Goal: Task Accomplishment & Management: Manage account settings

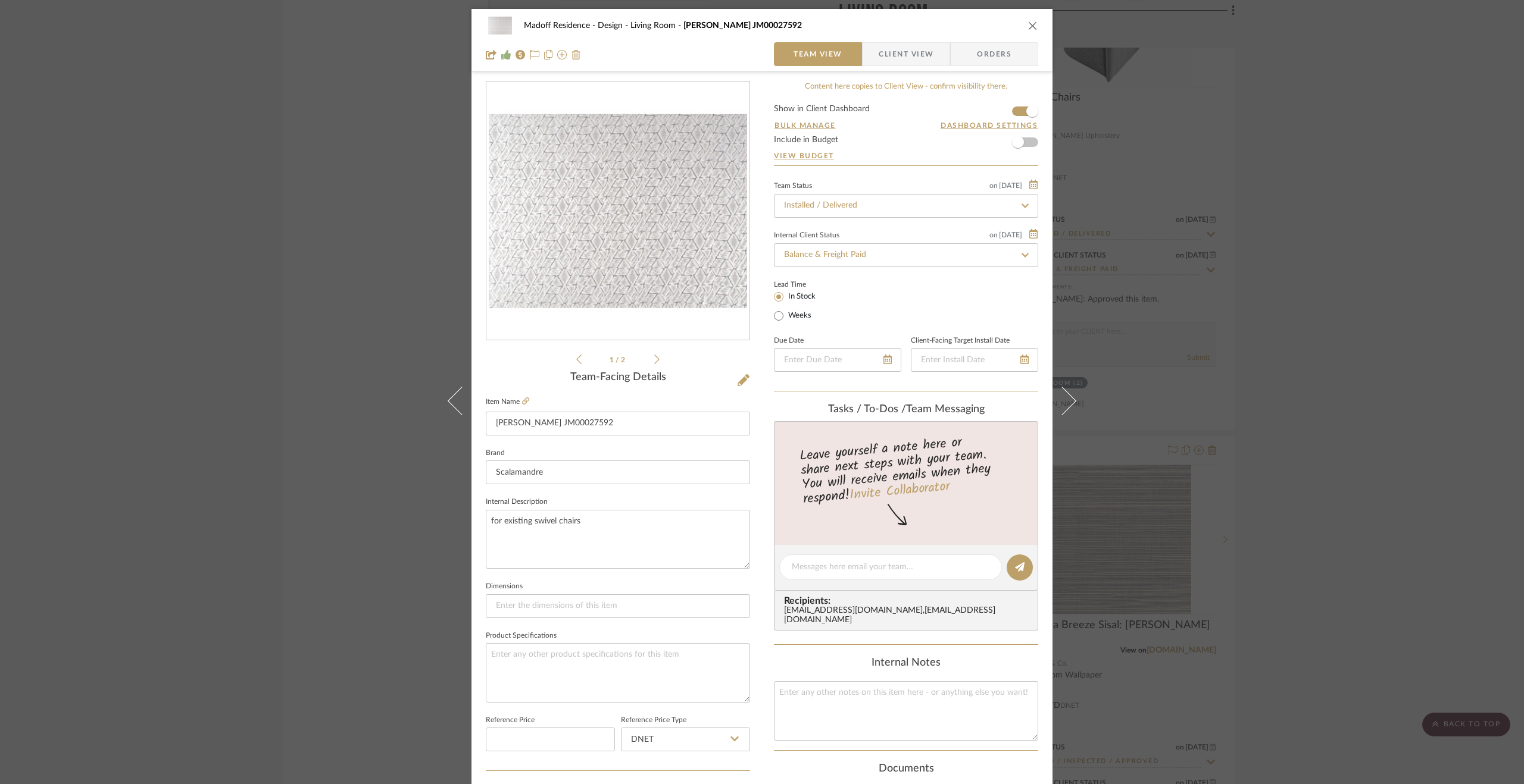
scroll to position [322, 0]
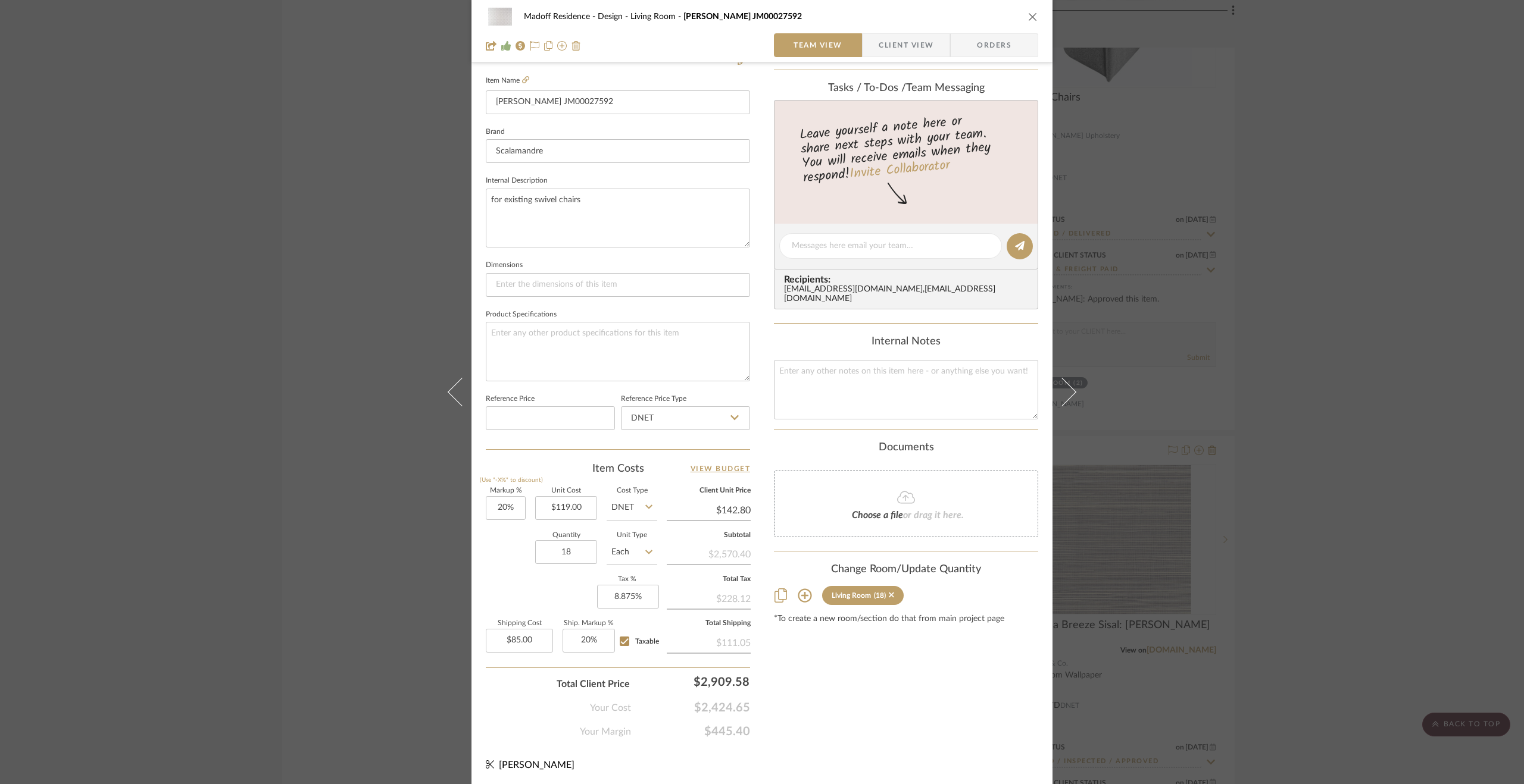
click at [1412, 471] on div "Madoff Residence - Design Living Room [PERSON_NAME] JM00027592 Team View Client…" at bounding box center [762, 392] width 1524 height 784
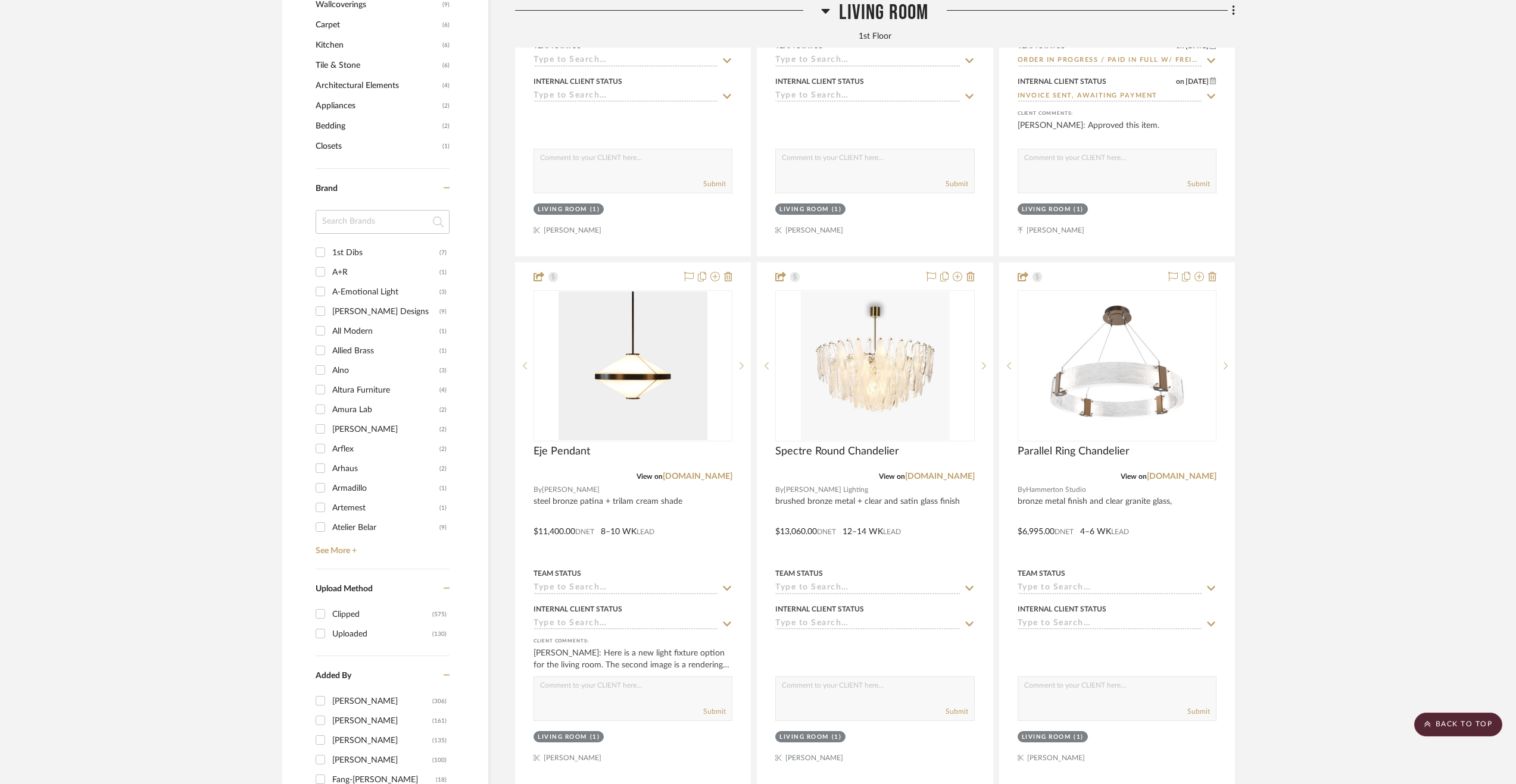
scroll to position [1488, 0]
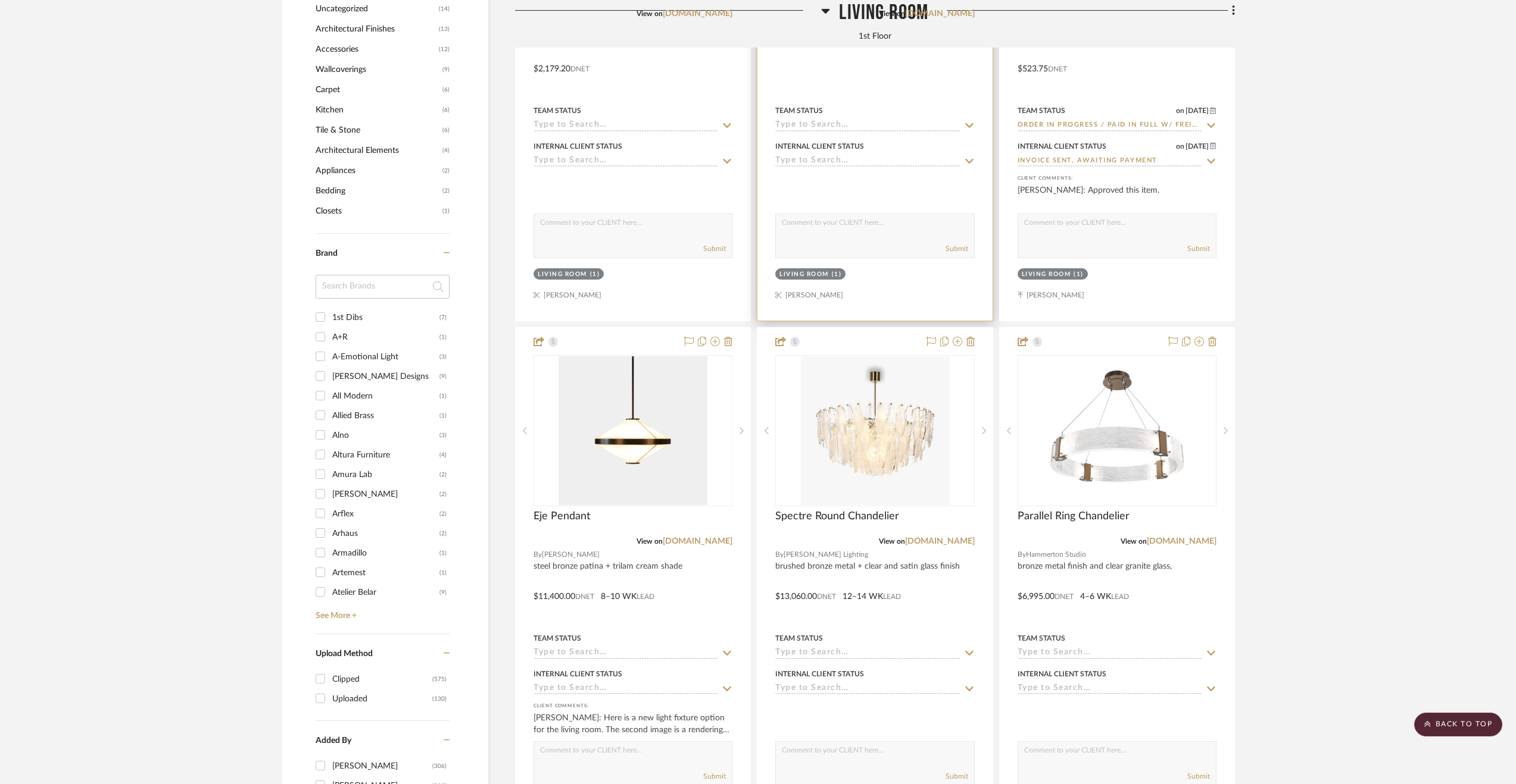
click at [849, 9] on div "View on [DOMAIN_NAME]" at bounding box center [874, 14] width 199 height 11
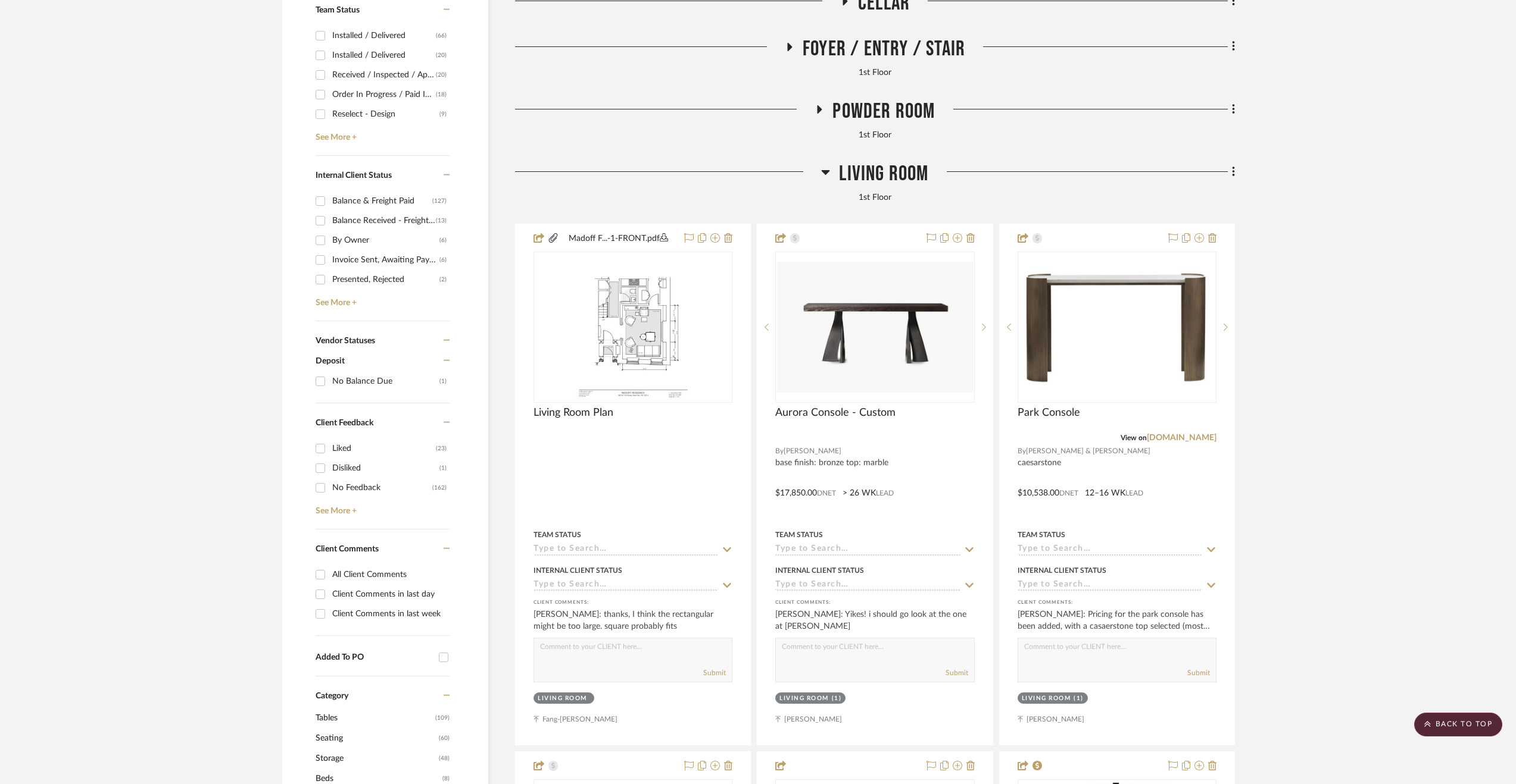
scroll to position [298, 0]
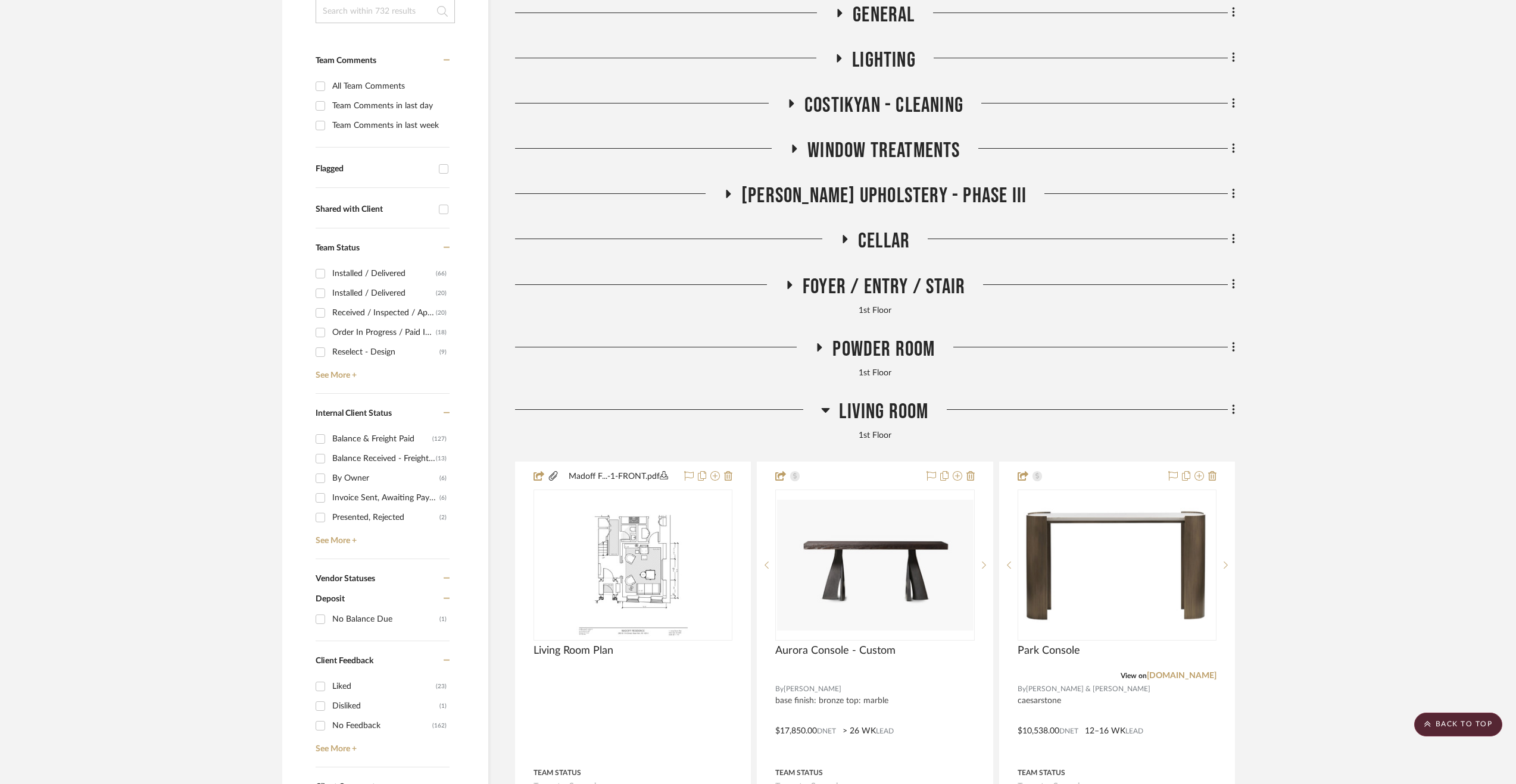
click at [903, 403] on span "Living Room" at bounding box center [883, 412] width 89 height 26
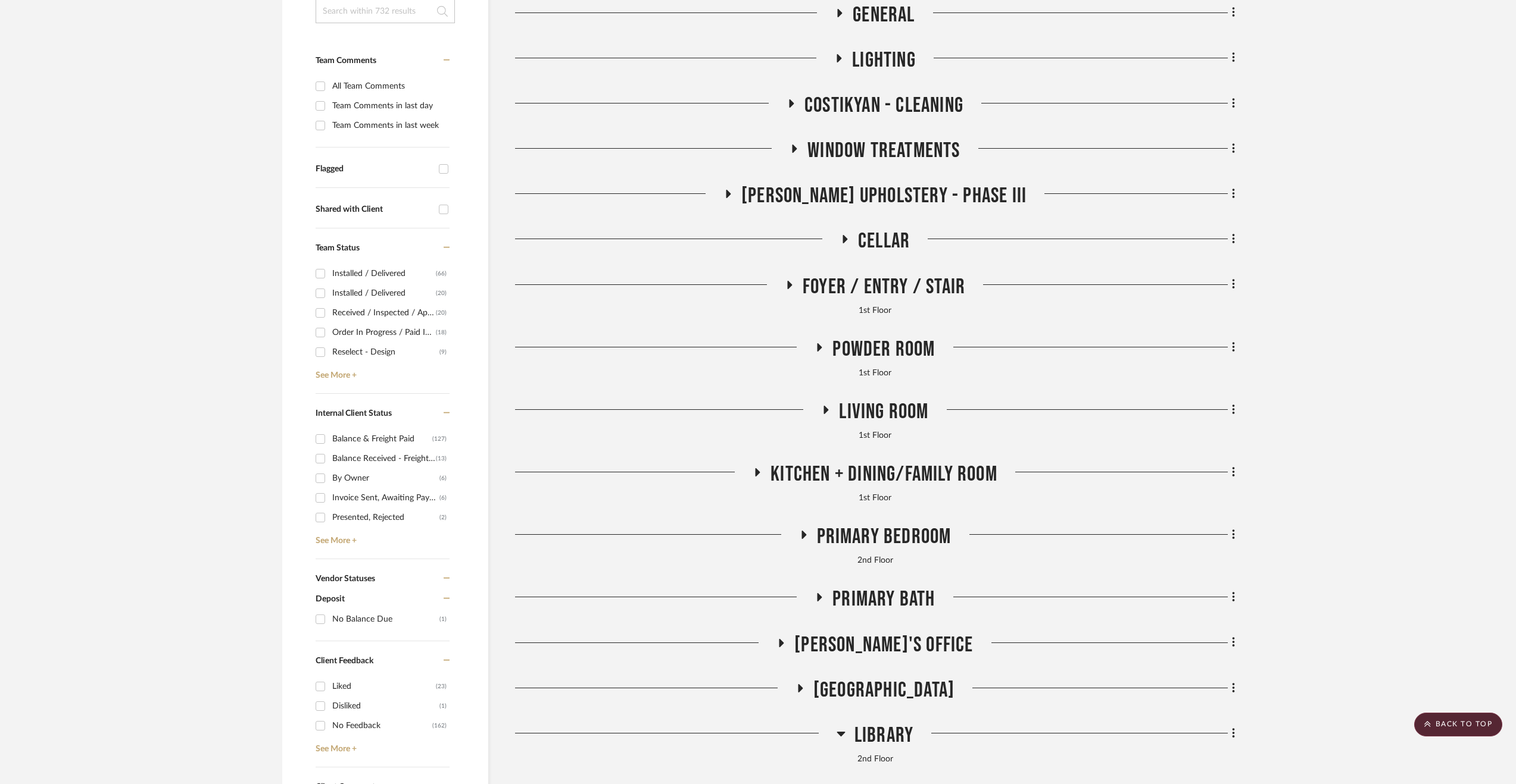
click at [880, 467] on span "Kitchen + Dining/Family Room" at bounding box center [883, 475] width 227 height 26
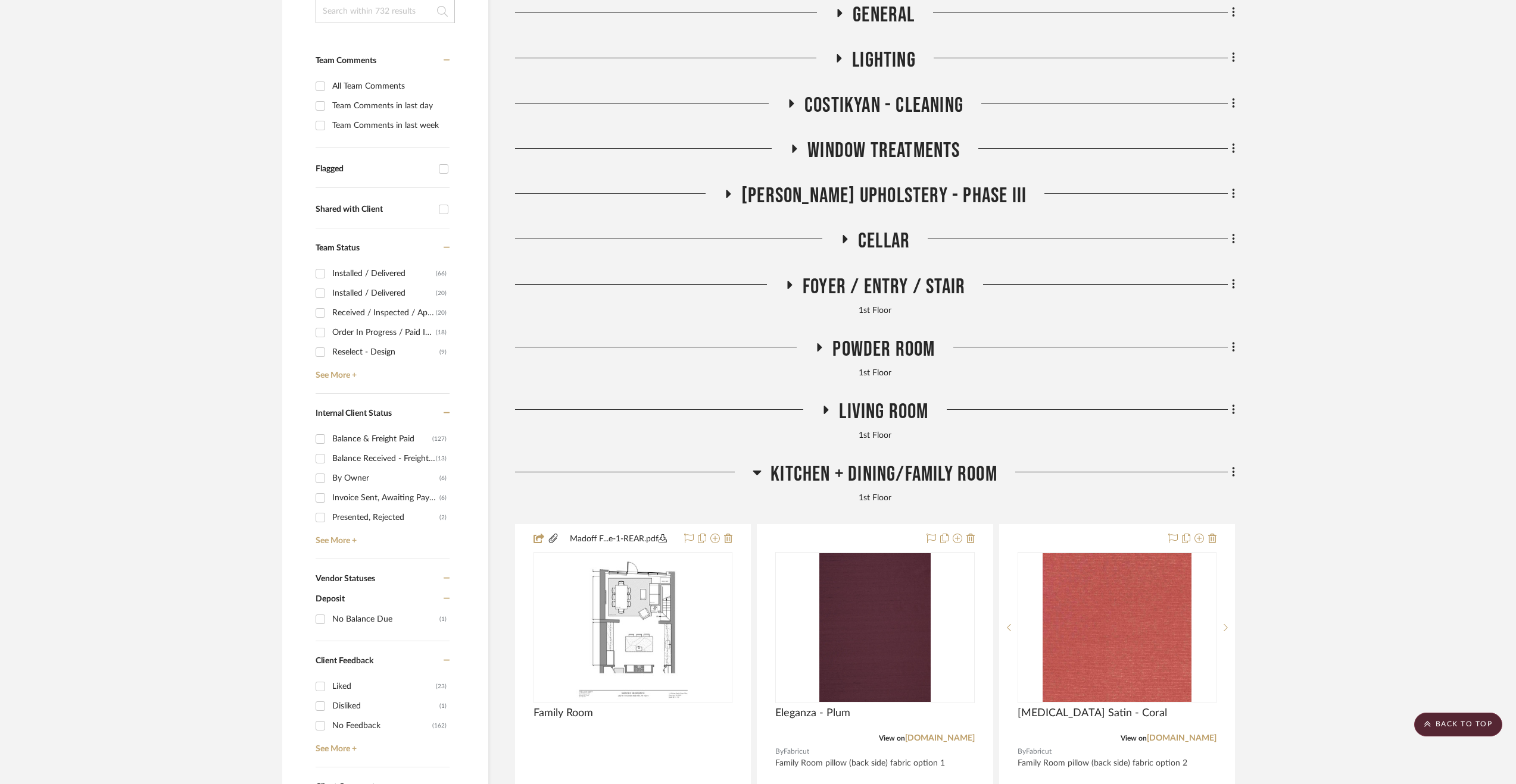
click at [880, 467] on span "Kitchen + Dining/Family Room" at bounding box center [883, 475] width 227 height 26
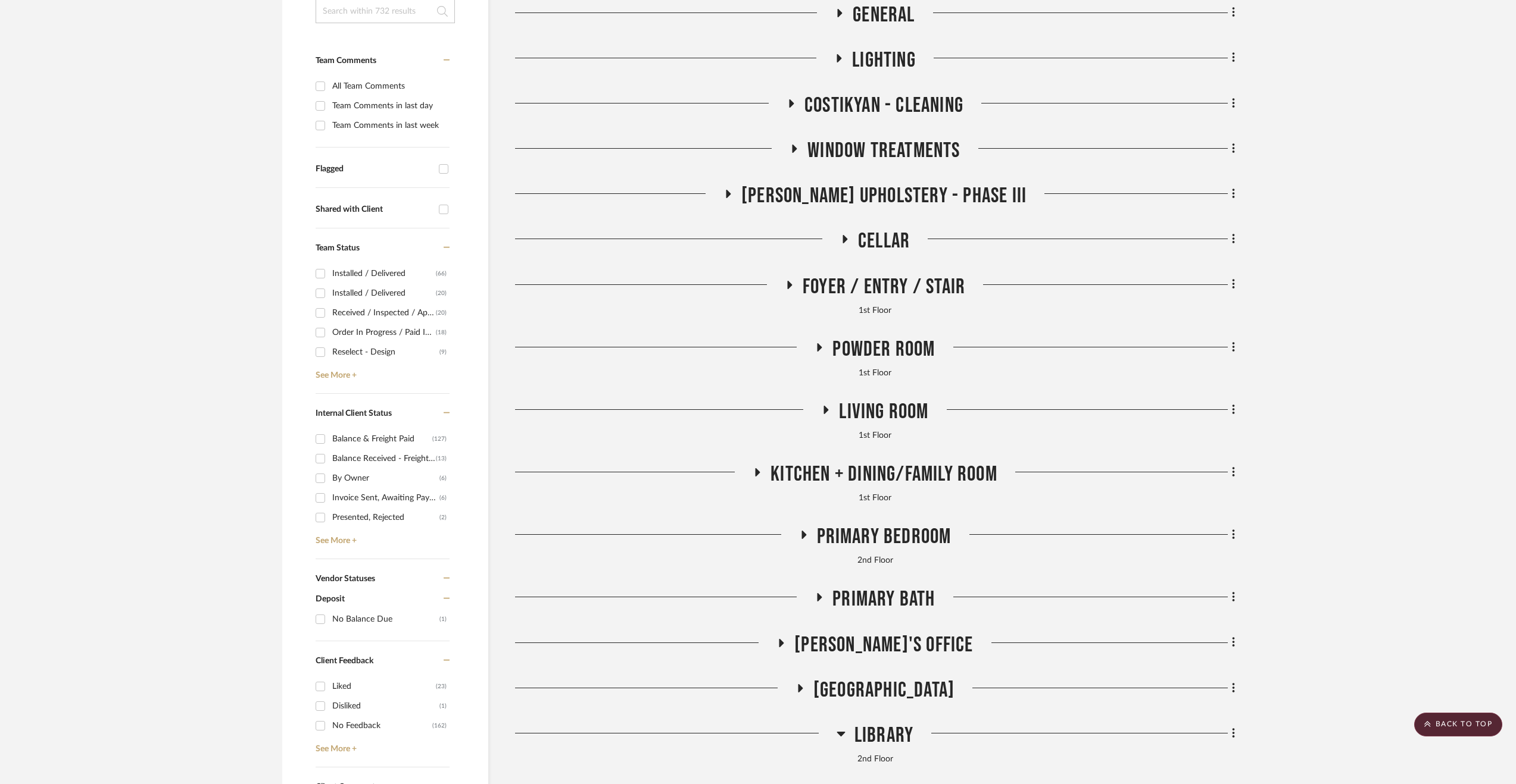
click at [843, 414] on span "Living Room" at bounding box center [883, 412] width 89 height 26
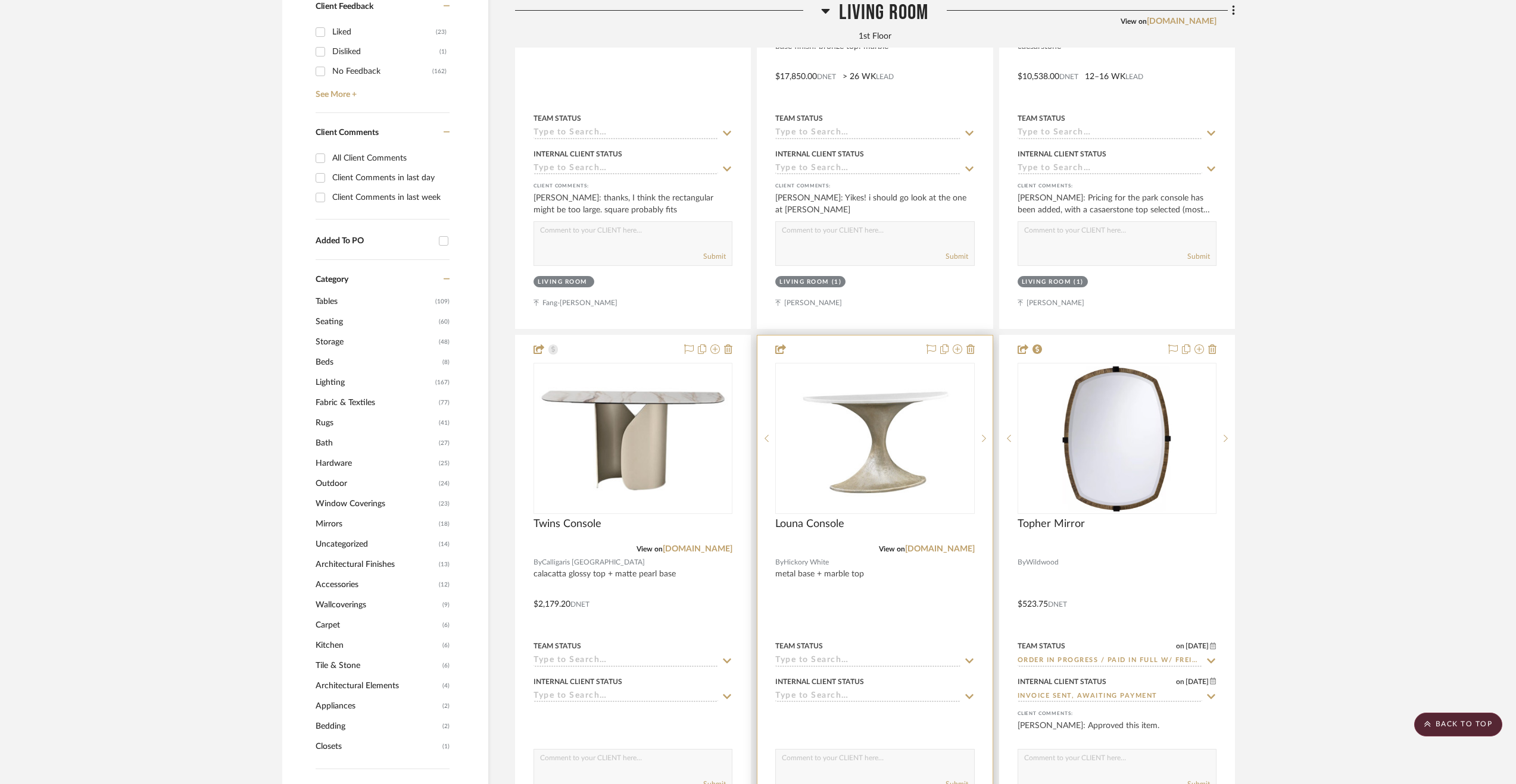
scroll to position [1190, 0]
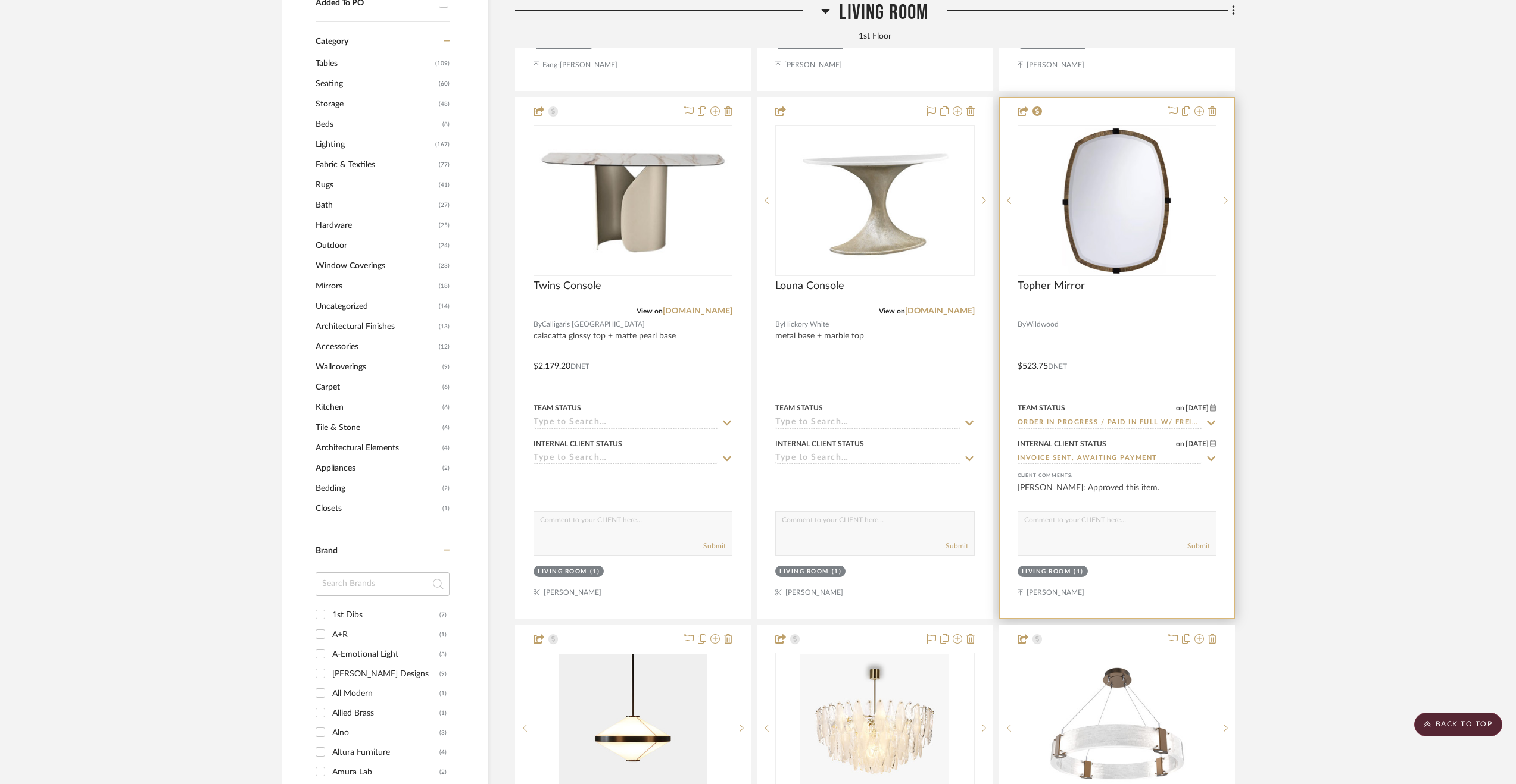
click at [1119, 336] on div at bounding box center [1116, 358] width 235 height 521
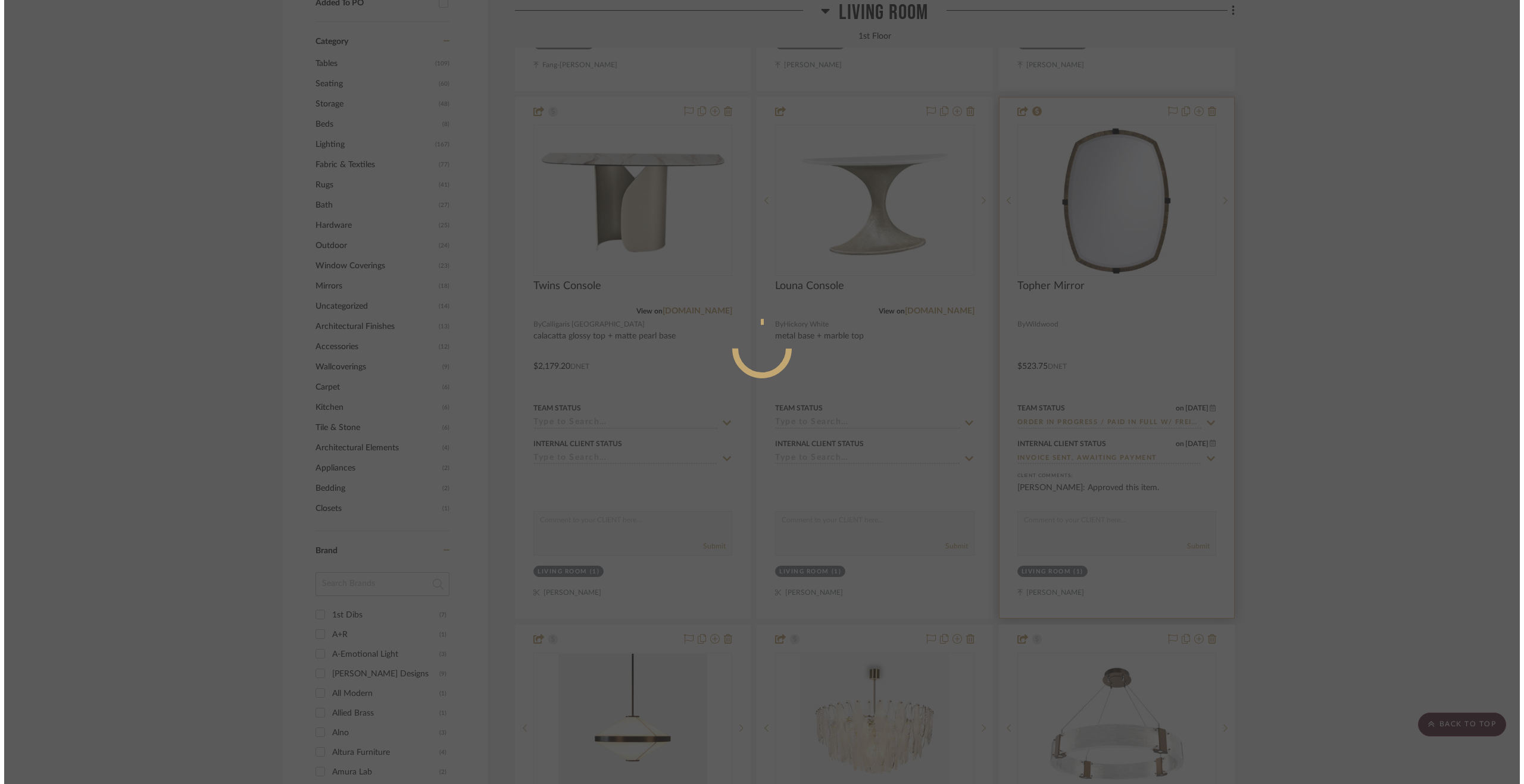
scroll to position [0, 0]
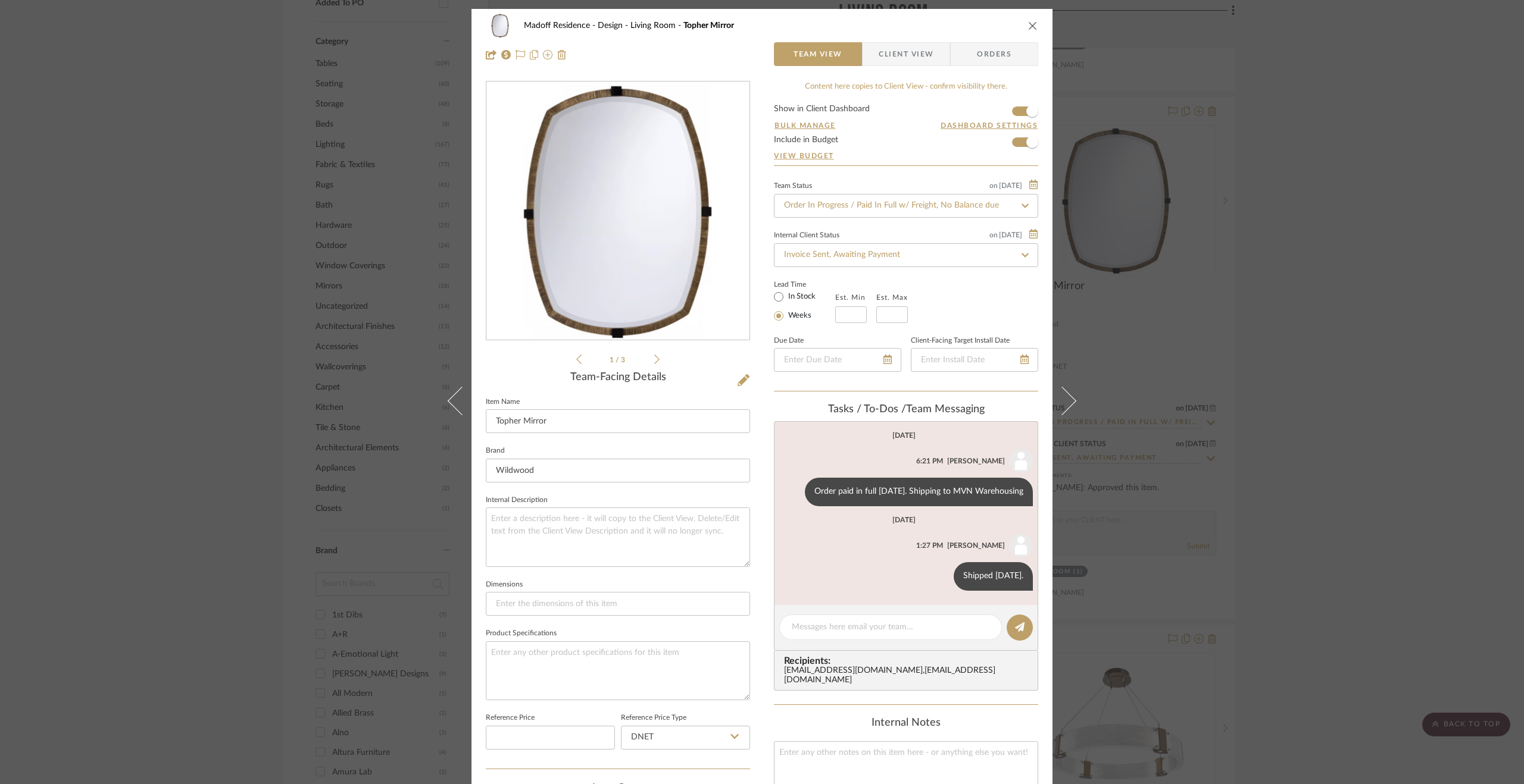
click at [1309, 150] on div "Madoff Residence - Design Living Room Topher Mirror Team View Client View Order…" at bounding box center [762, 392] width 1524 height 784
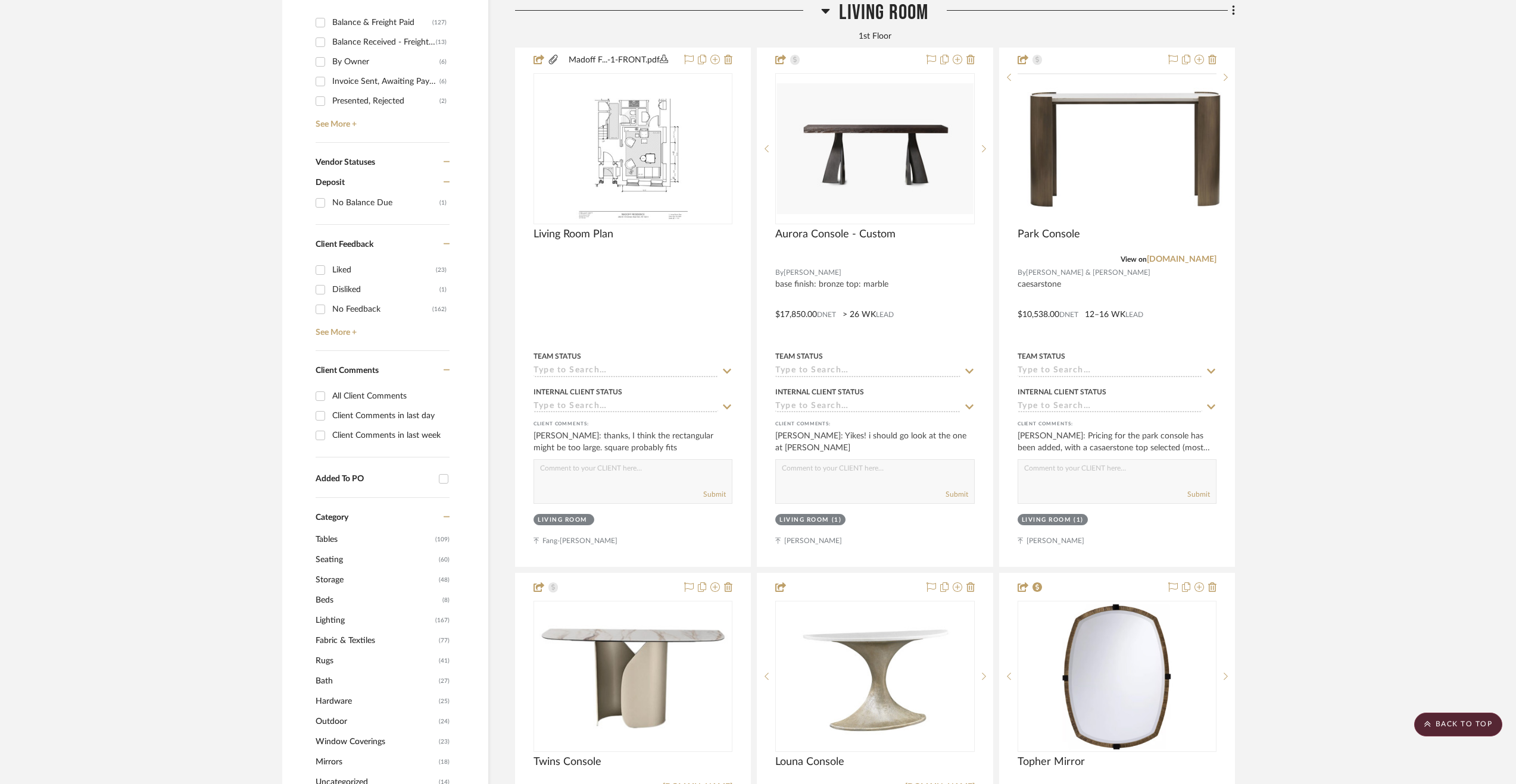
scroll to position [476, 0]
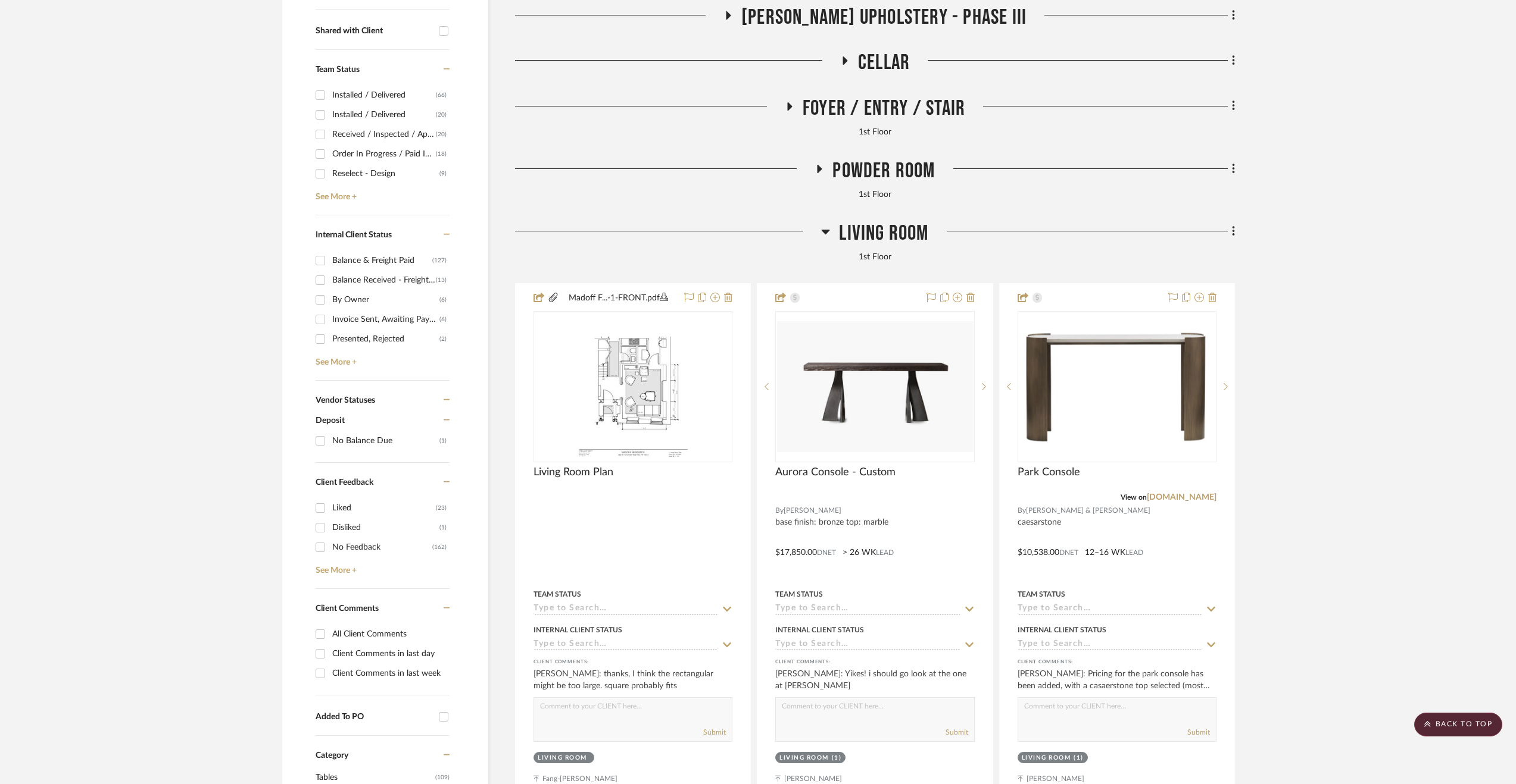
click at [906, 229] on span "Living Room" at bounding box center [883, 233] width 89 height 26
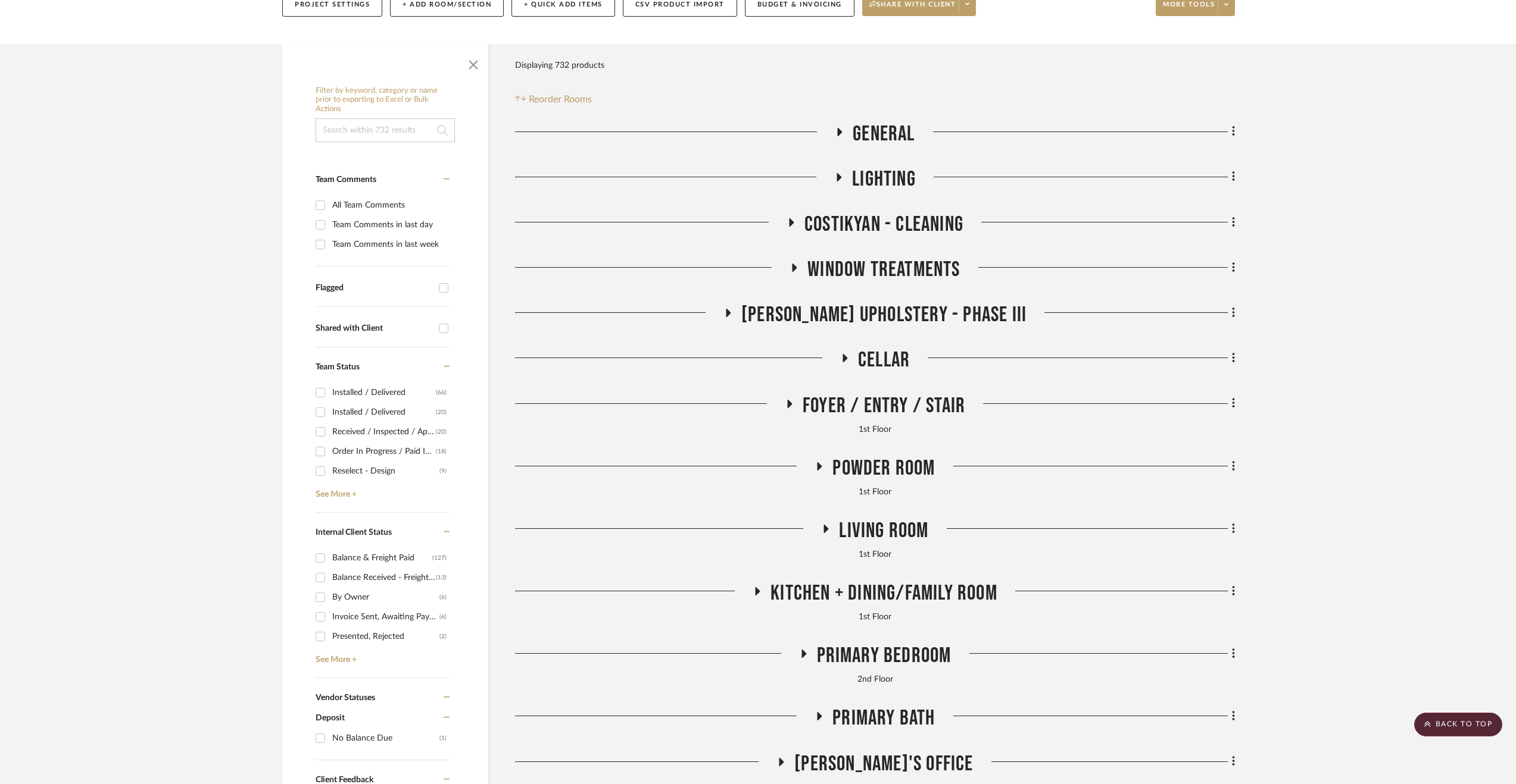
scroll to position [0, 0]
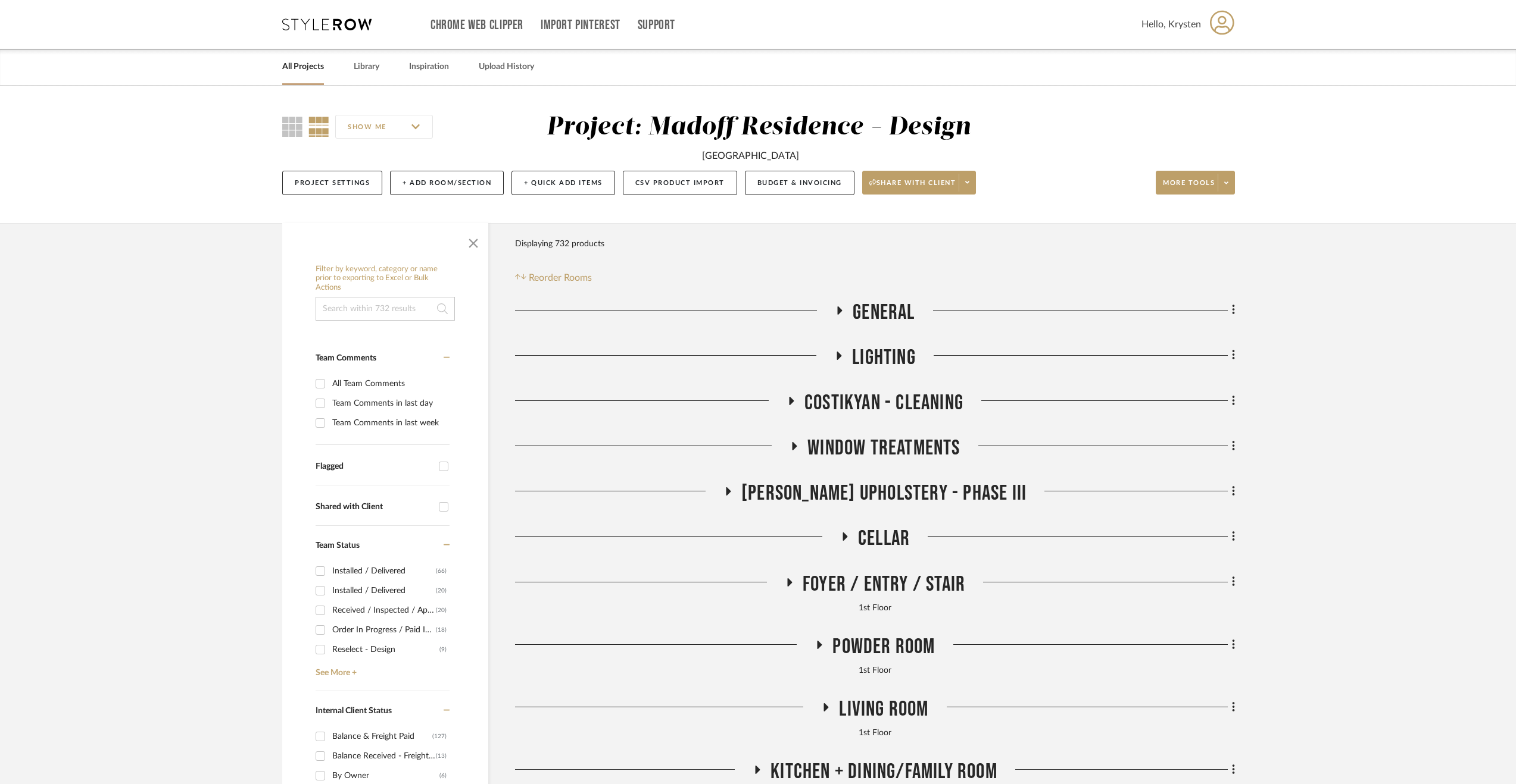
click at [312, 69] on link "All Projects" at bounding box center [303, 67] width 42 height 16
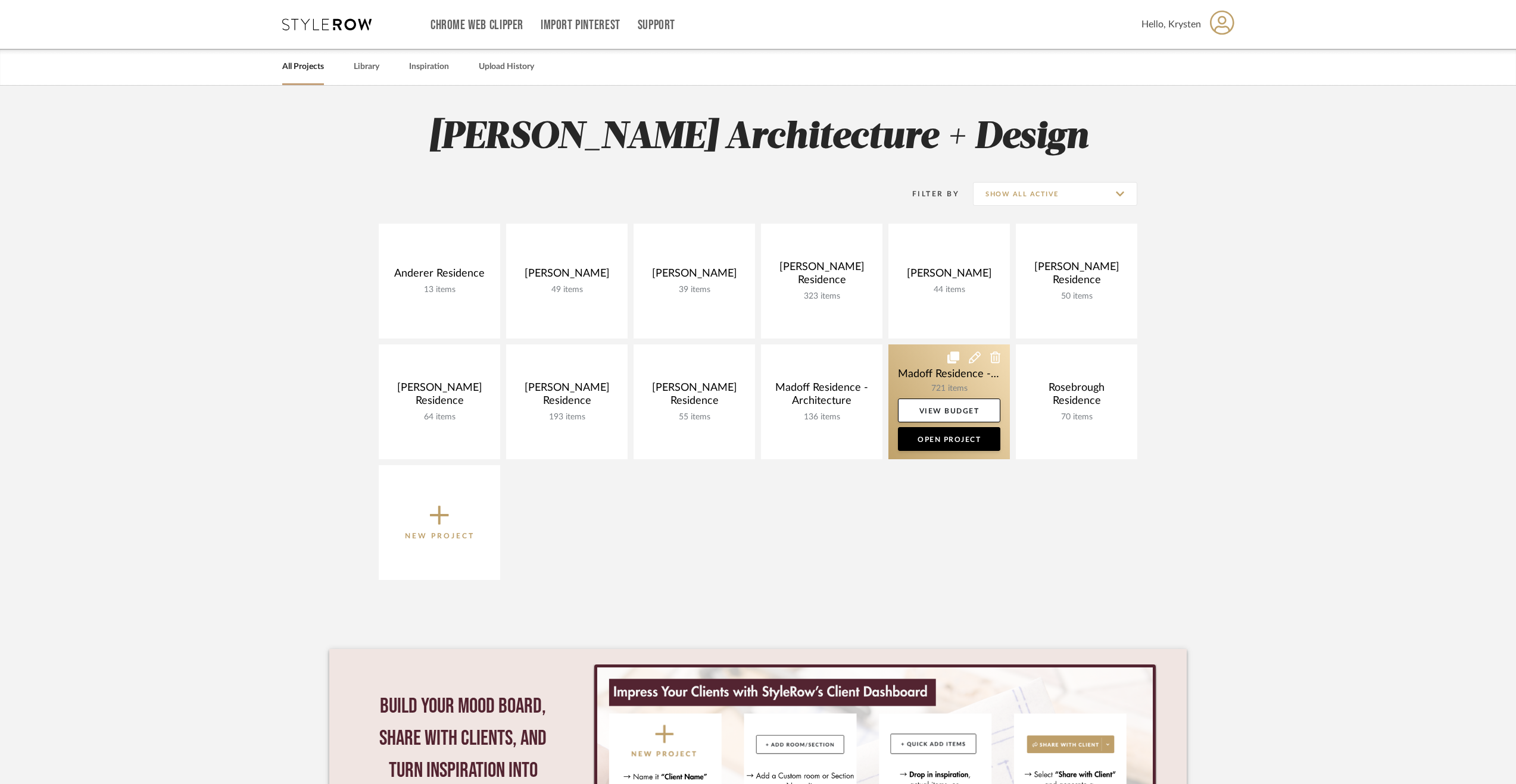
click at [916, 370] on link at bounding box center [948, 402] width 122 height 115
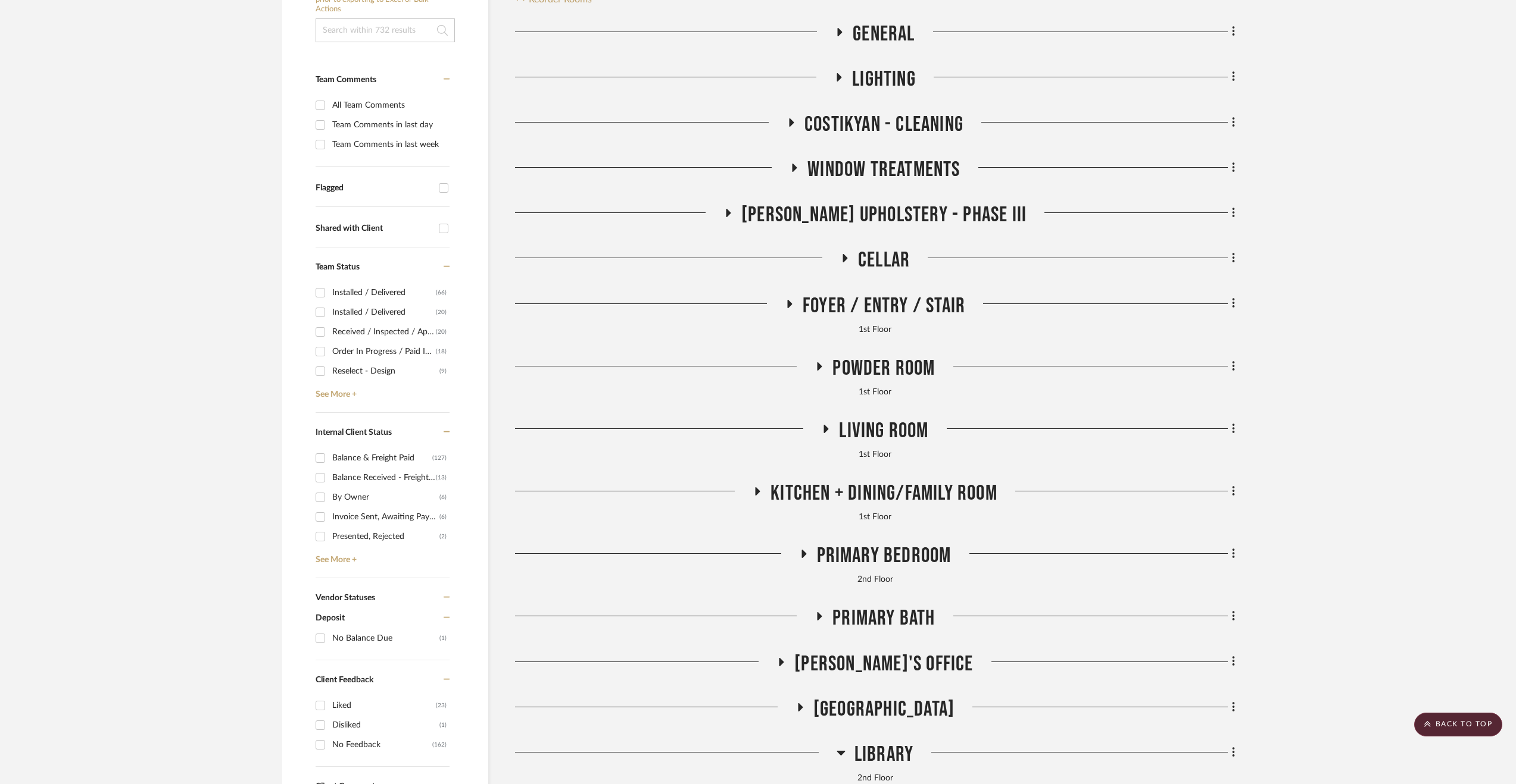
scroll to position [298, 0]
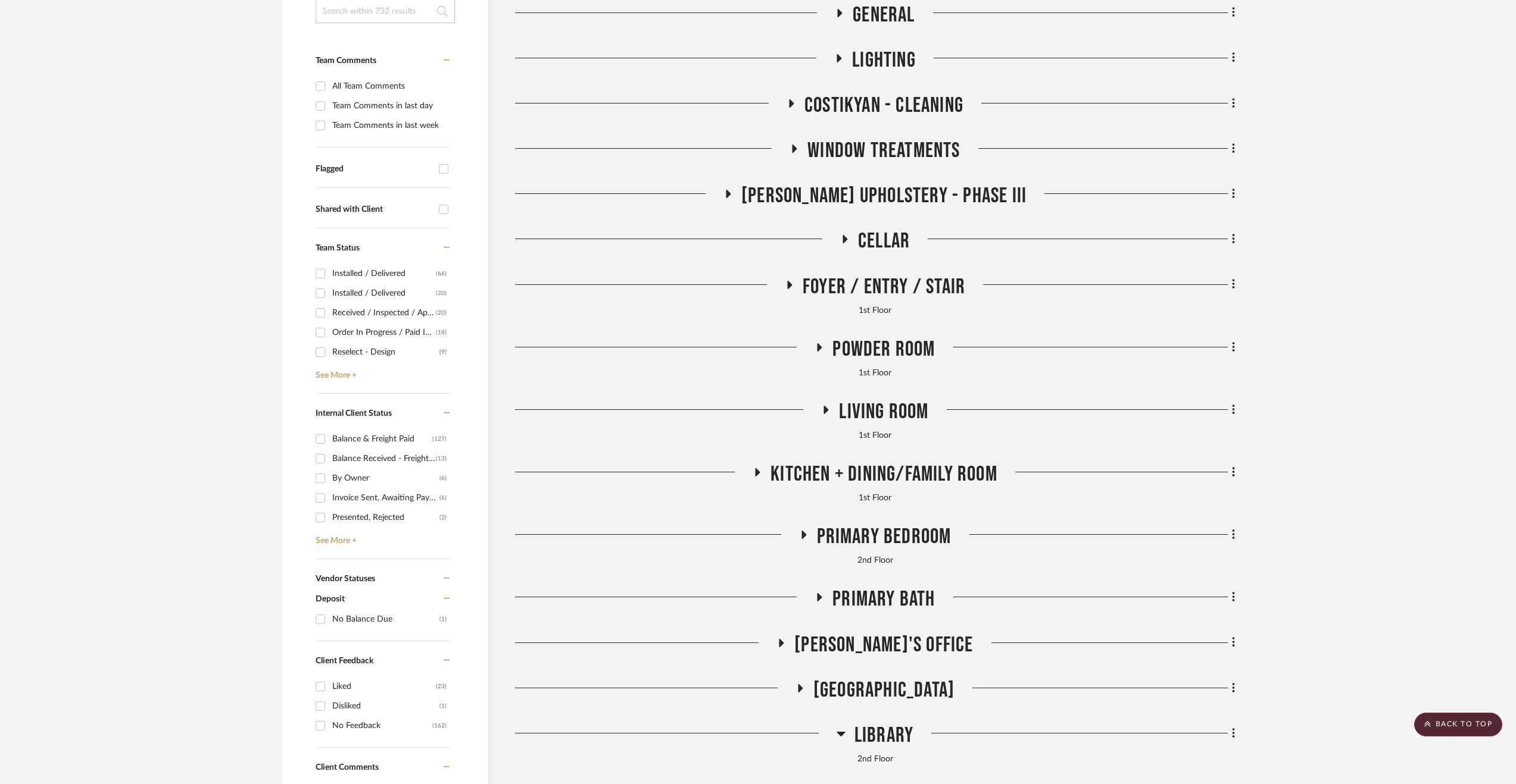
click at [856, 463] on span "Kitchen + Dining/Family Room" at bounding box center [883, 475] width 227 height 26
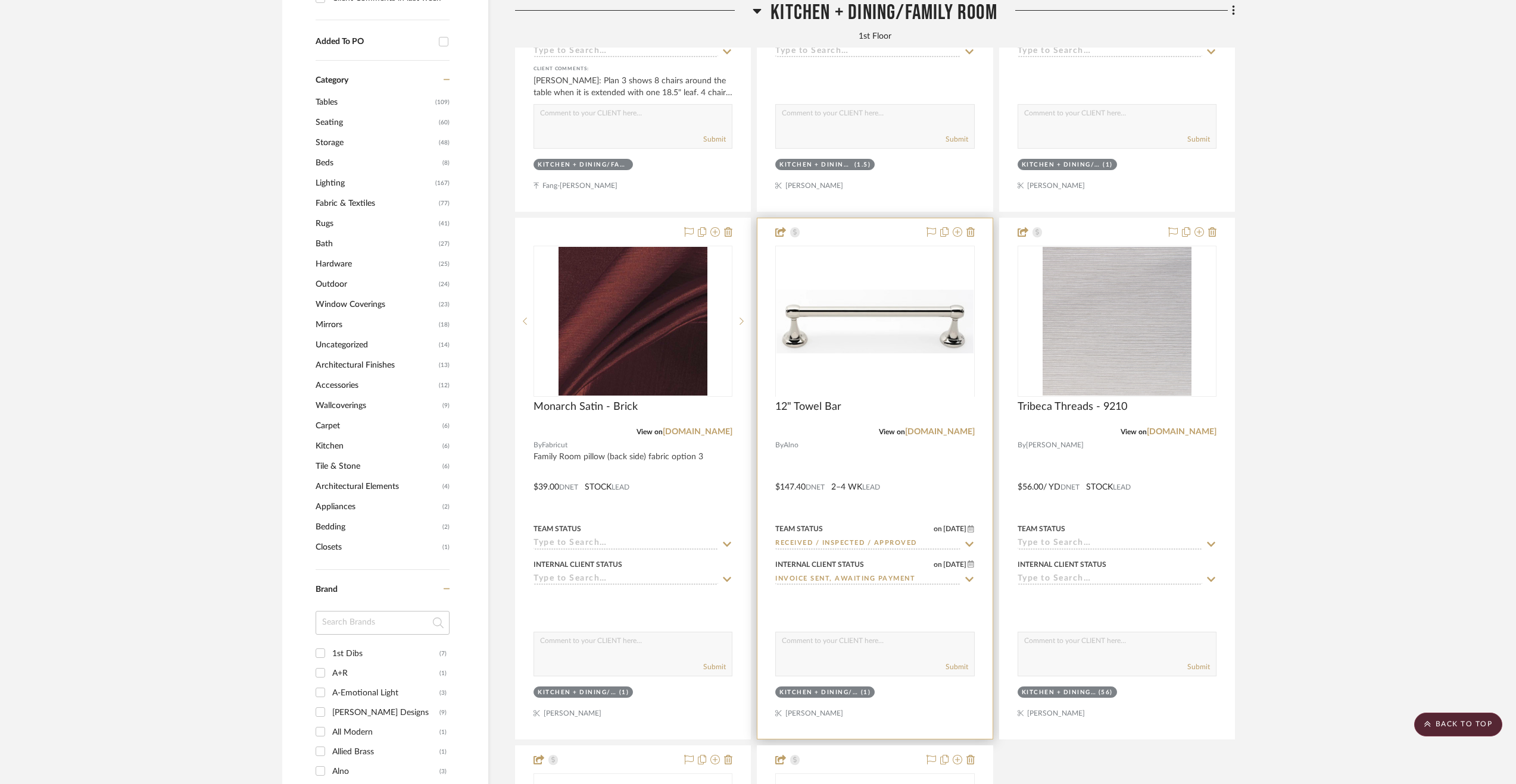
scroll to position [1190, 0]
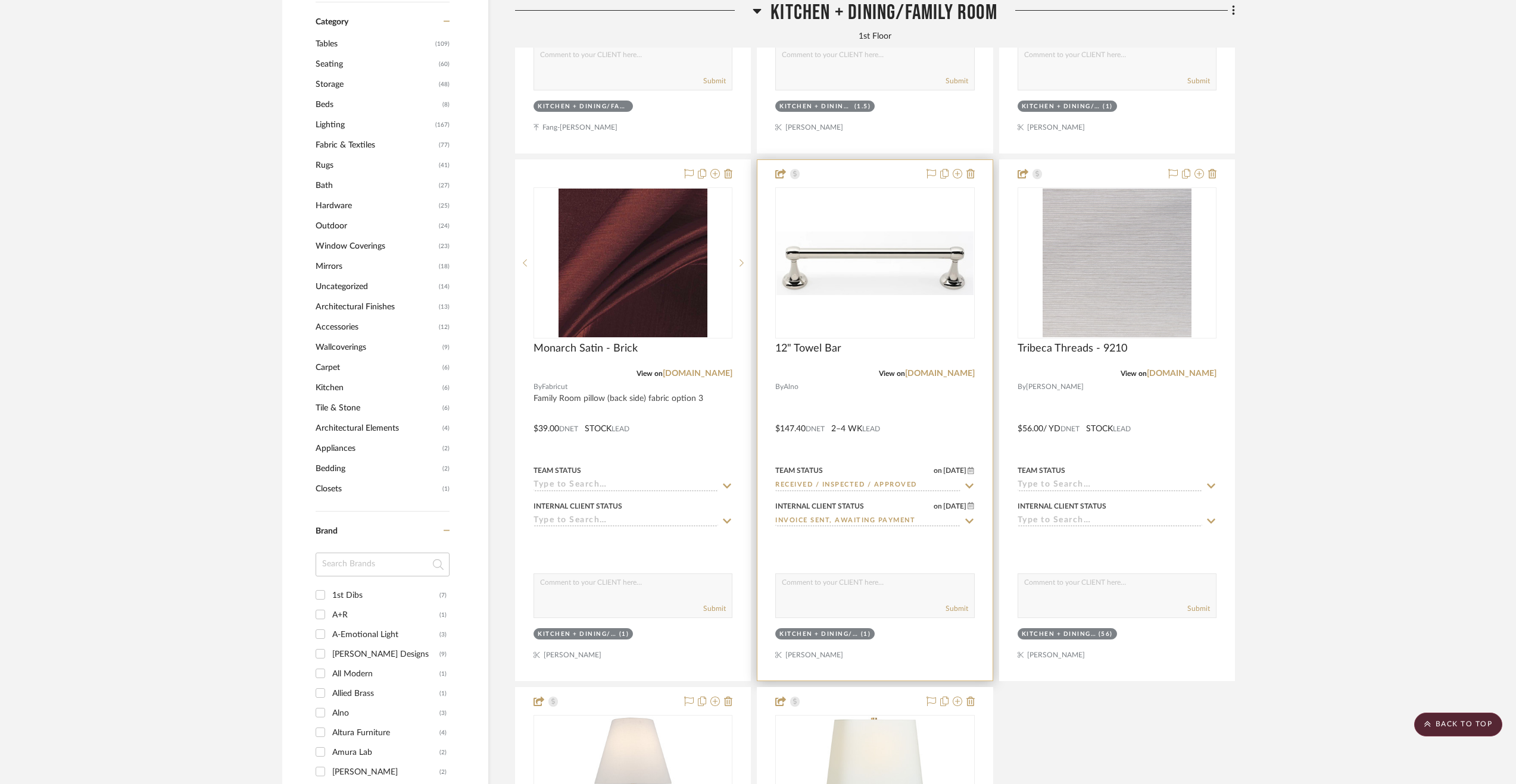
click at [918, 410] on div at bounding box center [874, 421] width 235 height 521
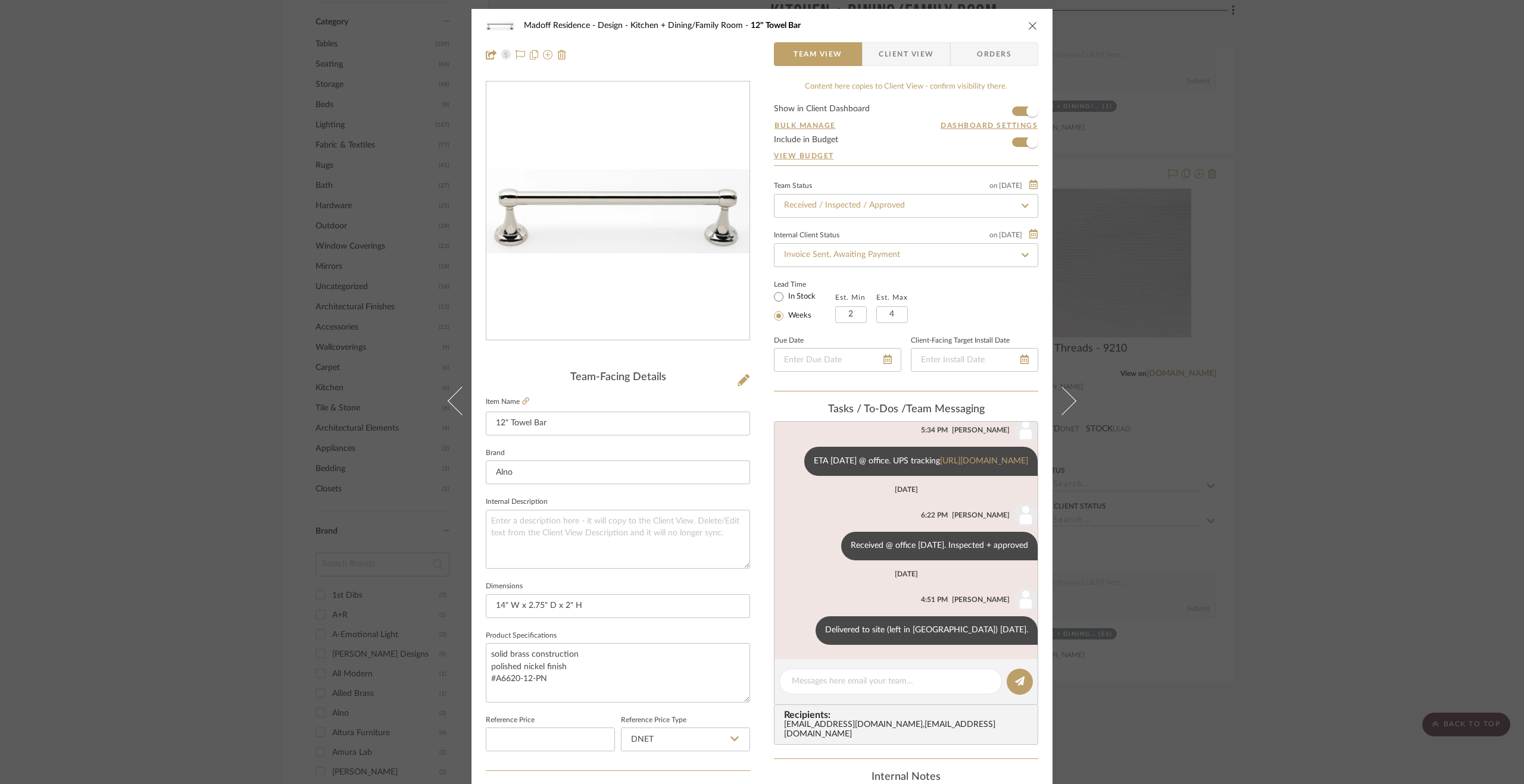
scroll to position [147, 0]
click at [1375, 505] on div "Madoff Residence - Design Kitchen + Dining/Family Room 12" Towel Bar Team View …" at bounding box center [762, 392] width 1524 height 784
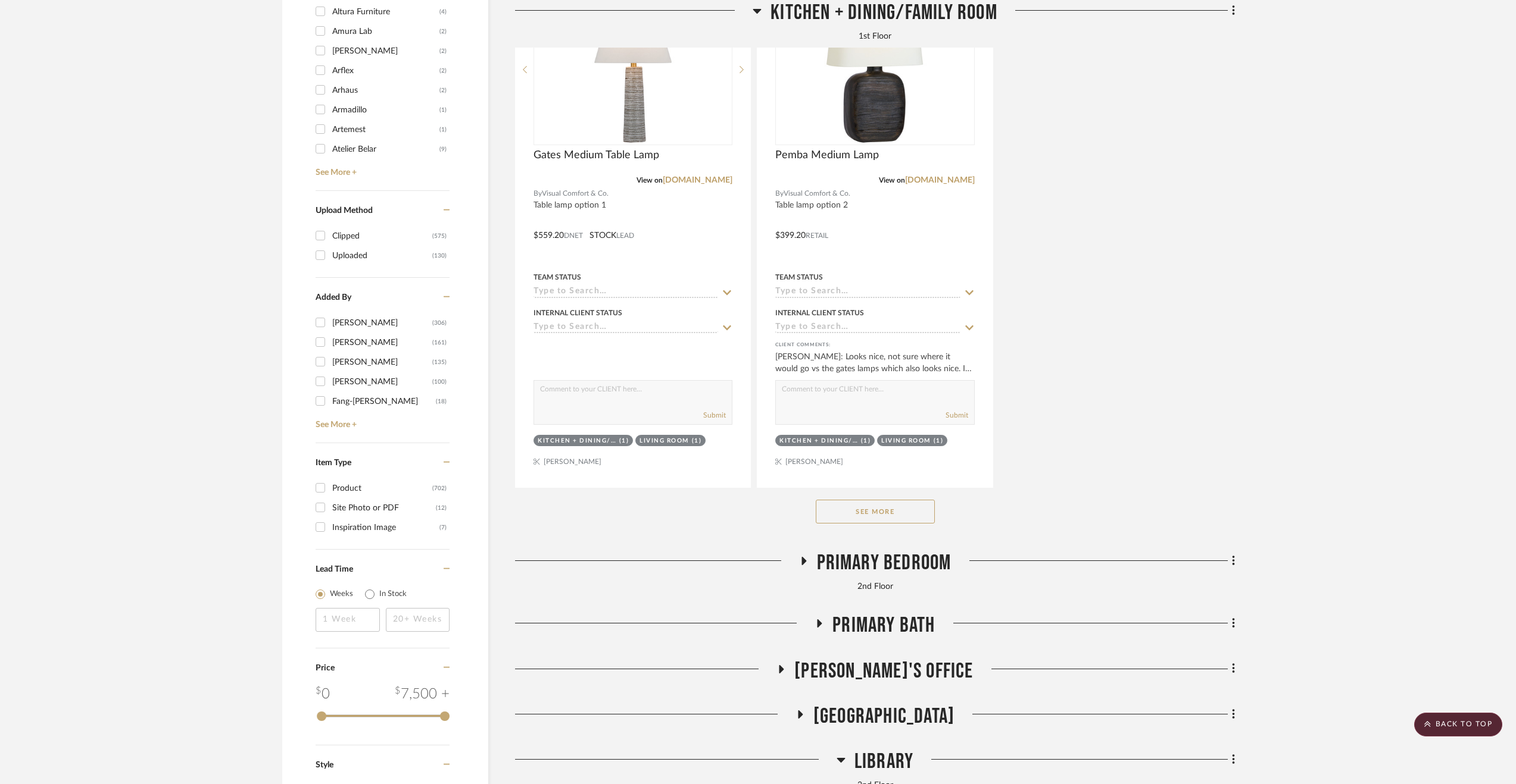
scroll to position [1964, 0]
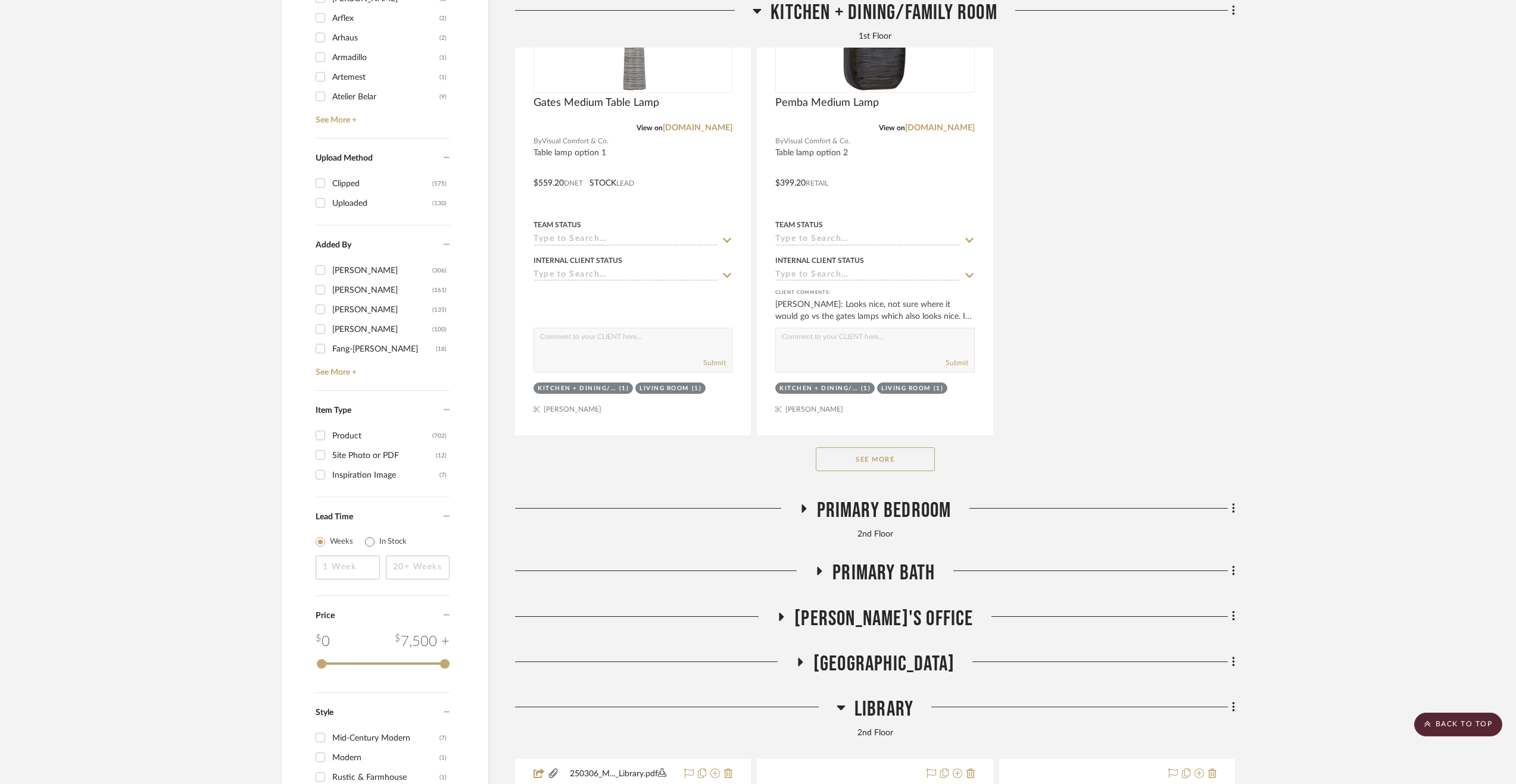
click at [906, 515] on span "Primary Bedroom" at bounding box center [883, 511] width 134 height 26
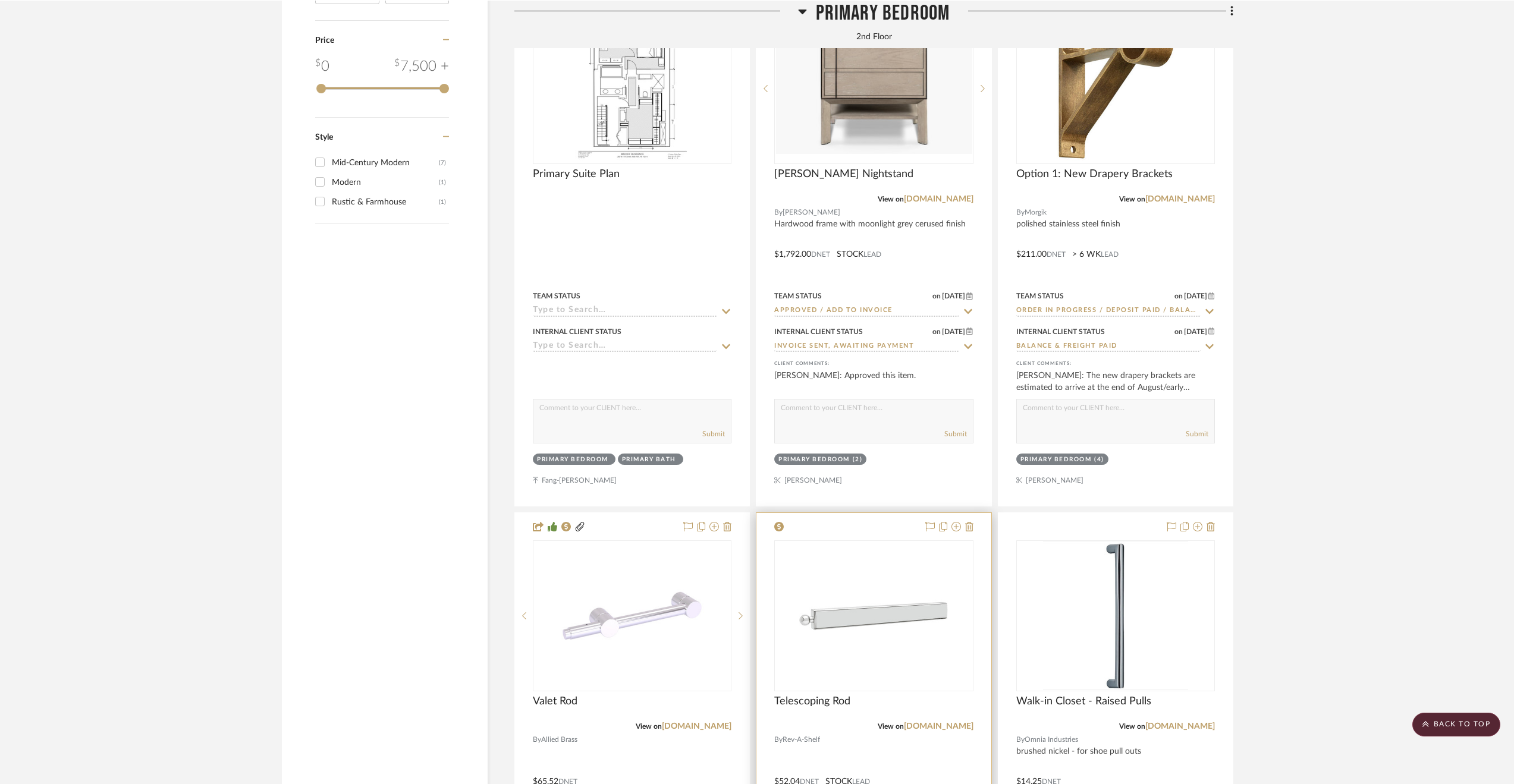
scroll to position [2675, 0]
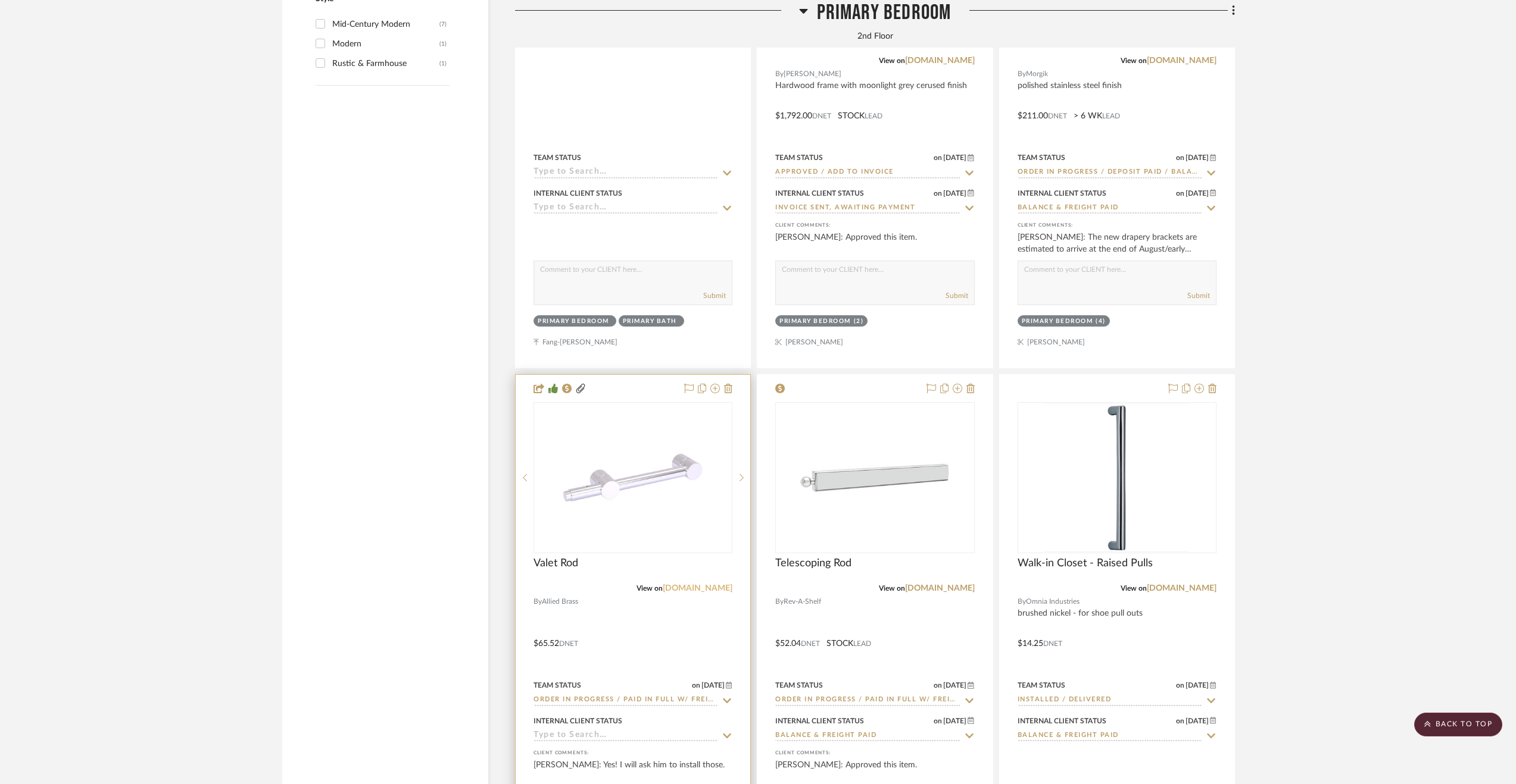
click at [685, 591] on link "[DOMAIN_NAME]" at bounding box center [698, 588] width 69 height 8
click at [858, 697] on div "Team Status on [DATE] [DATE] Order In Progress / Paid In Full w/ Freight, No Ba…" at bounding box center [874, 692] width 199 height 28
click at [860, 698] on input "Order In Progress / Paid In Full w/ Freight, No Balance due" at bounding box center [867, 701] width 185 height 12
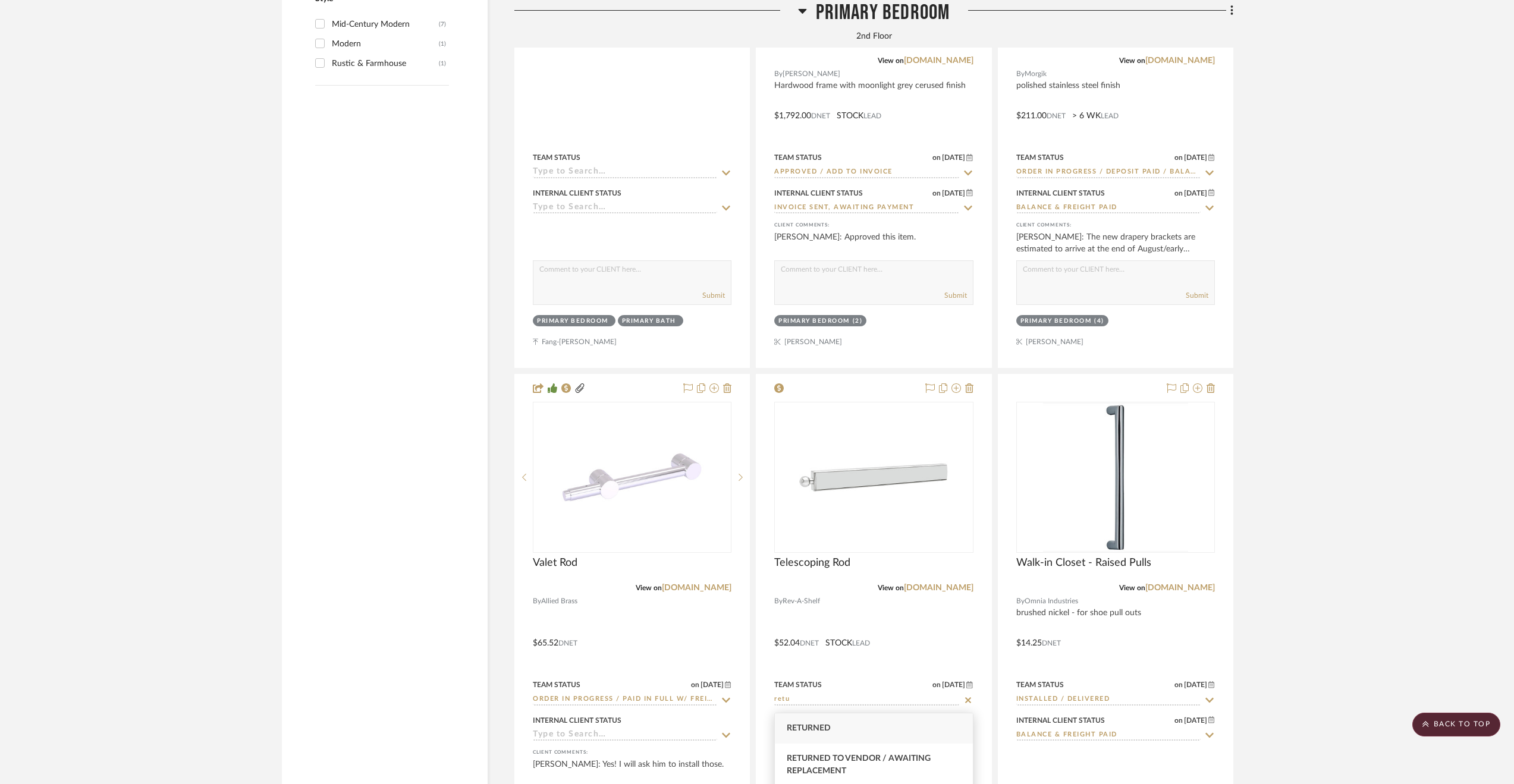
type input "retu"
click at [867, 724] on div "Returned" at bounding box center [874, 728] width 198 height 30
type input "[DATE]"
type input "Returned"
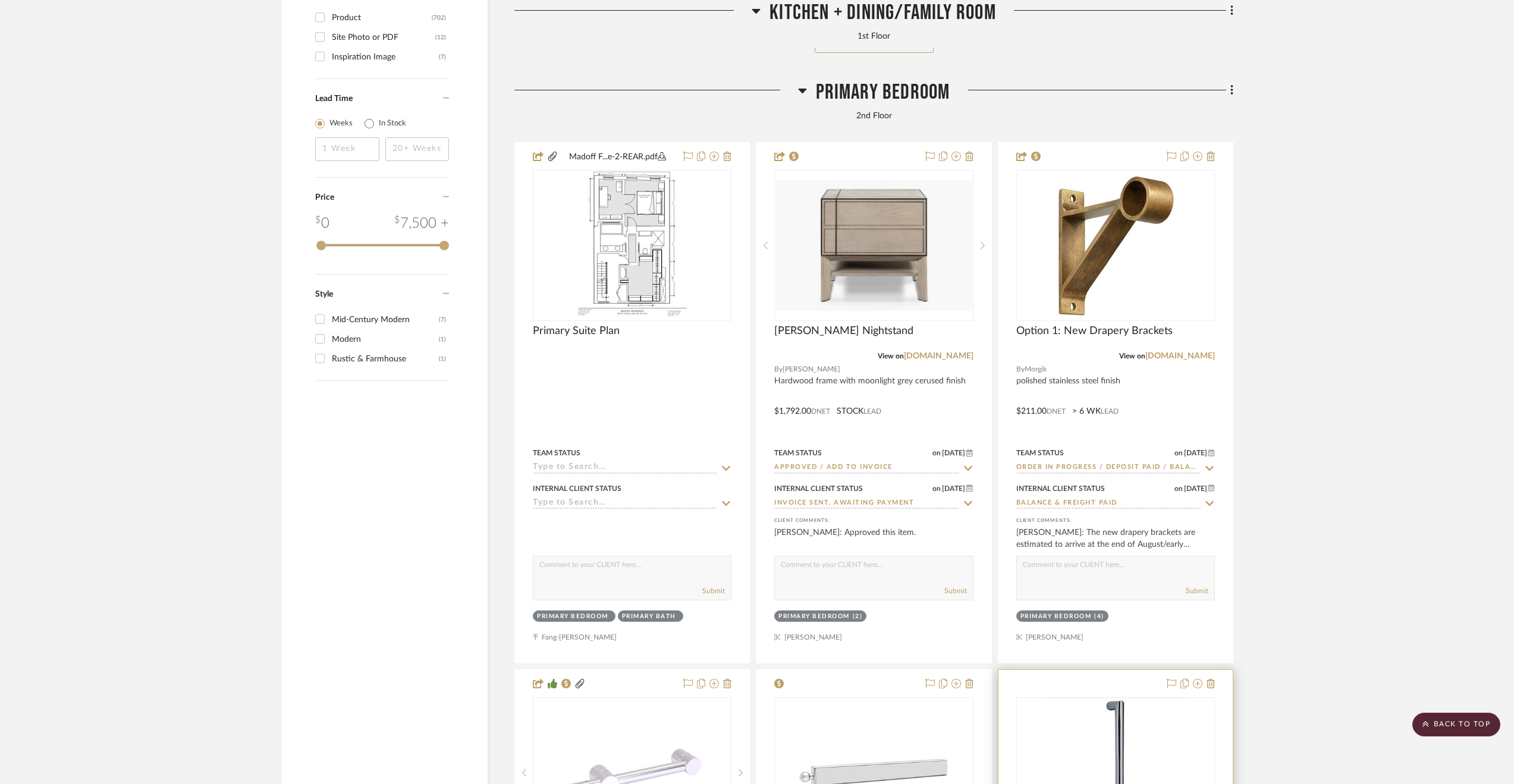
scroll to position [2319, 0]
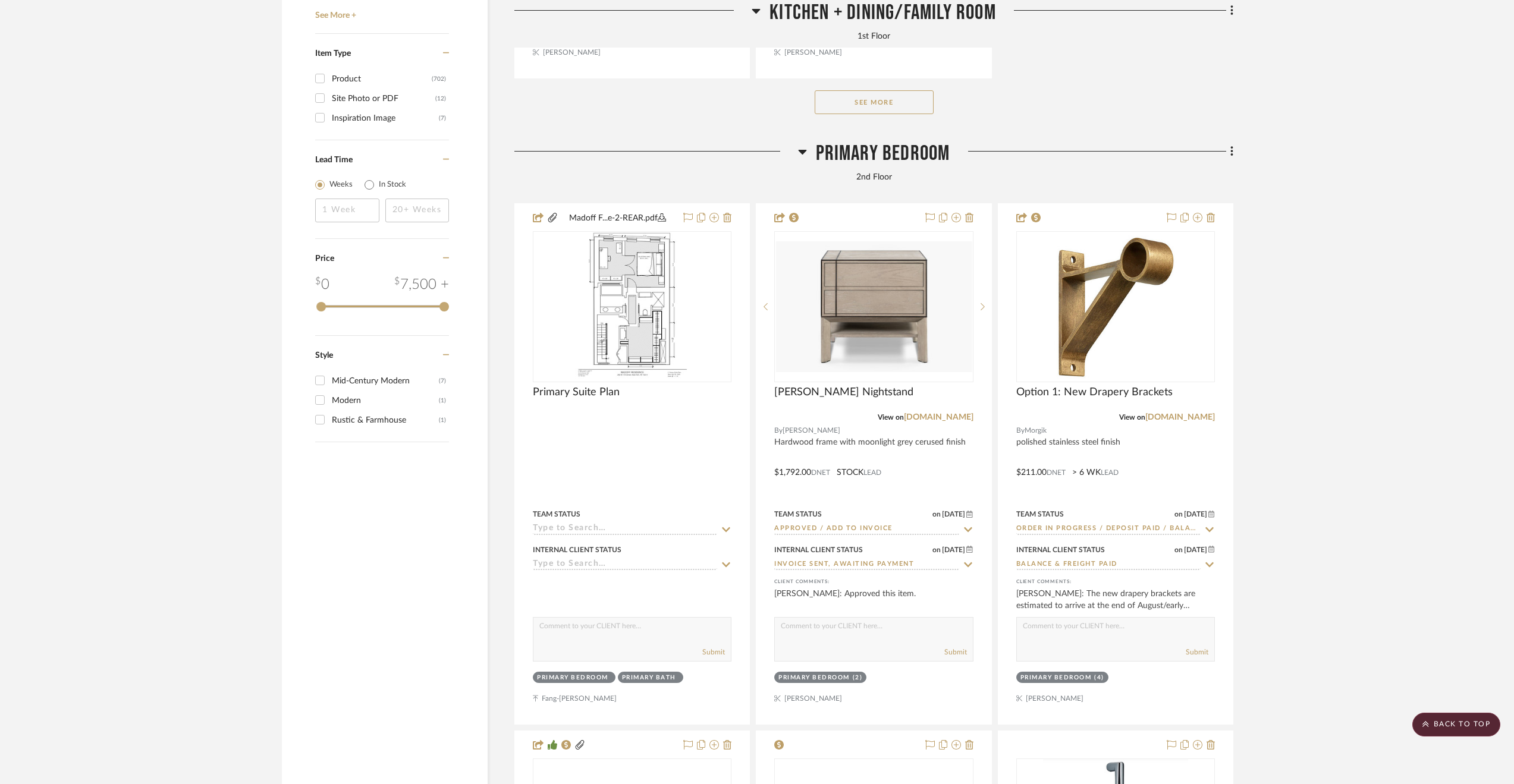
click at [871, 160] on span "Primary Bedroom" at bounding box center [882, 154] width 134 height 26
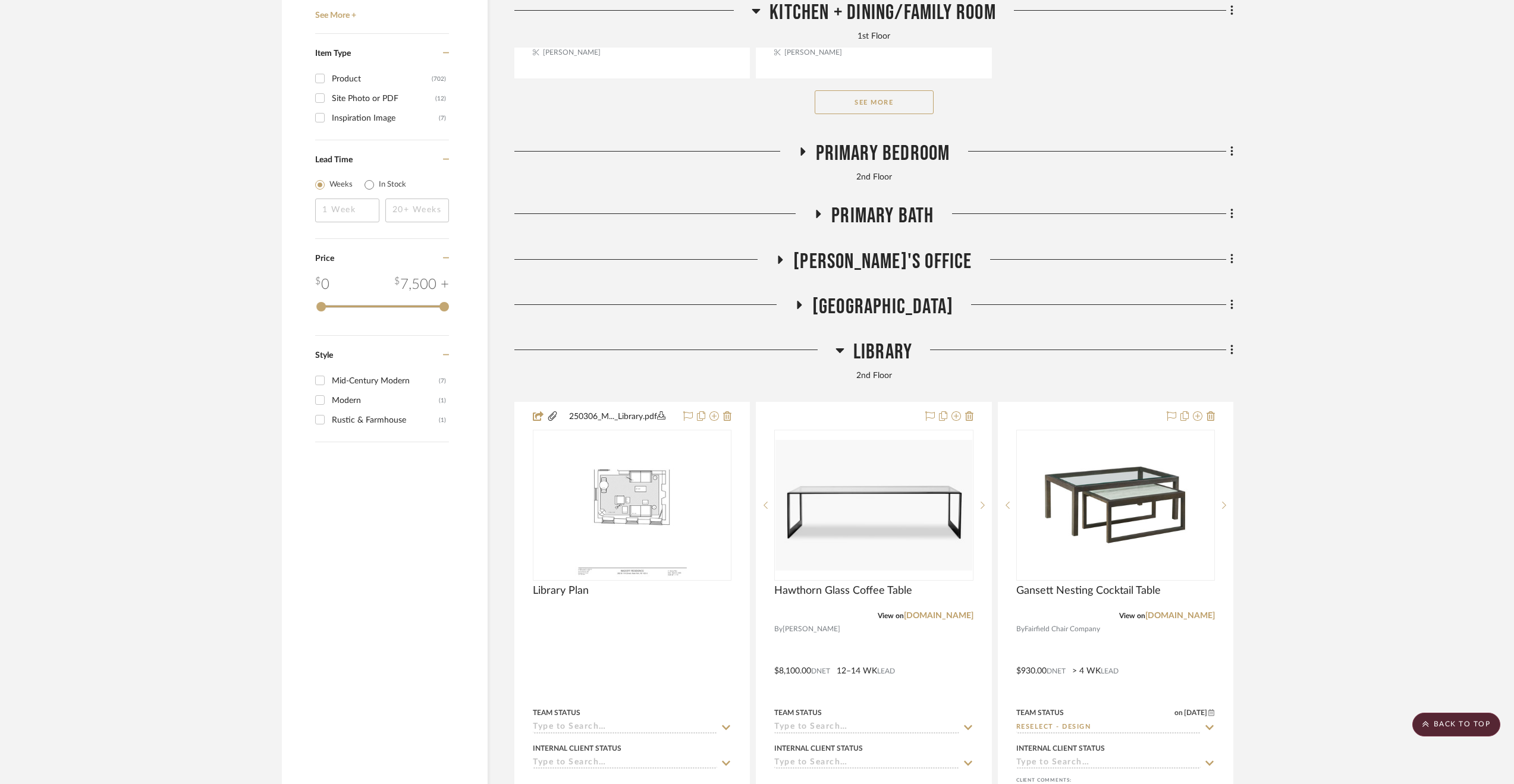
click at [886, 364] on span "Library" at bounding box center [883, 352] width 59 height 26
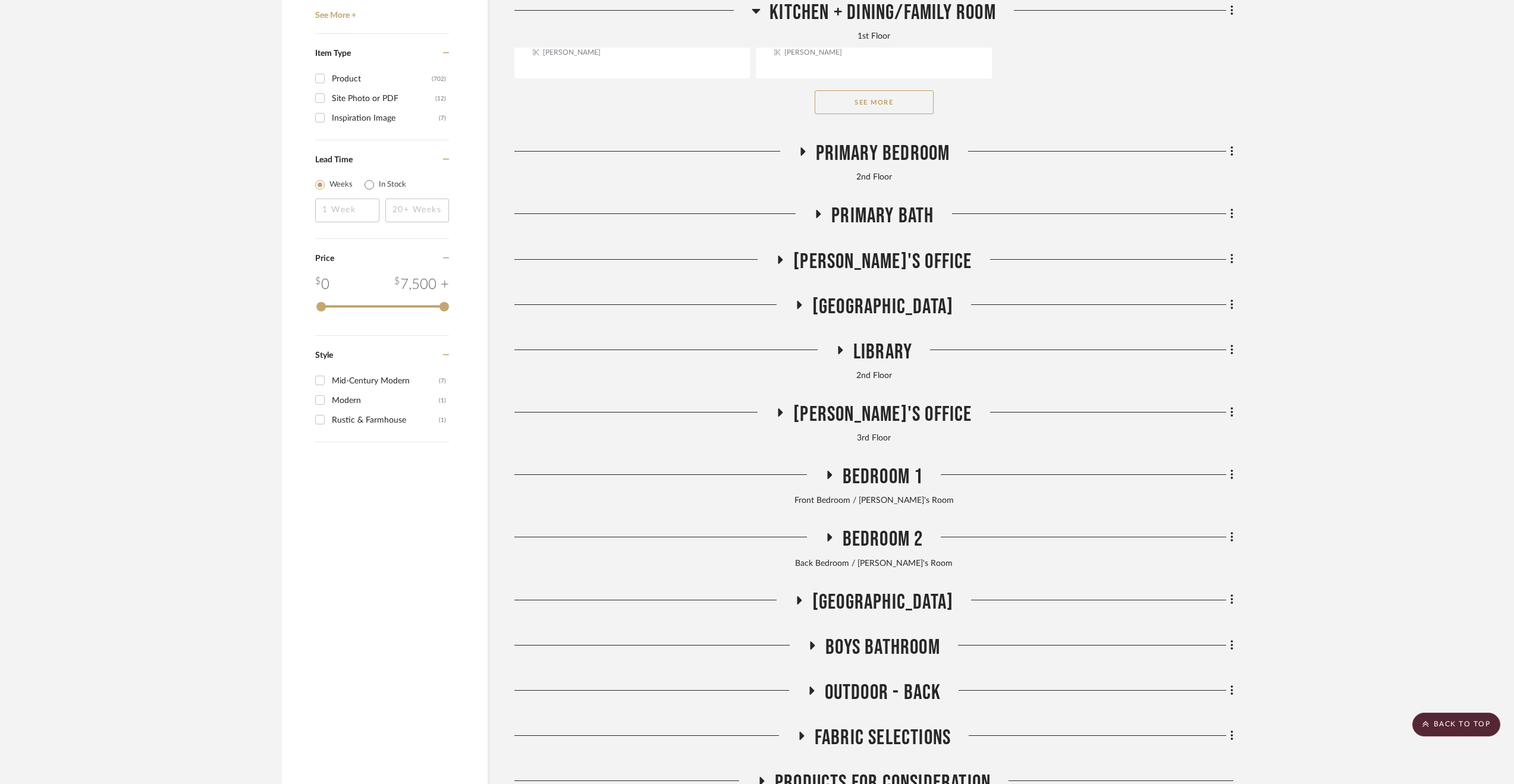
click at [886, 364] on span "Library" at bounding box center [883, 352] width 59 height 26
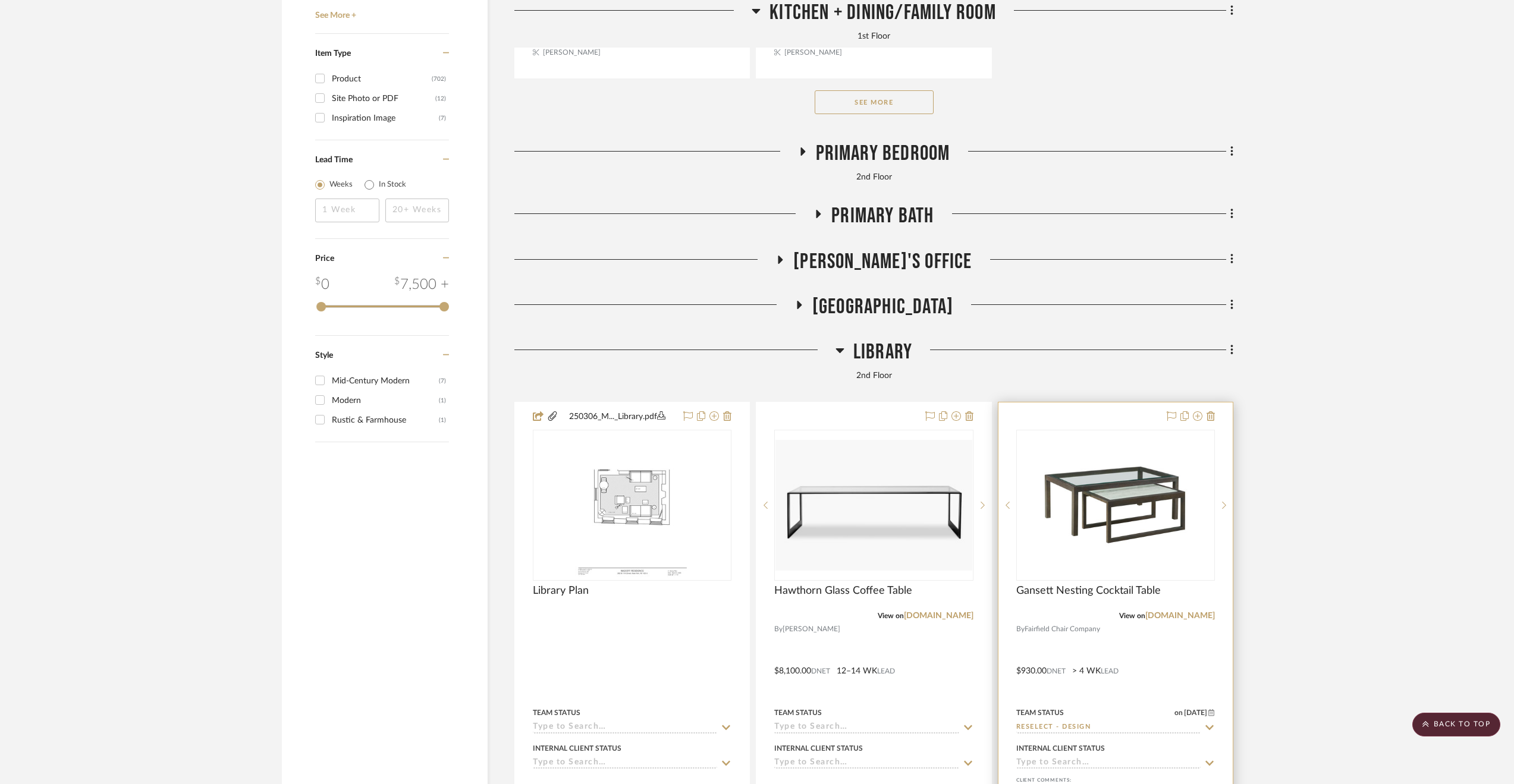
click at [1157, 640] on div at bounding box center [1115, 663] width 235 height 521
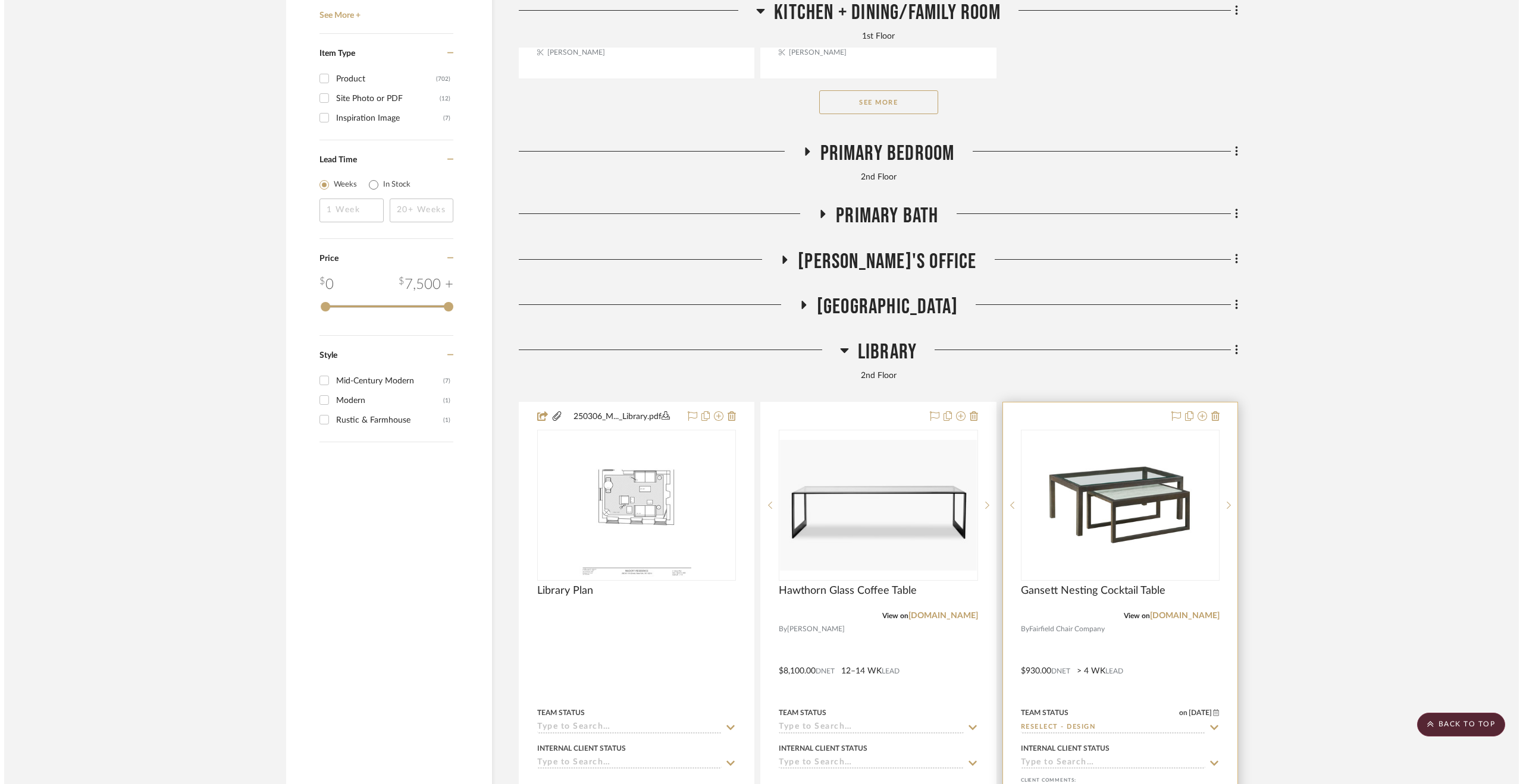
scroll to position [0, 0]
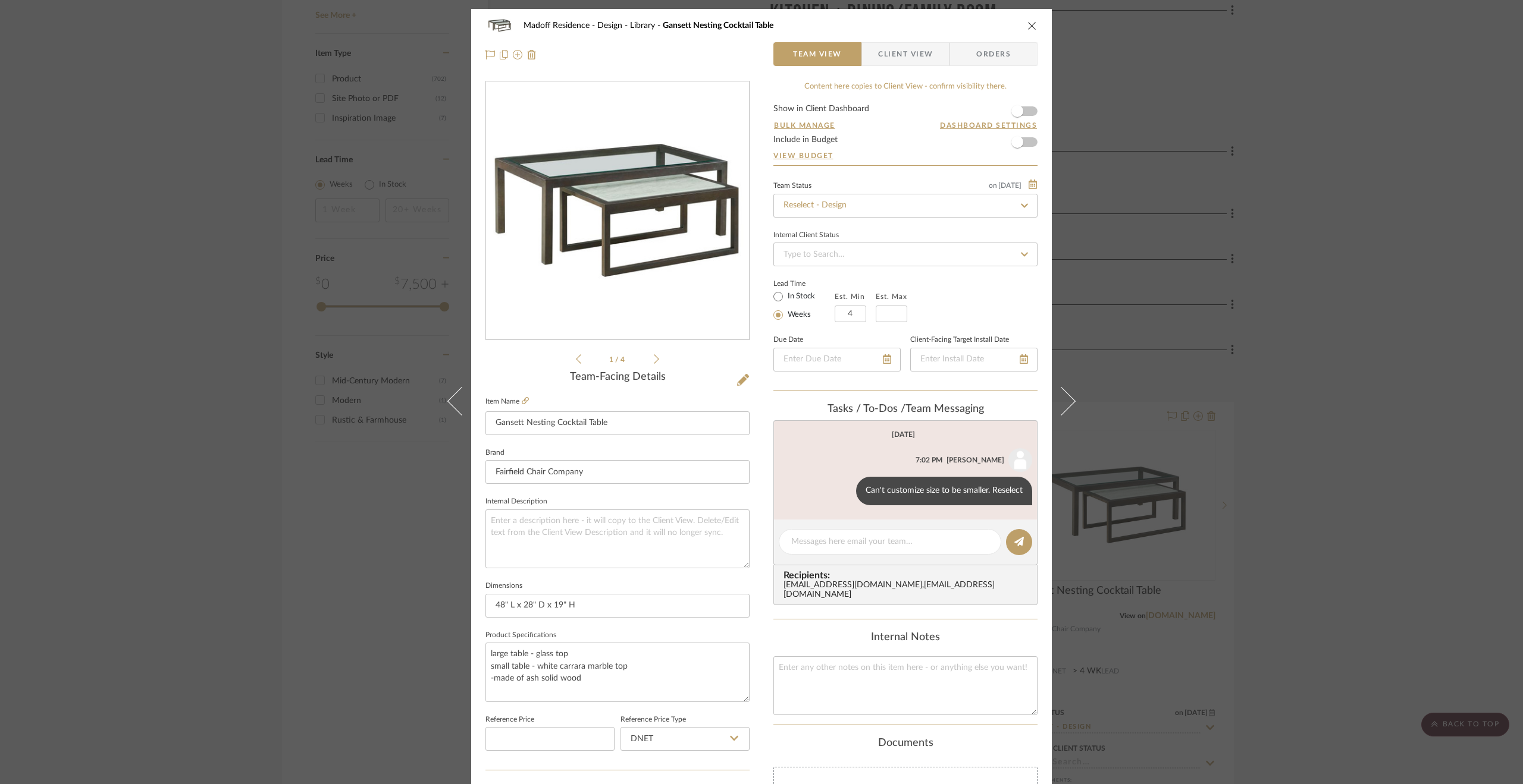
click at [1277, 299] on div "Madoff Residence - Design Library Gansett Nesting Cocktail Table Team View Clie…" at bounding box center [761, 392] width 1523 height 784
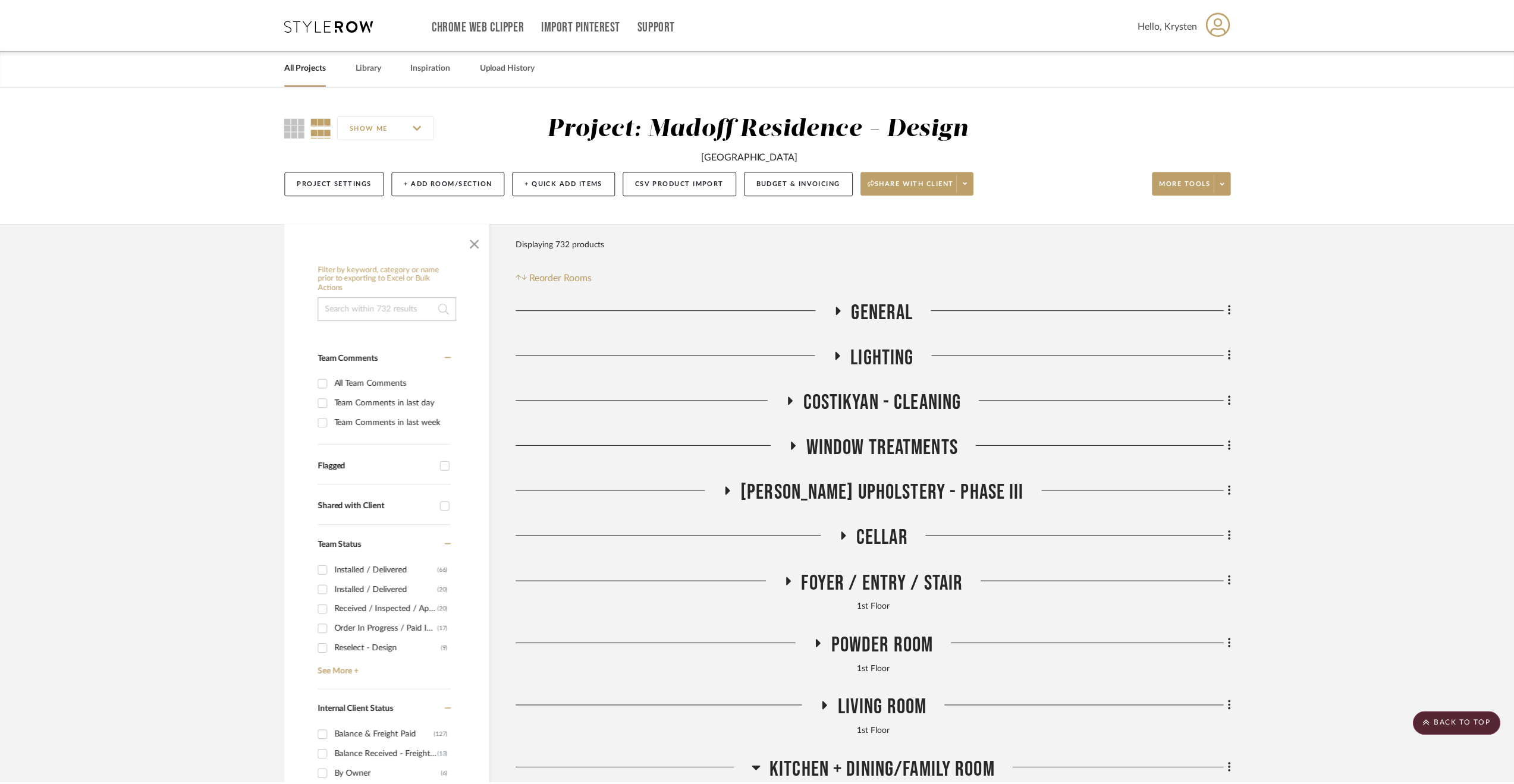
scroll to position [2319, 0]
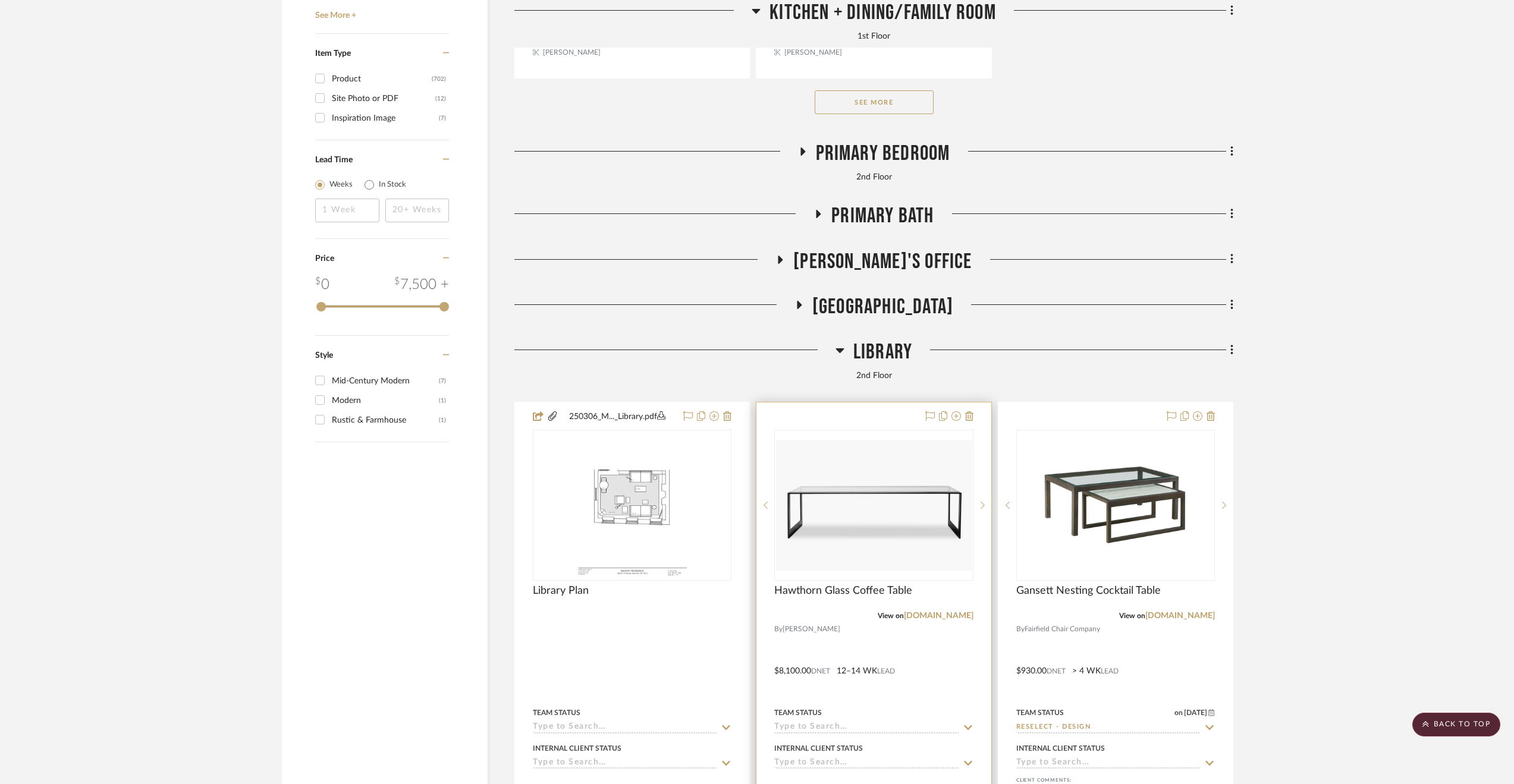
click at [928, 631] on div at bounding box center [873, 663] width 235 height 521
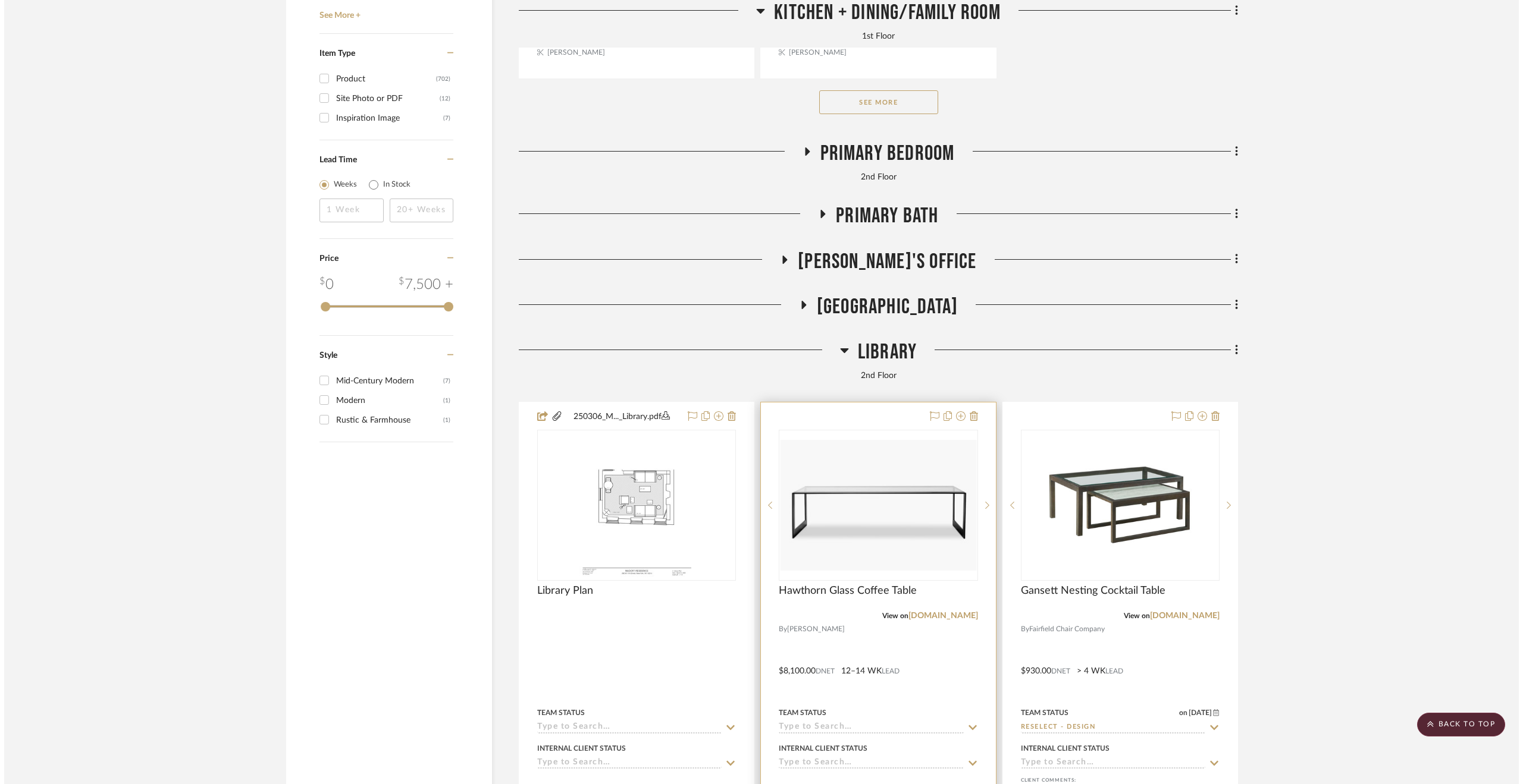
scroll to position [0, 0]
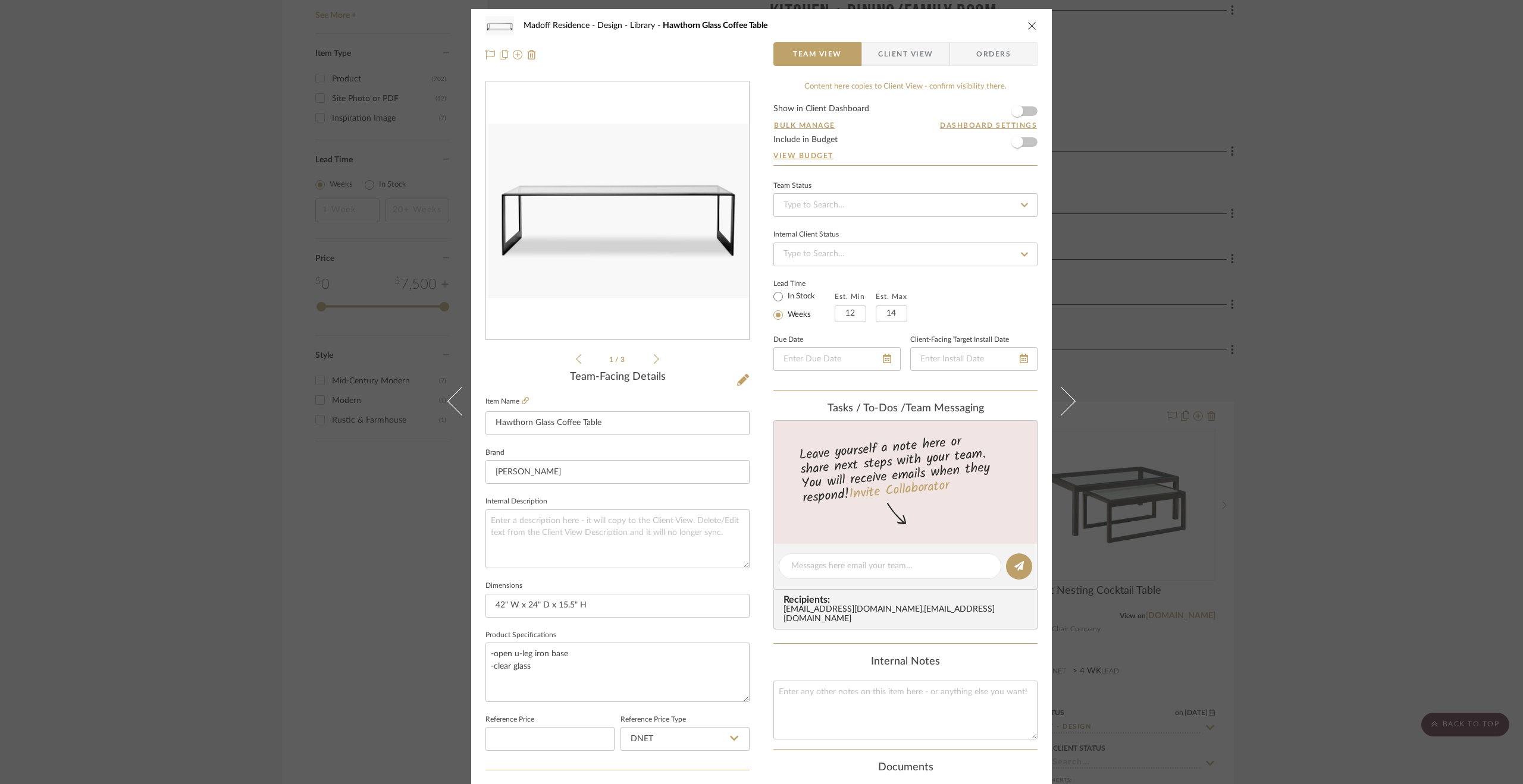
click at [1399, 308] on div "Madoff Residence - Design Library Hawthorn Glass Coffee Table Team View Client …" at bounding box center [761, 392] width 1523 height 784
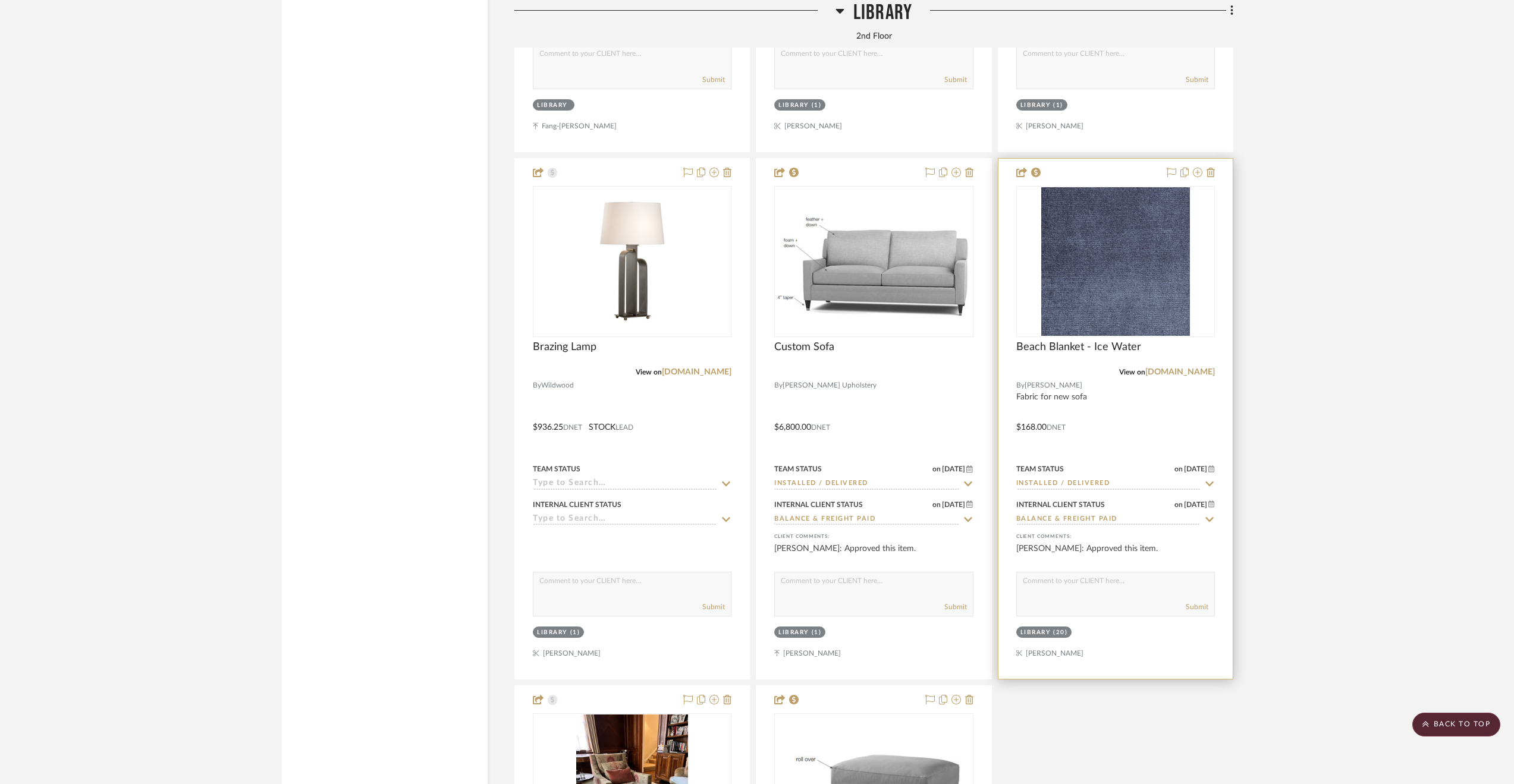
scroll to position [3211, 0]
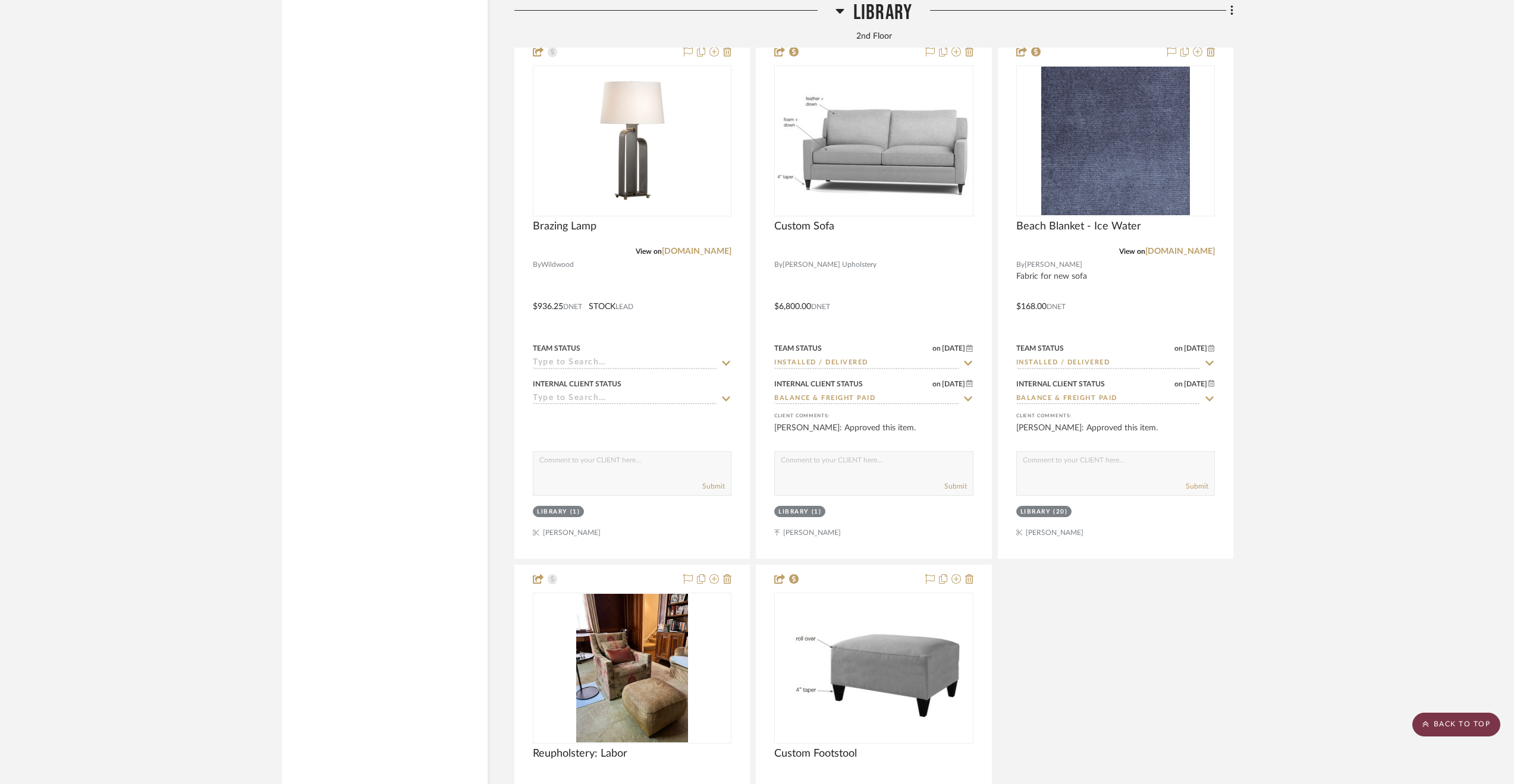
click at [1439, 722] on scroll-to-top-button "BACK TO TOP" at bounding box center [1456, 724] width 88 height 24
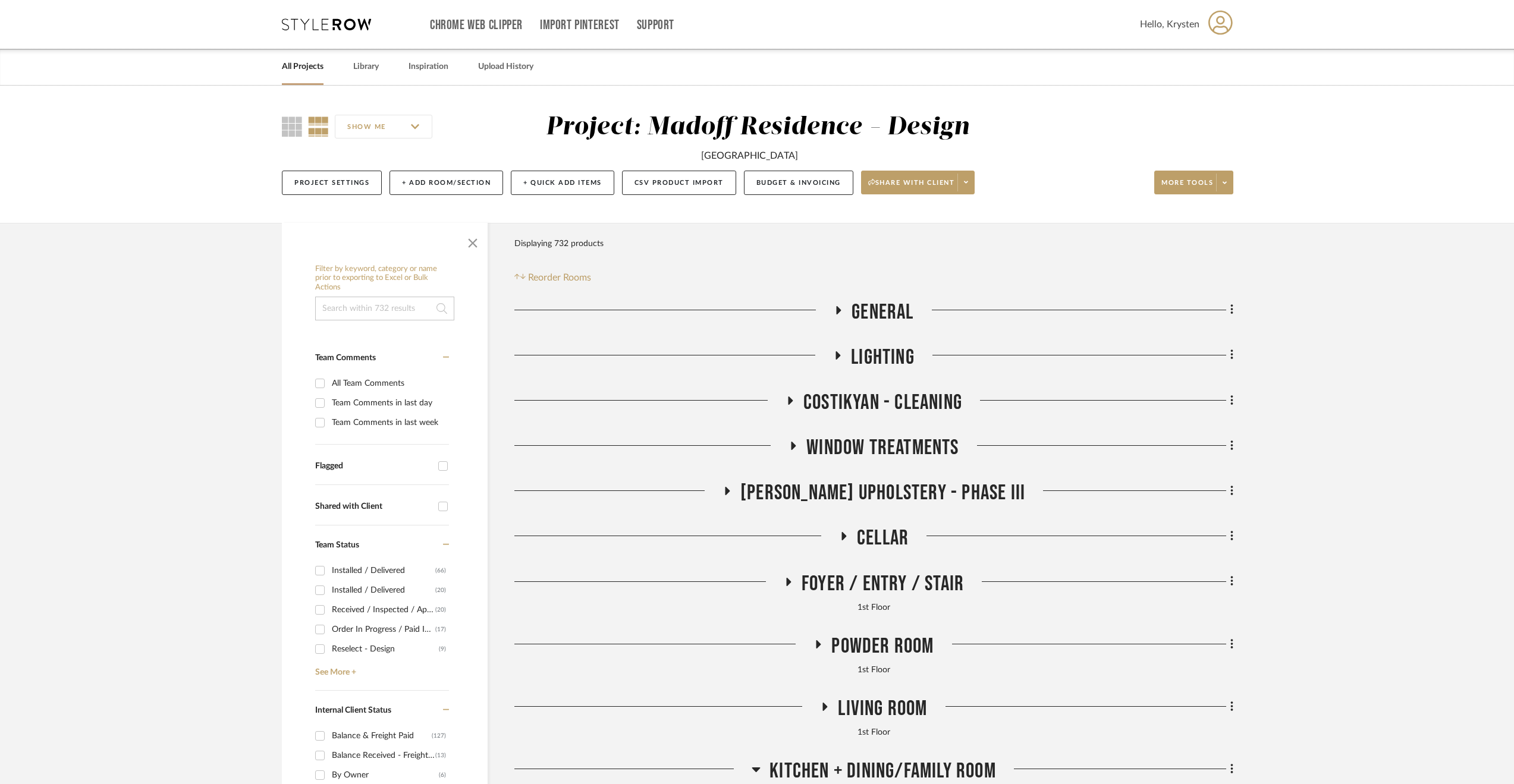
scroll to position [0, 0]
click at [931, 486] on span "[PERSON_NAME] Upholstery - Phase III" at bounding box center [882, 494] width 285 height 26
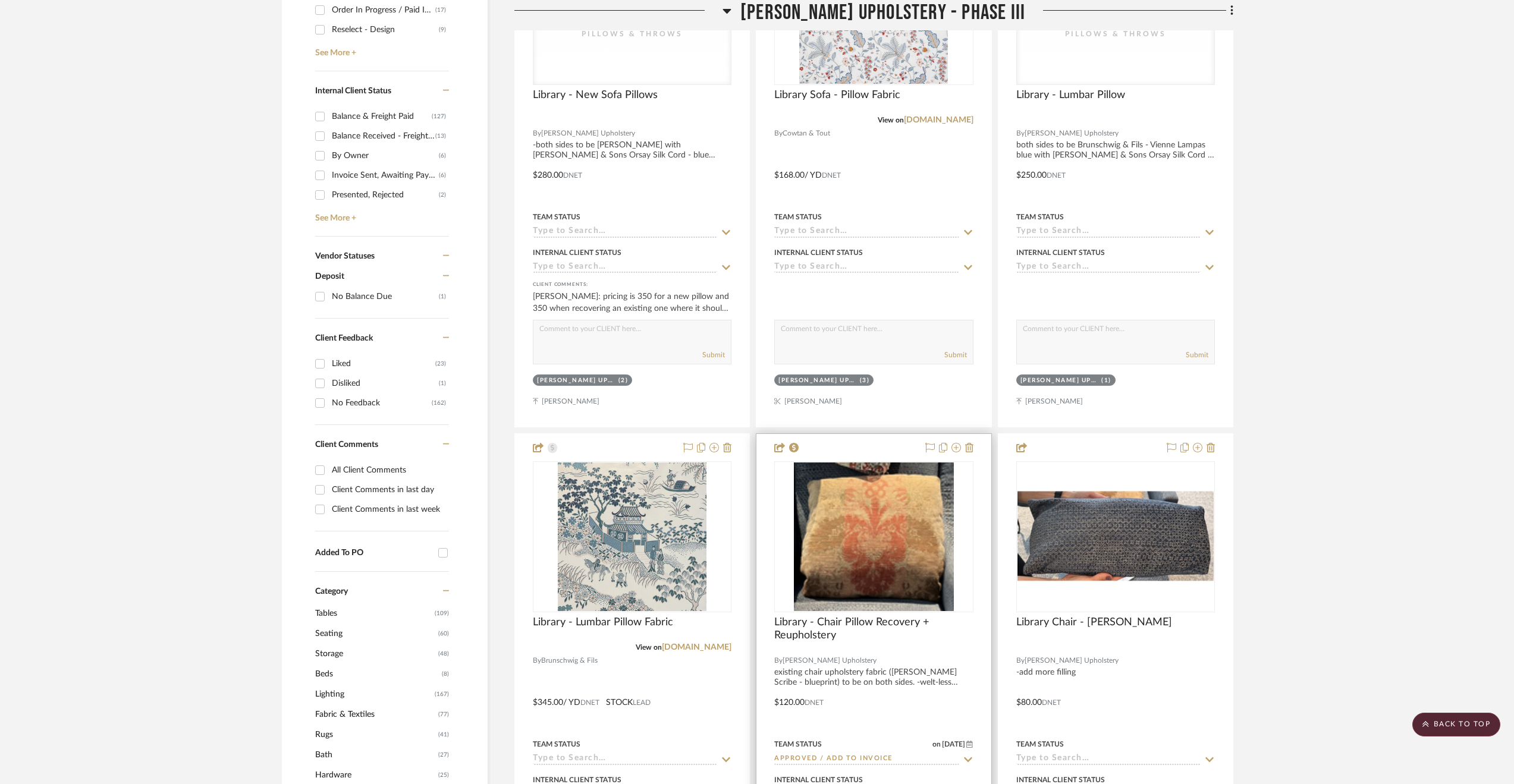
scroll to position [654, 0]
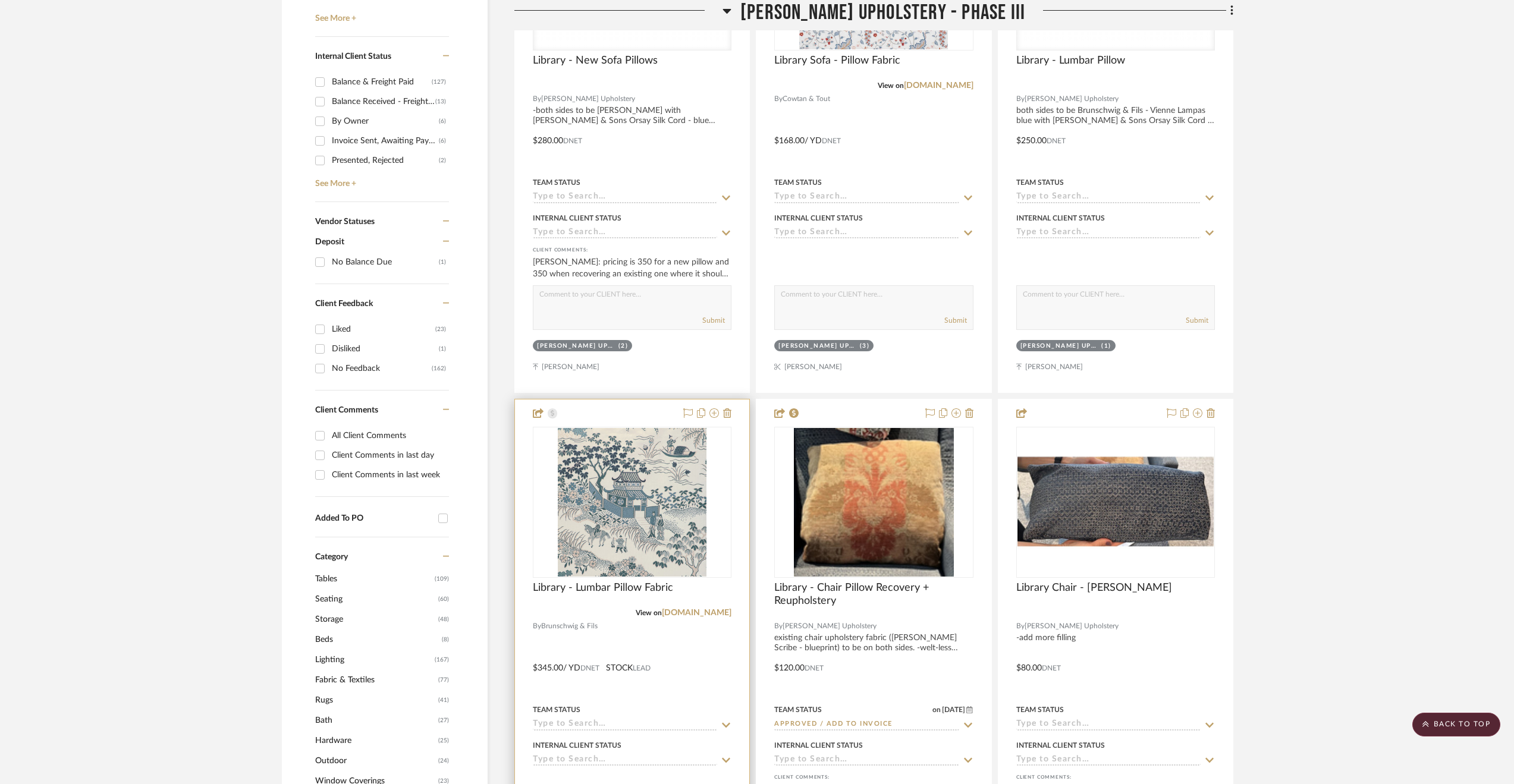
click at [715, 649] on div at bounding box center [632, 660] width 235 height 521
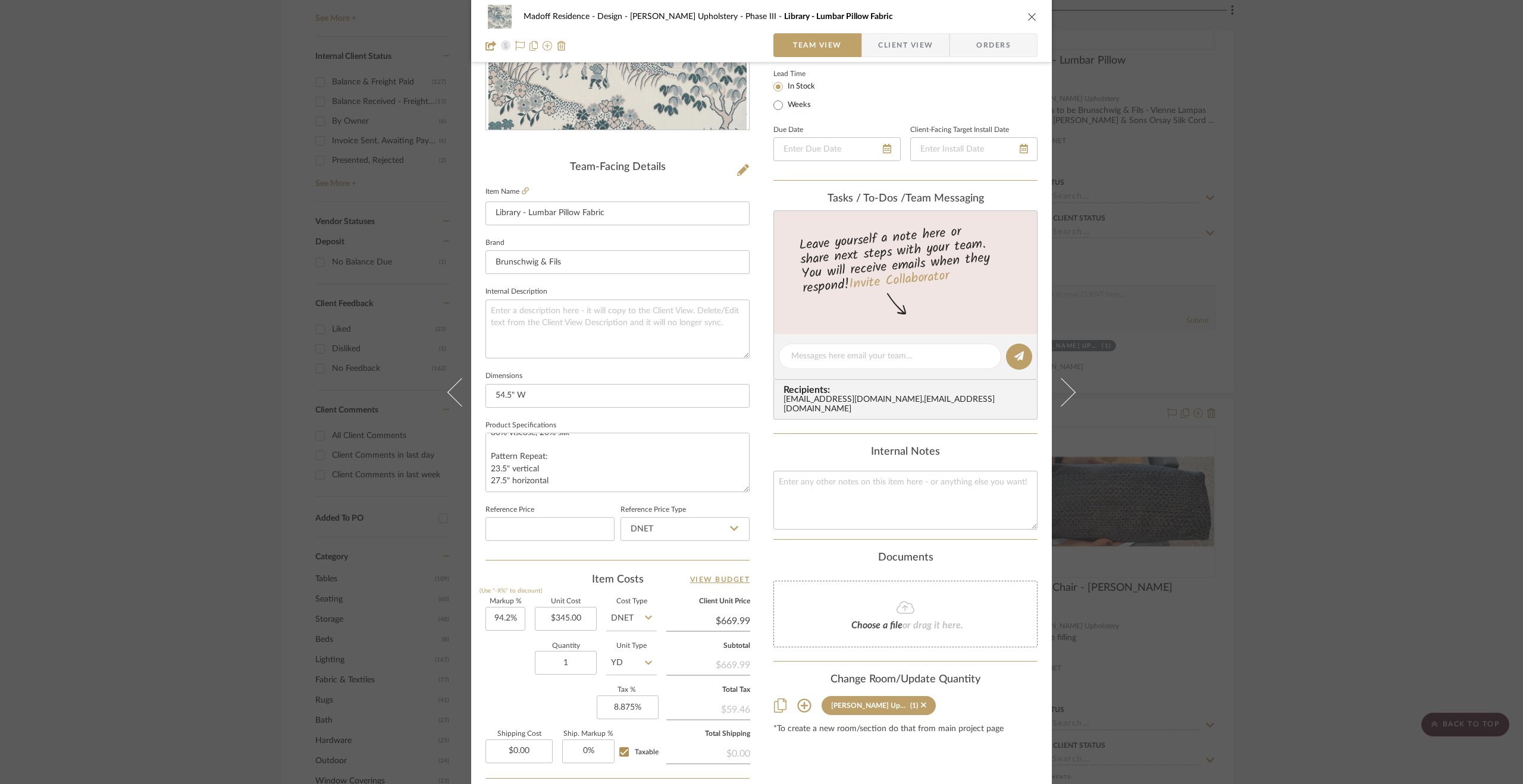
scroll to position [320, 0]
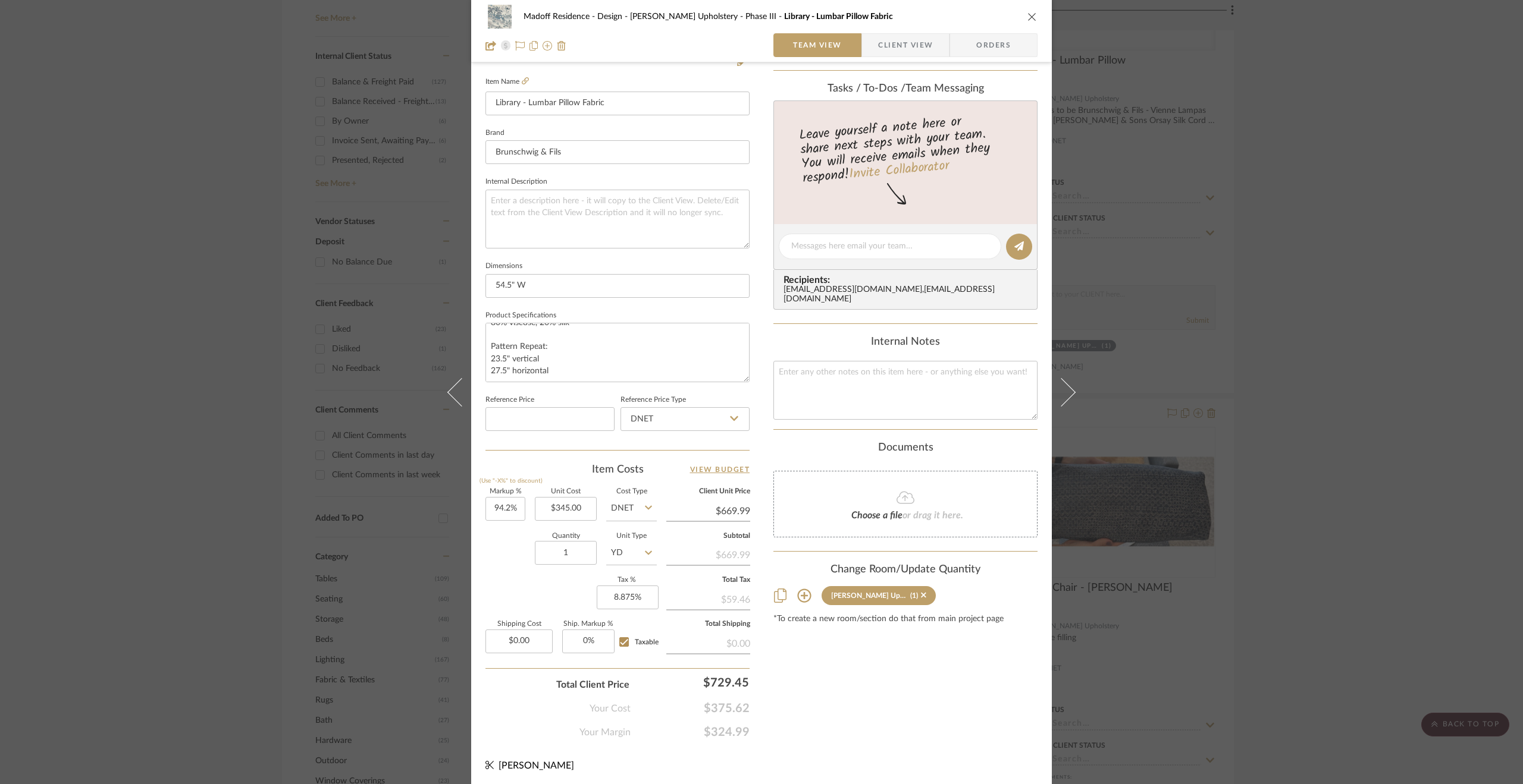
click at [158, 370] on div "Madoff Residence - Design [PERSON_NAME] Upholstery - Phase III Library - Lumbar…" at bounding box center [761, 392] width 1523 height 784
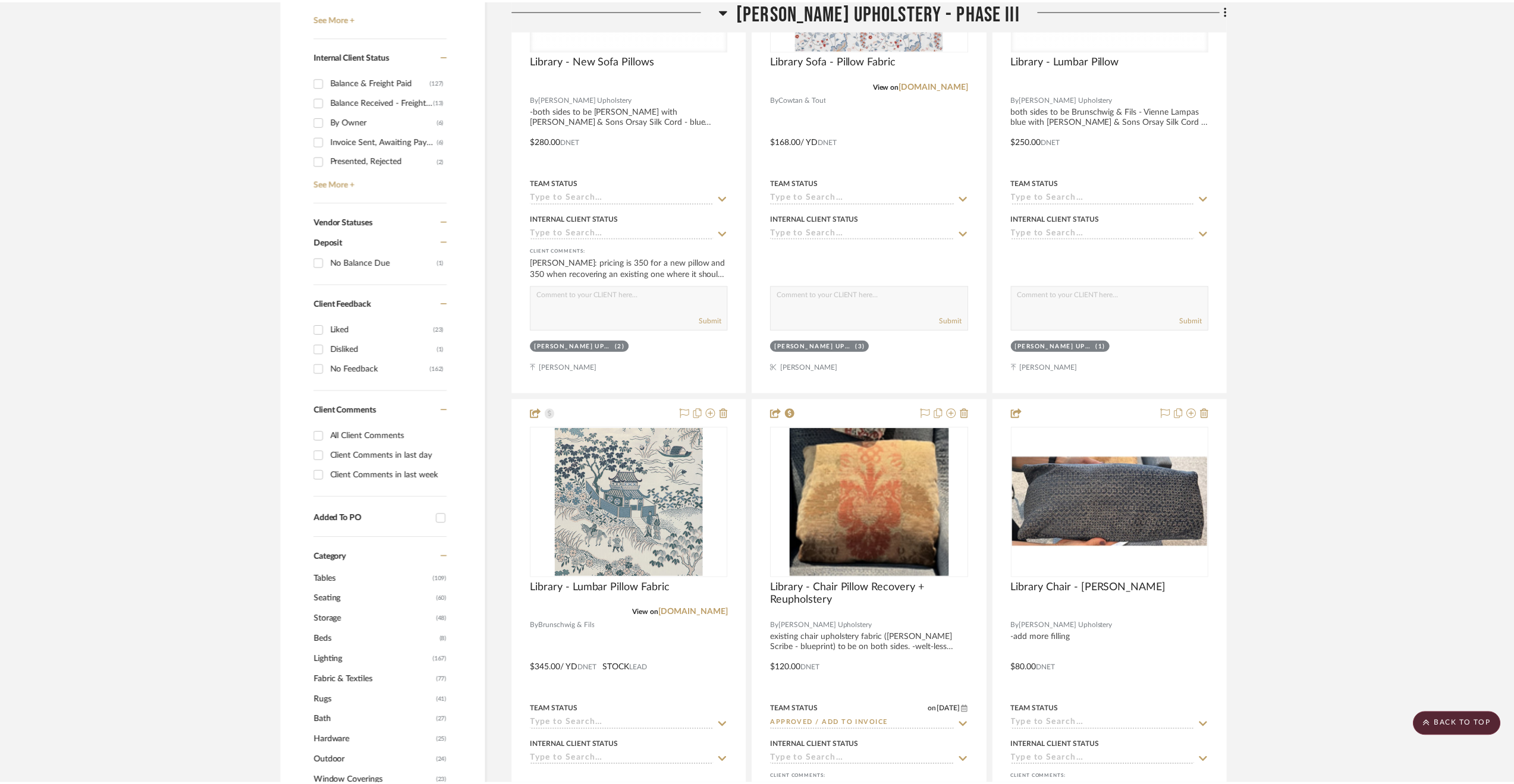
scroll to position [654, 0]
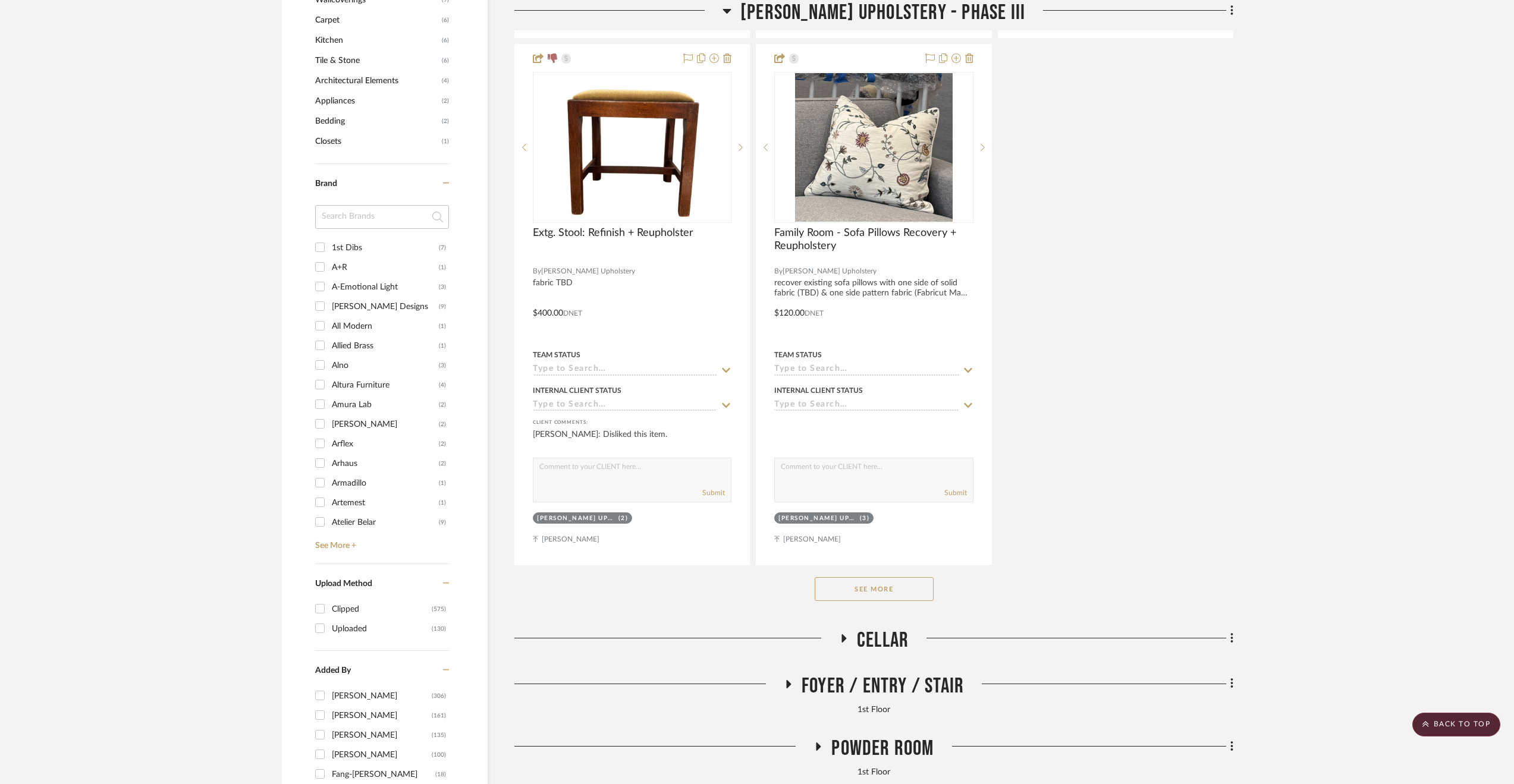
scroll to position [1665, 0]
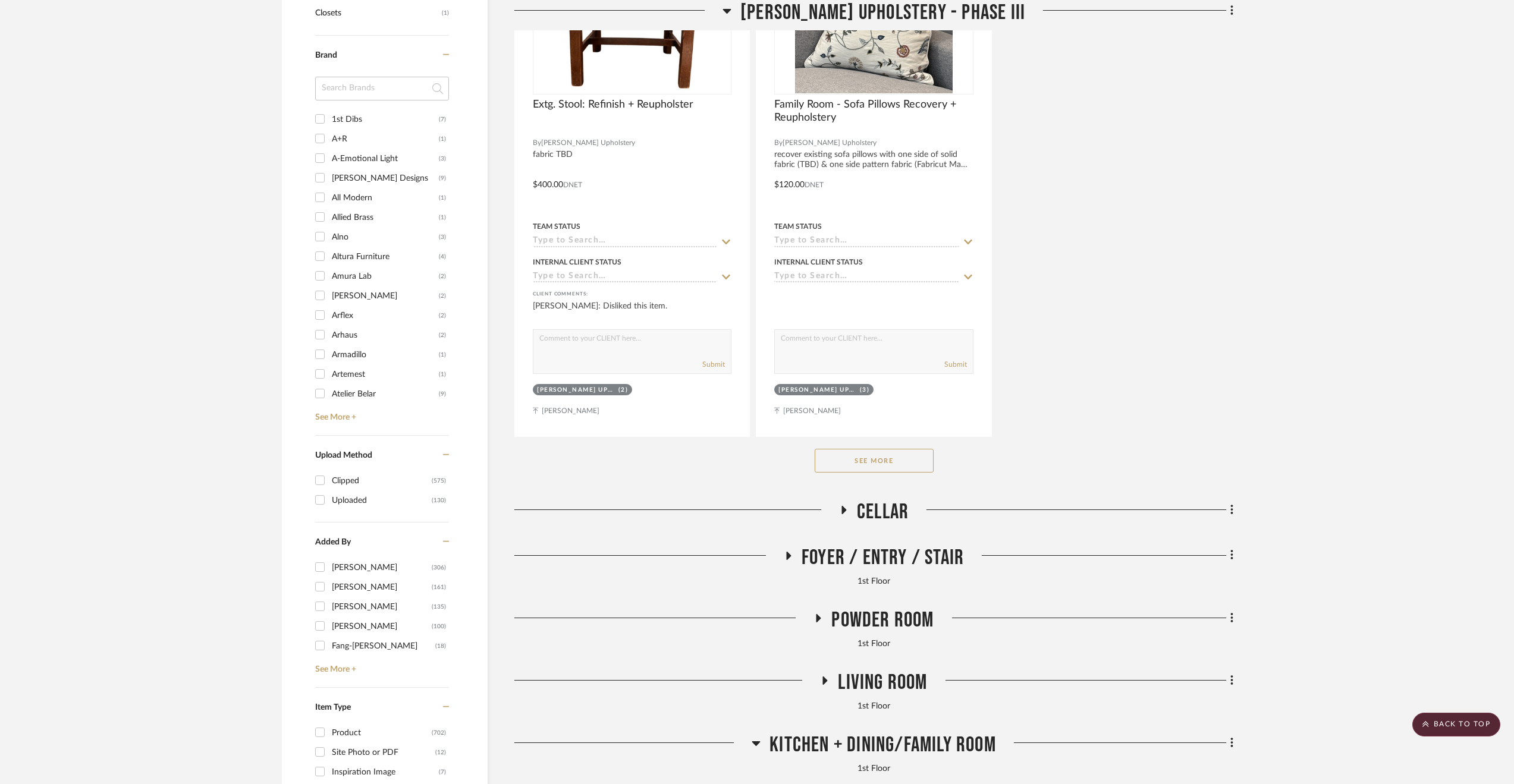
click at [846, 469] on button "See More" at bounding box center [874, 461] width 119 height 24
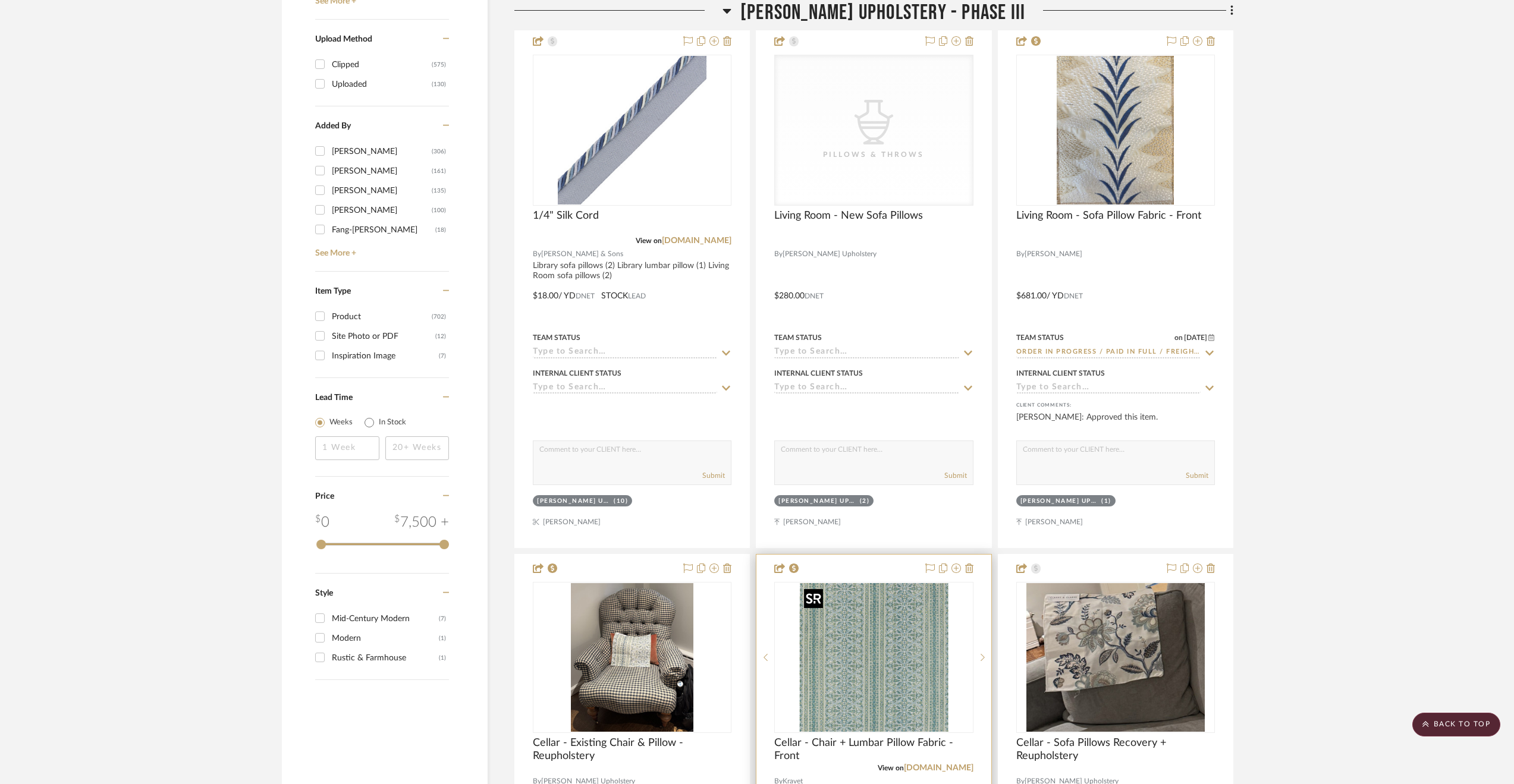
scroll to position [1843, 0]
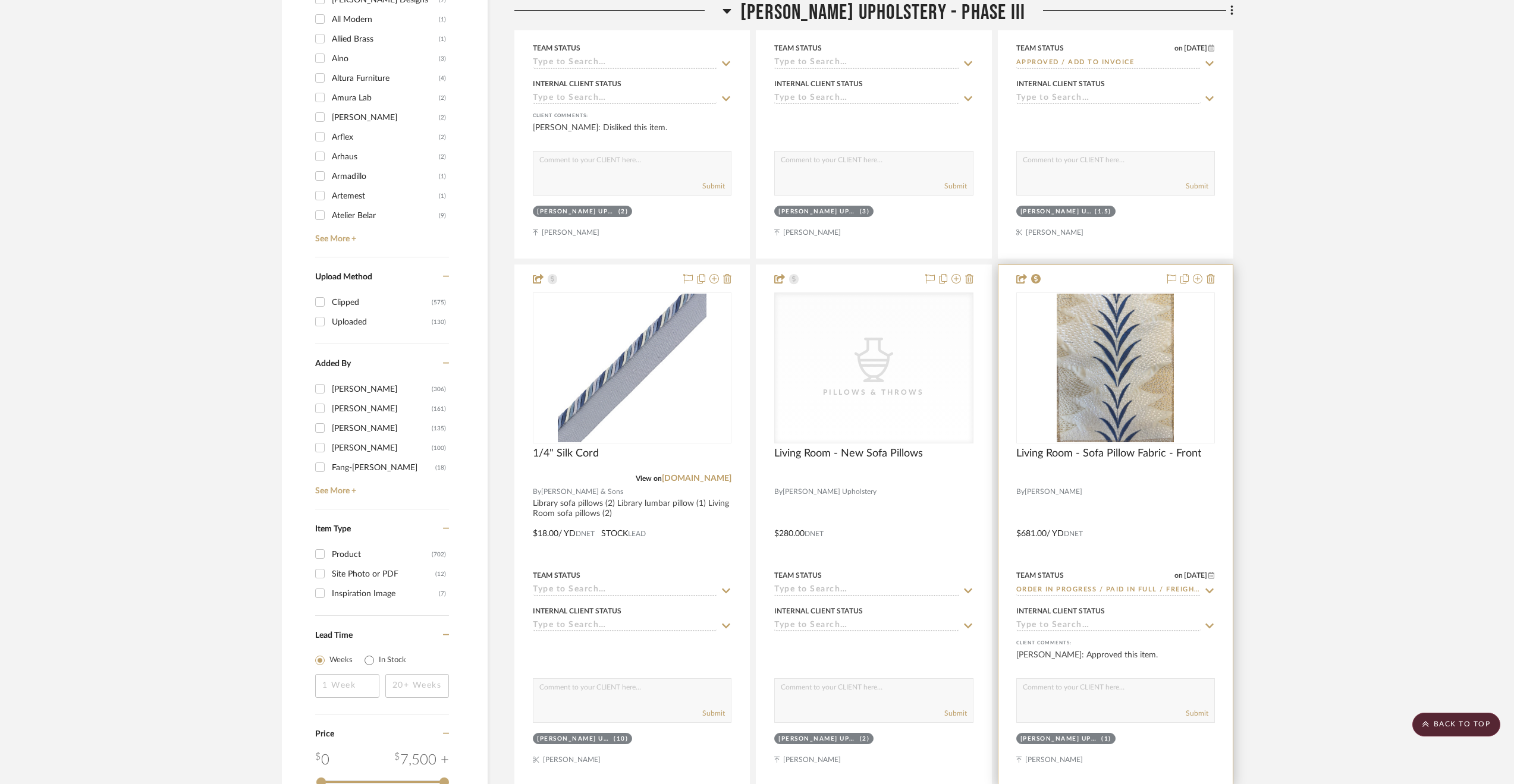
click at [1170, 528] on div at bounding box center [1115, 526] width 235 height 521
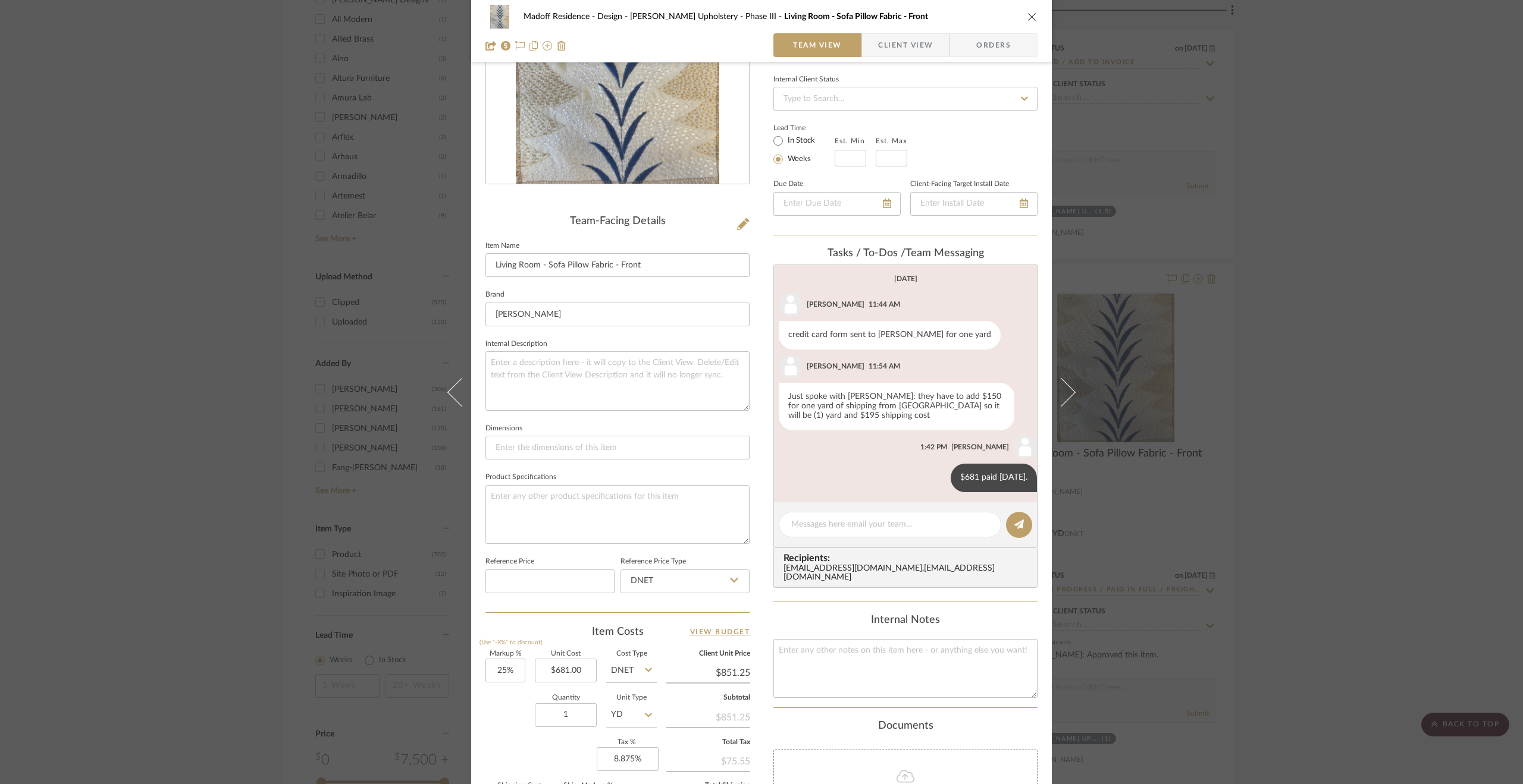
scroll to position [179, 0]
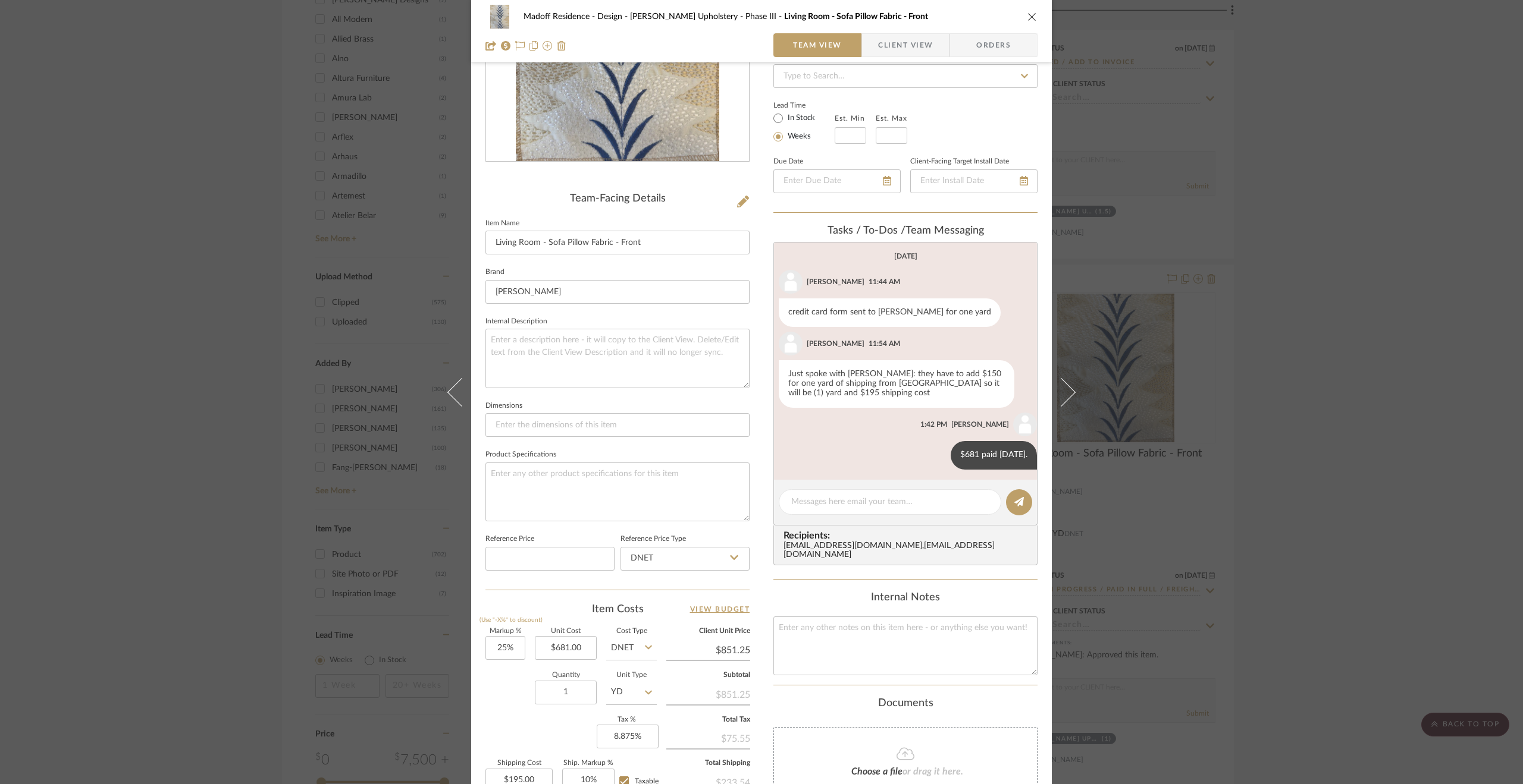
click at [213, 577] on div "Madoff Residence - Design [PERSON_NAME] Upholstery - Phase III Living Room - So…" at bounding box center [761, 392] width 1523 height 784
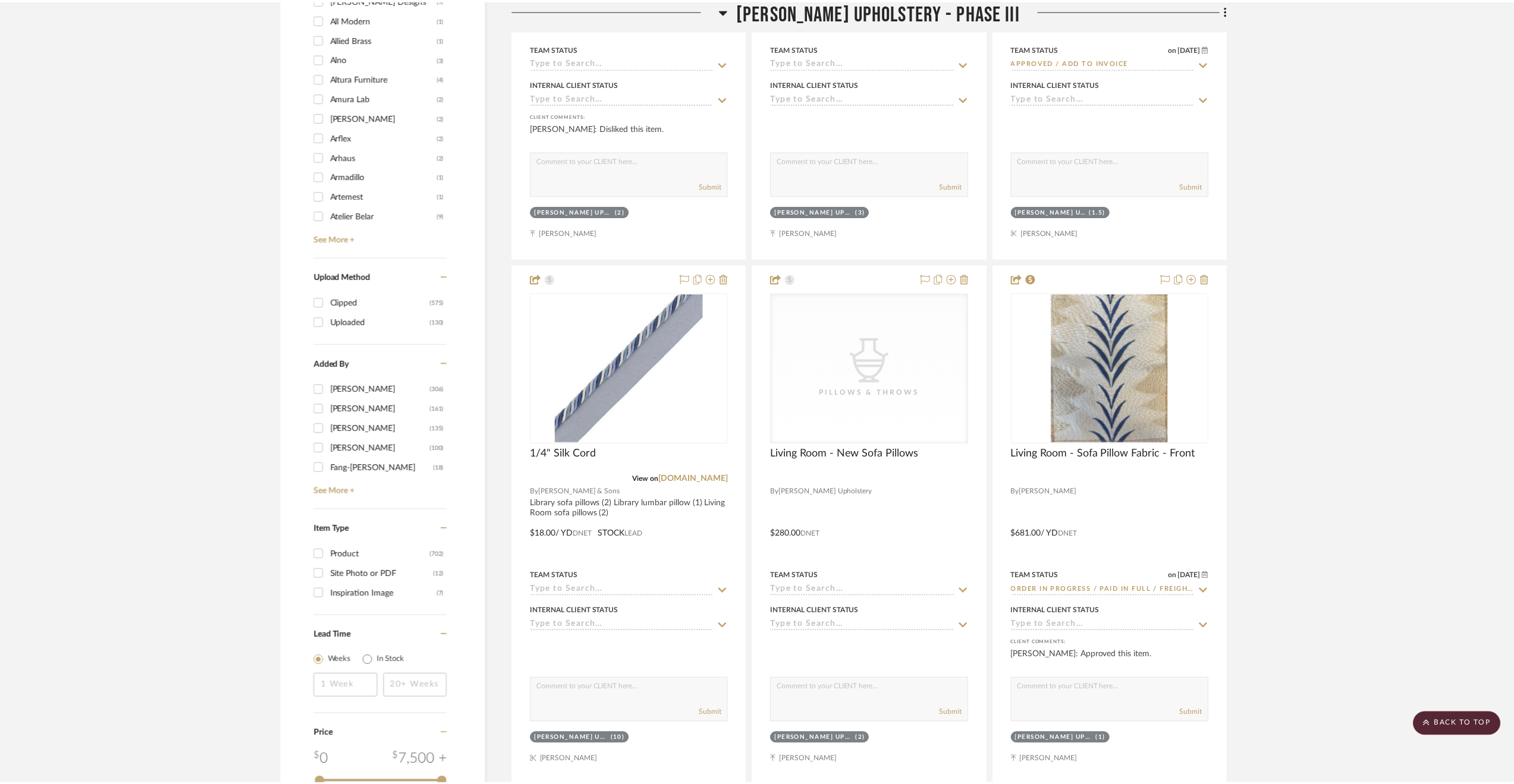
scroll to position [1843, 0]
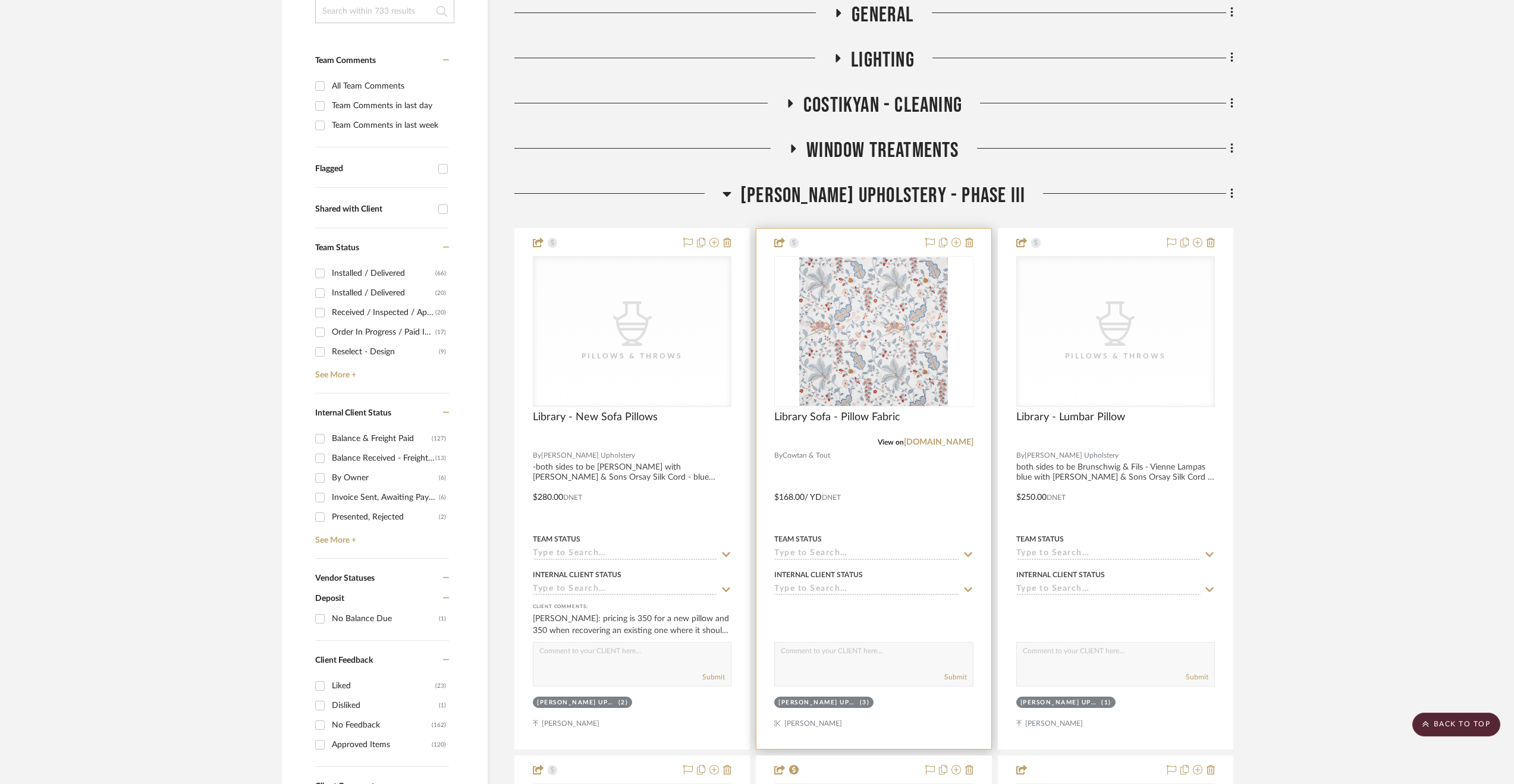
scroll to position [119, 0]
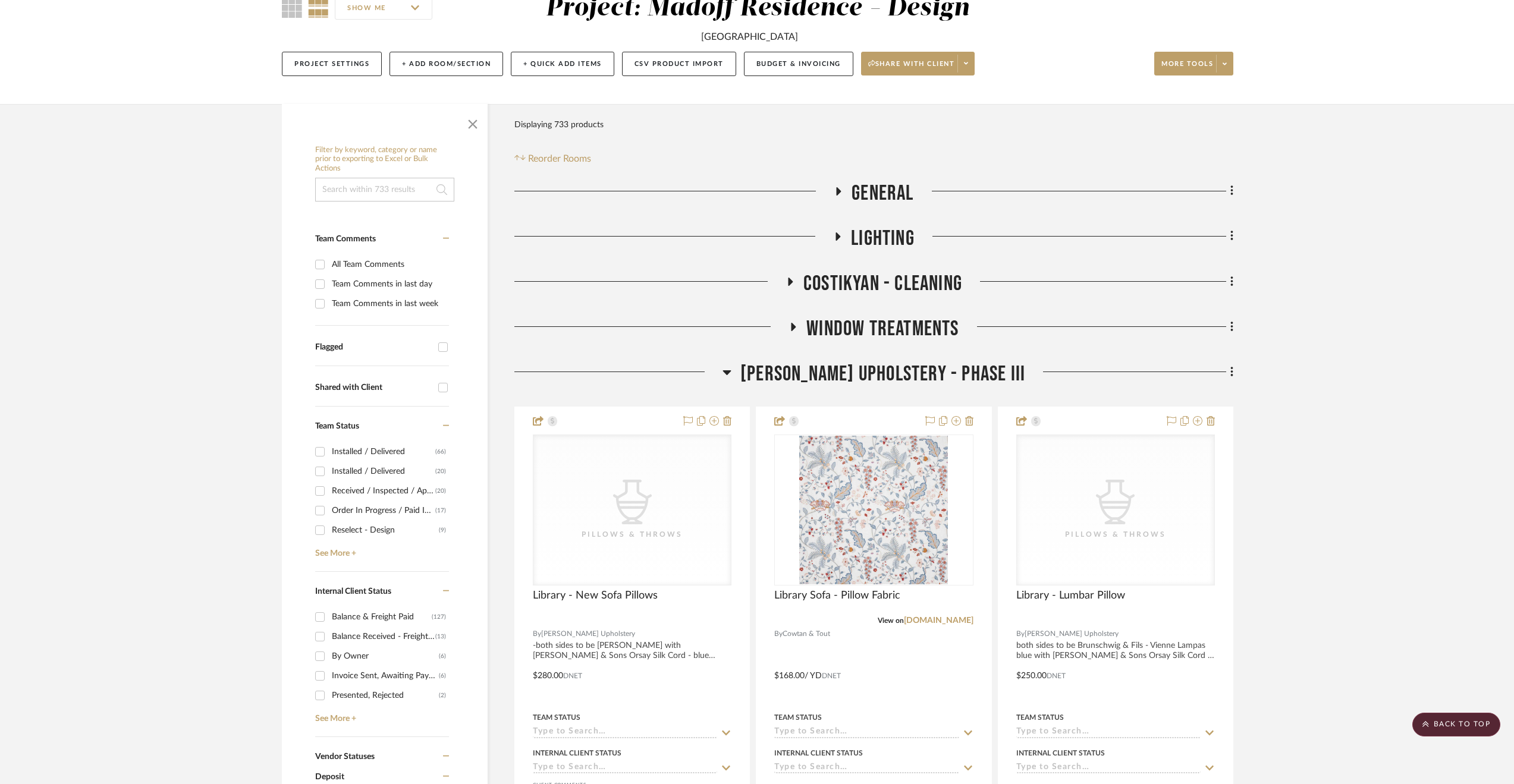
click at [906, 370] on span "[PERSON_NAME] Upholstery - Phase III" at bounding box center [882, 375] width 285 height 26
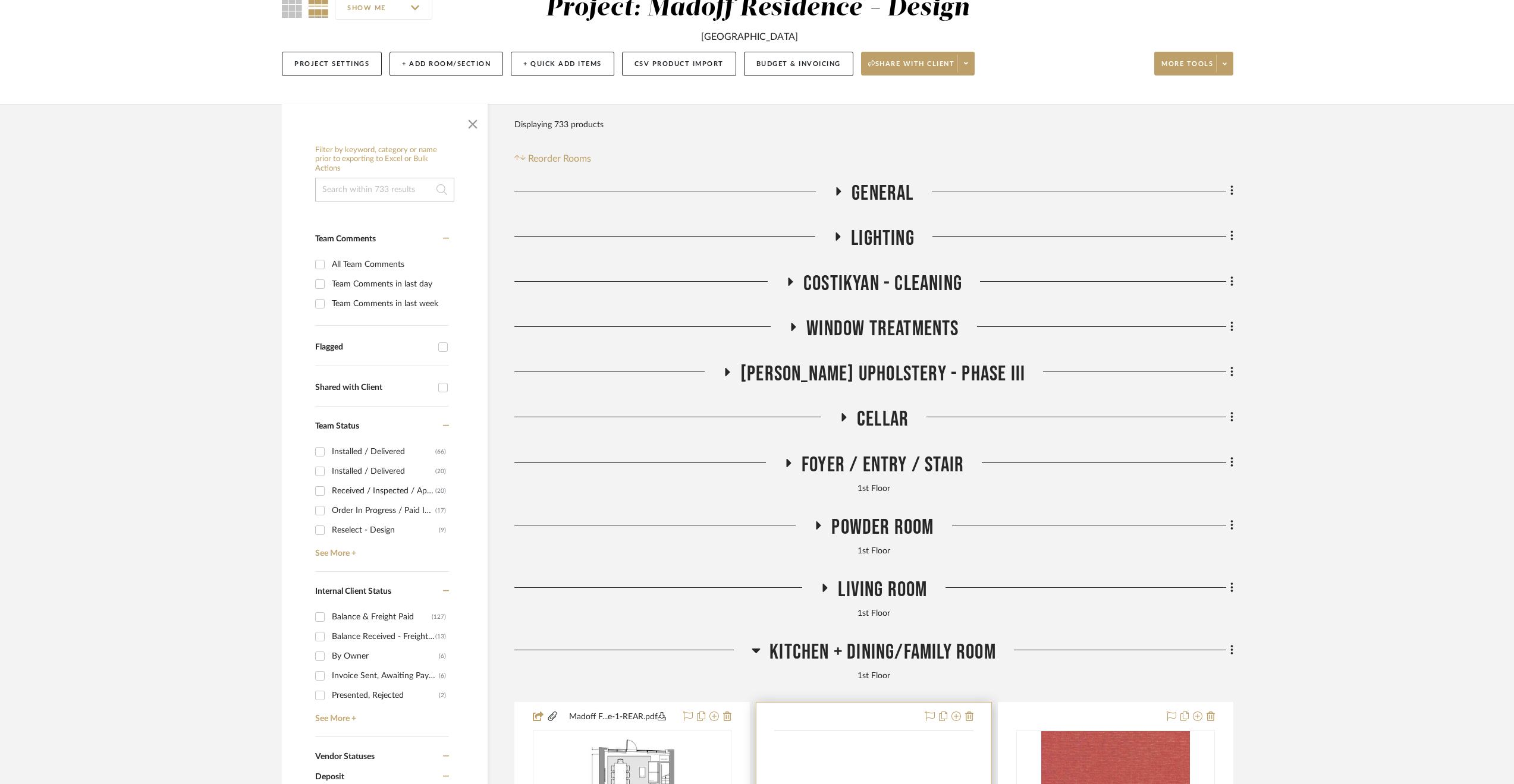
scroll to position [416, 0]
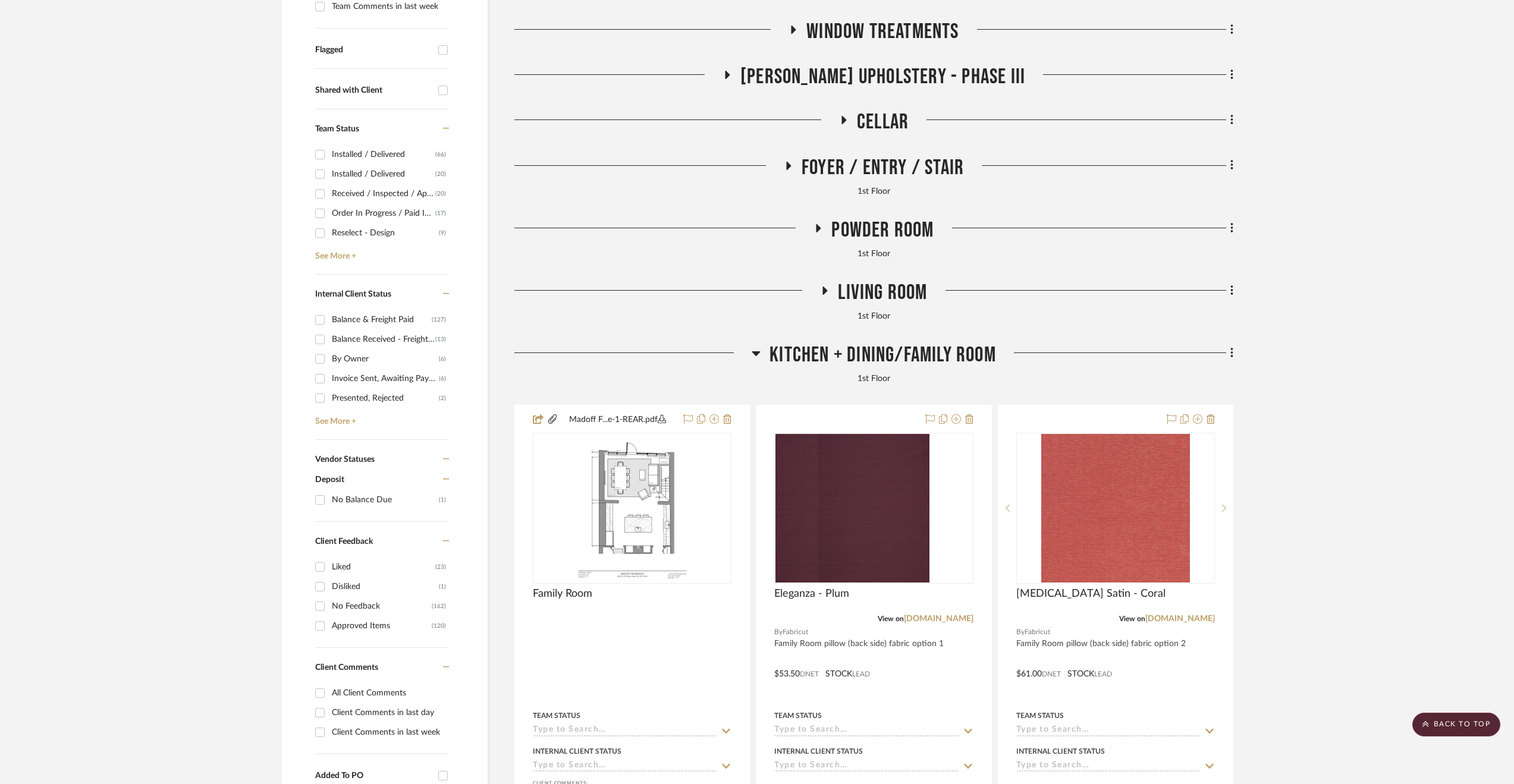
click at [941, 355] on span "Kitchen + Dining/Family Room" at bounding box center [882, 355] width 227 height 26
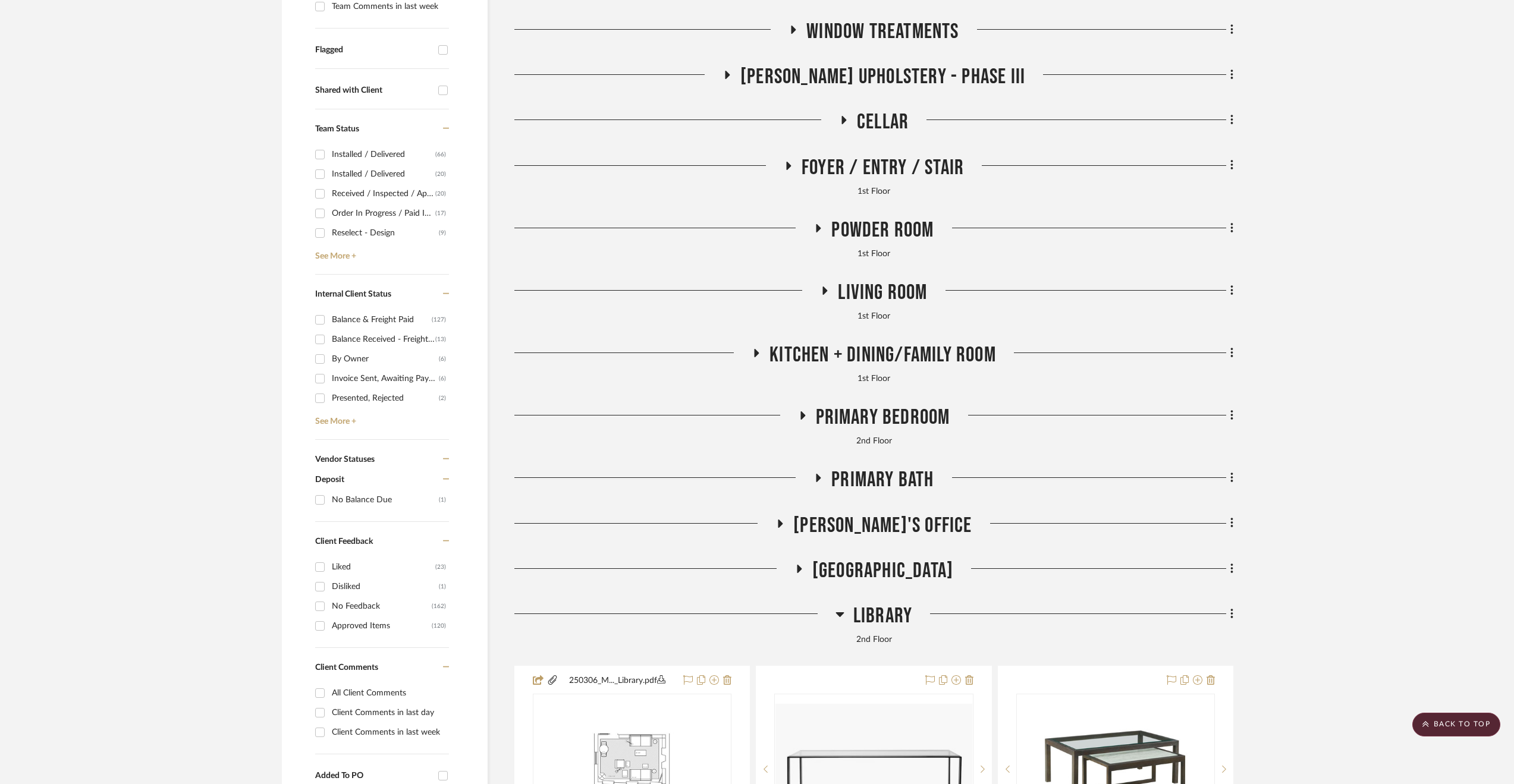
click at [855, 287] on span "Living Room" at bounding box center [882, 293] width 89 height 26
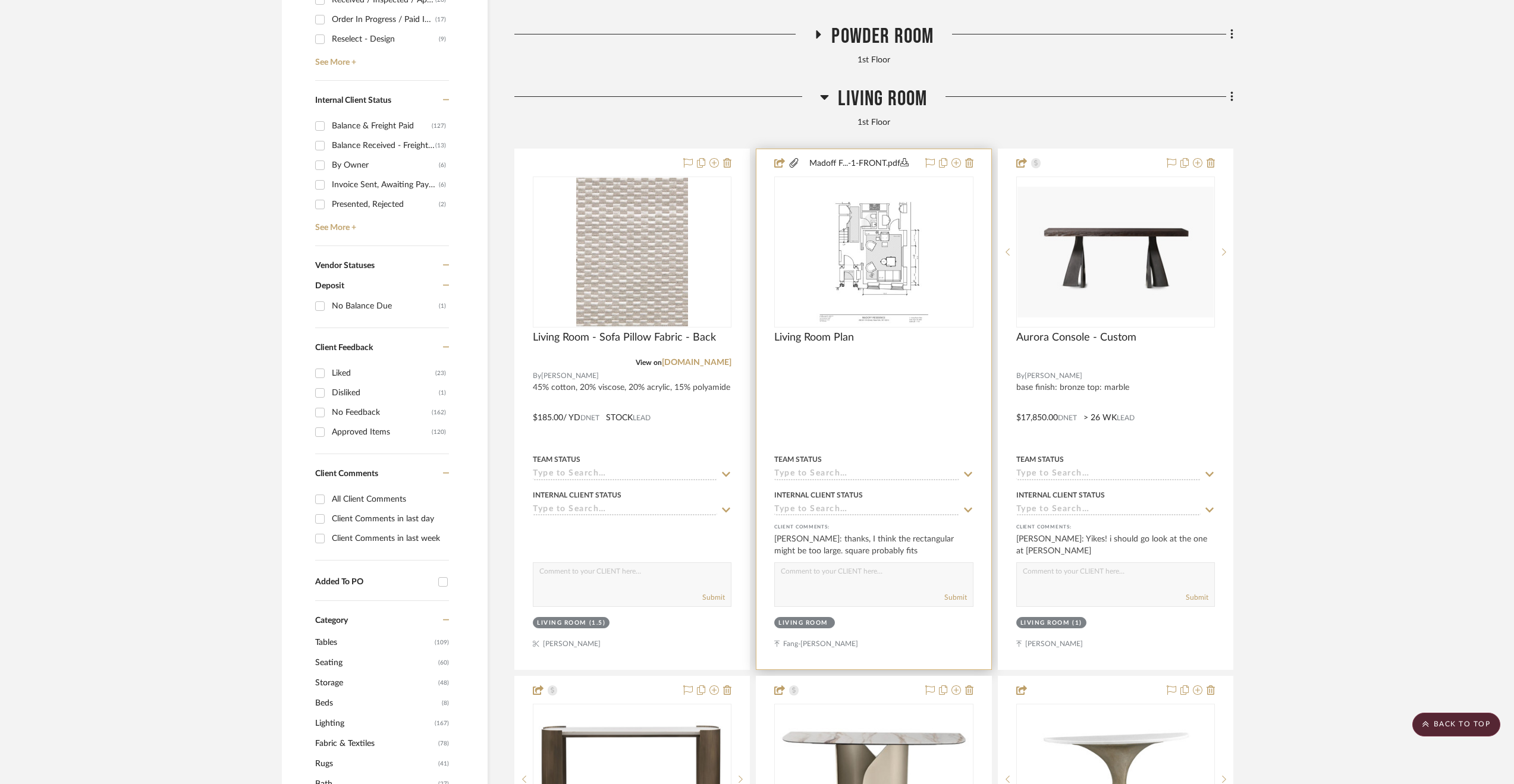
scroll to position [654, 0]
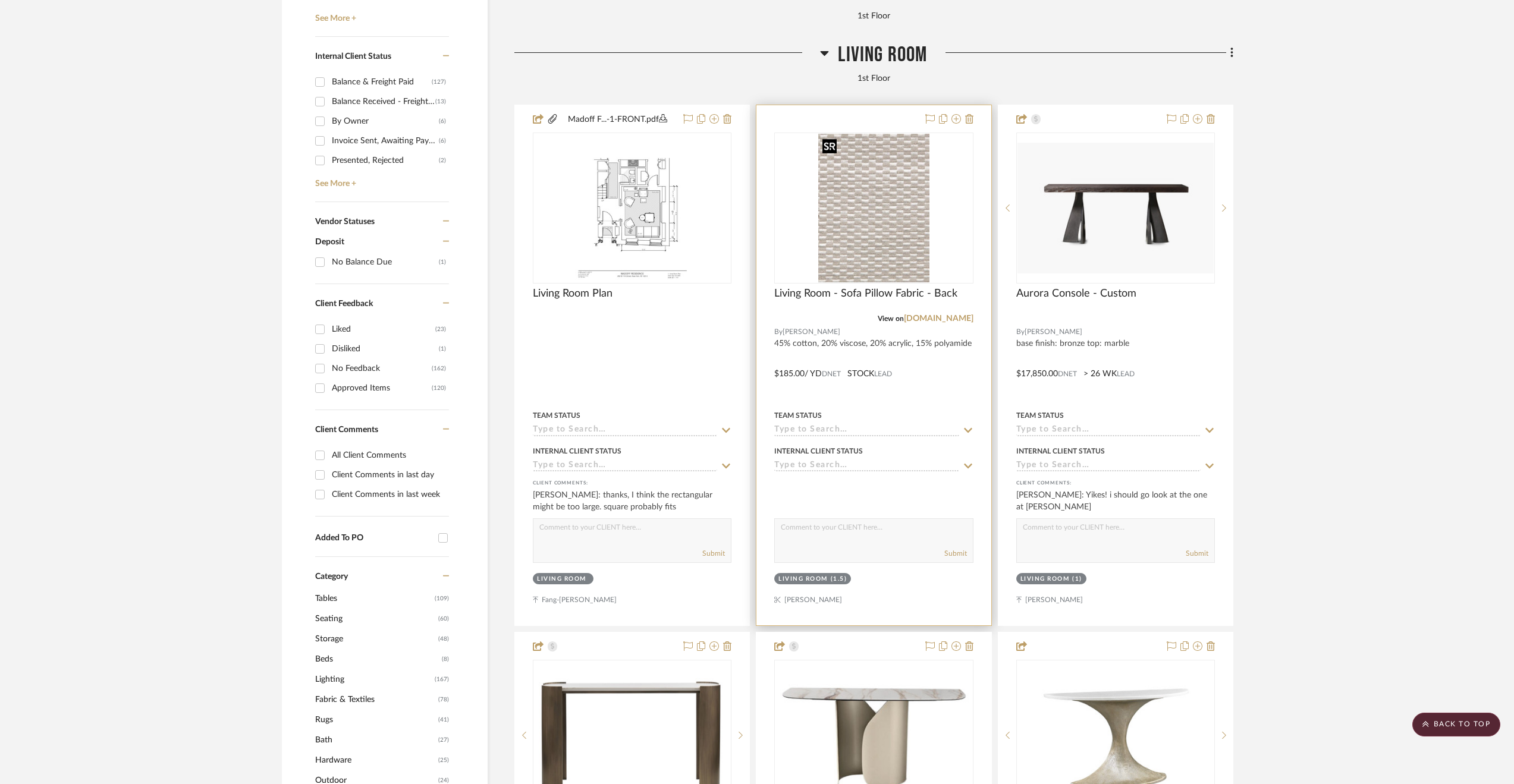
click at [886, 213] on img "0" at bounding box center [874, 208] width 112 height 148
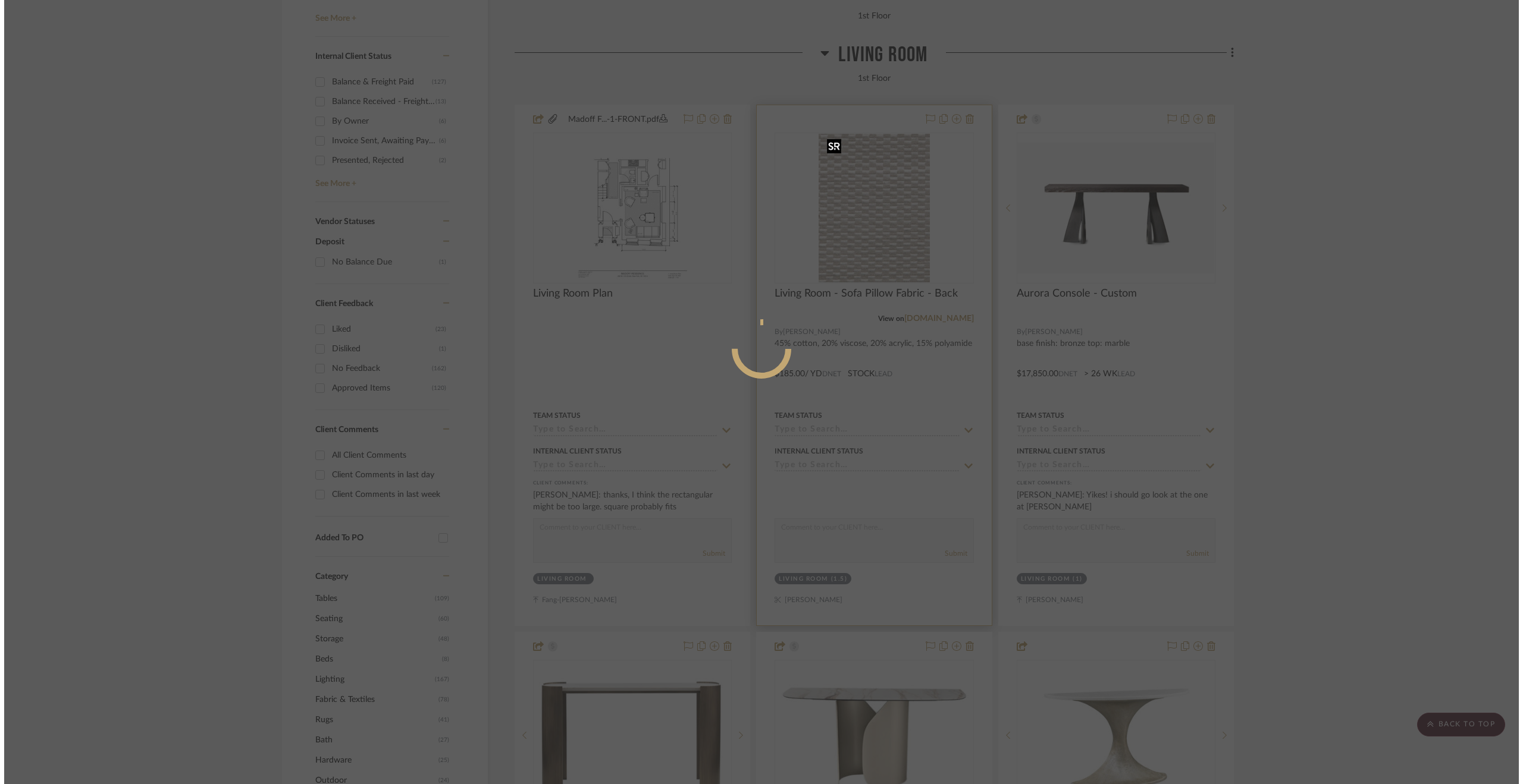
scroll to position [0, 0]
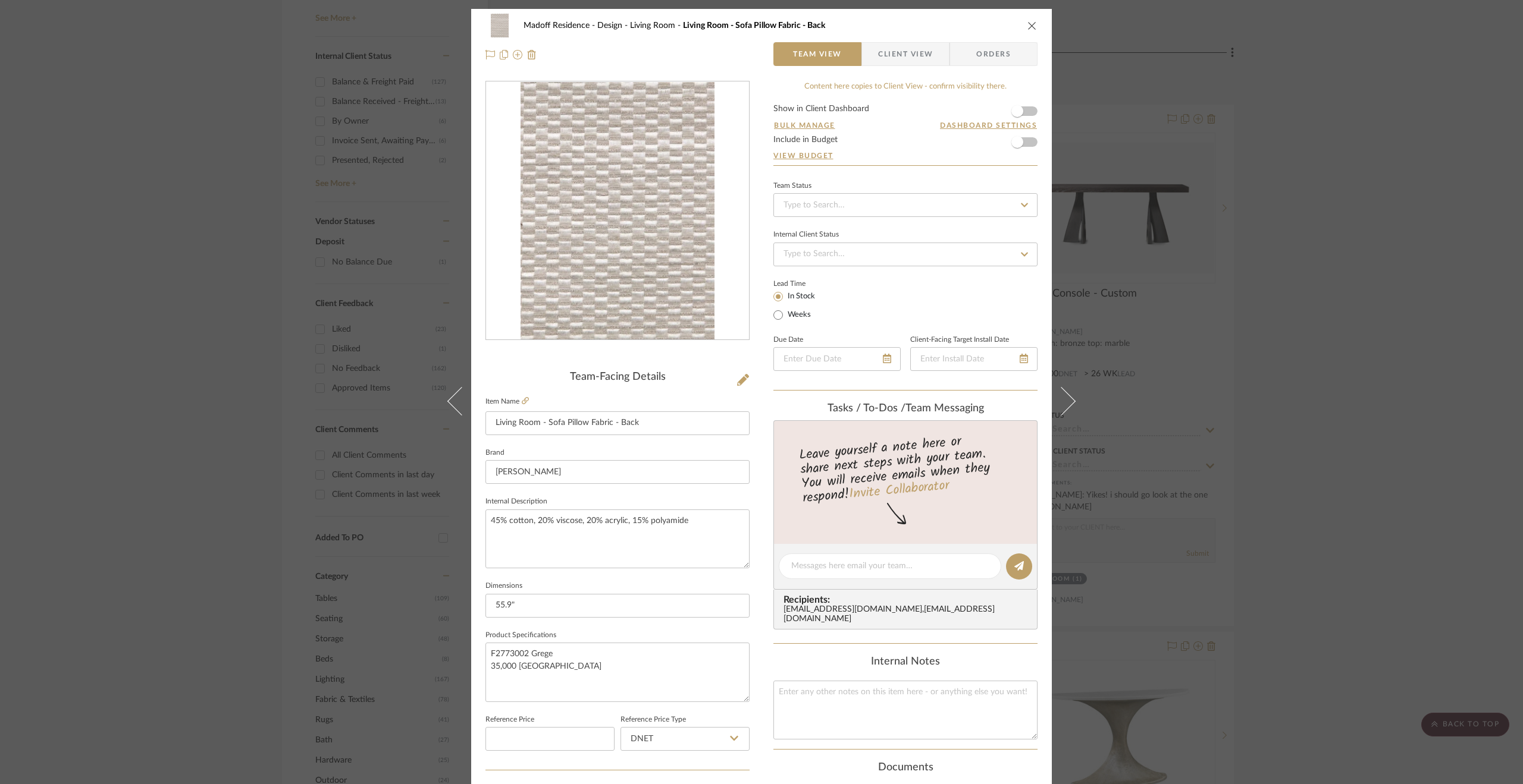
click at [1375, 458] on div "Madoff Residence - Design Living Room Living Room - Sofa Pillow Fabric - Back T…" at bounding box center [761, 392] width 1523 height 784
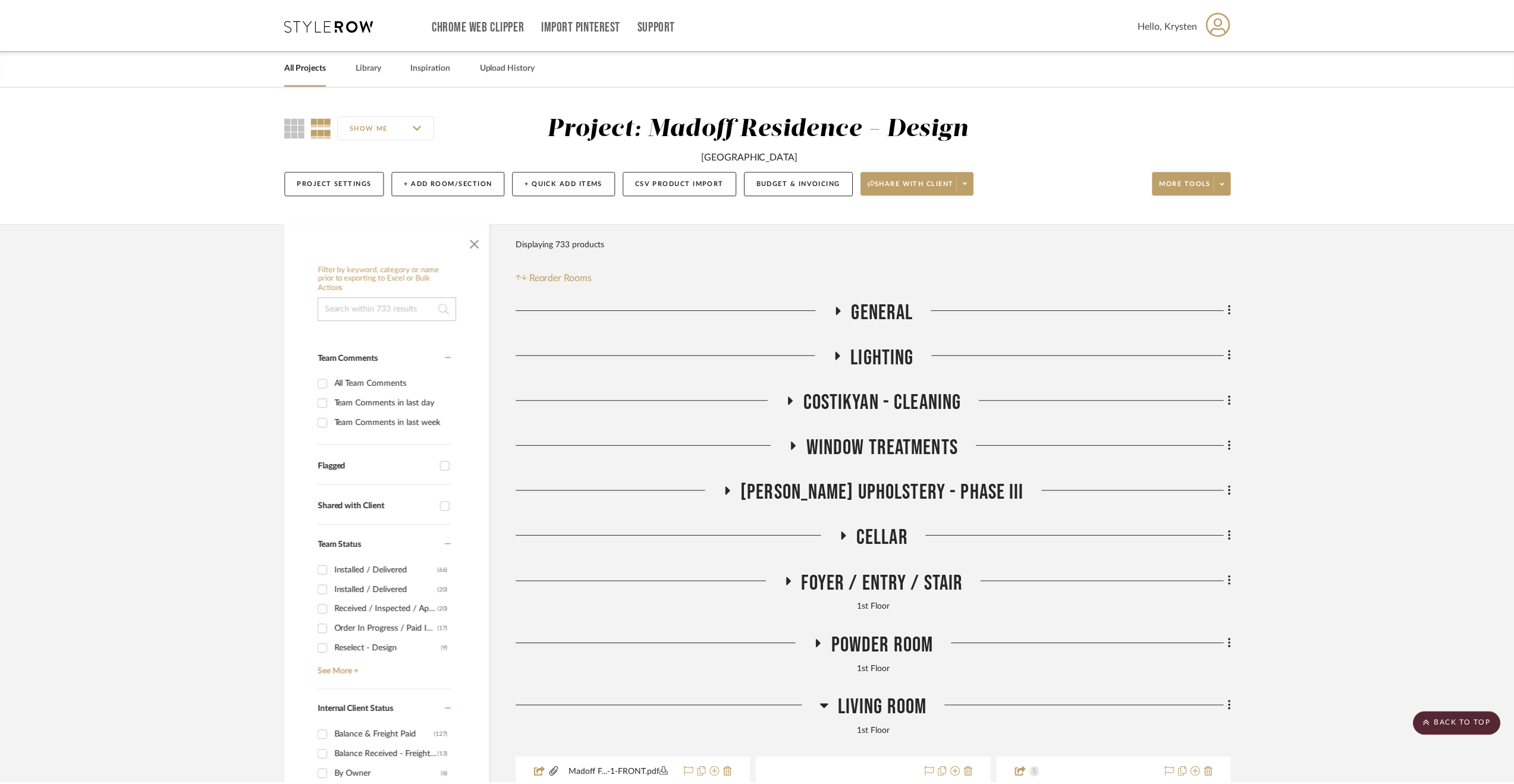
scroll to position [654, 0]
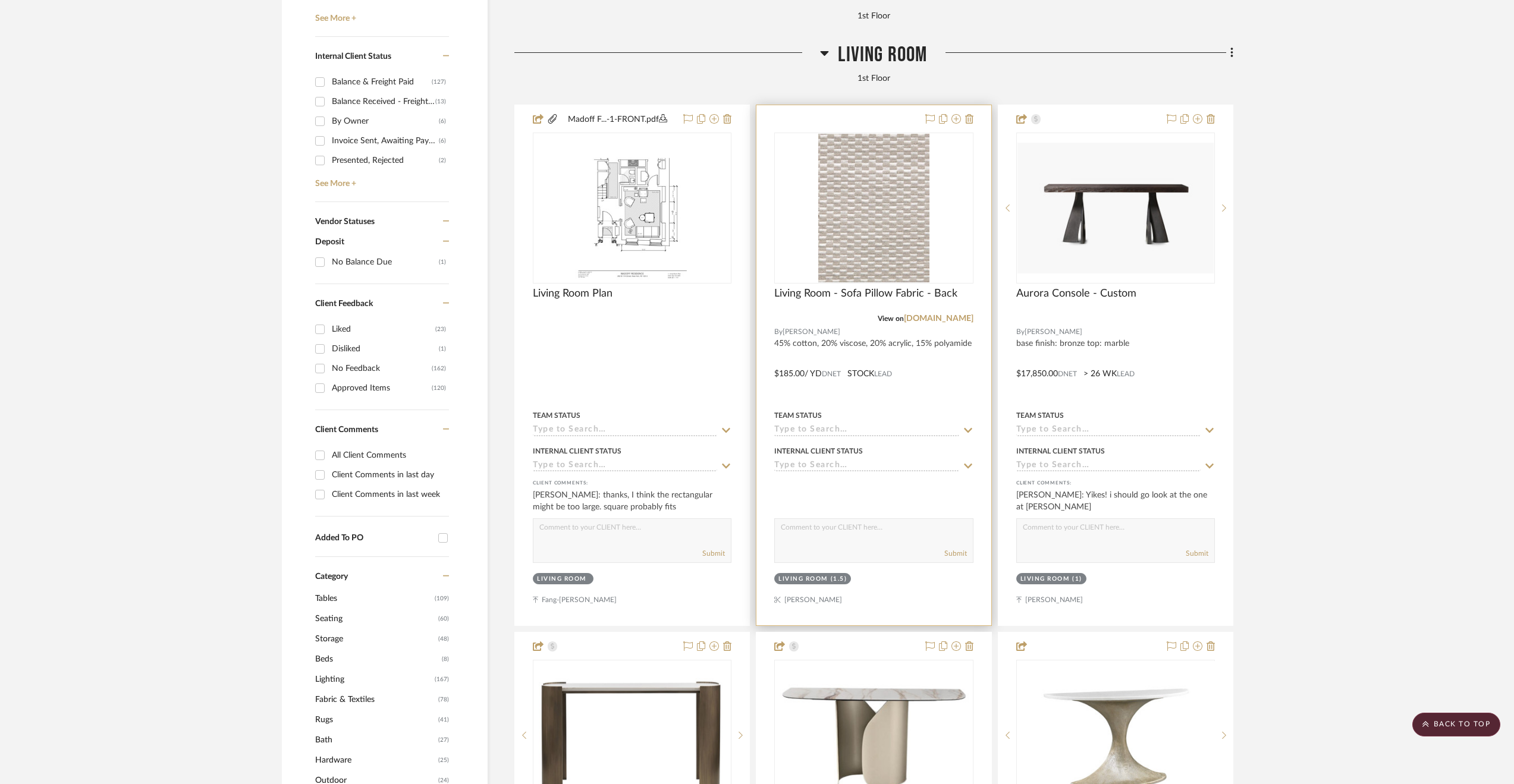
click at [947, 409] on div "Team Status" at bounding box center [873, 422] width 199 height 28
click at [943, 372] on div at bounding box center [873, 366] width 235 height 521
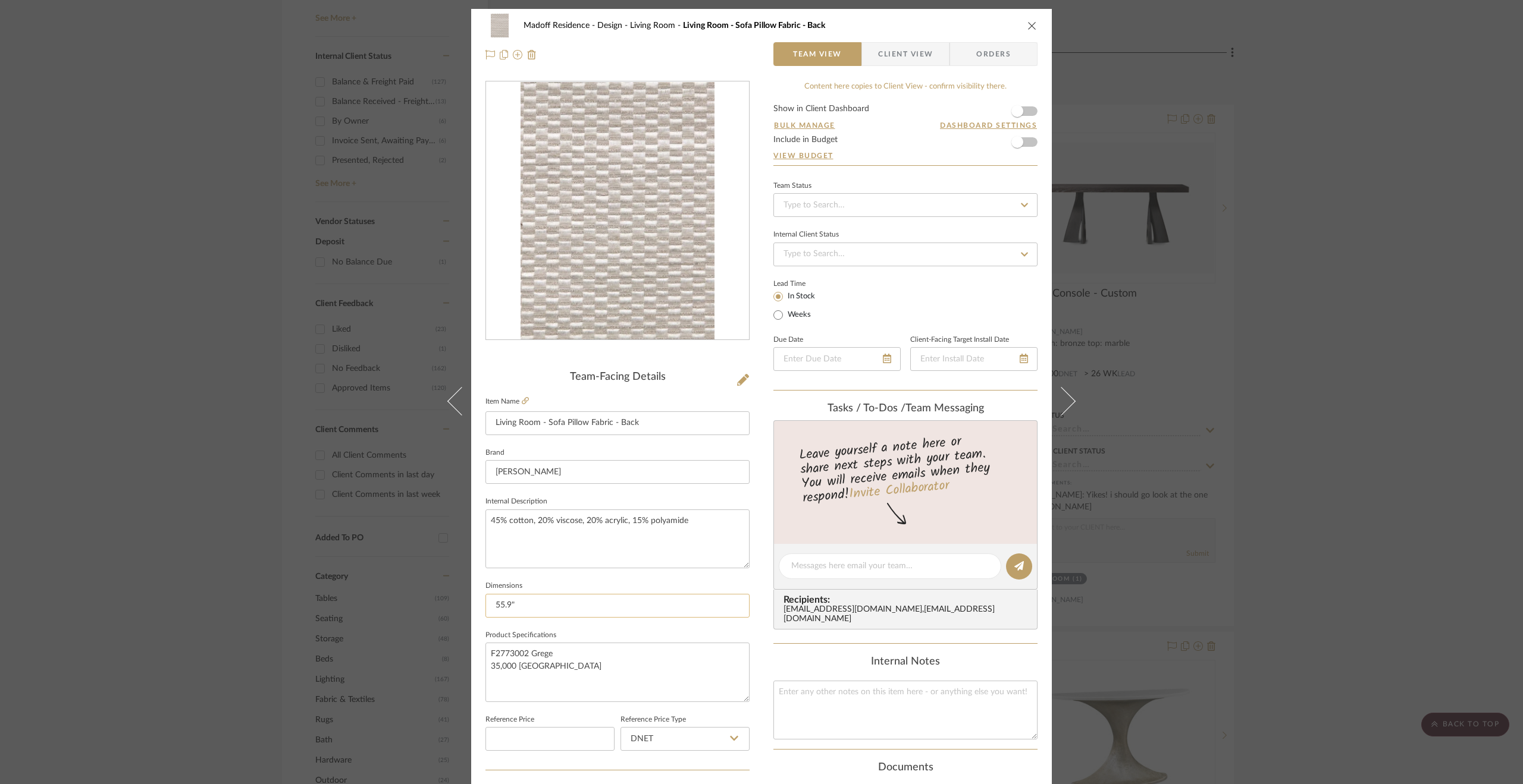
scroll to position [320, 0]
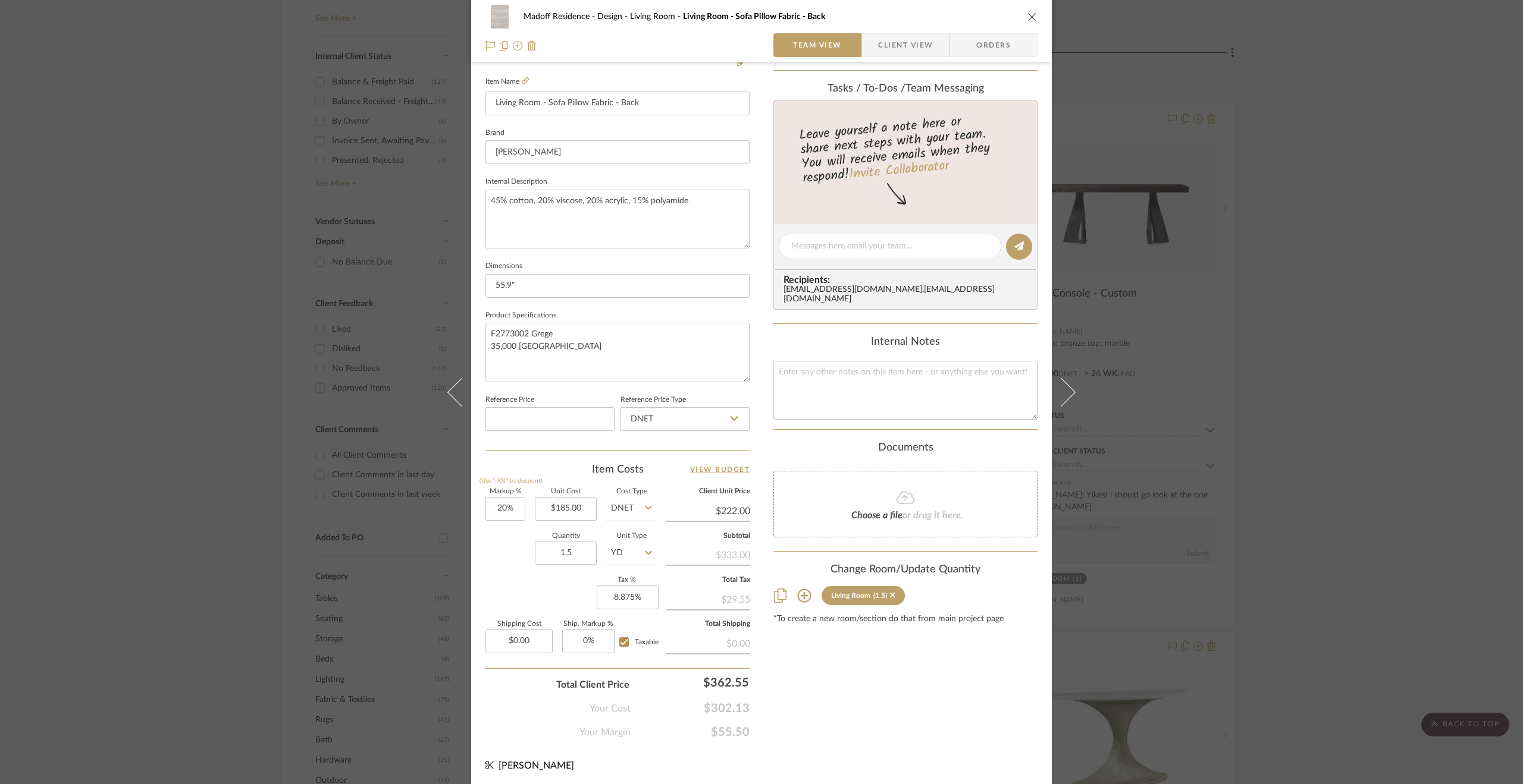
click at [1444, 326] on div "Madoff Residence - Design Living Room Living Room - Sofa Pillow Fabric - Back T…" at bounding box center [761, 392] width 1523 height 784
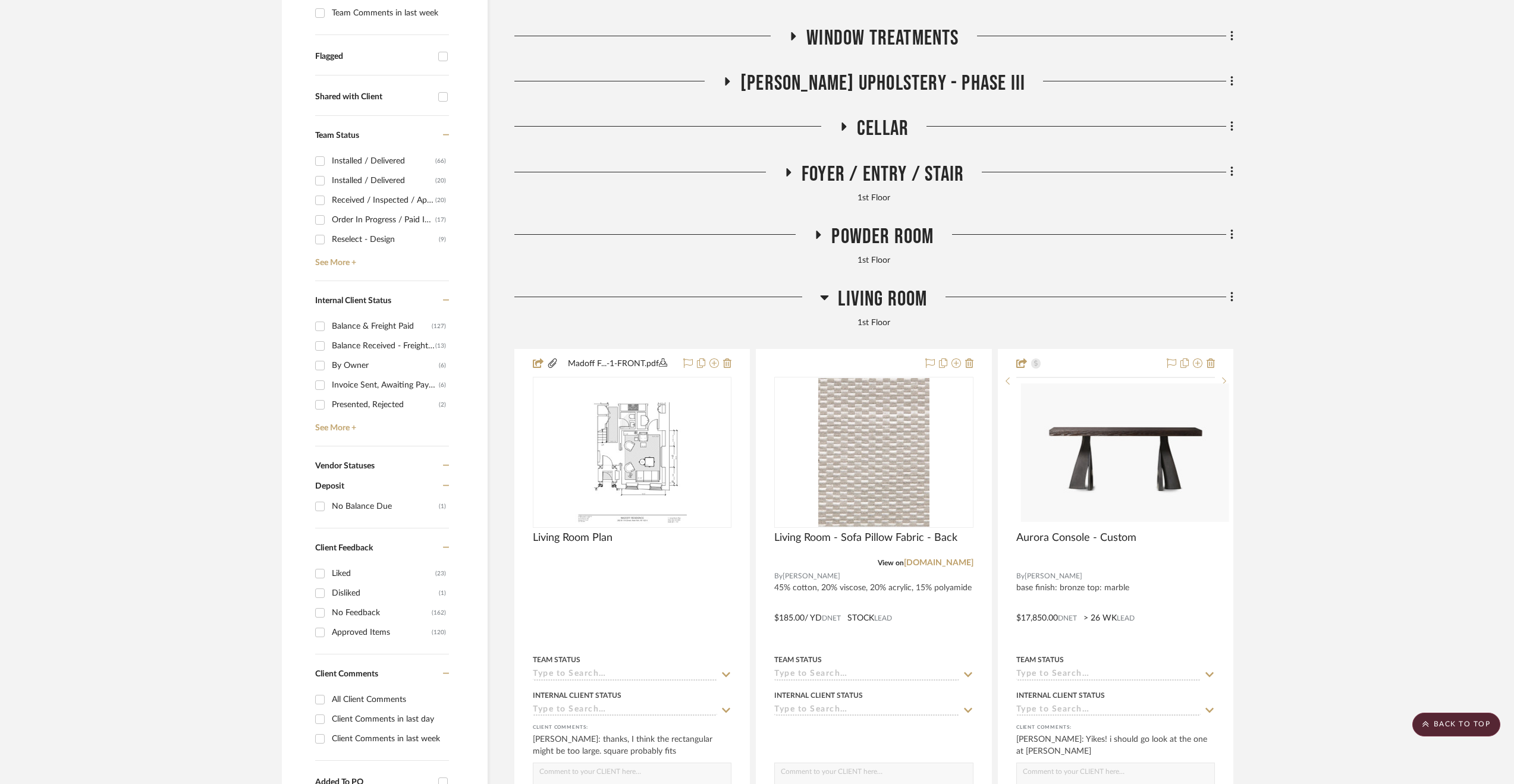
scroll to position [179, 0]
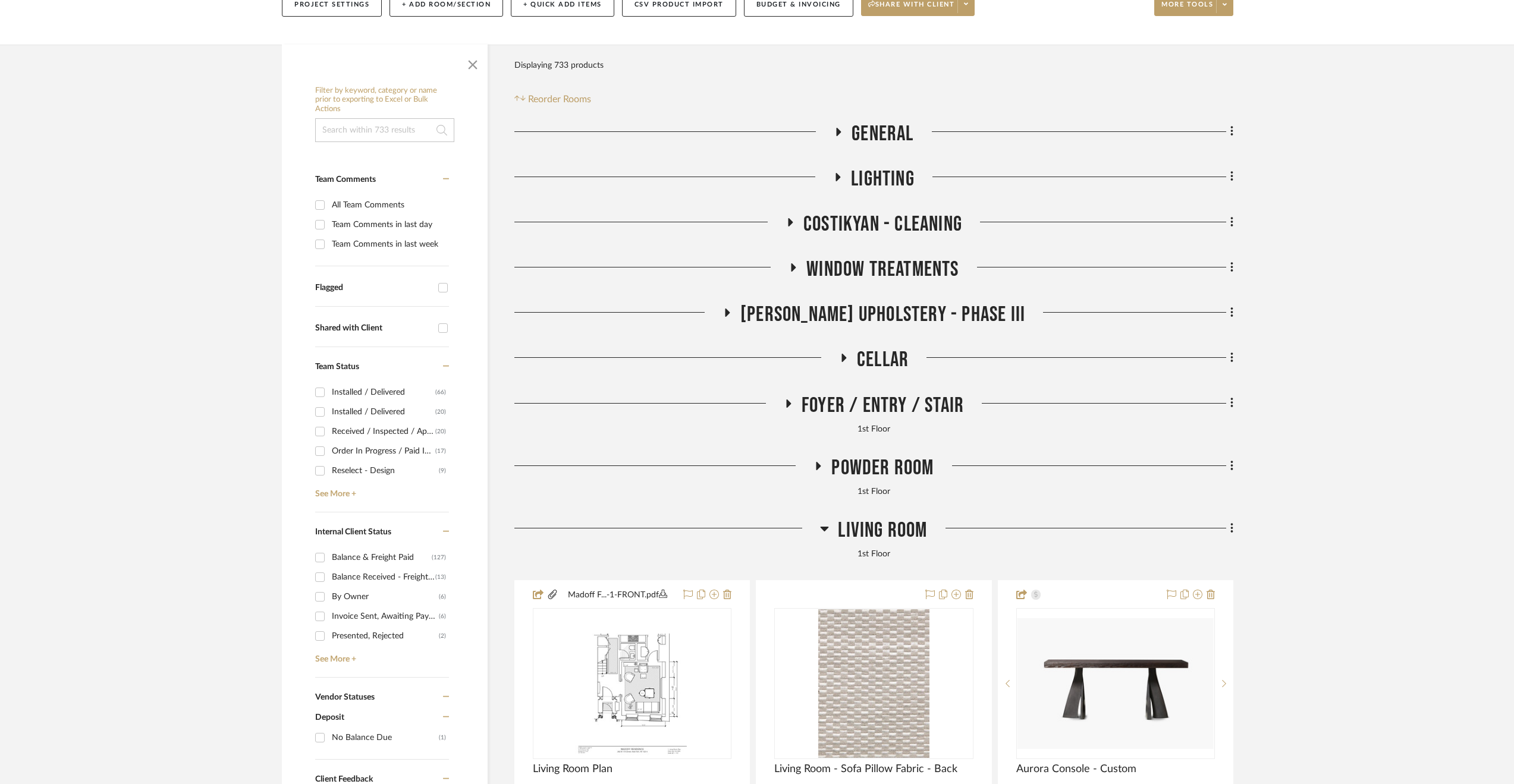
click at [870, 314] on span "[PERSON_NAME] Upholstery - Phase III" at bounding box center [882, 315] width 285 height 26
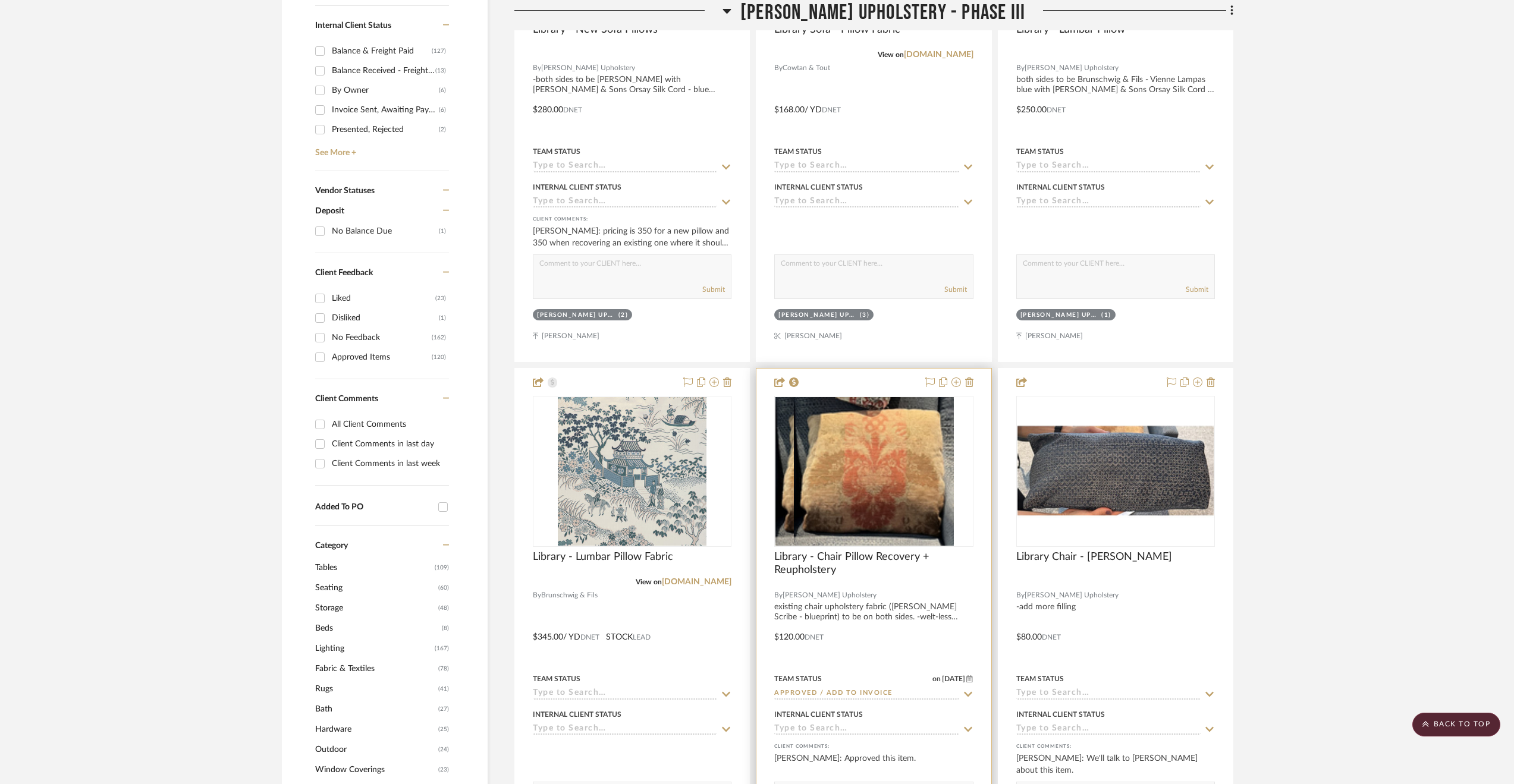
scroll to position [773, 0]
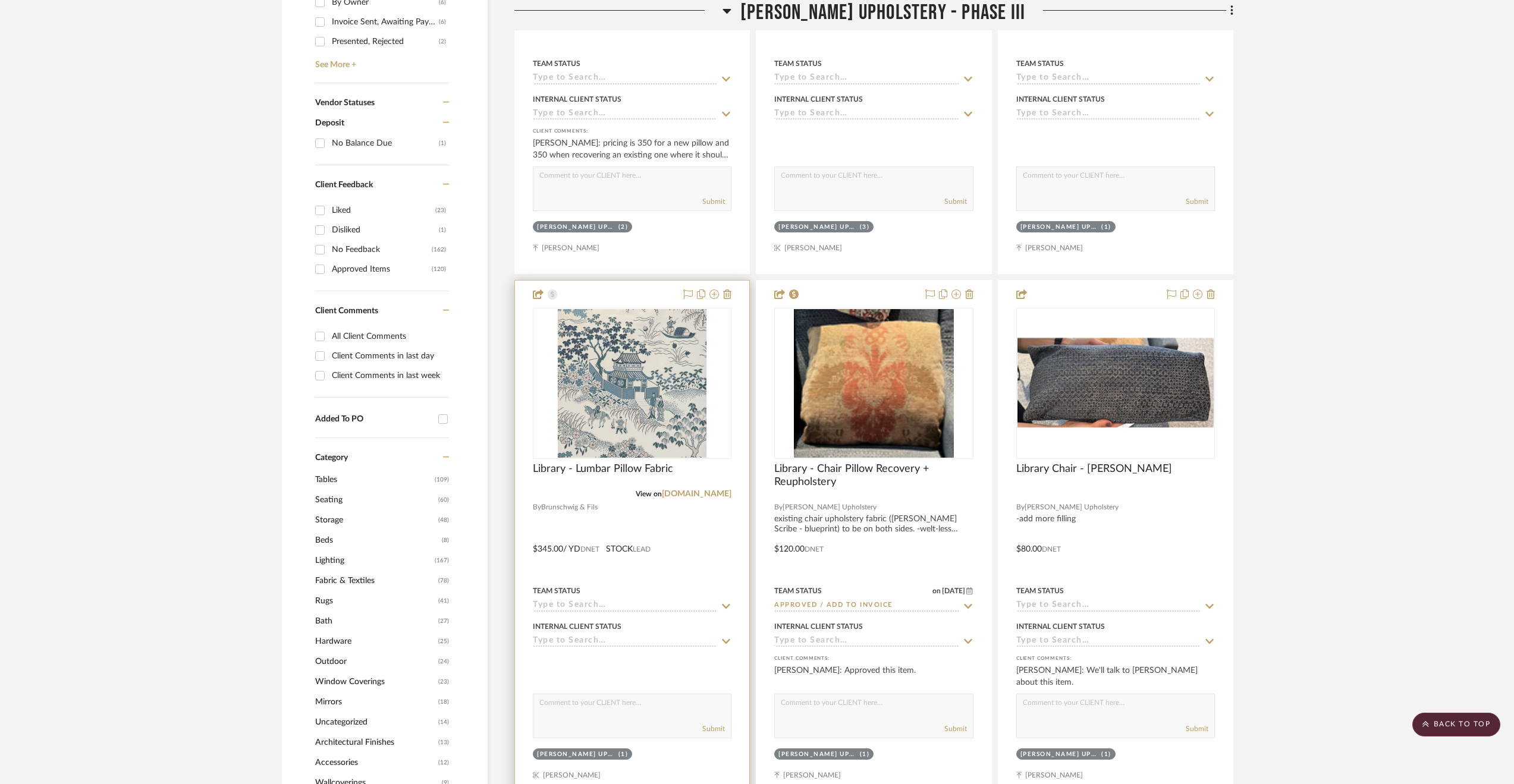
click at [681, 564] on div at bounding box center [632, 541] width 235 height 521
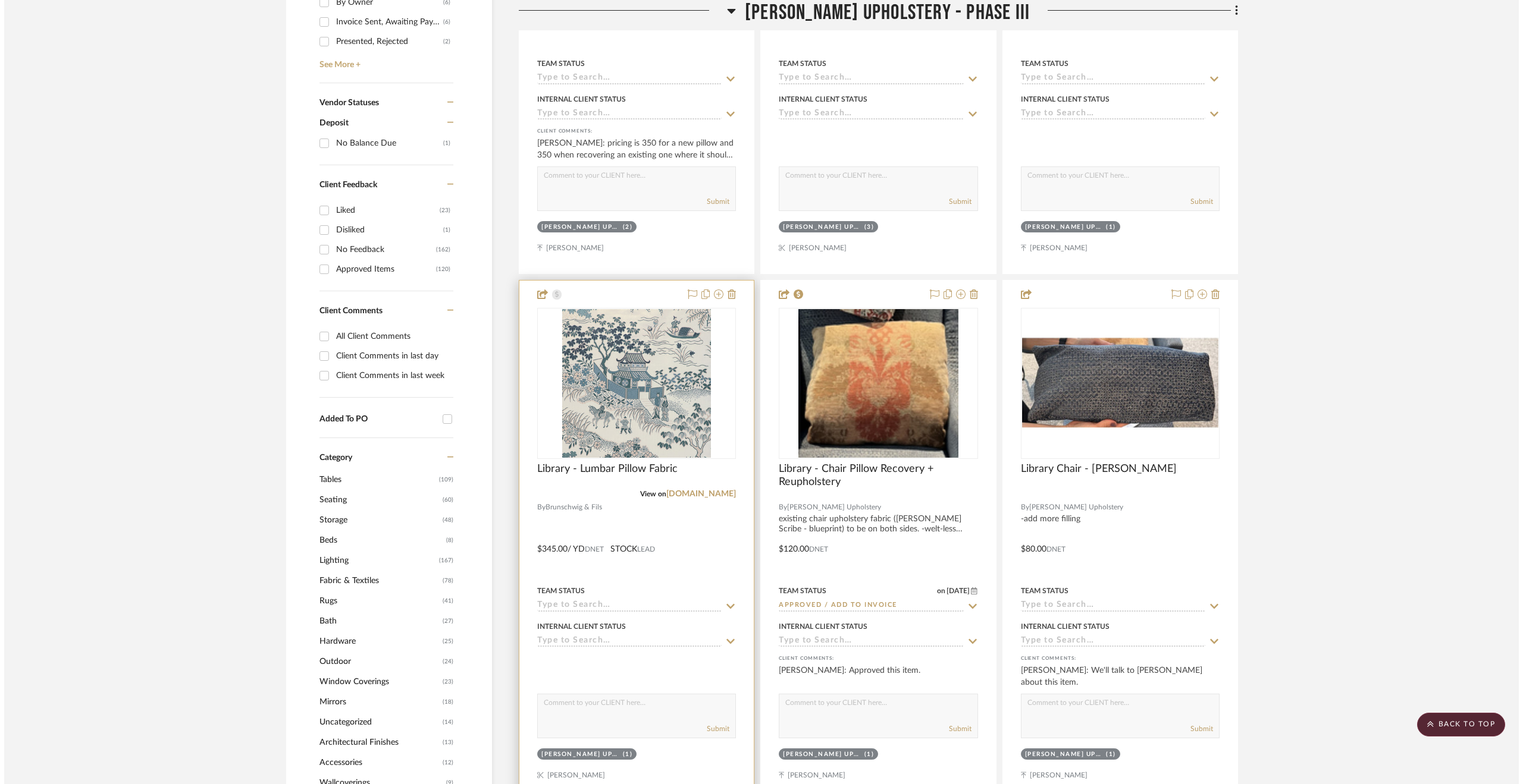
scroll to position [0, 0]
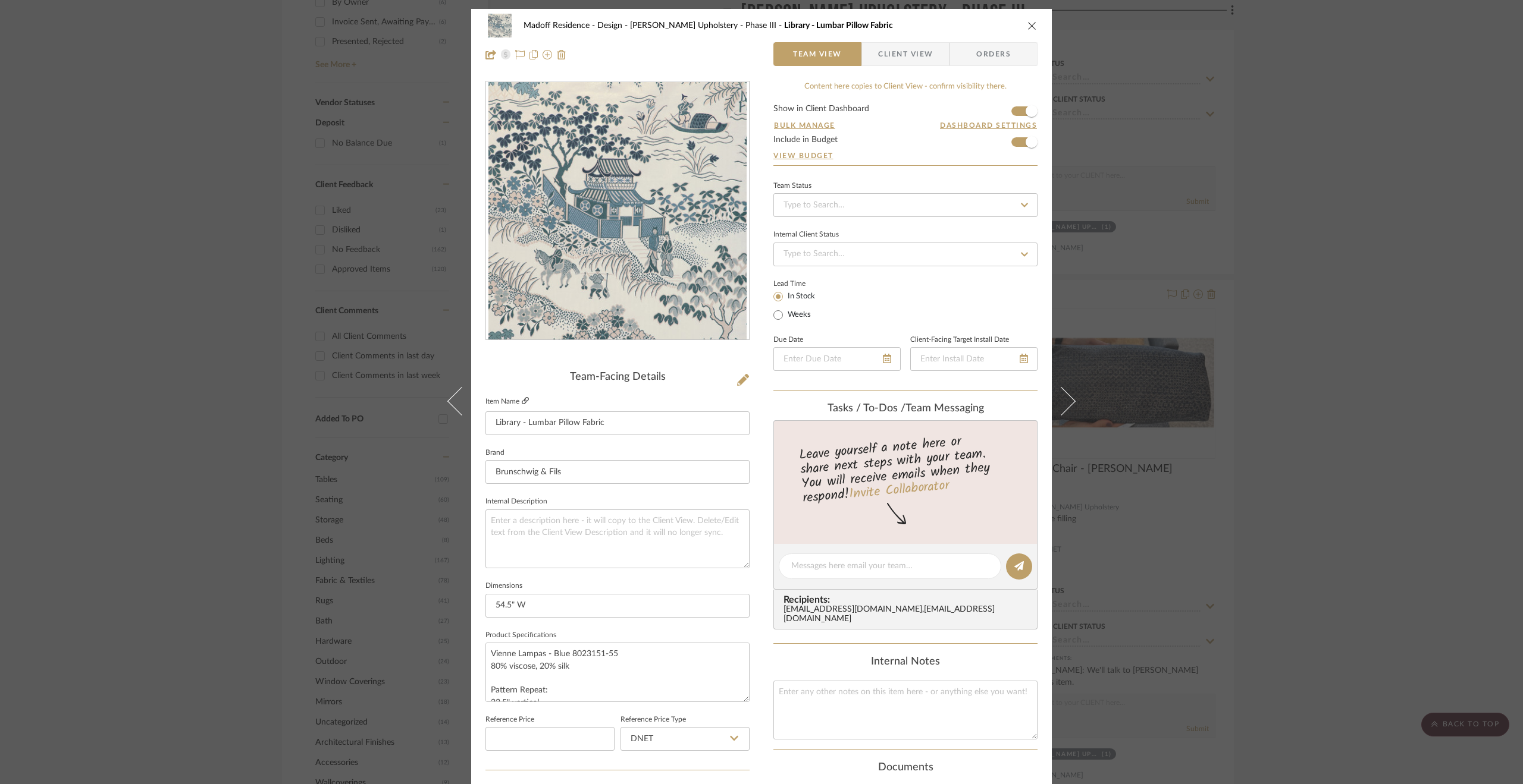
click at [525, 400] on icon at bounding box center [525, 400] width 7 height 7
drag, startPoint x: 1252, startPoint y: 489, endPoint x: 1194, endPoint y: 461, distance: 64.4
click at [1249, 490] on div "Madoff Residence - Design [PERSON_NAME] Upholstery - Phase III Library - Lumbar…" at bounding box center [761, 392] width 1523 height 784
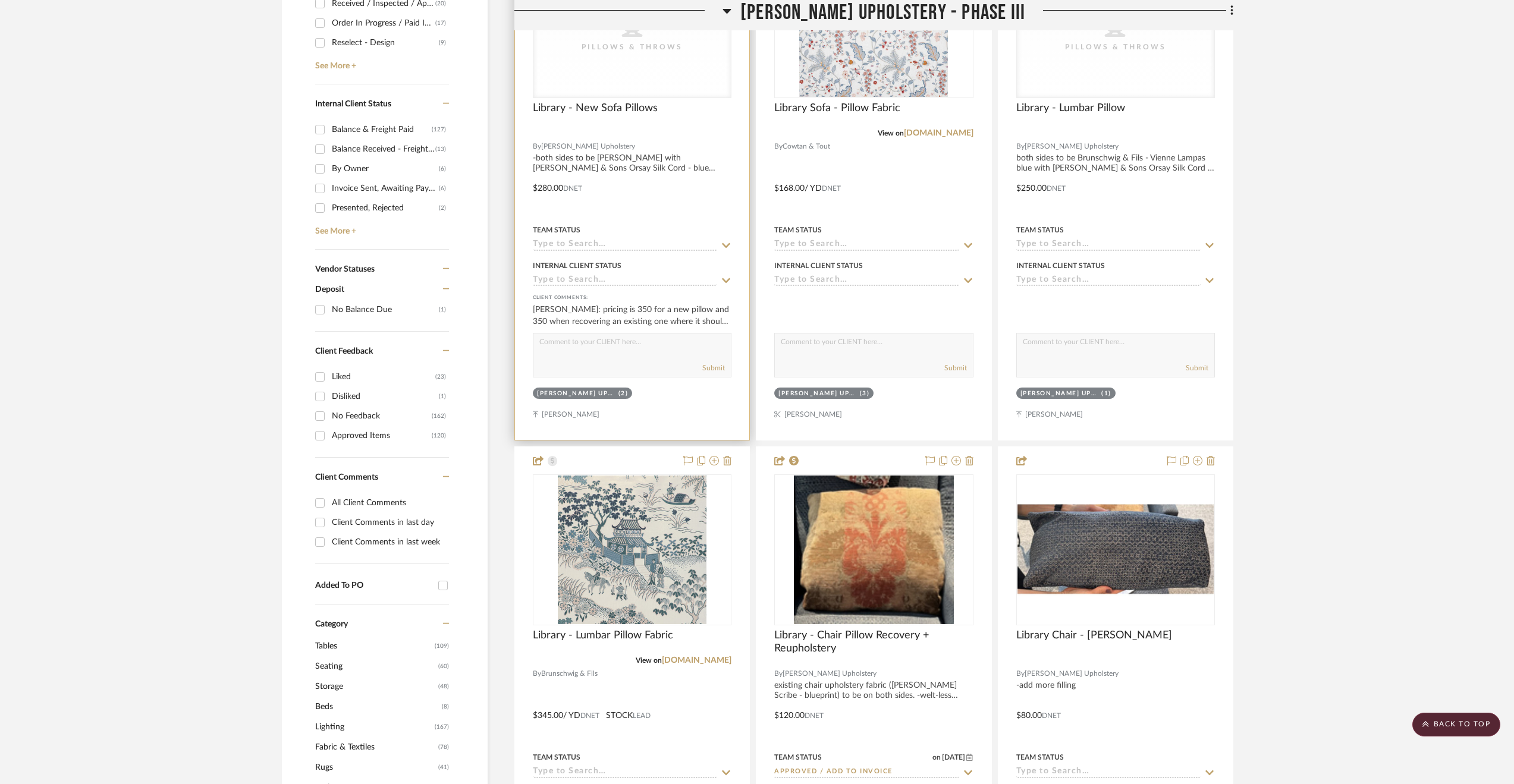
scroll to position [298, 0]
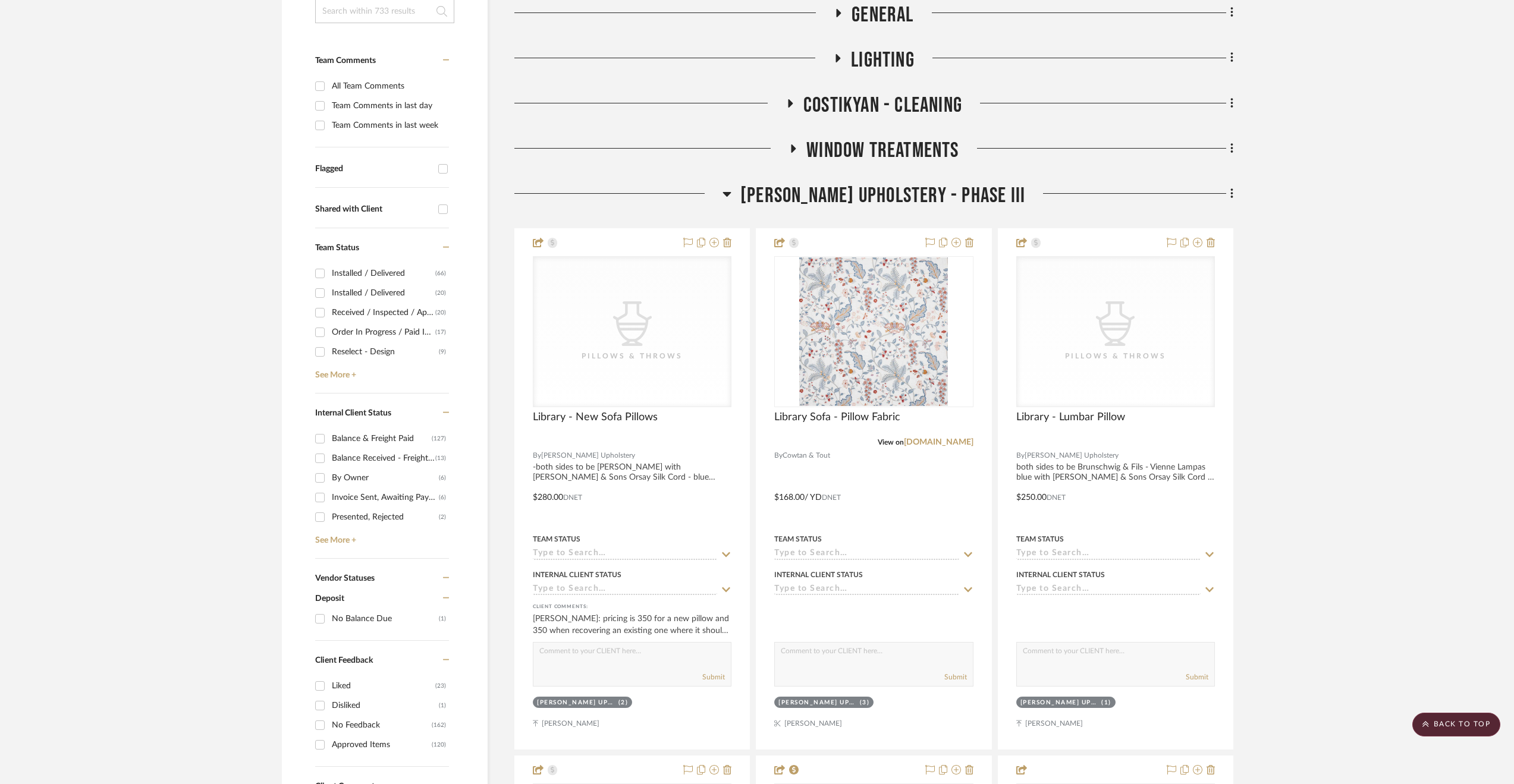
click at [859, 201] on span "[PERSON_NAME] Upholstery - Phase III" at bounding box center [882, 196] width 285 height 26
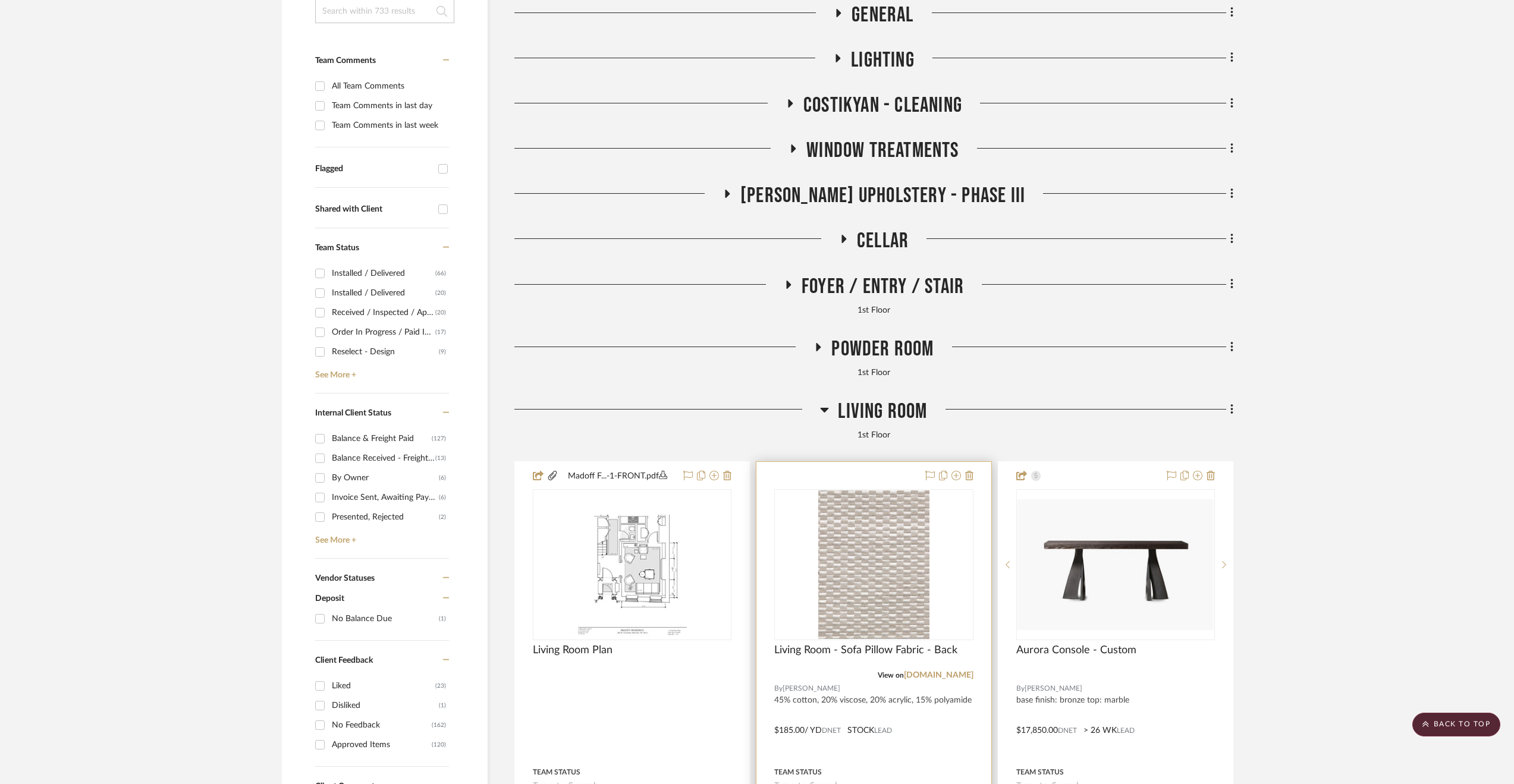
click at [880, 573] on img "0" at bounding box center [874, 564] width 112 height 148
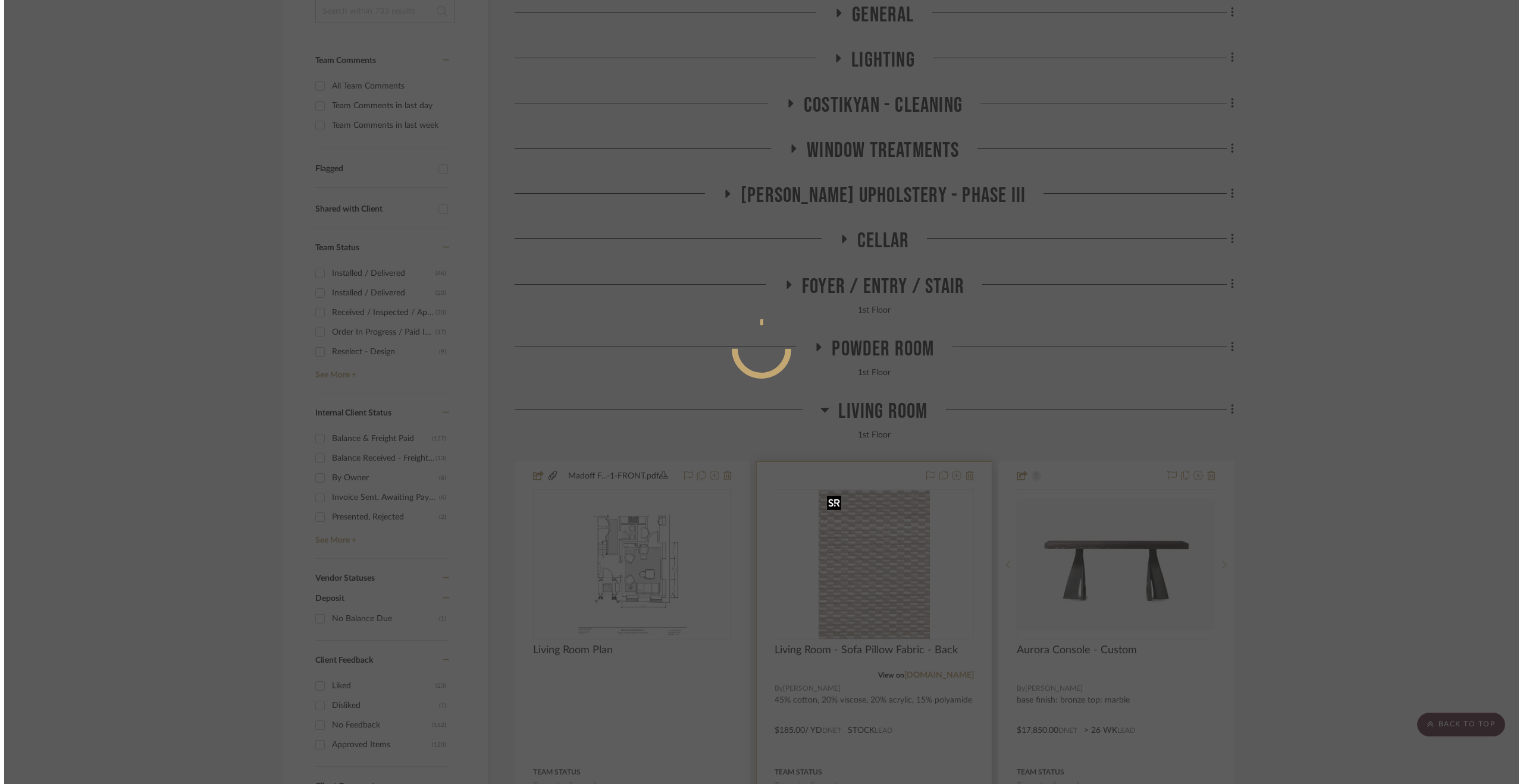
scroll to position [0, 0]
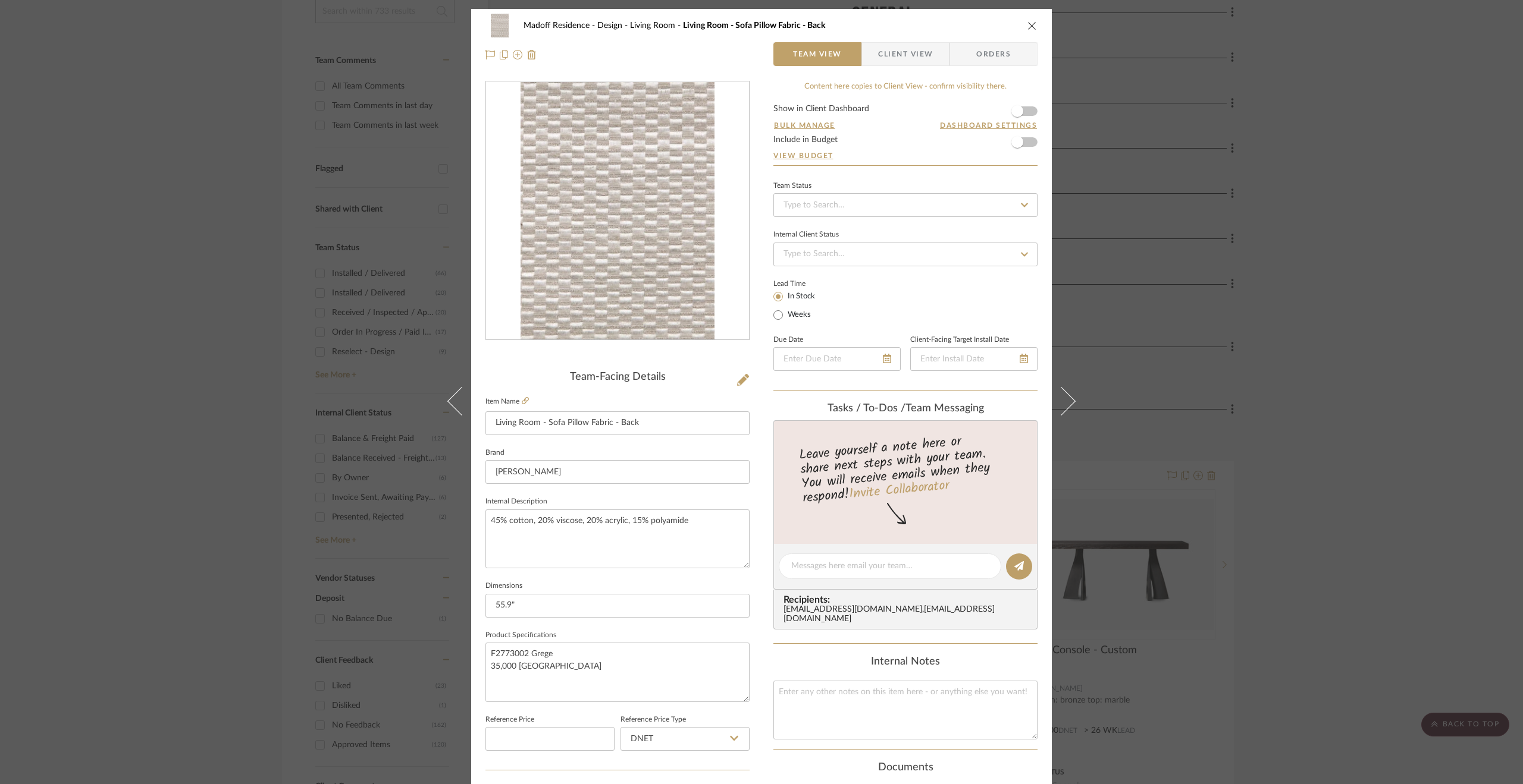
click at [1365, 327] on div "Madoff Residence - Design Living Room Living Room - Sofa Pillow Fabric - Back T…" at bounding box center [761, 392] width 1523 height 784
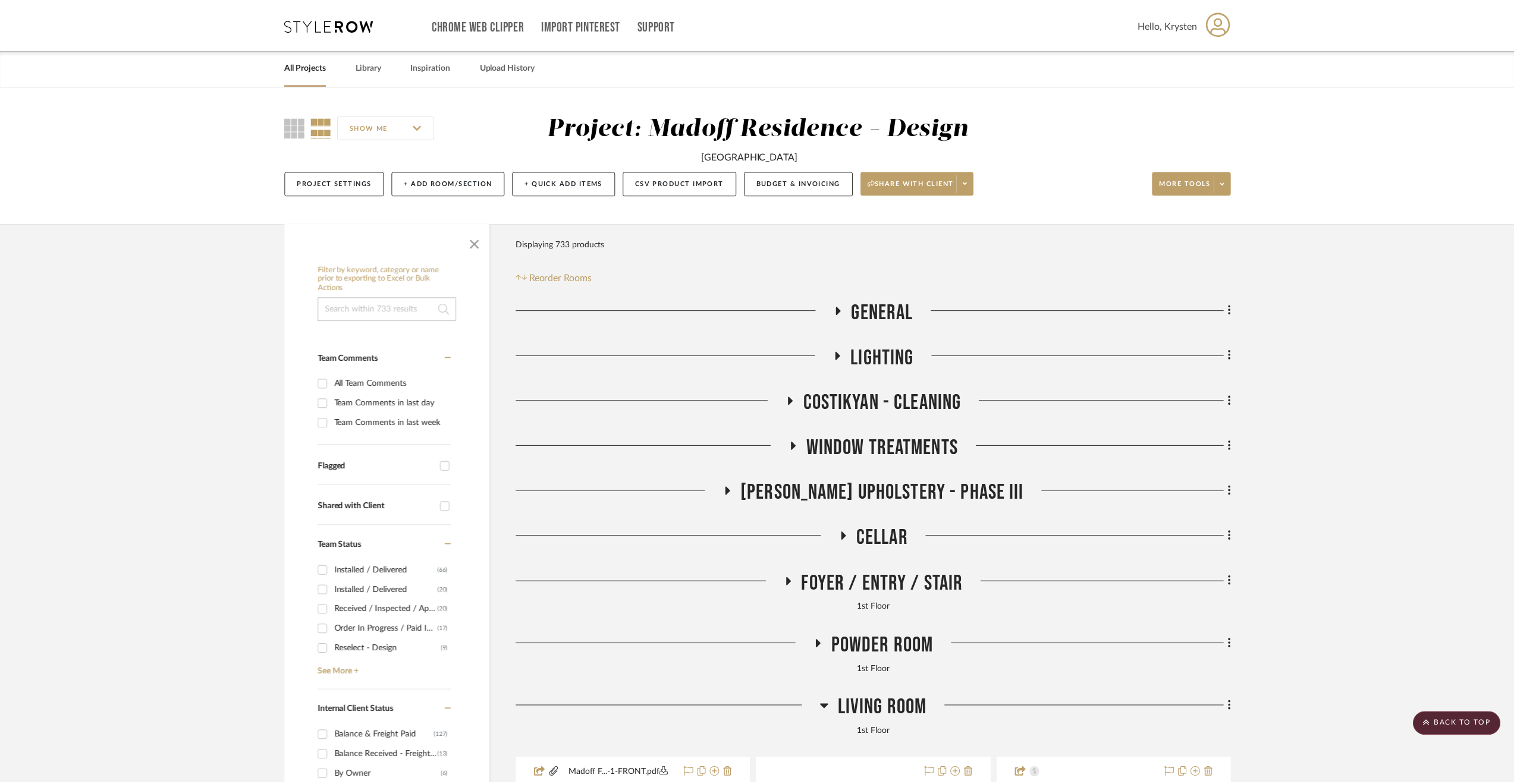
scroll to position [298, 0]
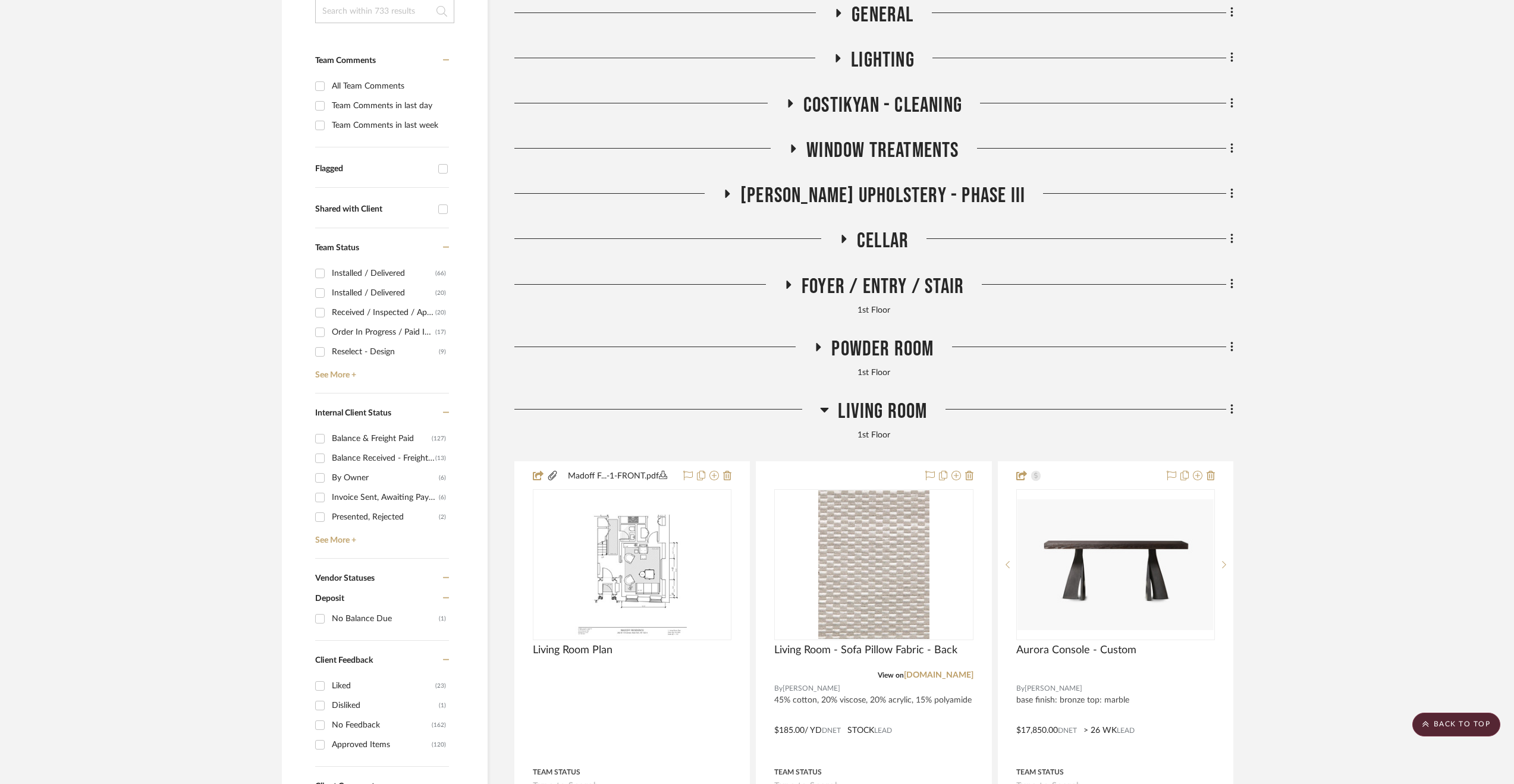
click at [863, 400] on span "Living Room" at bounding box center [882, 412] width 89 height 26
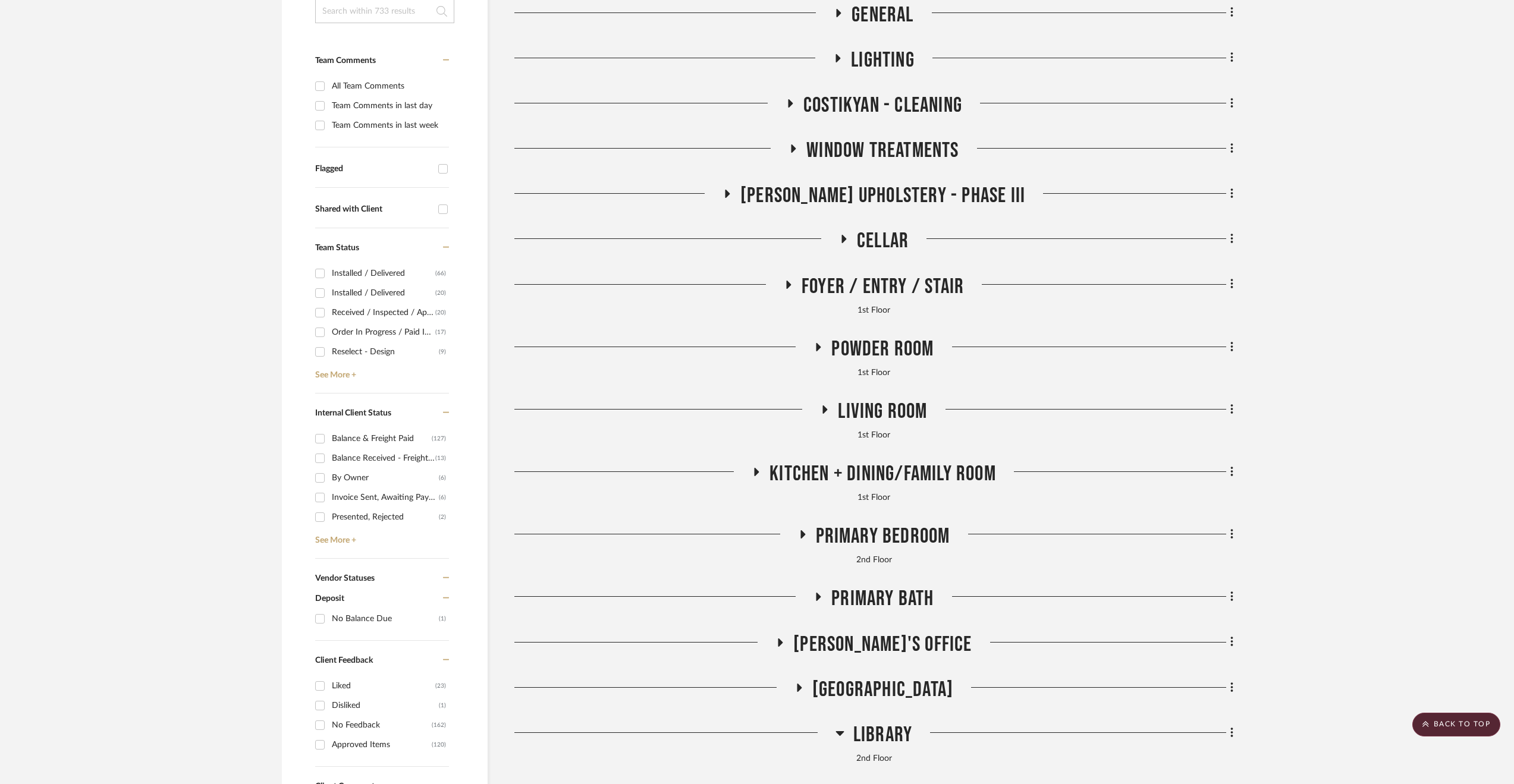
scroll to position [60, 0]
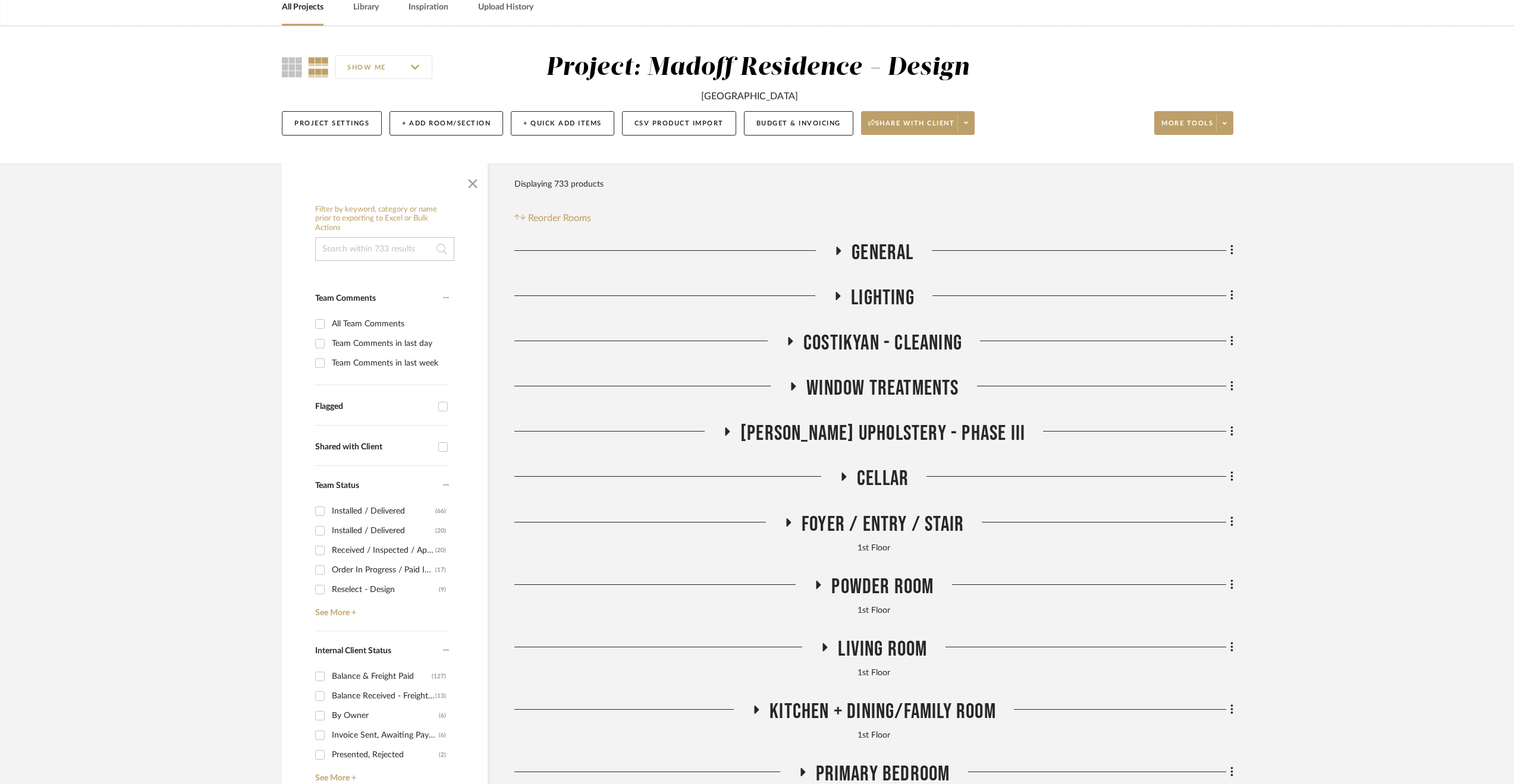
click at [907, 421] on span "[PERSON_NAME] Upholstery - Phase III" at bounding box center [882, 434] width 285 height 26
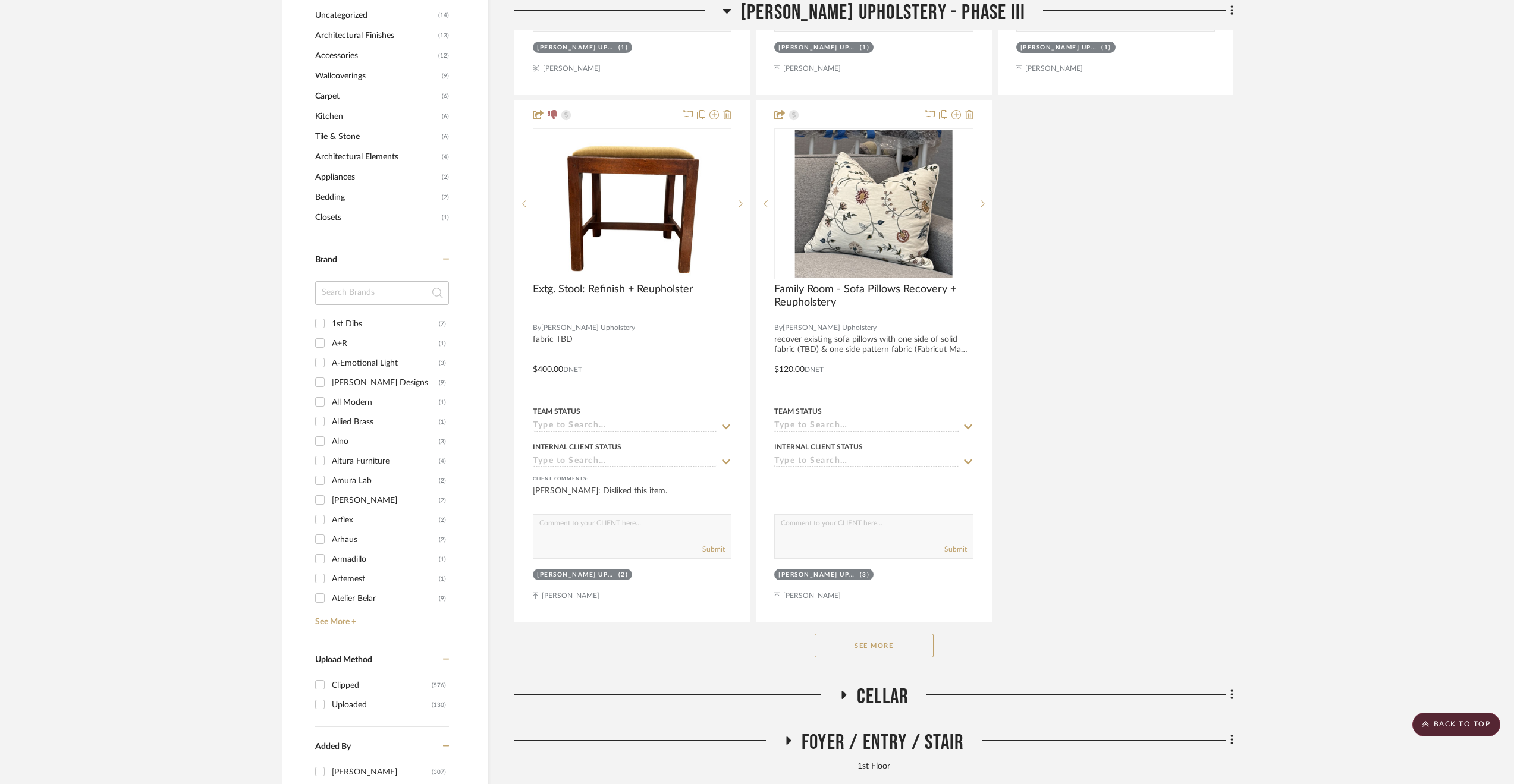
scroll to position [1546, 0]
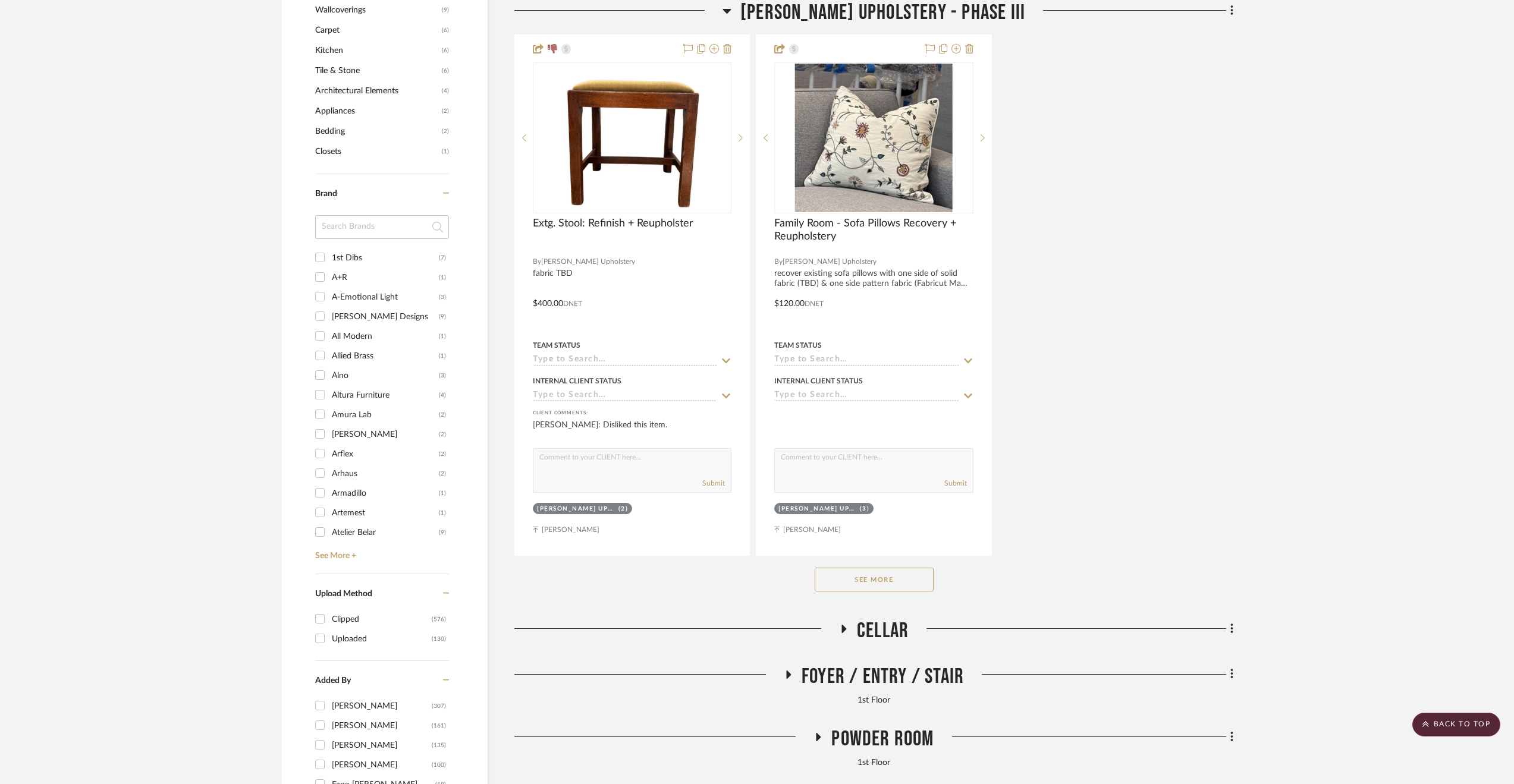
click at [887, 574] on button "See More" at bounding box center [874, 580] width 119 height 24
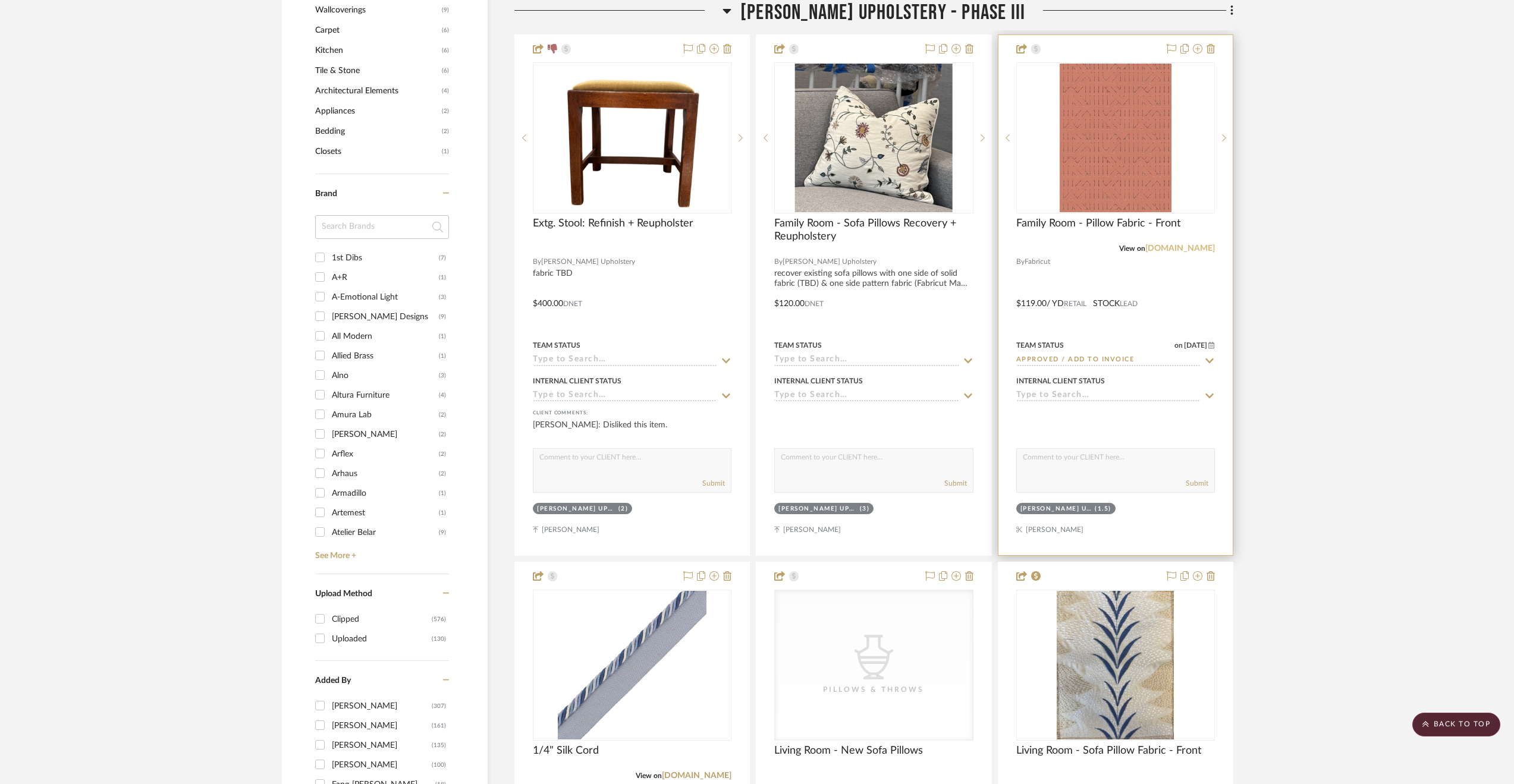
click at [1197, 250] on link "[DOMAIN_NAME]" at bounding box center [1180, 248] width 69 height 8
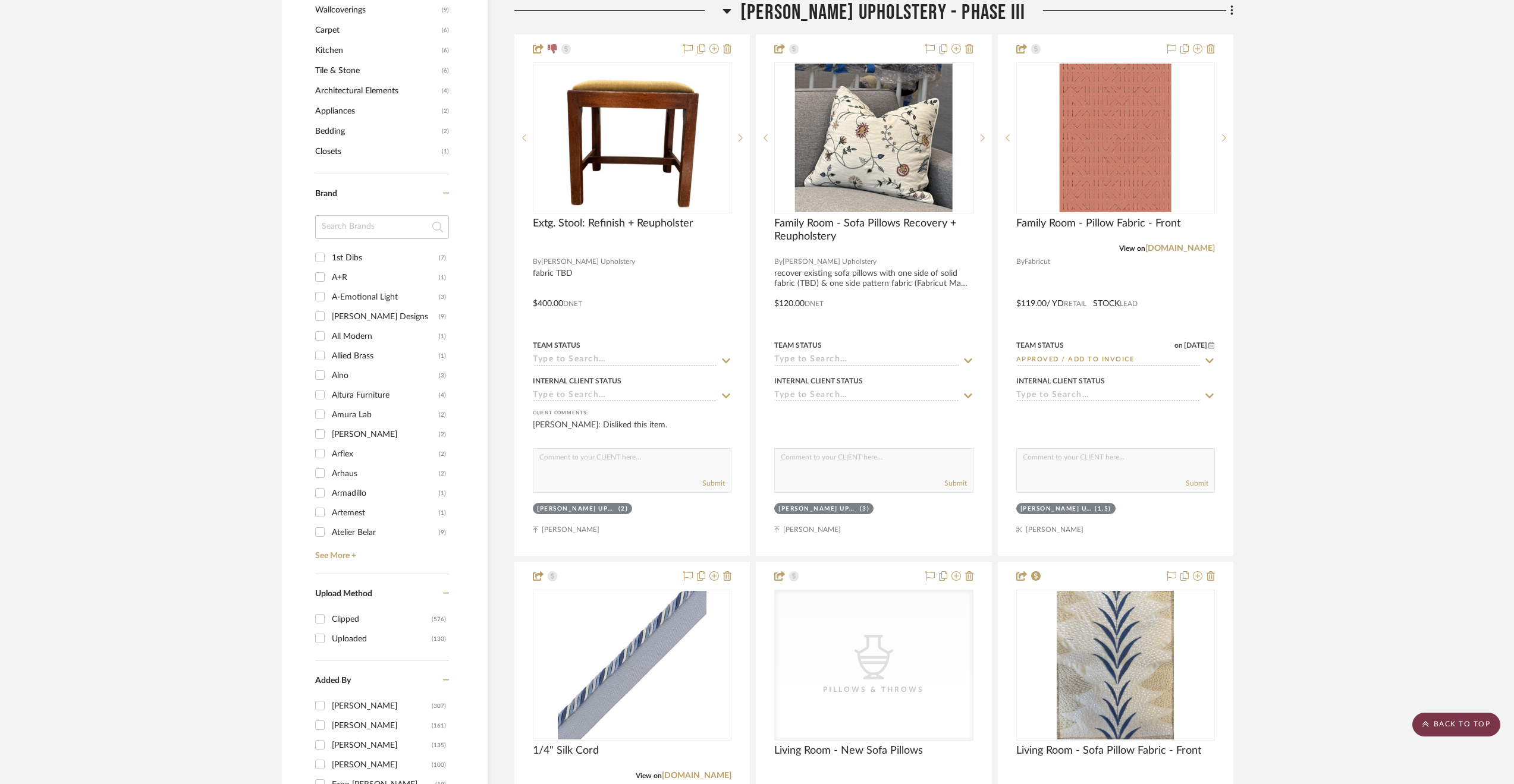
click at [1450, 714] on scroll-to-top-button "BACK TO TOP" at bounding box center [1456, 724] width 88 height 24
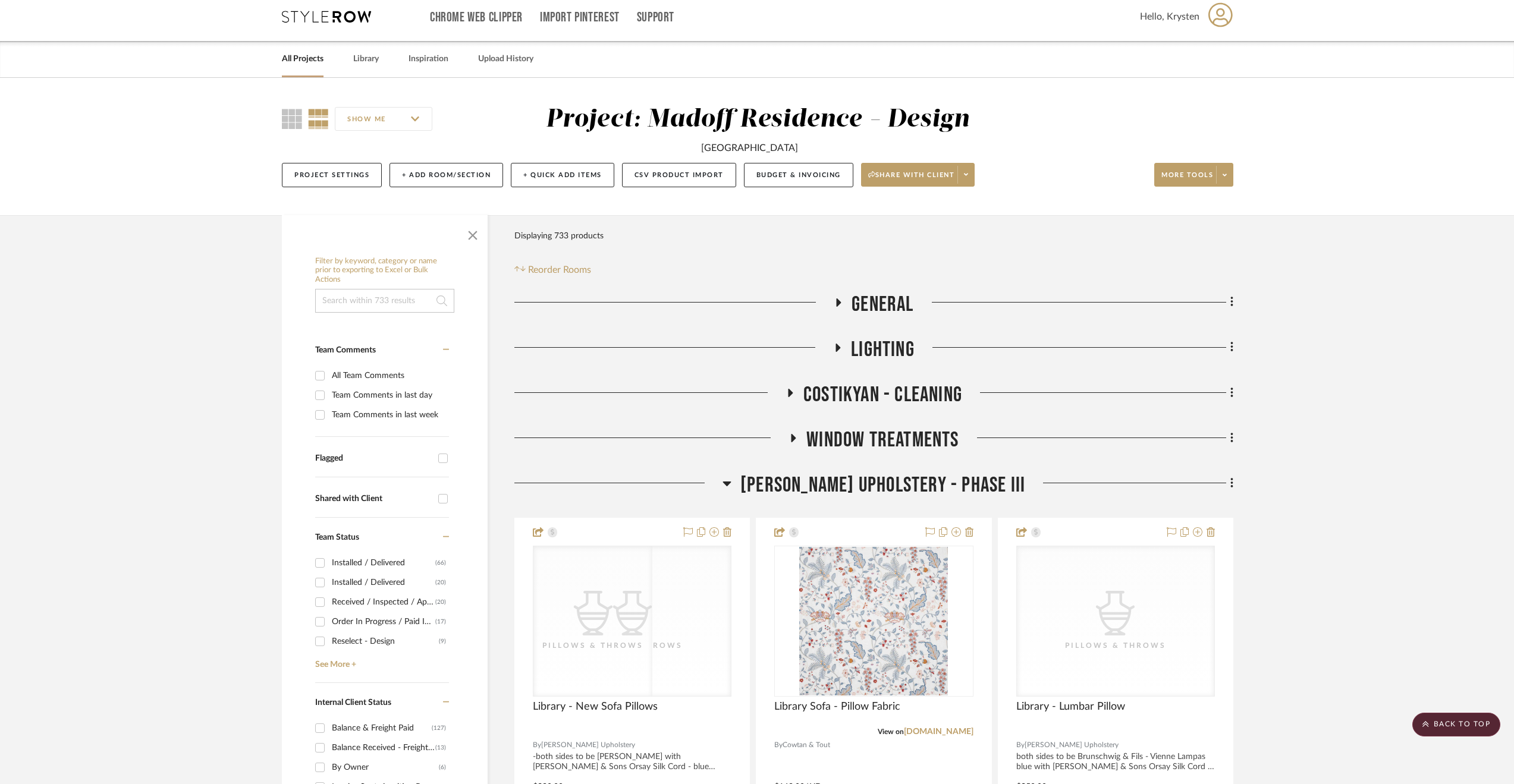
scroll to position [0, 0]
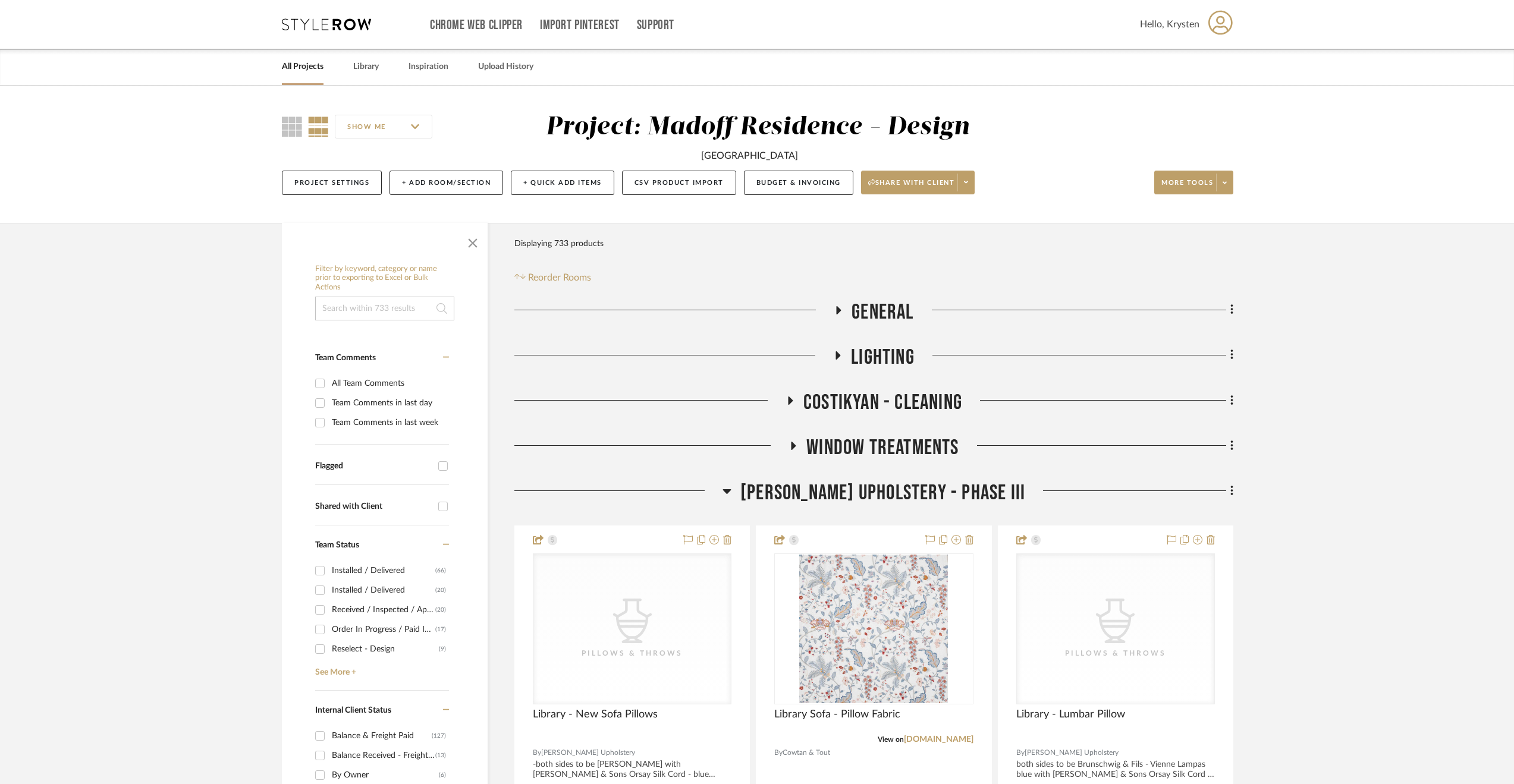
click at [308, 61] on link "All Projects" at bounding box center [303, 67] width 42 height 16
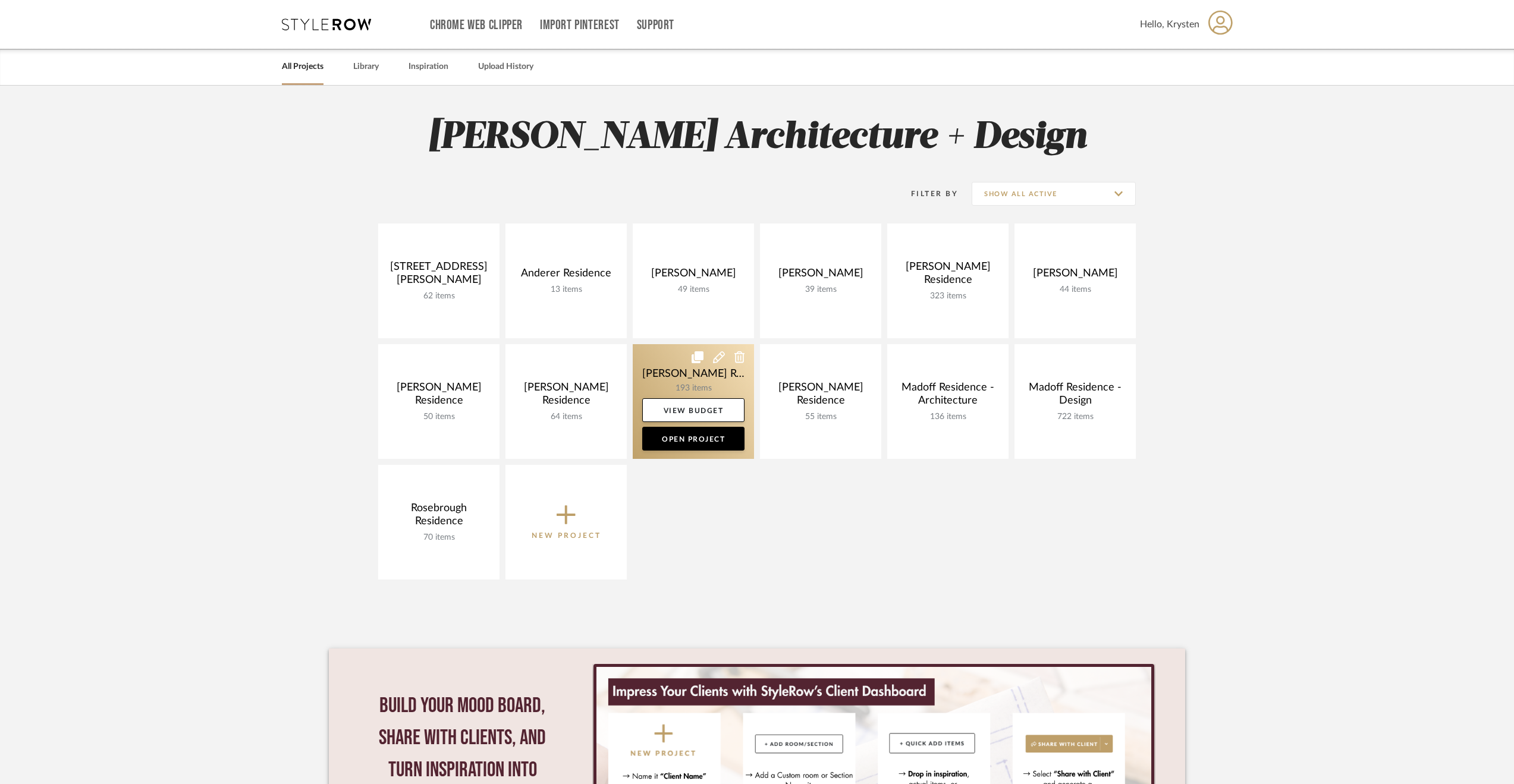
click at [680, 377] on link at bounding box center [693, 402] width 121 height 115
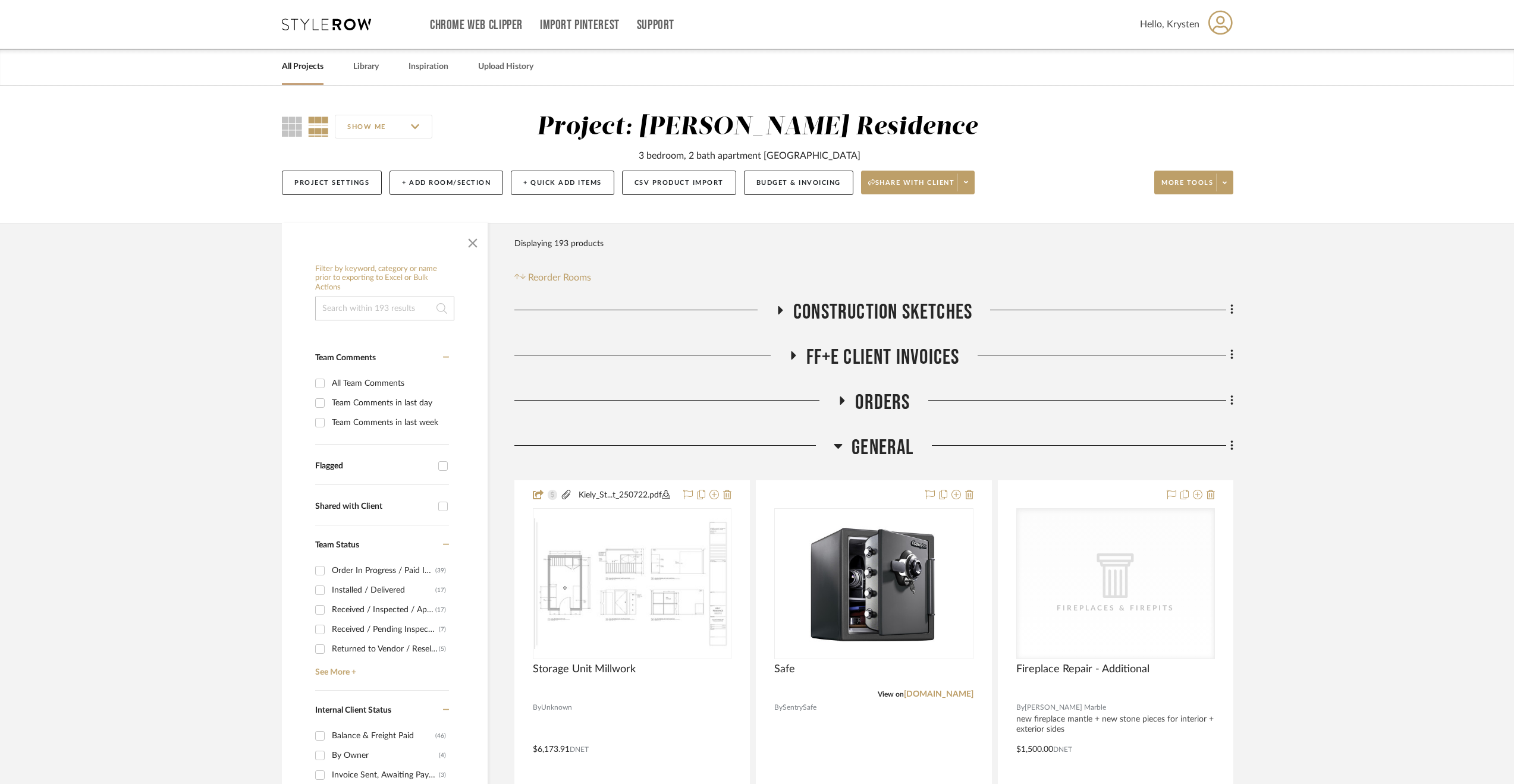
click at [871, 441] on span "General" at bounding box center [882, 448] width 62 height 26
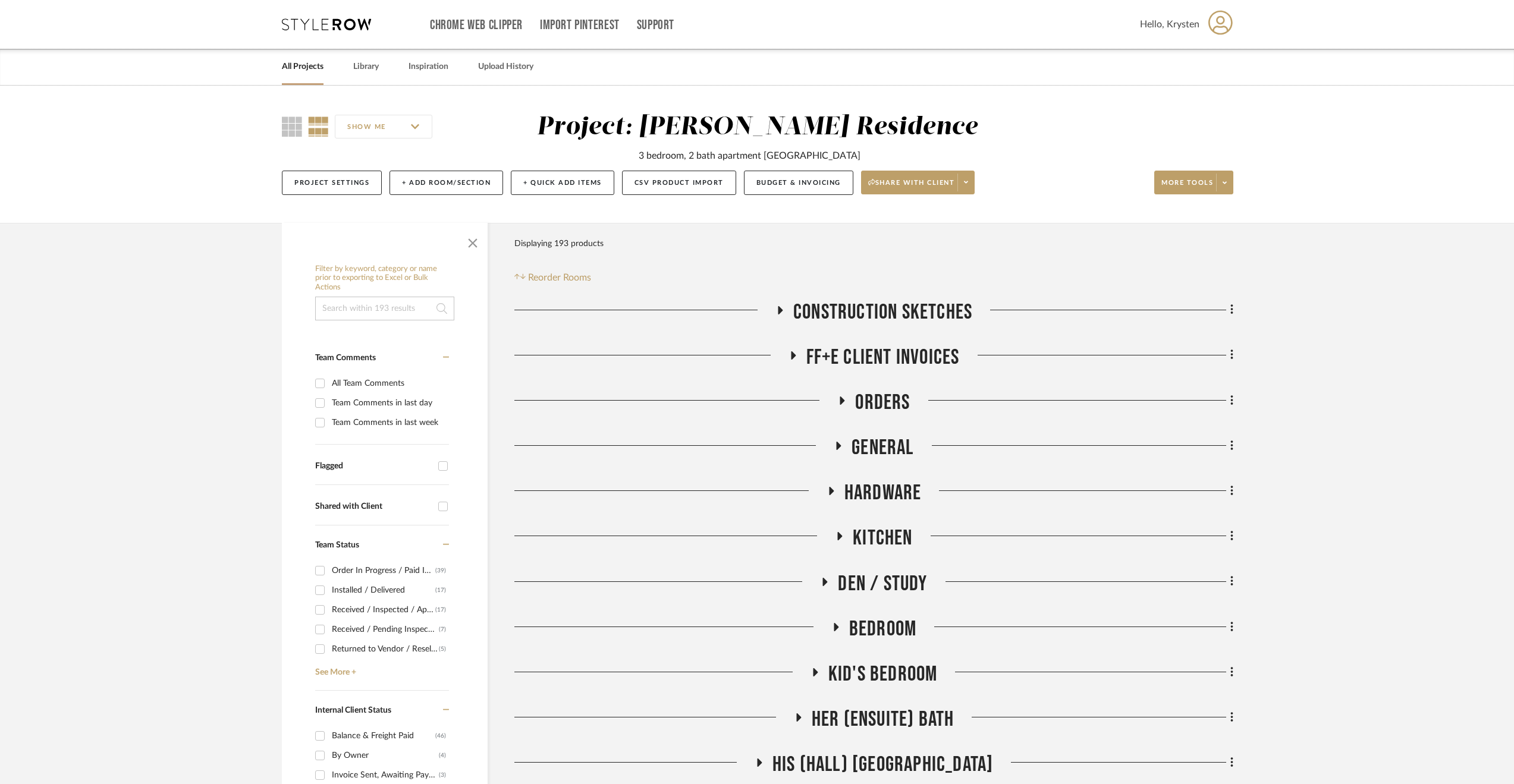
click at [846, 492] on span "Hardware" at bounding box center [883, 494] width 77 height 26
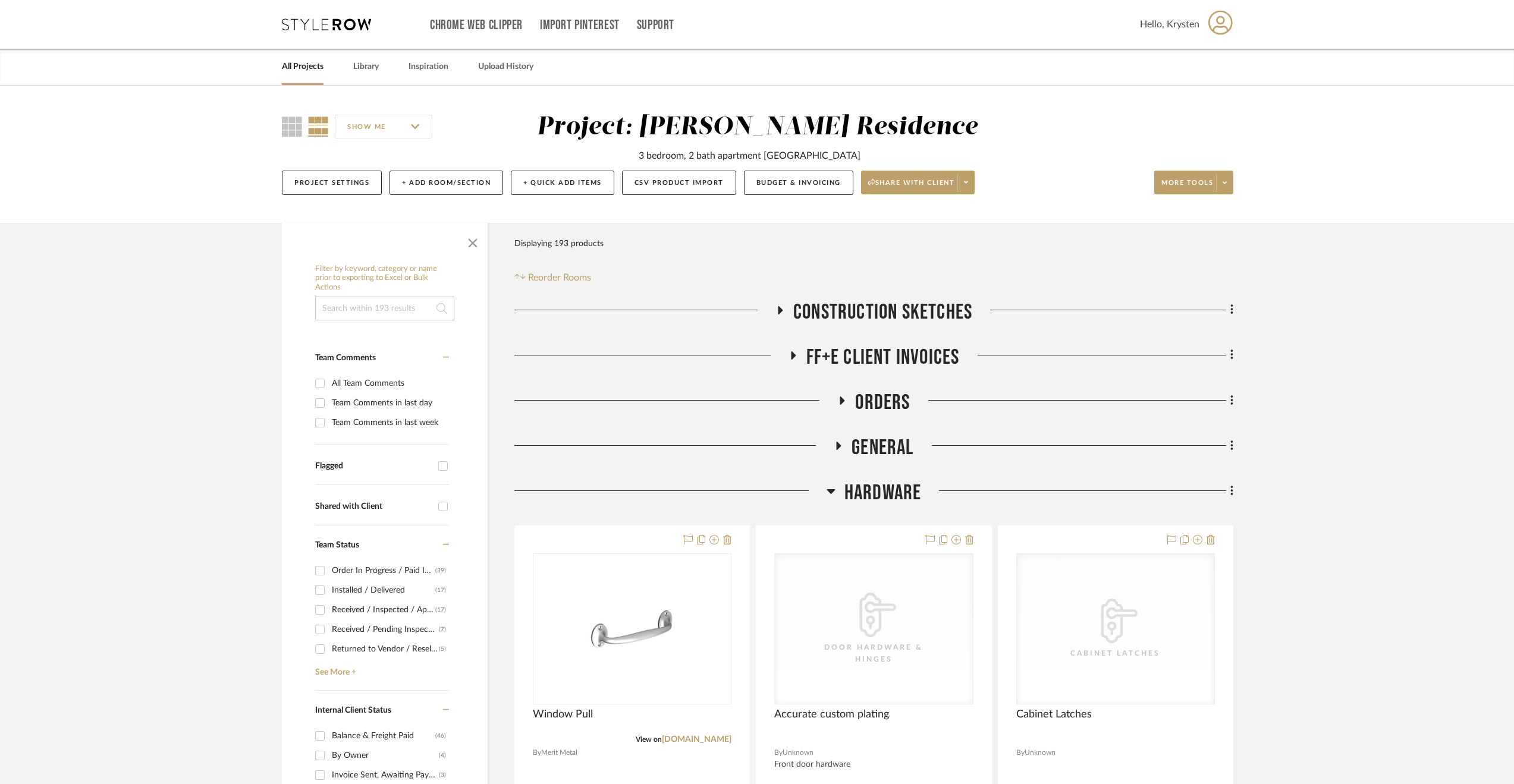
click at [856, 488] on span "Hardware" at bounding box center [883, 494] width 77 height 26
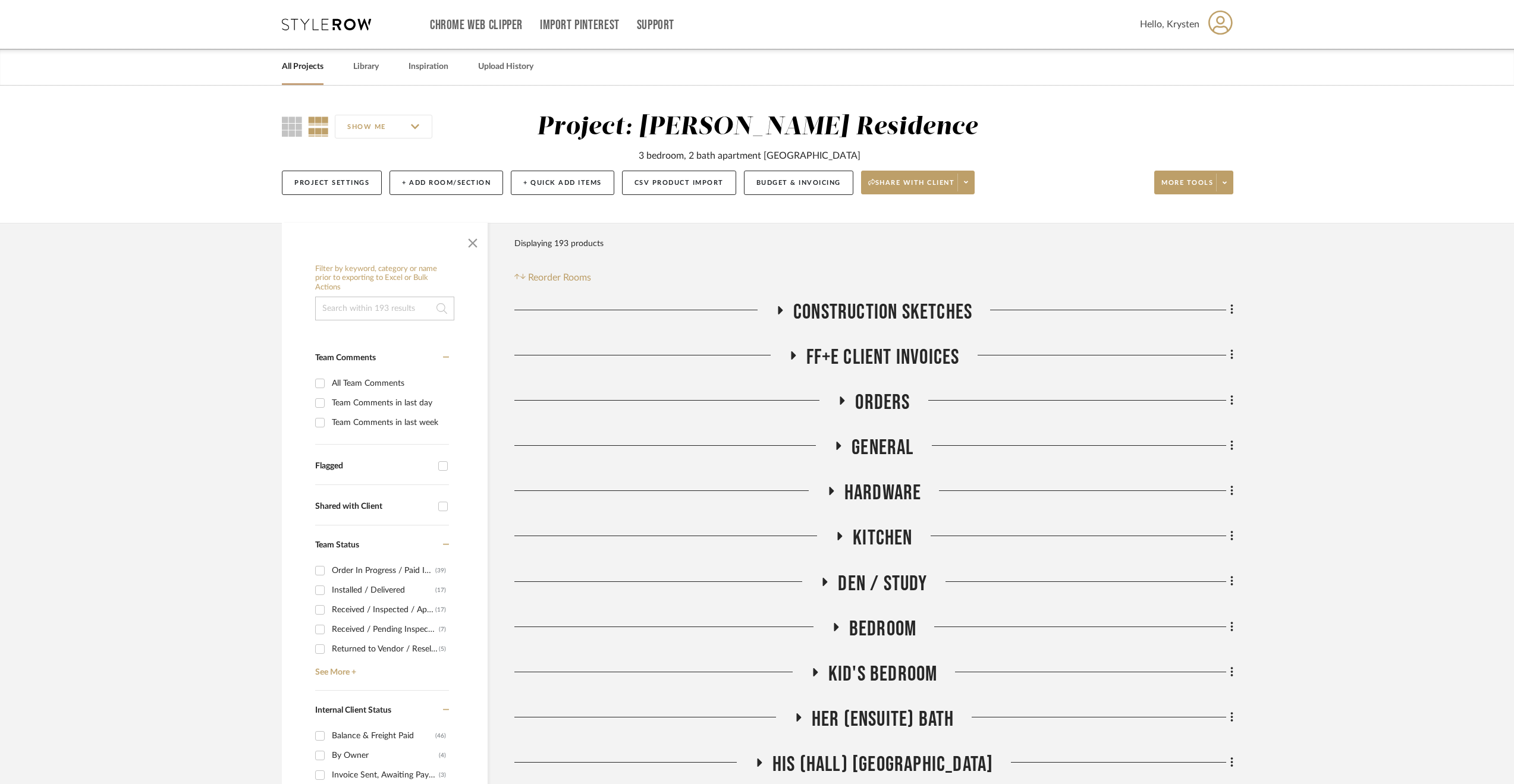
click at [882, 539] on span "Kitchen" at bounding box center [882, 539] width 60 height 26
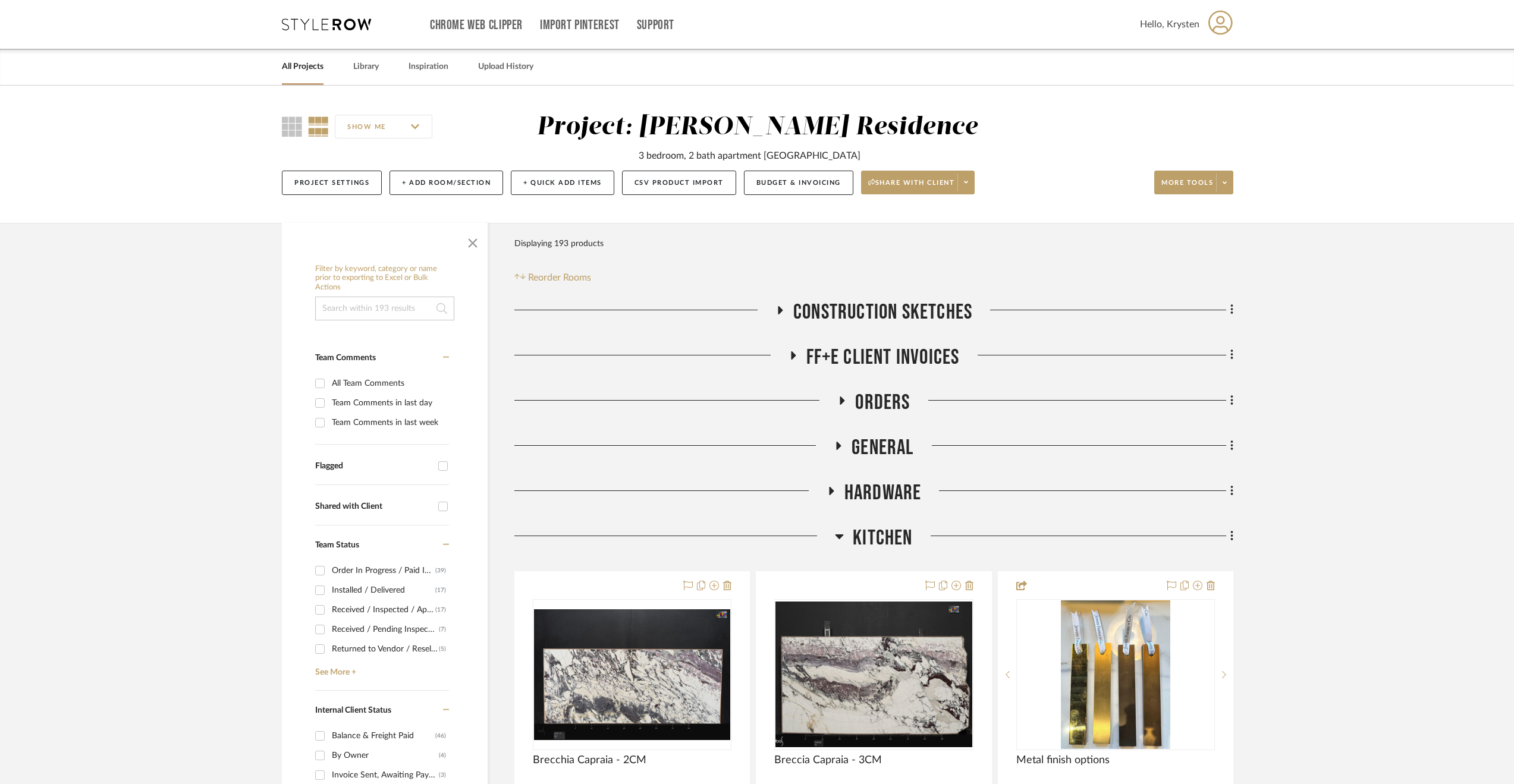
click at [866, 526] on span "Kitchen" at bounding box center [882, 539] width 60 height 26
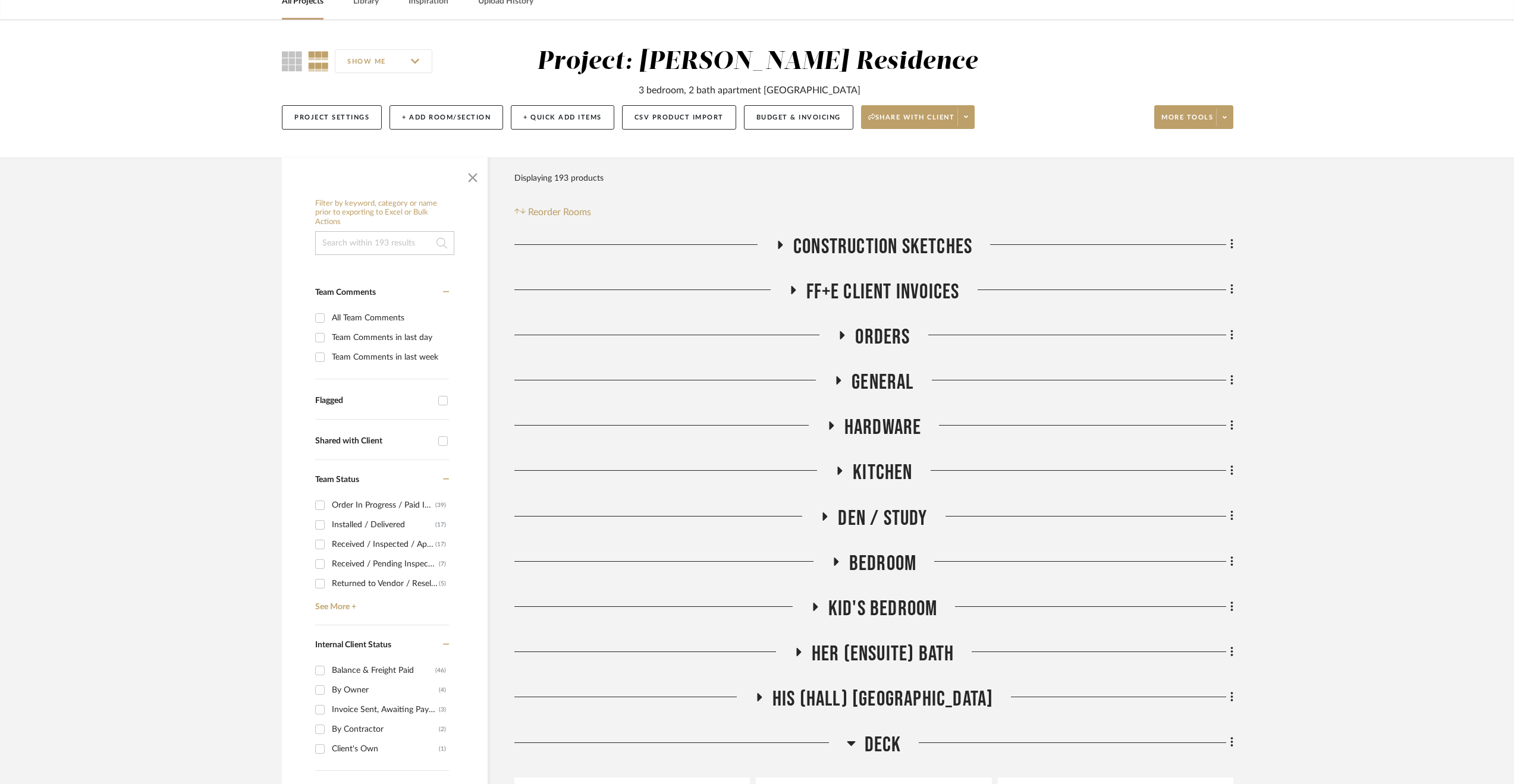
scroll to position [119, 0]
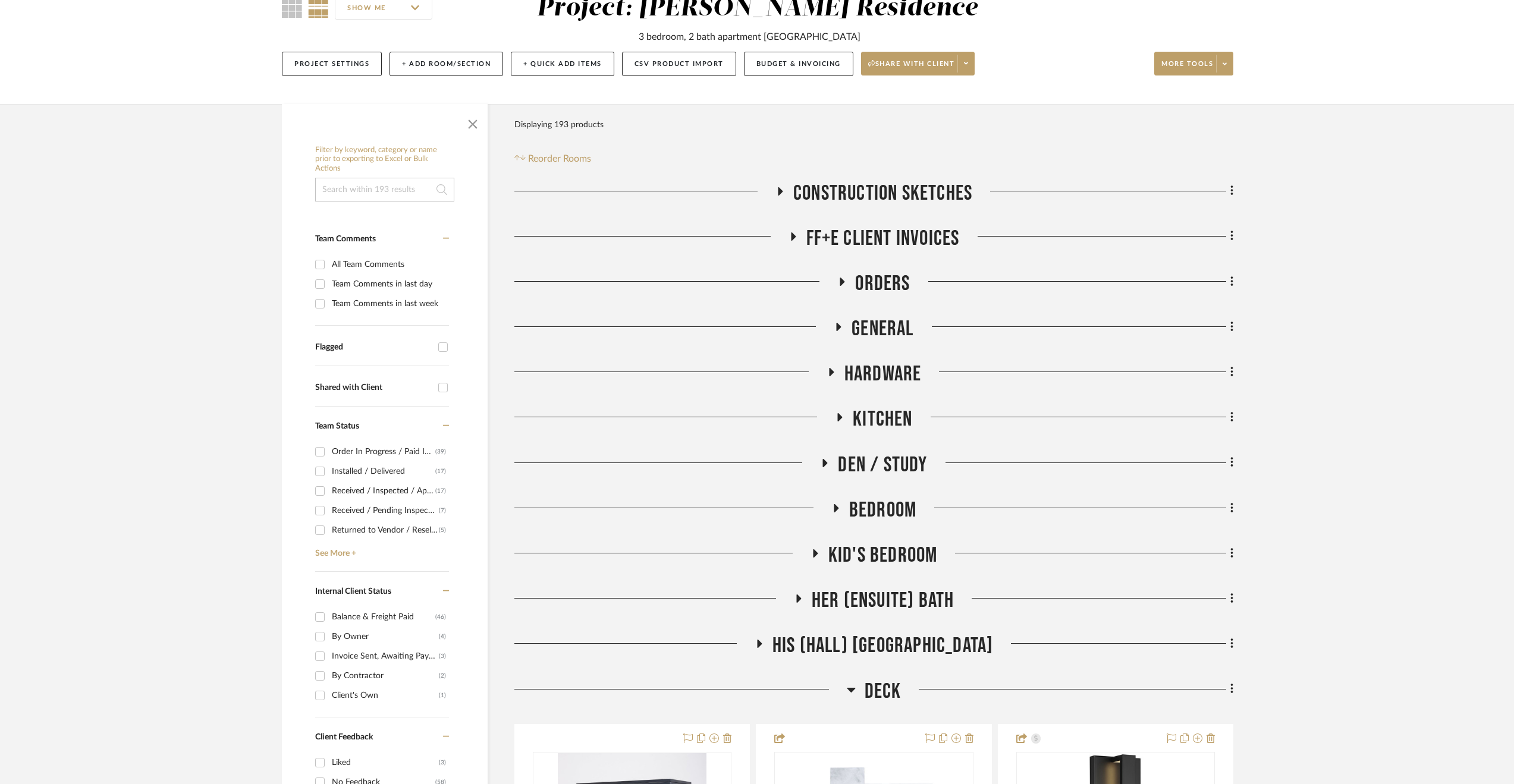
click at [880, 641] on span "His (Hall) Bath" at bounding box center [883, 646] width 221 height 26
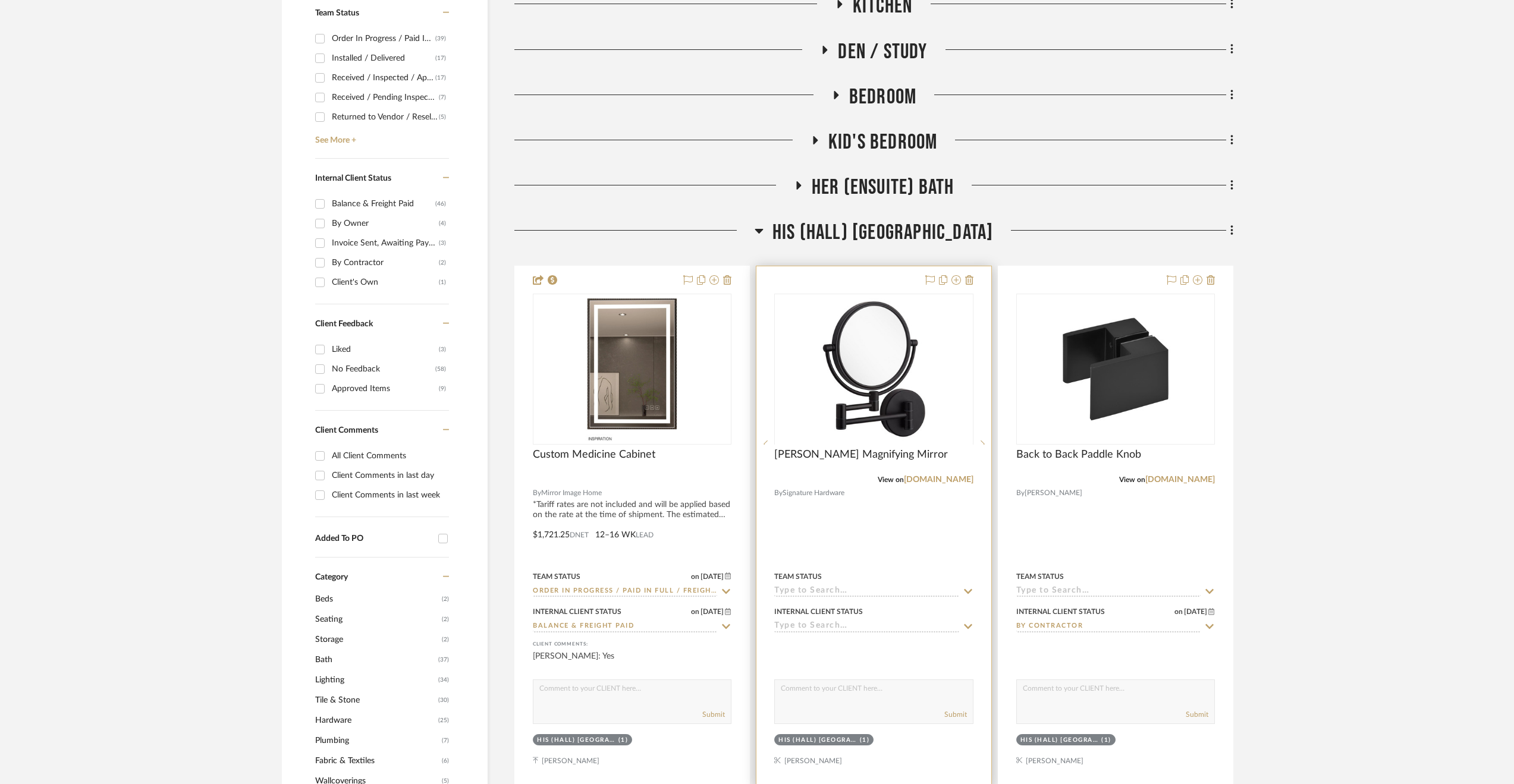
scroll to position [594, 0]
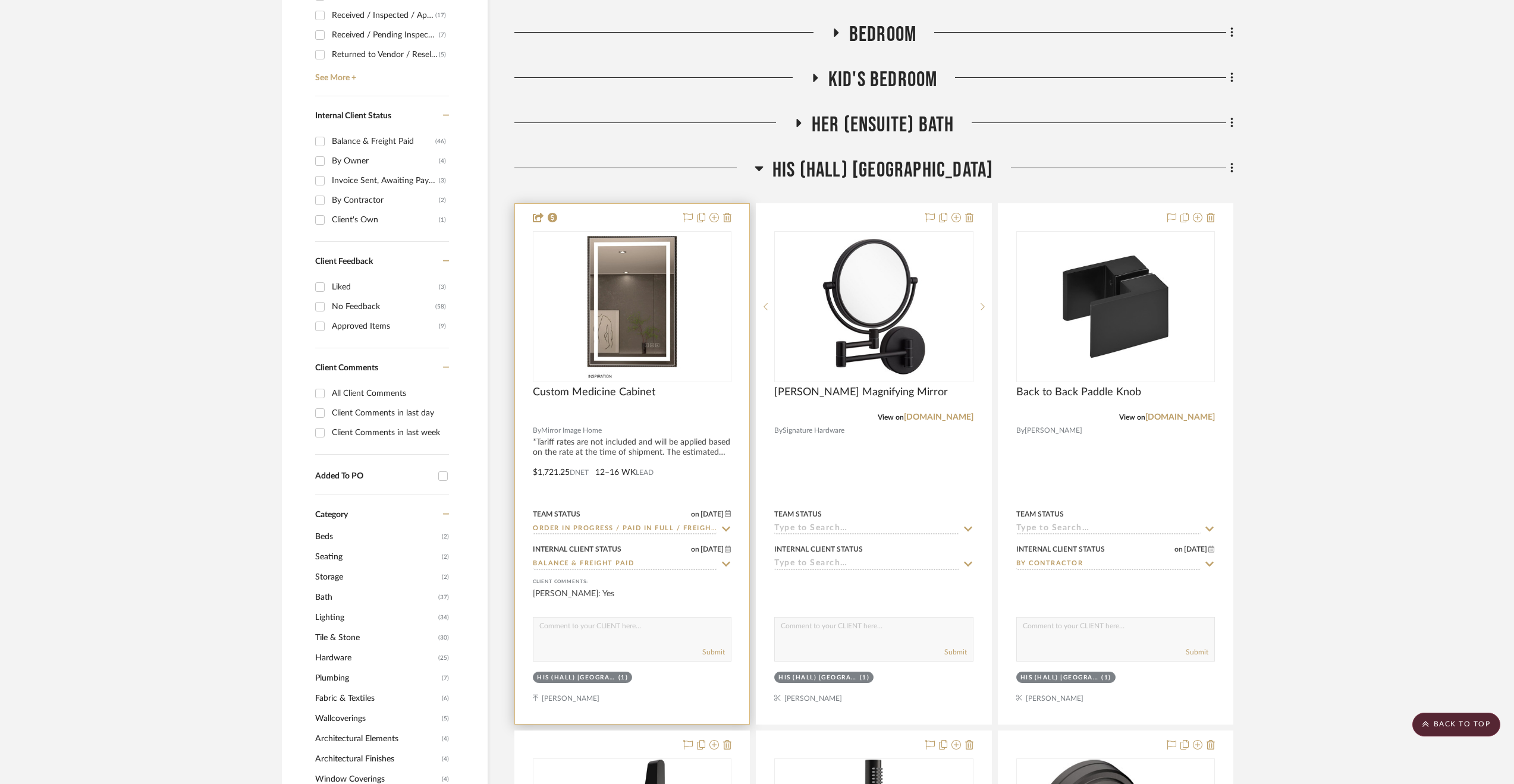
click at [710, 454] on div at bounding box center [632, 464] width 235 height 521
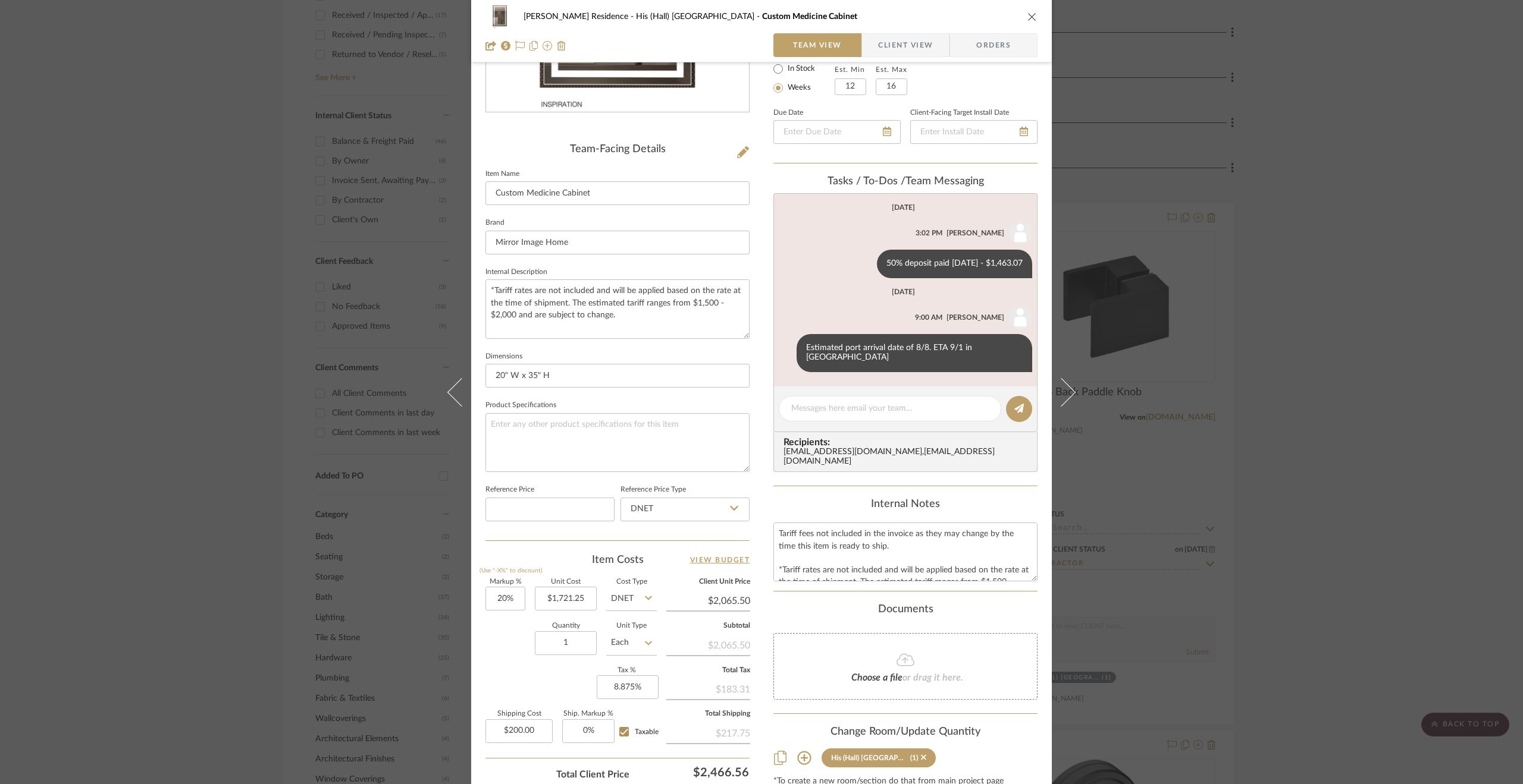
scroll to position [317, 0]
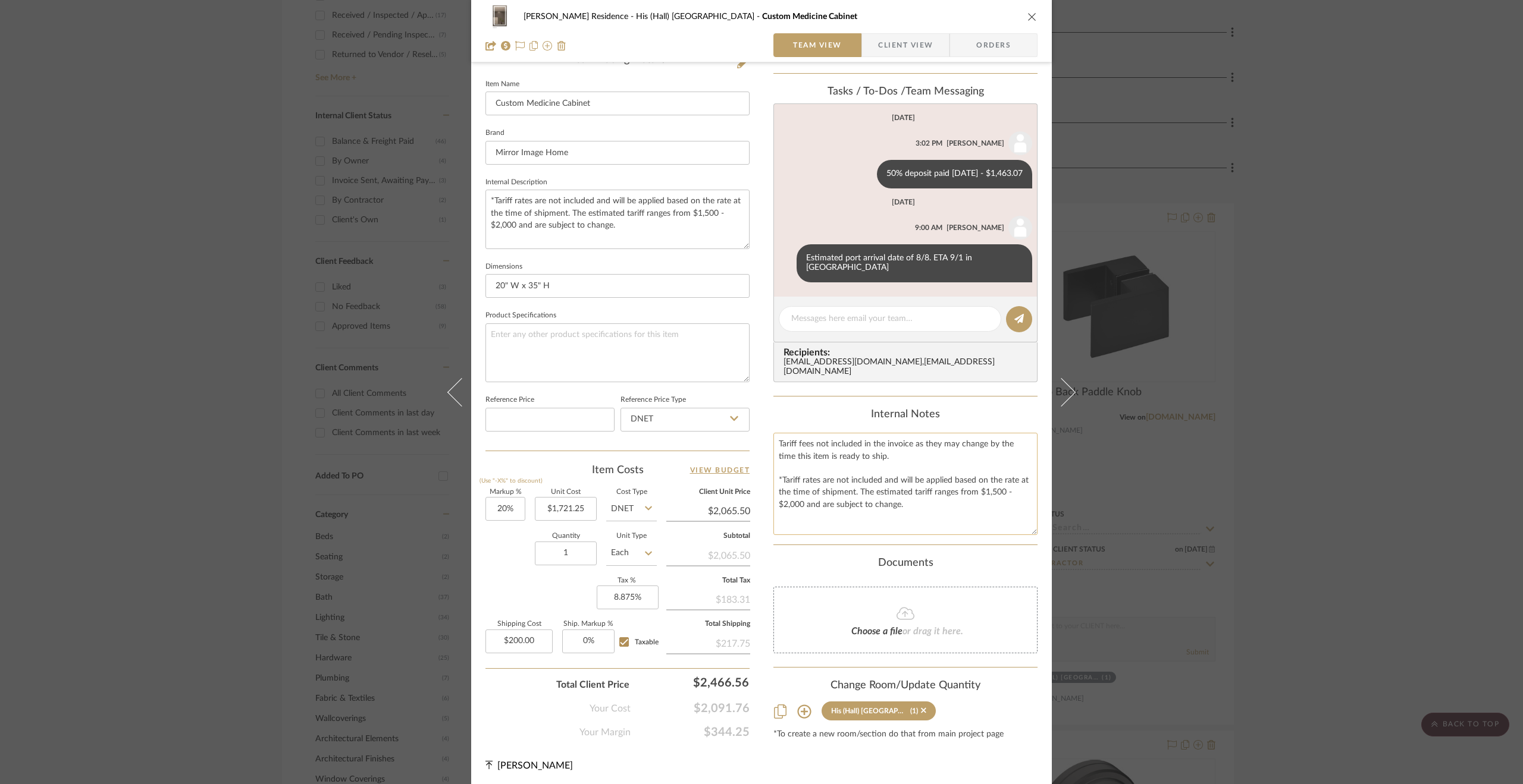
drag, startPoint x: 1029, startPoint y: 479, endPoint x: 1032, endPoint y: 531, distance: 52.1
click at [1032, 531] on textarea "Tariff fees not included in the invoice as they may change by the time this ite…" at bounding box center [905, 484] width 264 height 102
click at [1332, 499] on div "Kiely Residence His (Hall) Bath Custom Medicine Cabinet Team View Client View O…" at bounding box center [761, 392] width 1523 height 784
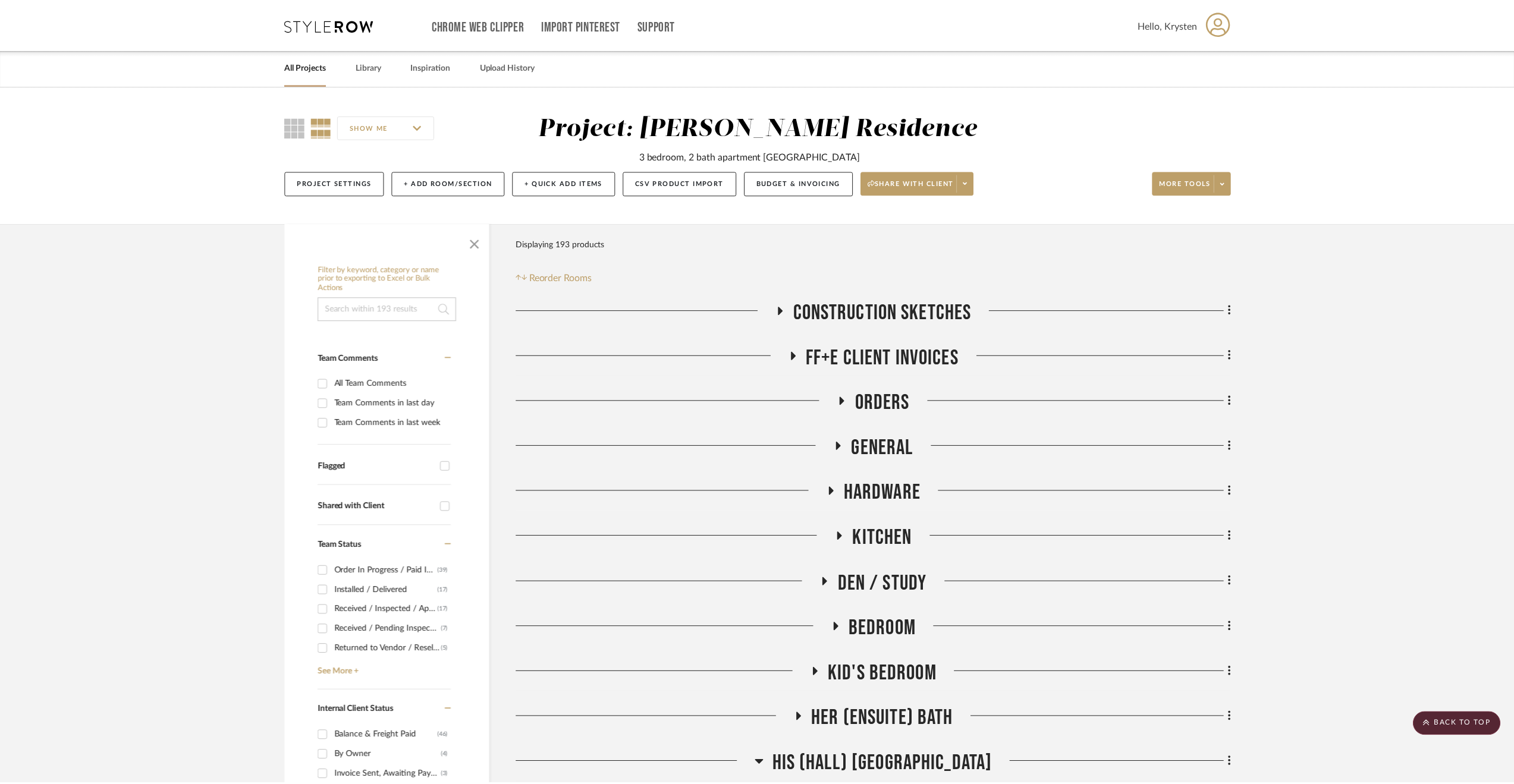
scroll to position [594, 0]
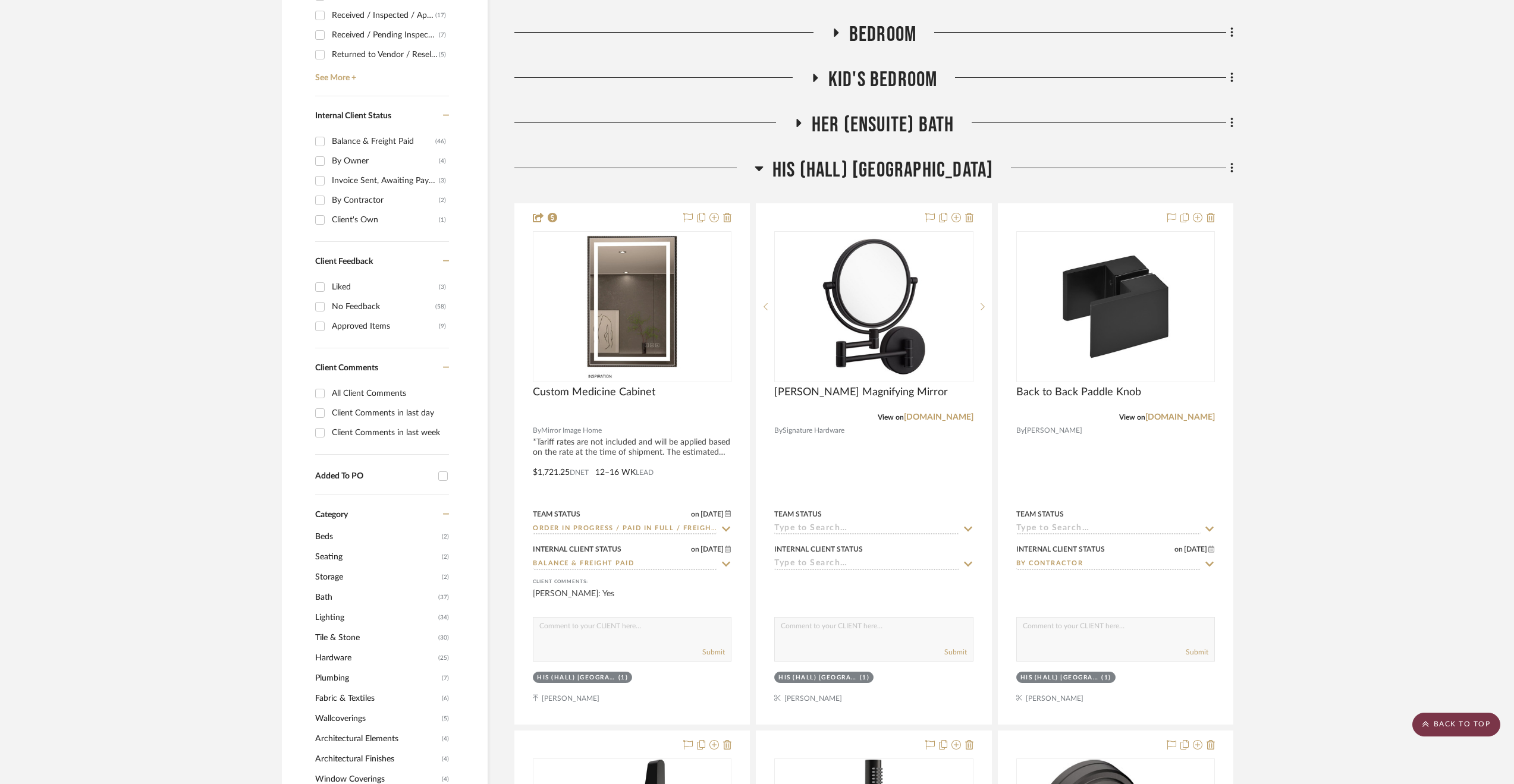
click at [1440, 720] on scroll-to-top-button "BACK TO TOP" at bounding box center [1456, 724] width 88 height 24
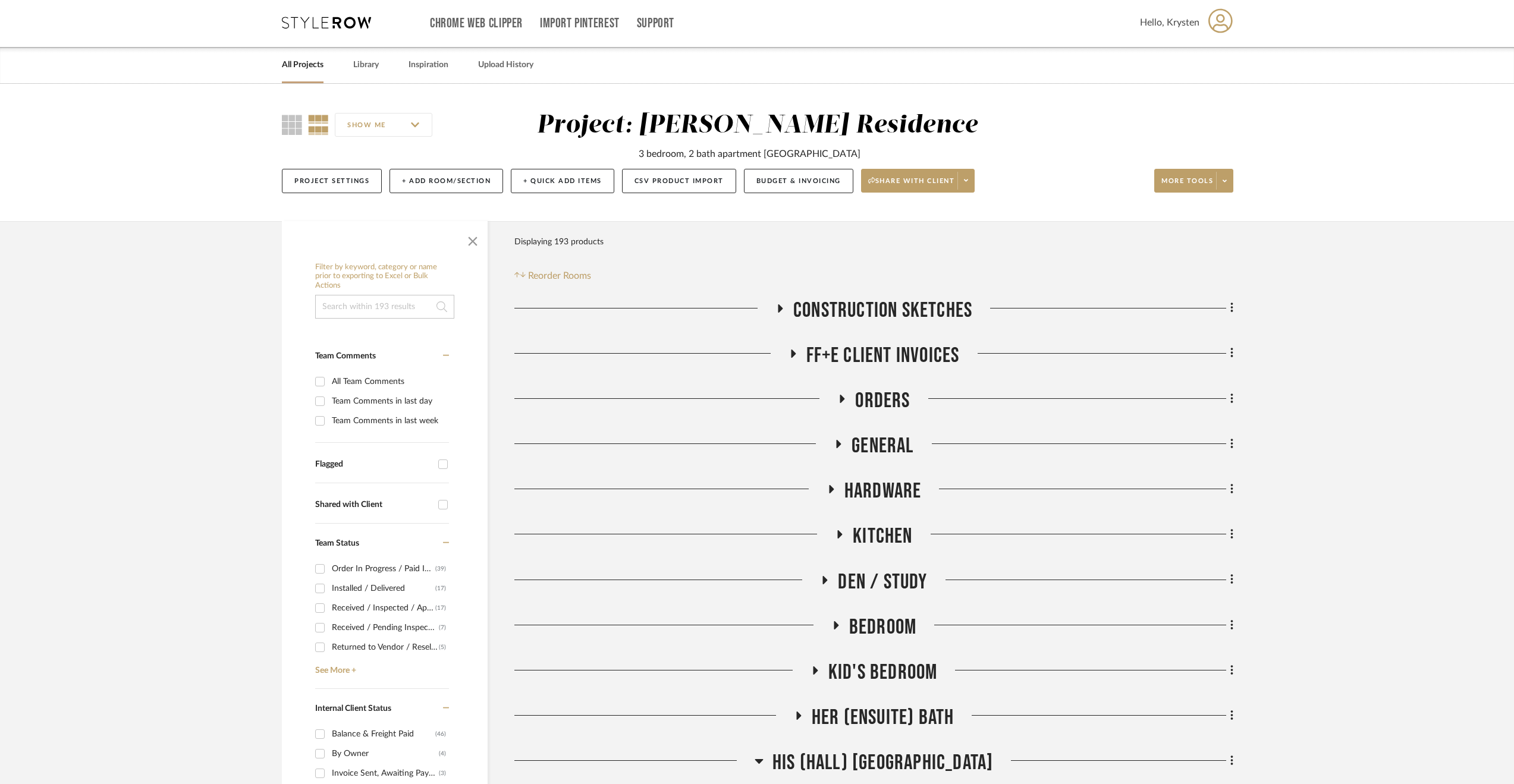
scroll to position [0, 0]
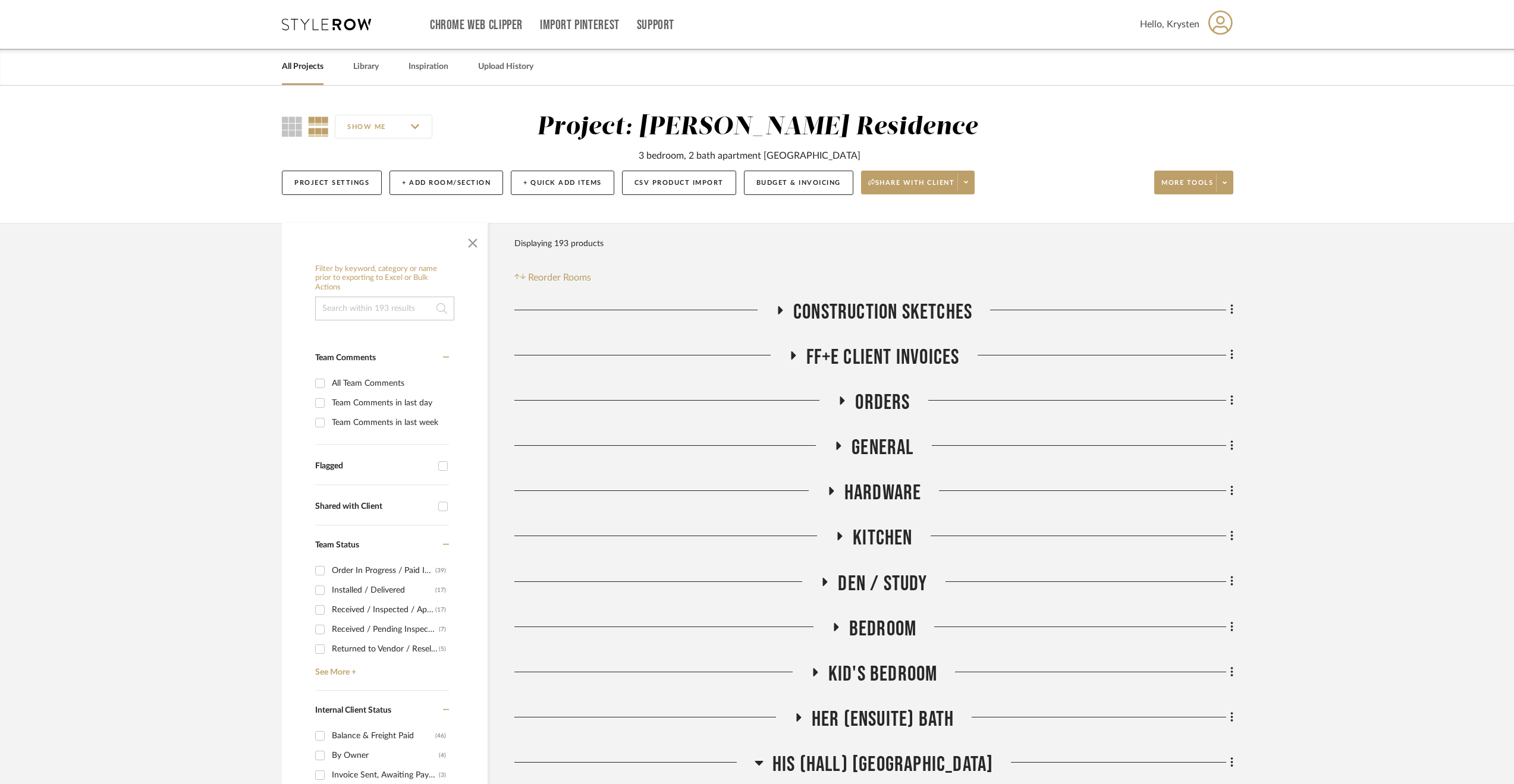
click at [313, 67] on link "All Projects" at bounding box center [303, 67] width 42 height 16
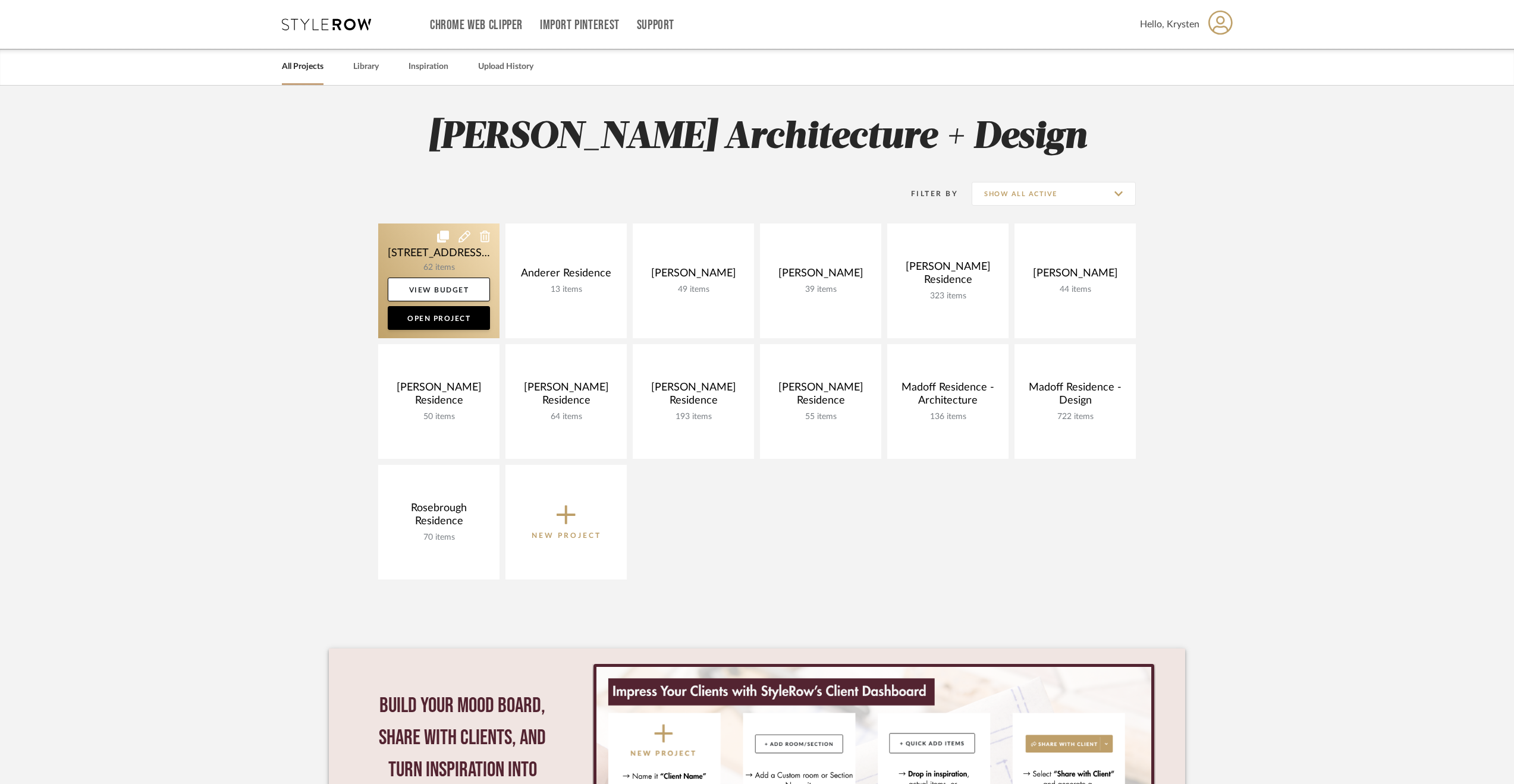
click at [412, 253] on link at bounding box center [438, 281] width 121 height 115
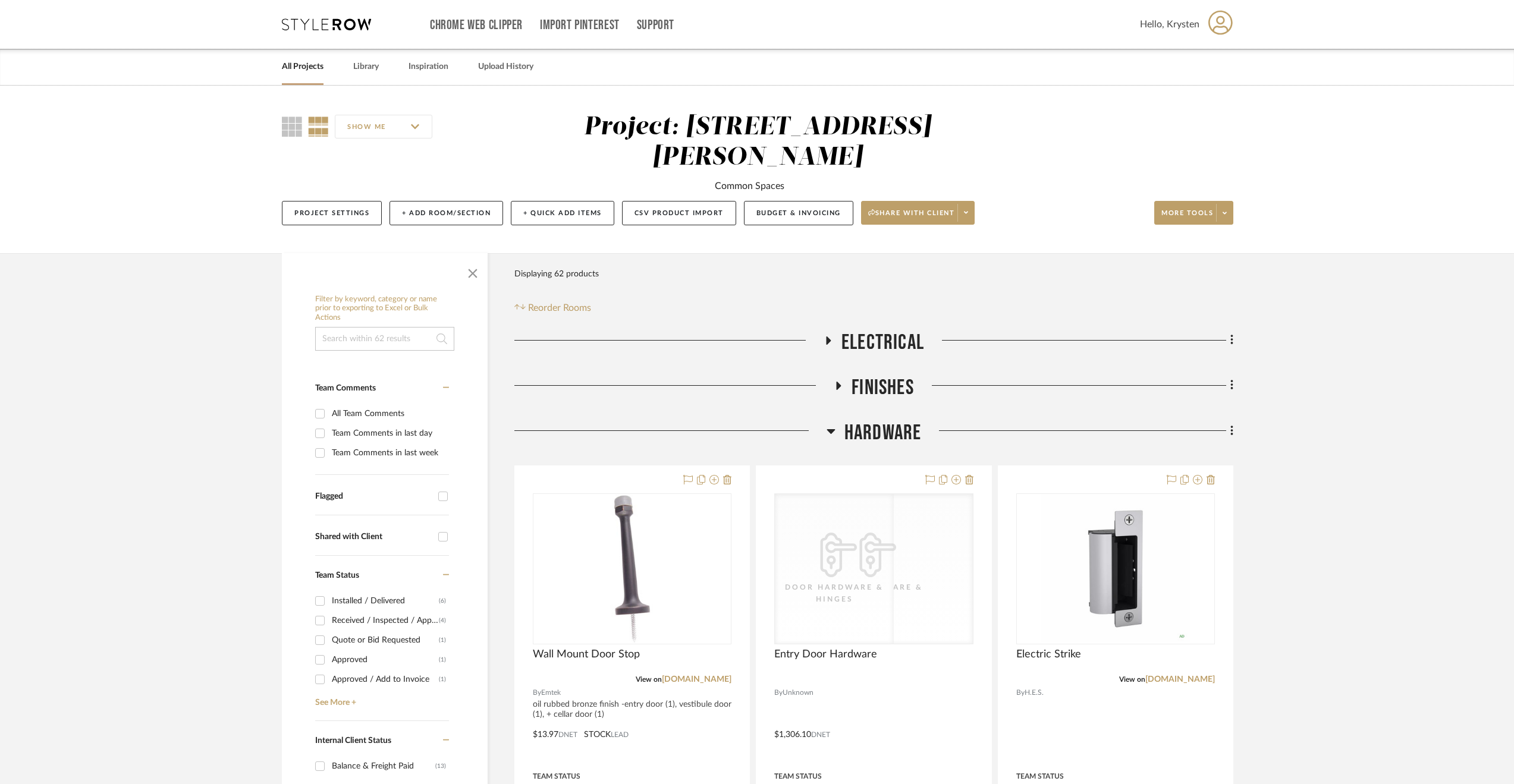
click at [867, 420] on span "Hardware" at bounding box center [883, 433] width 77 height 26
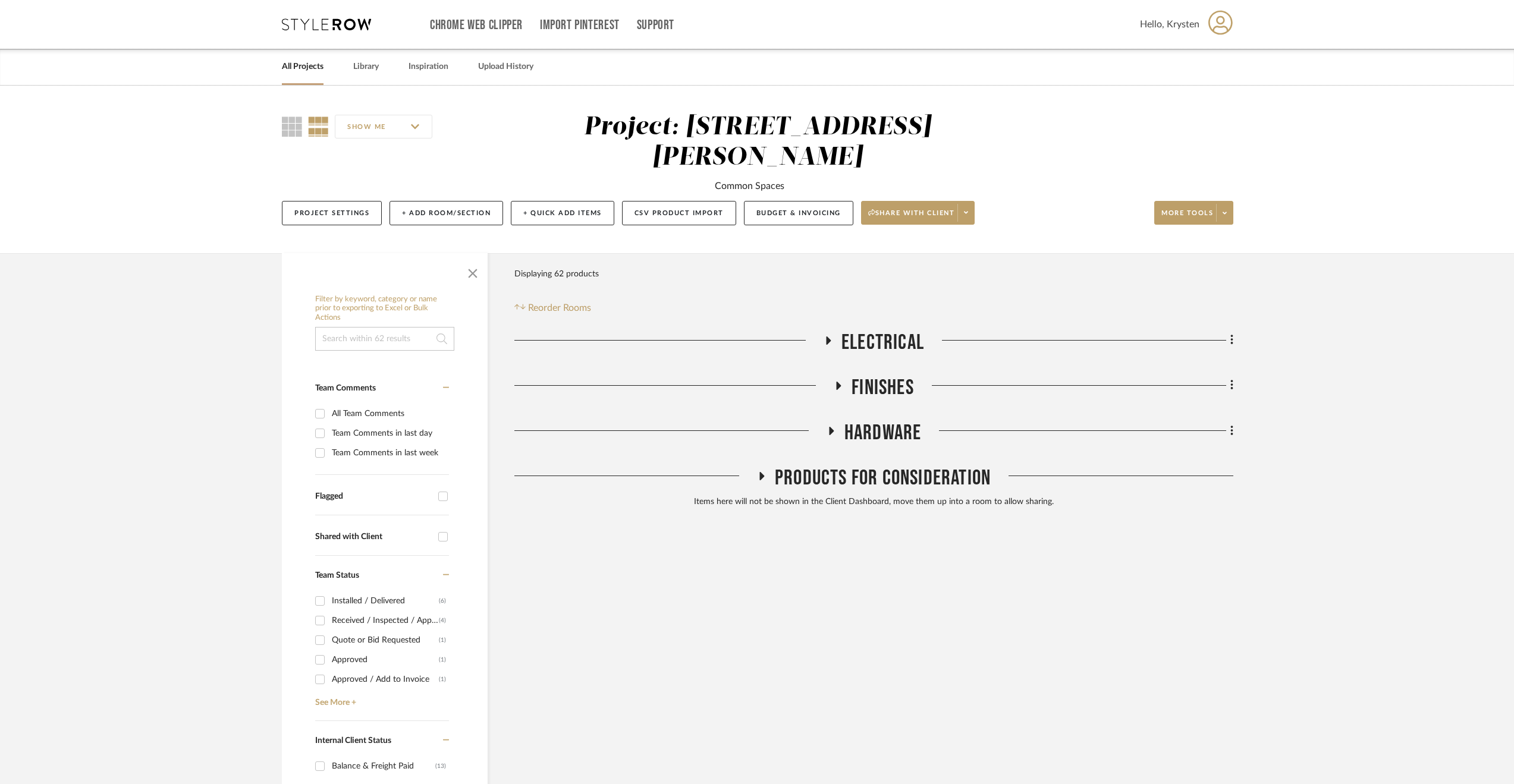
click at [887, 375] on span "Finishes" at bounding box center [882, 388] width 62 height 26
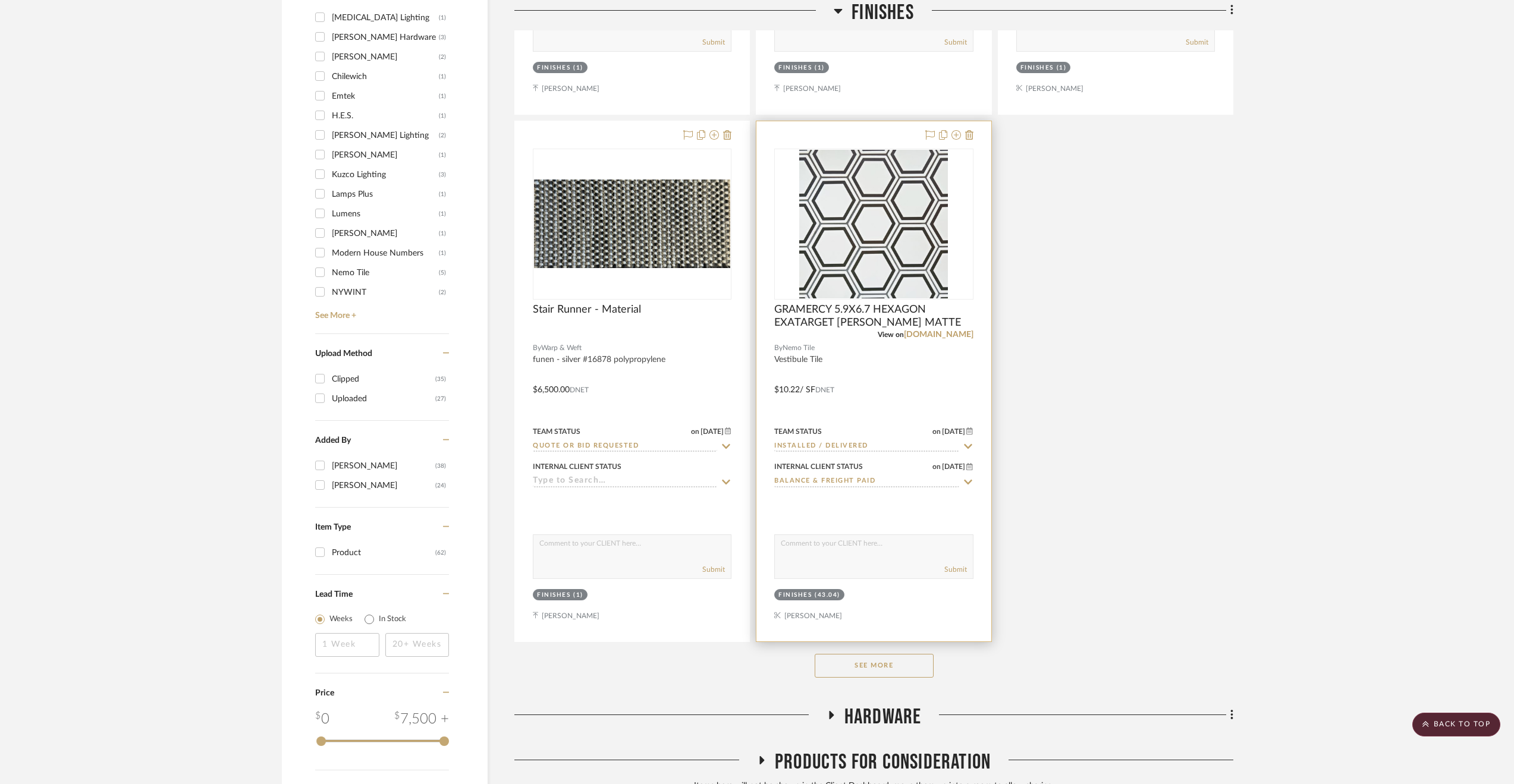
scroll to position [1432, 0]
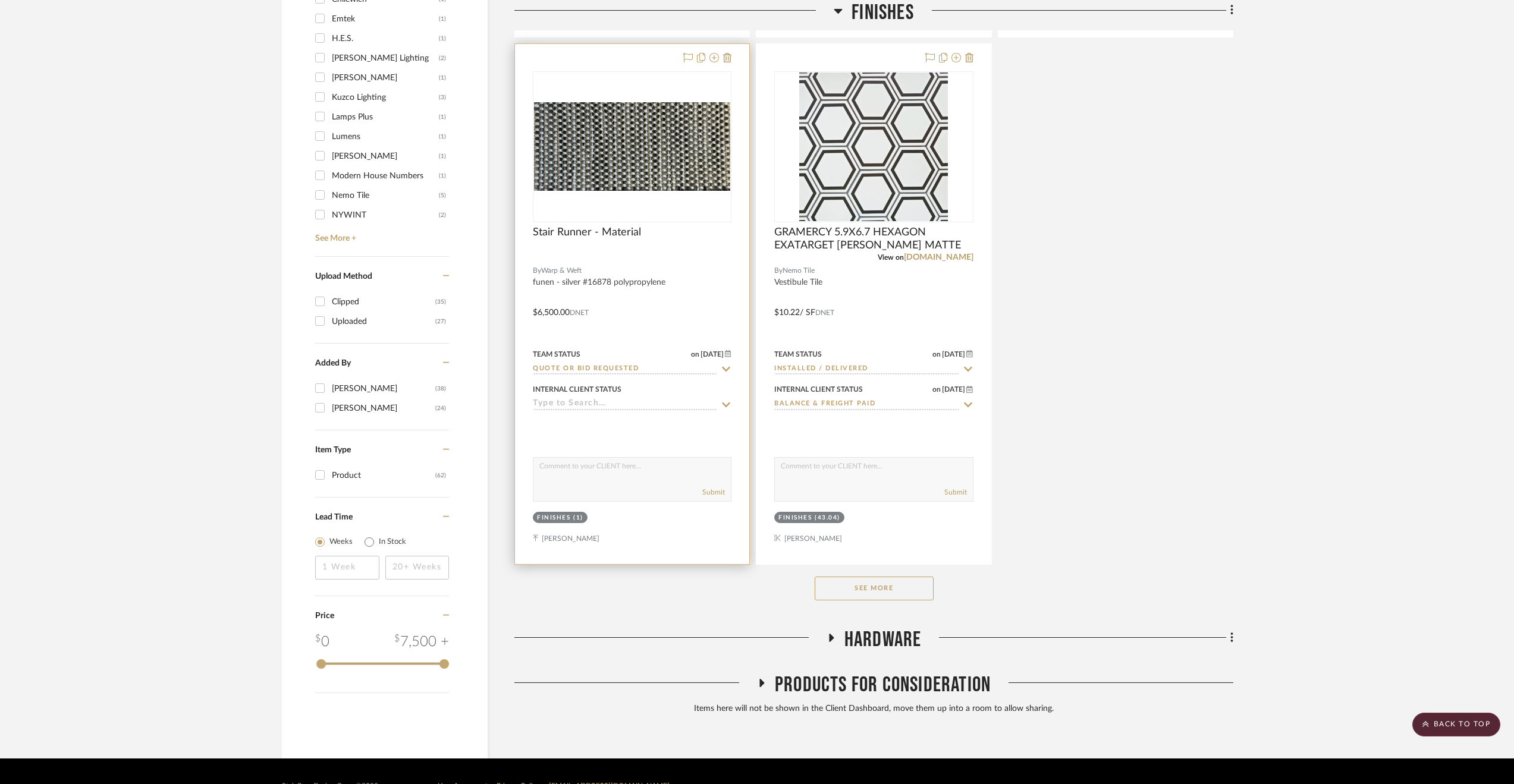
click at [648, 258] on div at bounding box center [632, 304] width 235 height 521
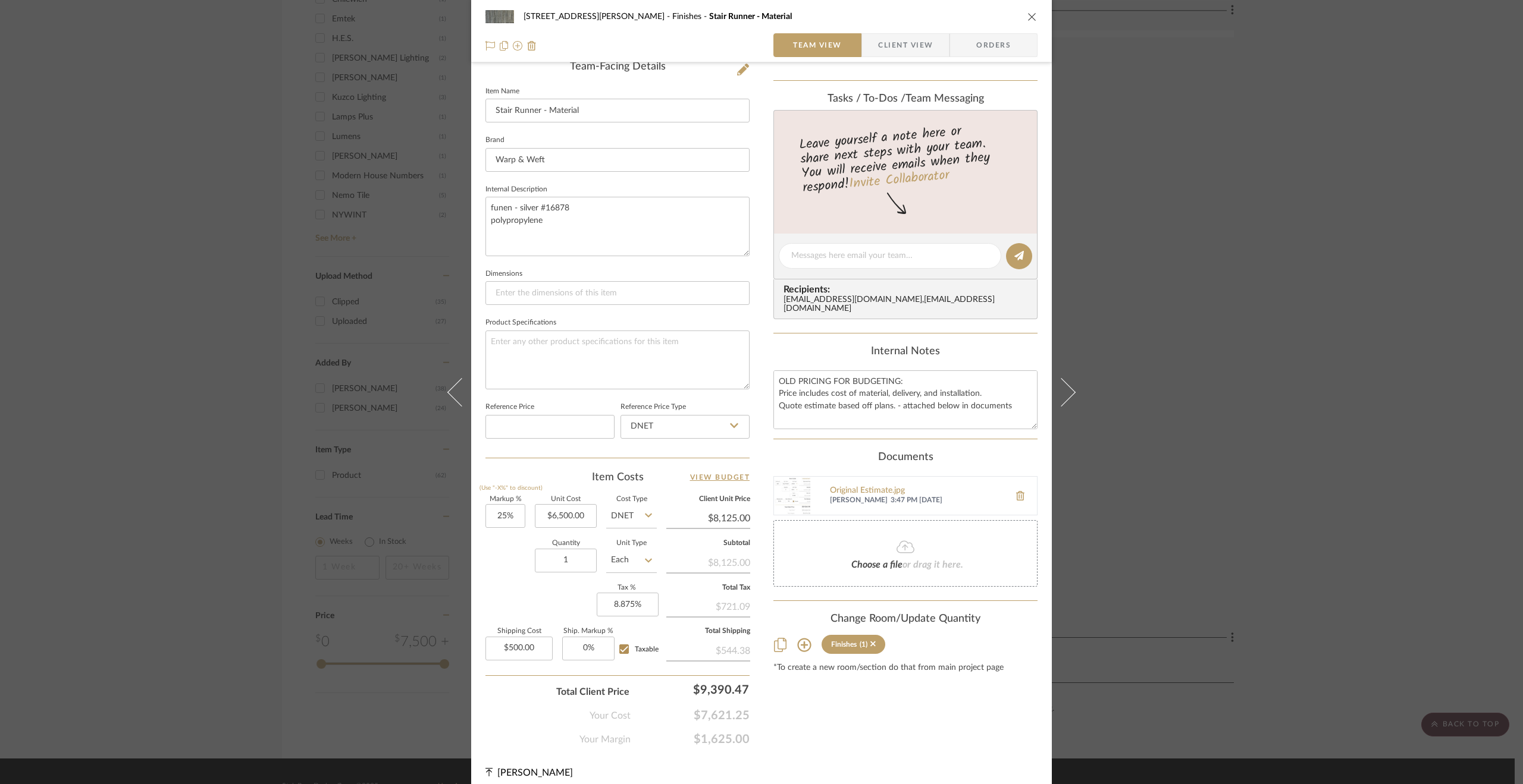
scroll to position [317, 0]
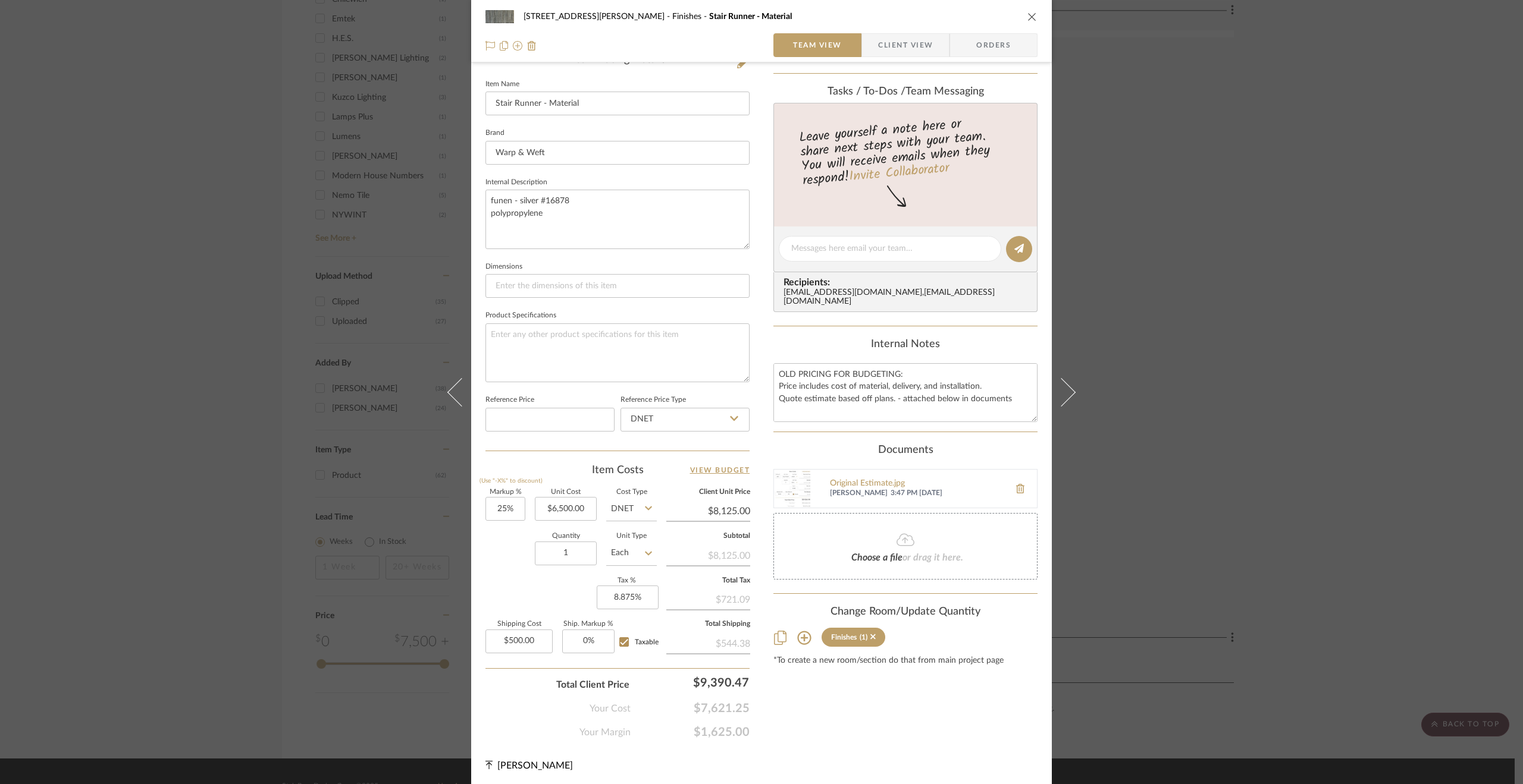
click at [1437, 490] on div "119 Henry Street Finishes Stair Runner - Material Team View Client View Orders …" at bounding box center [761, 392] width 1523 height 784
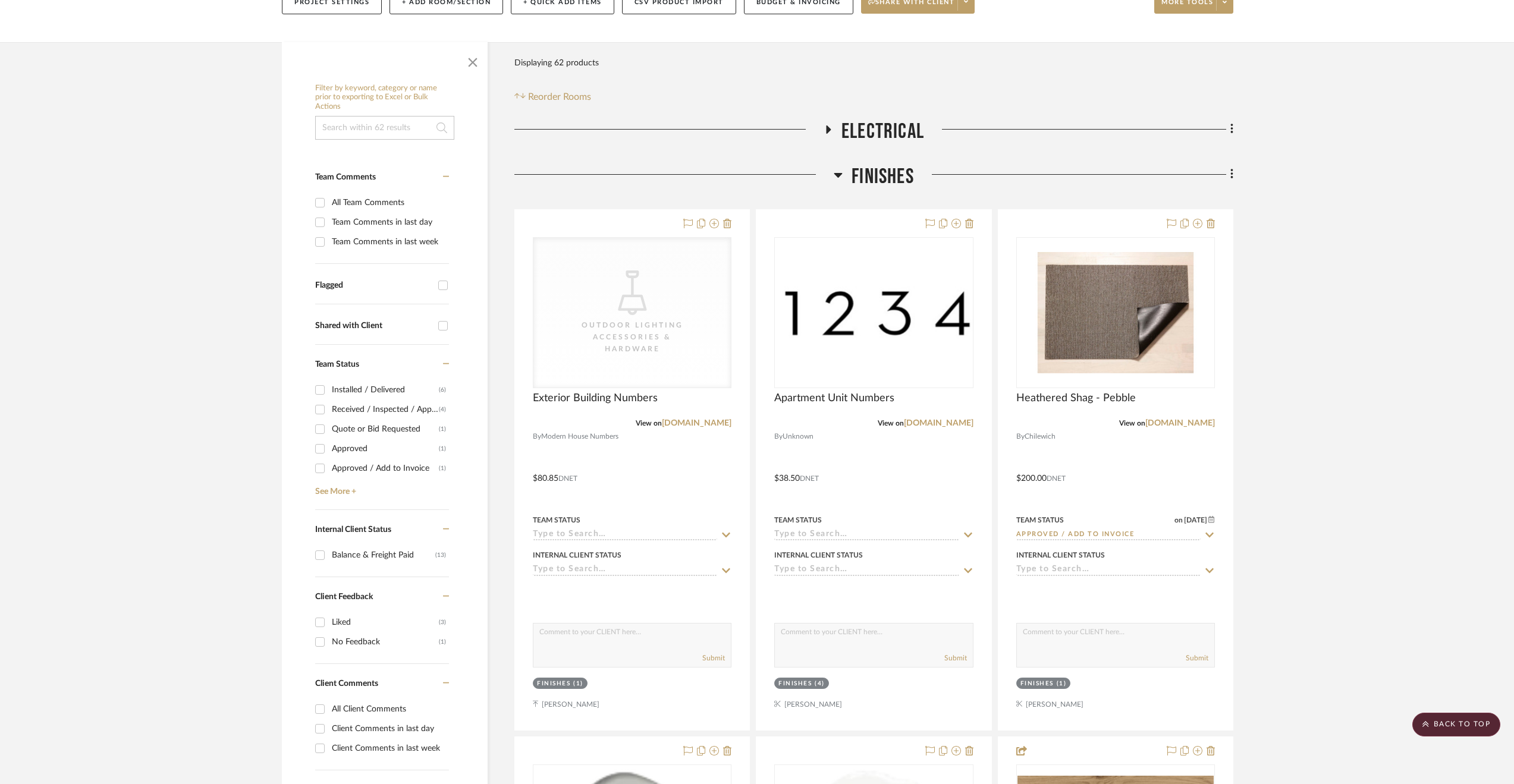
scroll to position [123, 0]
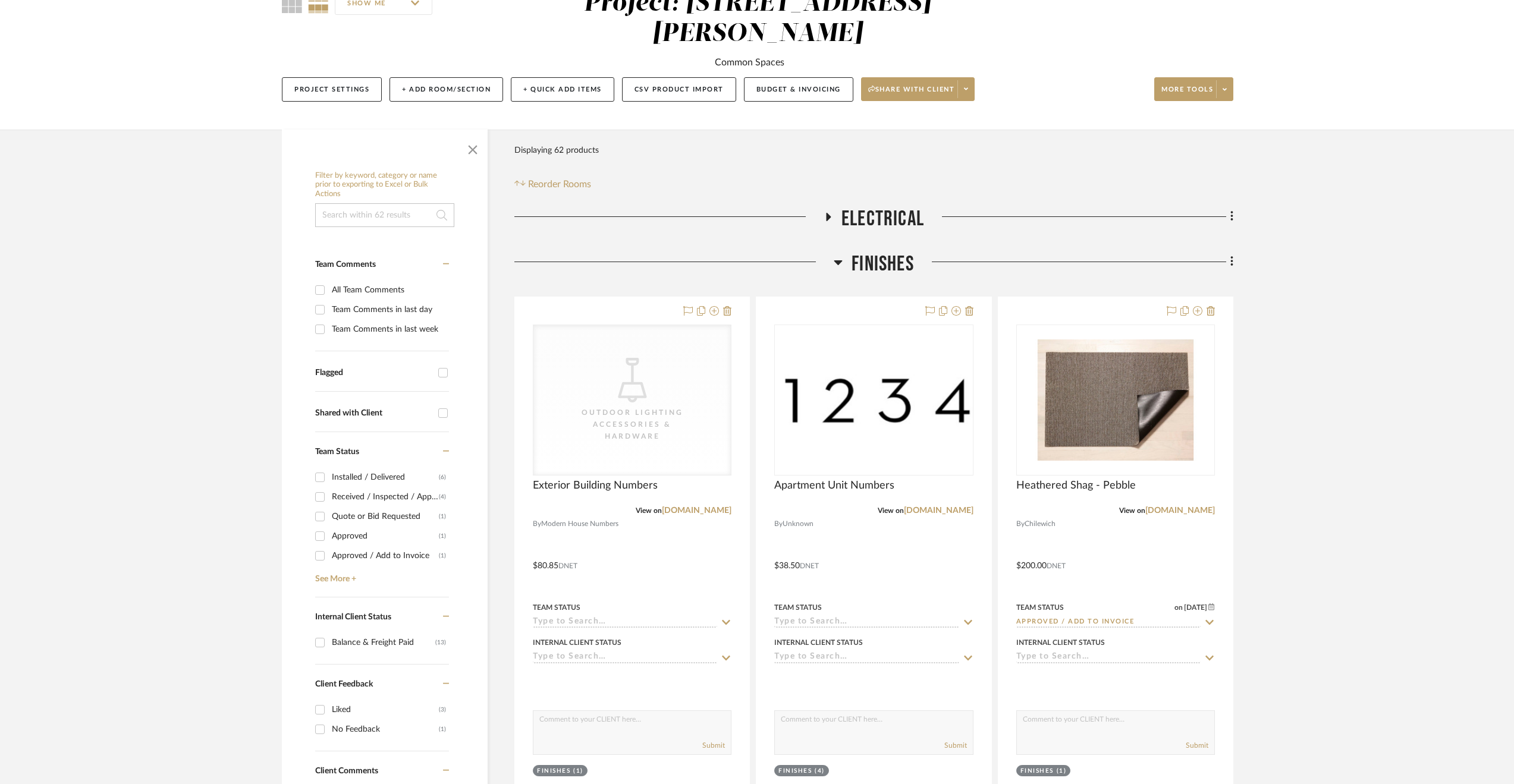
click at [892, 206] on span "Electrical" at bounding box center [882, 219] width 83 height 26
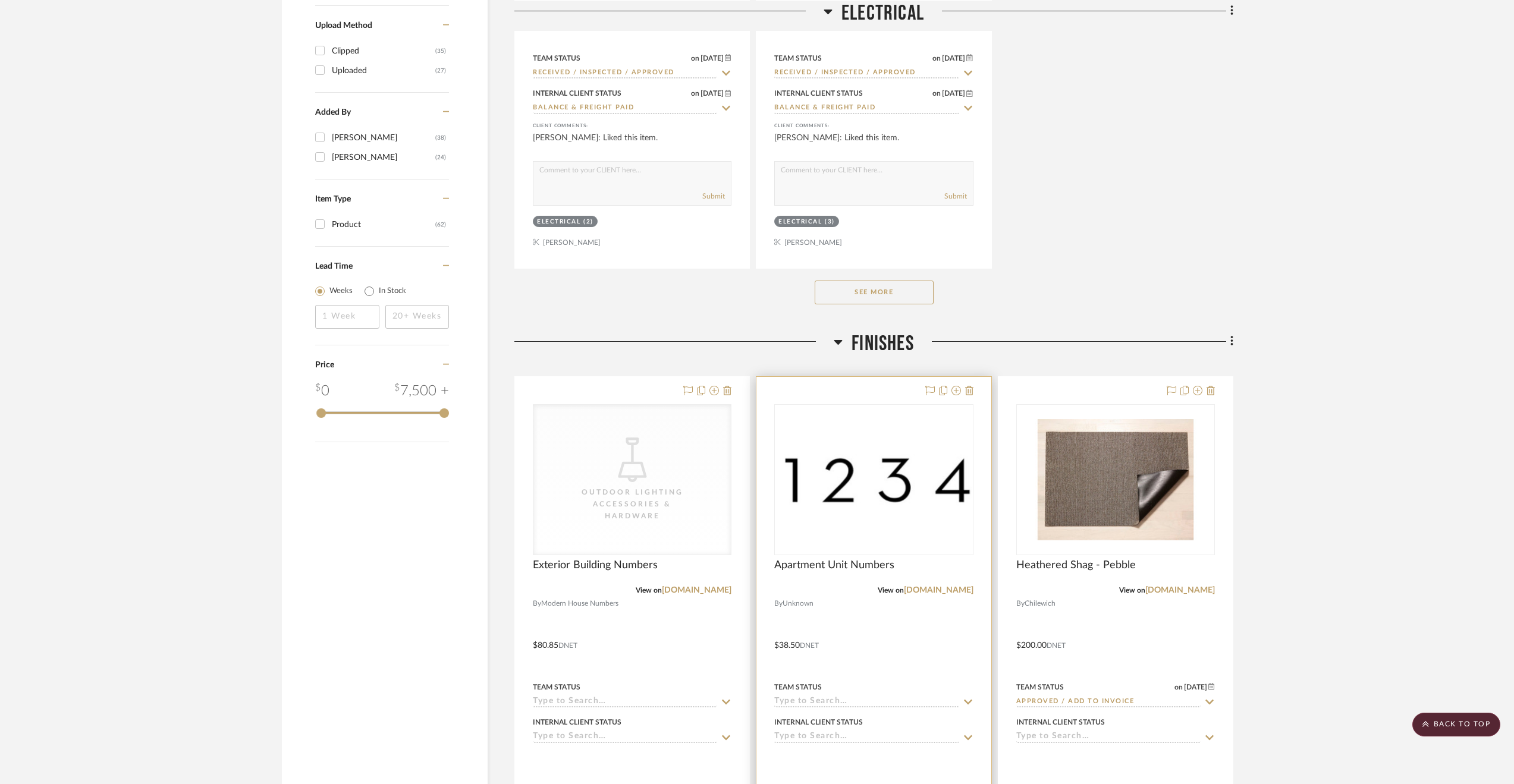
scroll to position [1848, 0]
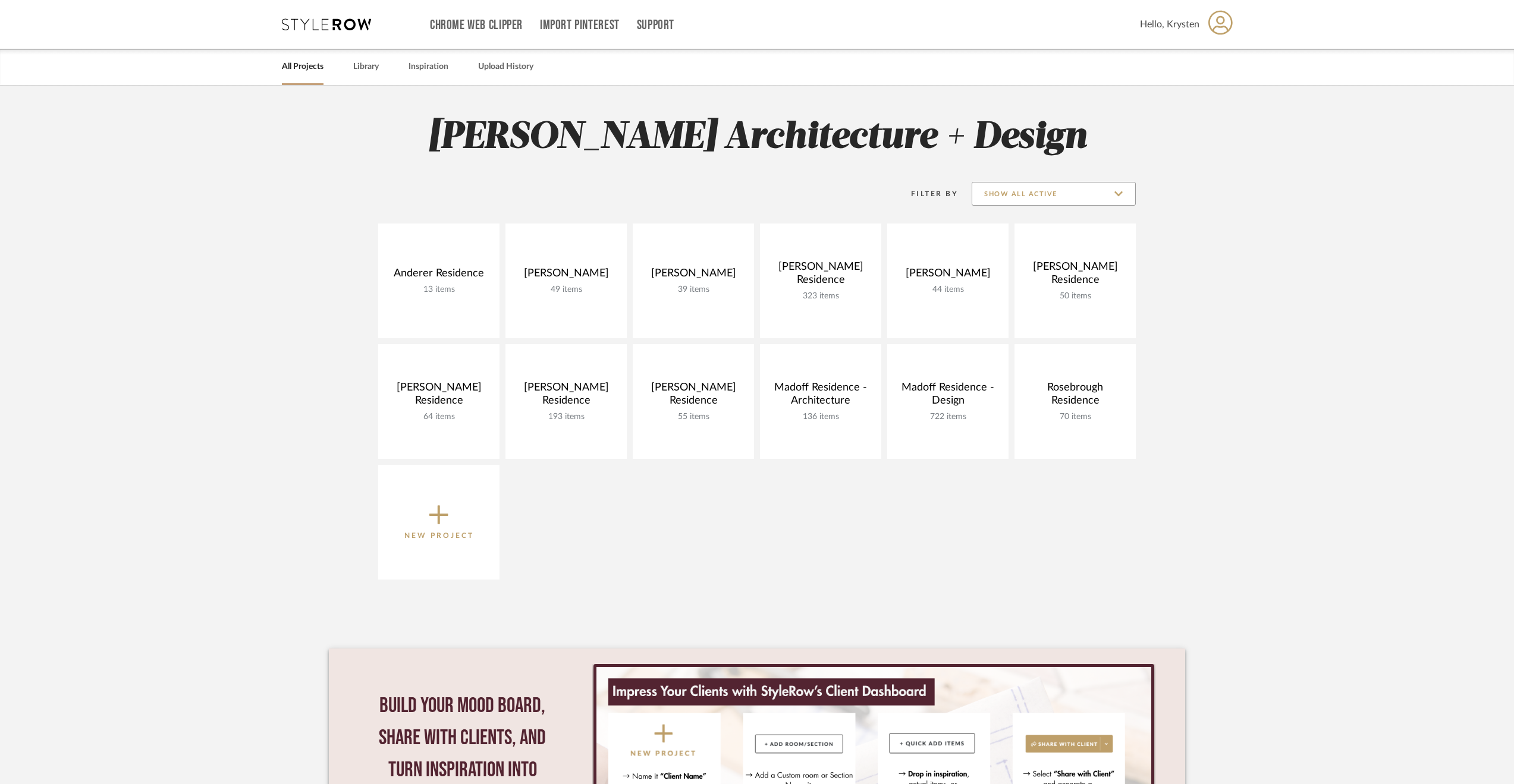
click at [1035, 187] on input "Show All Active" at bounding box center [1053, 193] width 164 height 24
click at [1035, 269] on span "Archived" at bounding box center [1054, 280] width 163 height 28
type input "Archived"
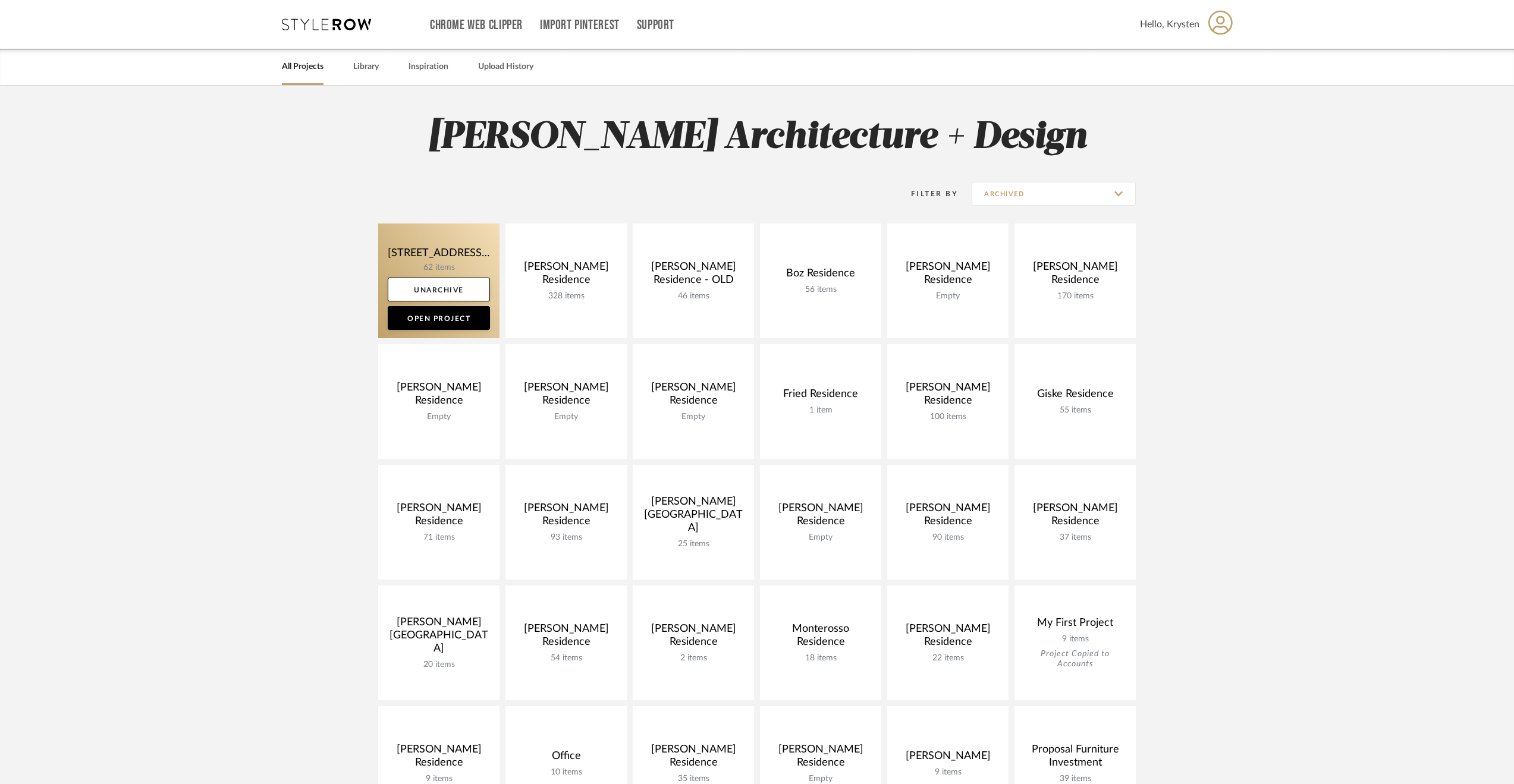
click at [391, 236] on link at bounding box center [438, 281] width 121 height 115
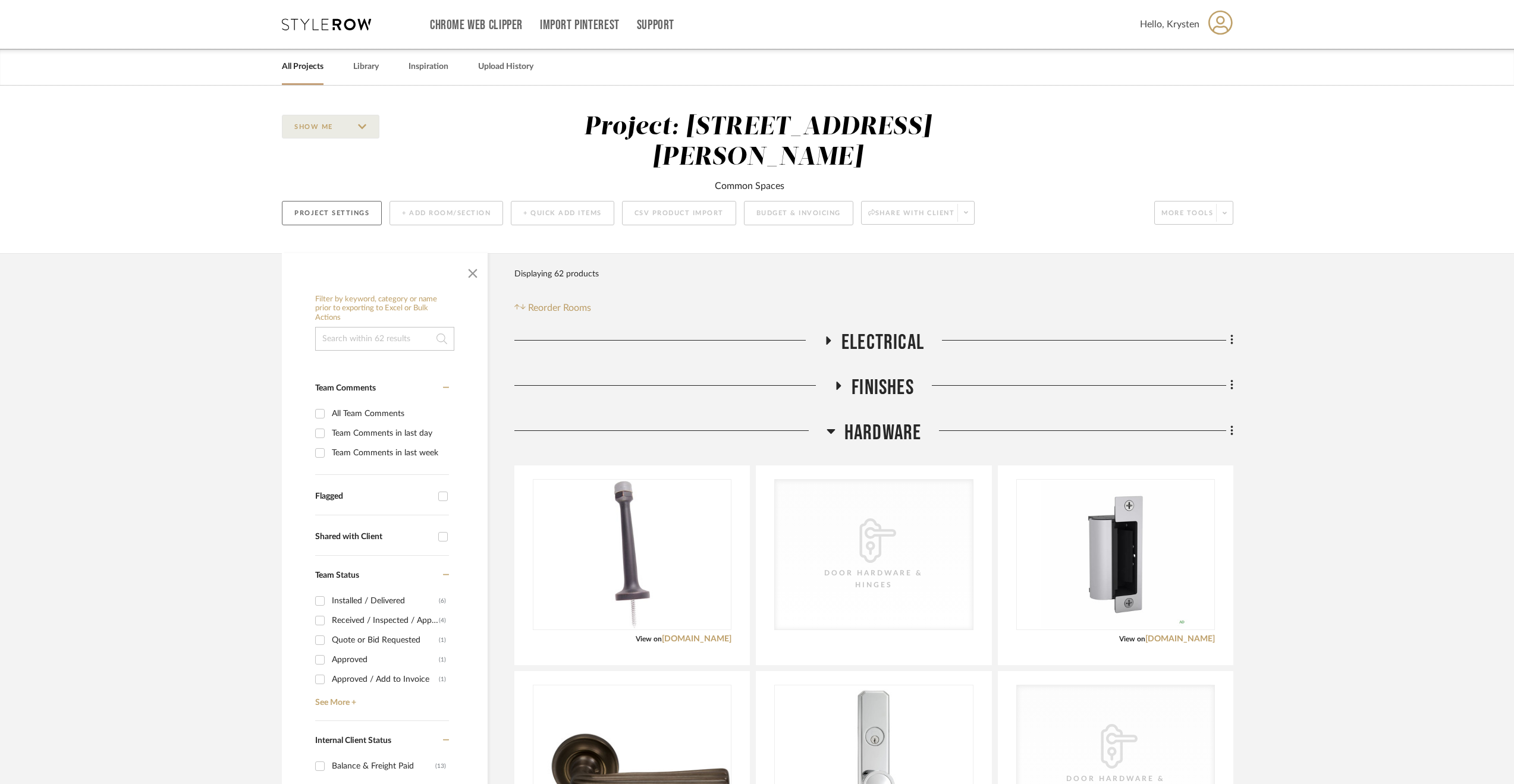
click at [346, 201] on button "Project Settings" at bounding box center [332, 213] width 100 height 24
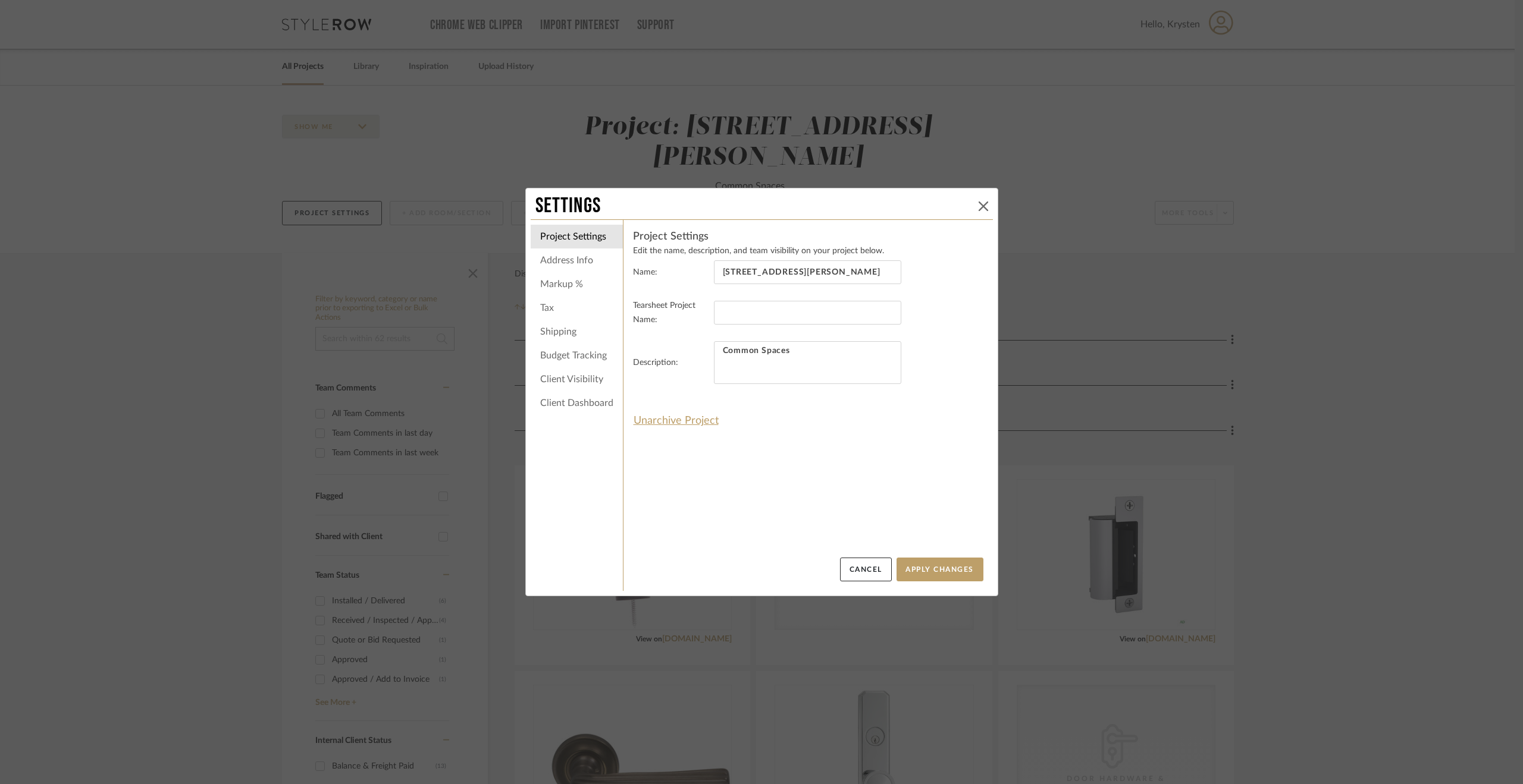
click at [977, 200] on button at bounding box center [983, 206] width 14 height 14
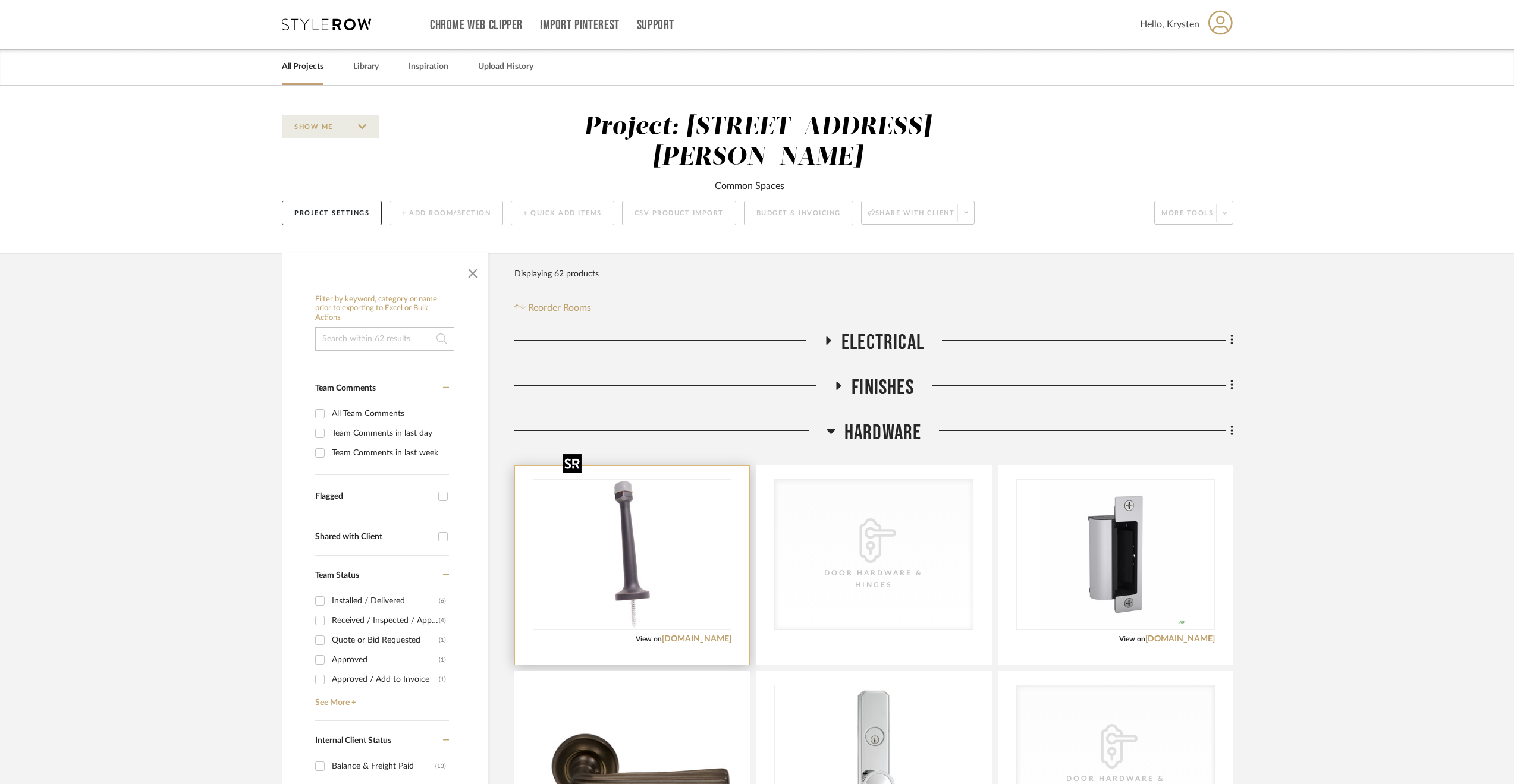
click at [604, 540] on img "0" at bounding box center [632, 555] width 148 height 148
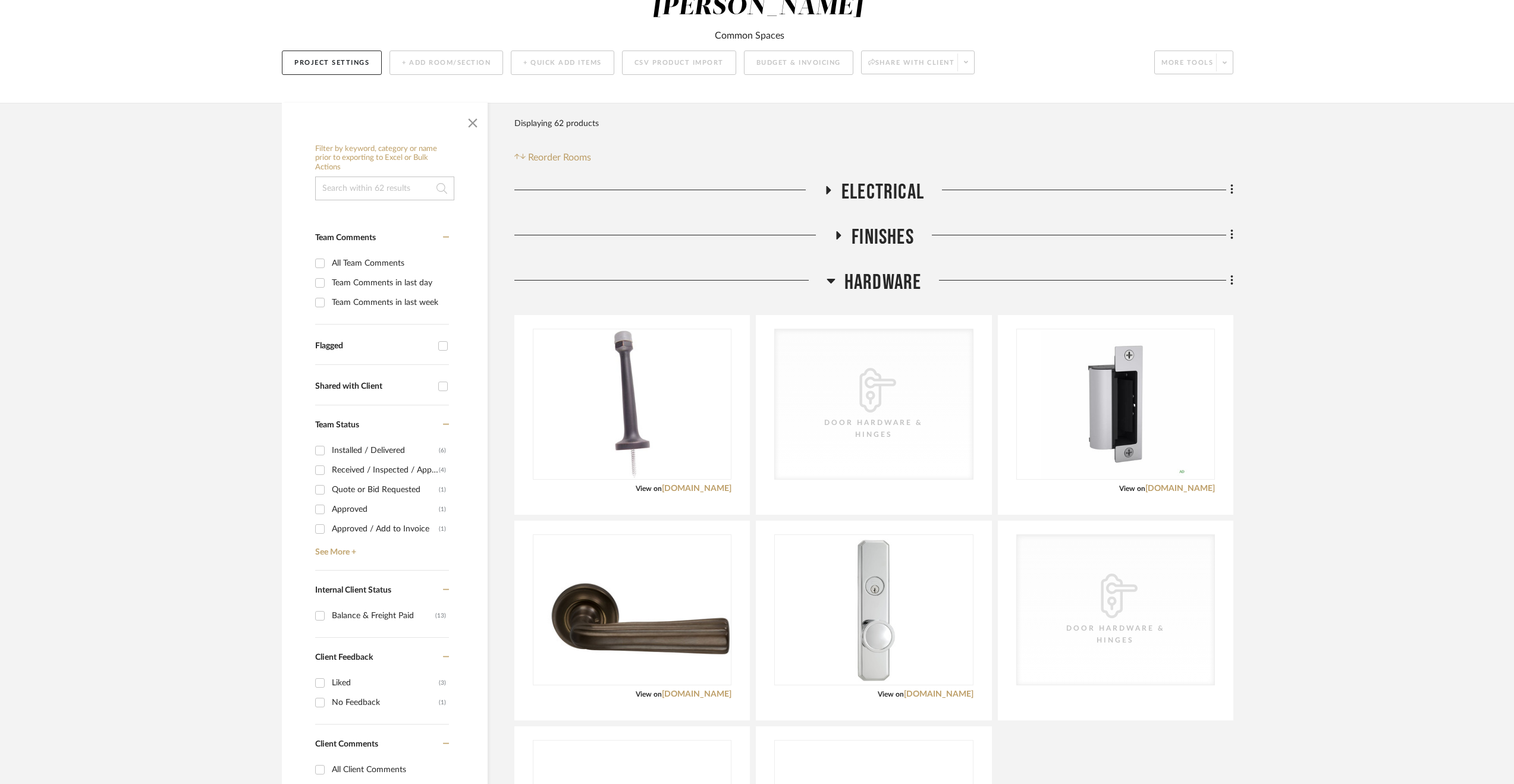
scroll to position [238, 0]
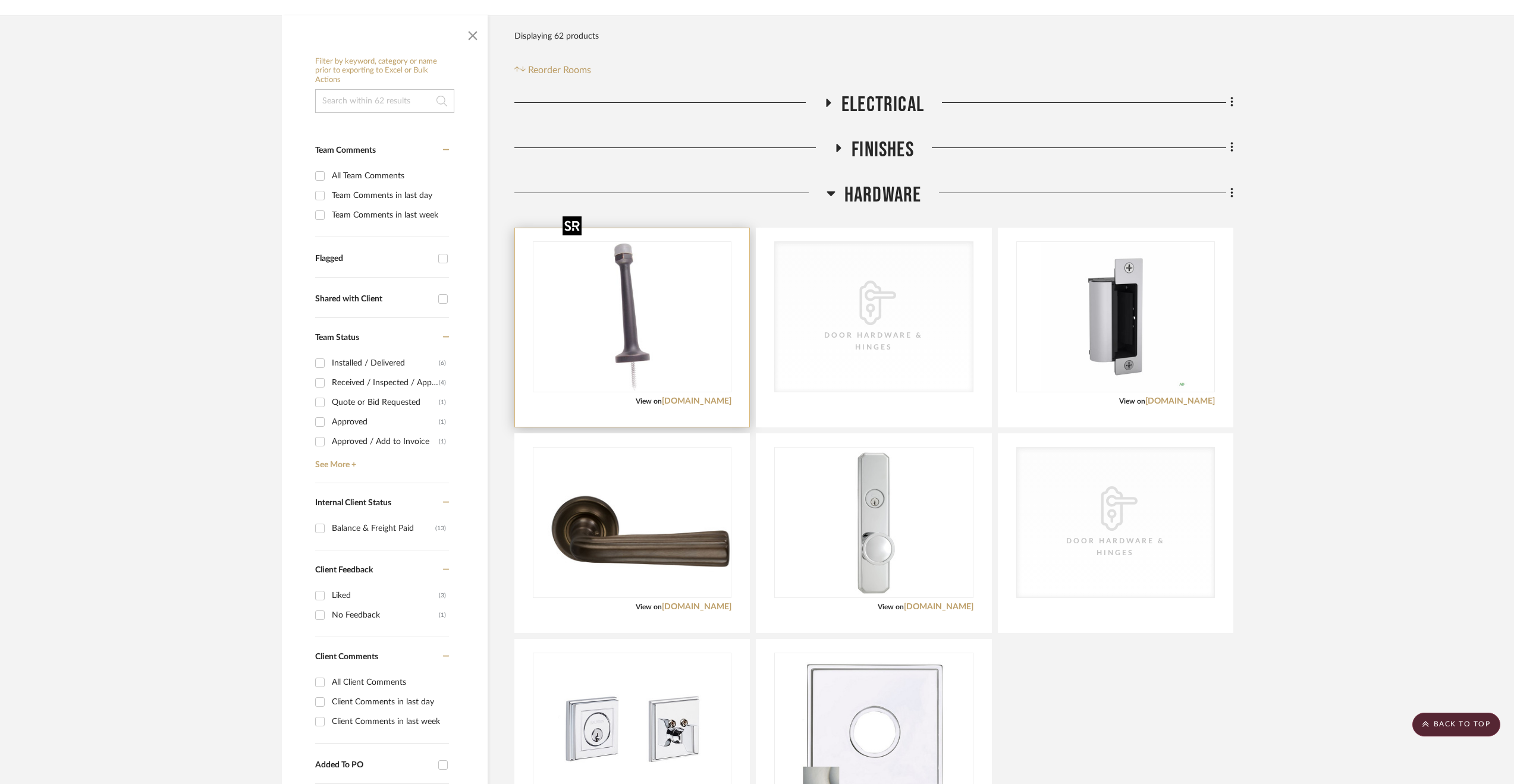
click at [601, 242] on img "0" at bounding box center [632, 316] width 148 height 148
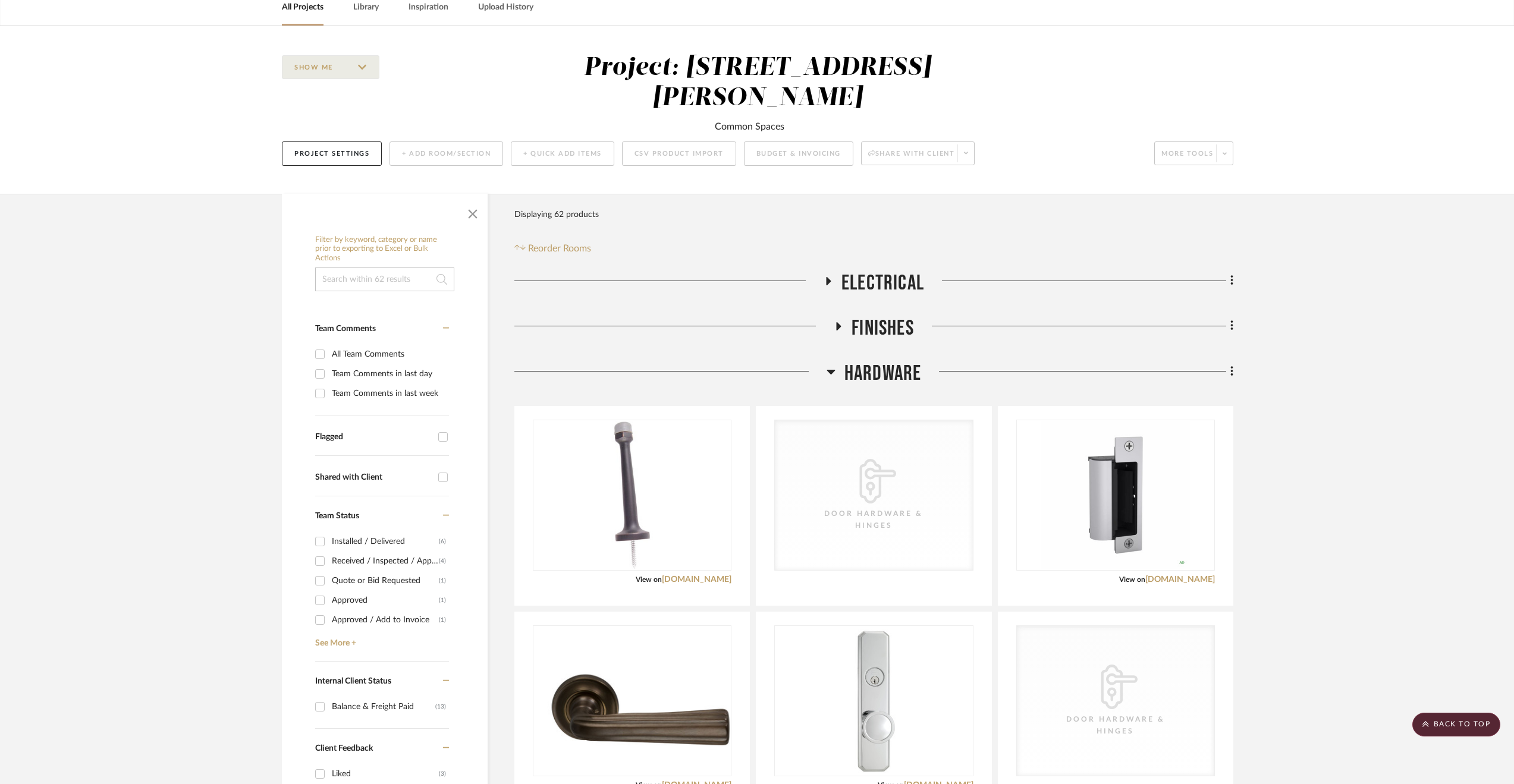
scroll to position [0, 0]
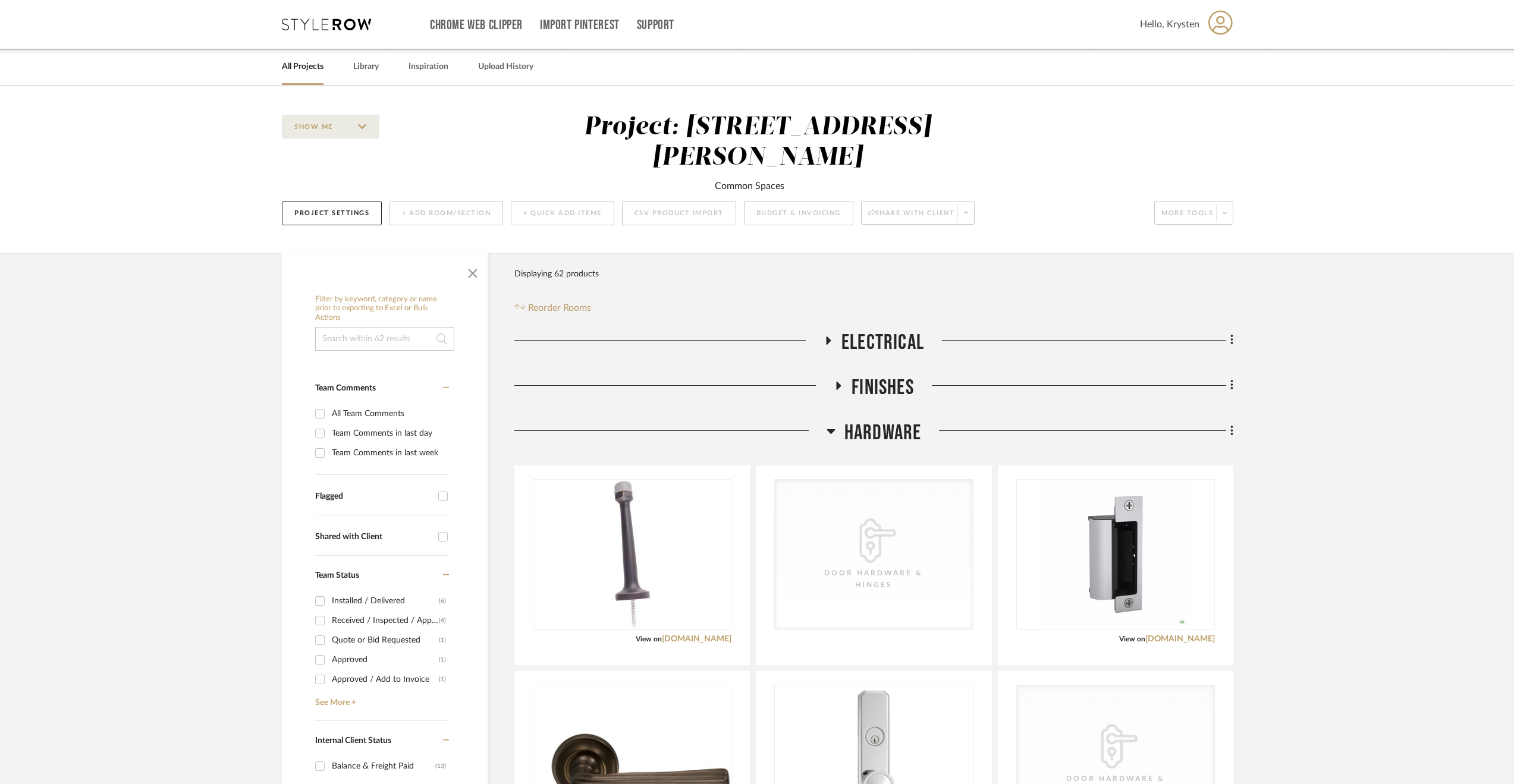
click at [819, 266] on div "Filter Products Displaying 62 products Reorder Rooms" at bounding box center [873, 289] width 719 height 53
click at [346, 201] on button "Project Settings" at bounding box center [332, 213] width 100 height 24
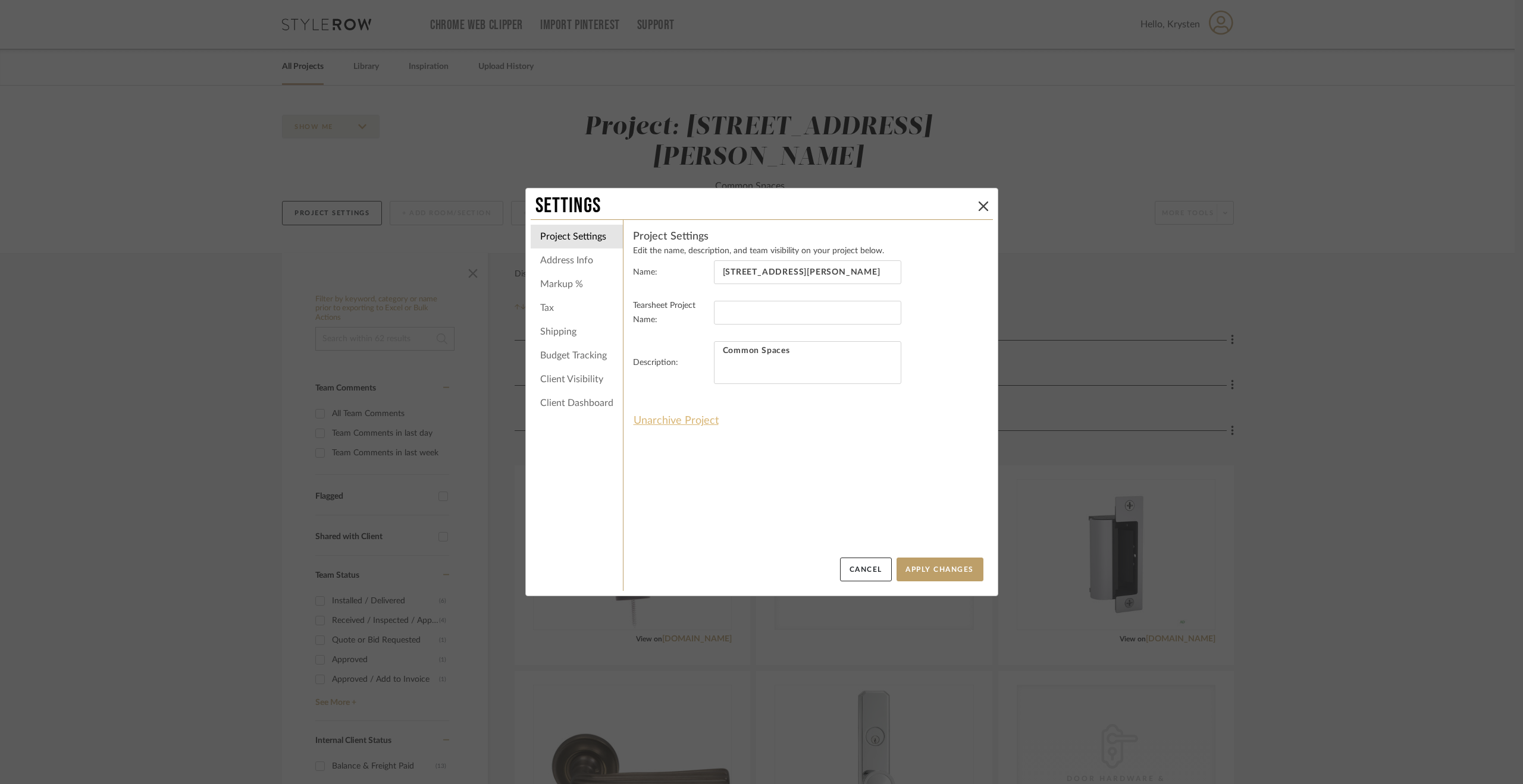
click at [697, 423] on button "Unarchive Project" at bounding box center [676, 420] width 86 height 20
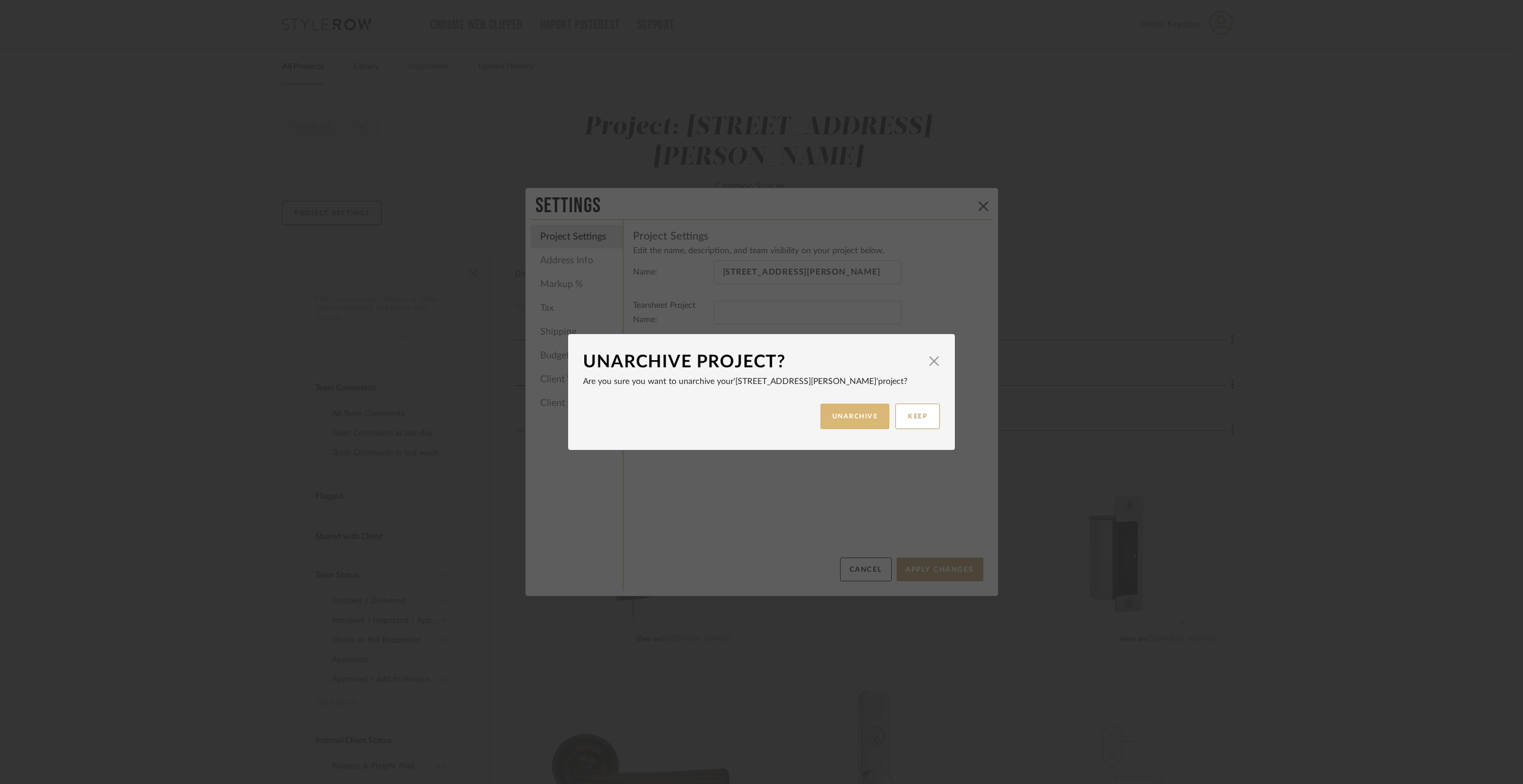
click at [861, 409] on button "UNARCHIVE" at bounding box center [855, 416] width 69 height 26
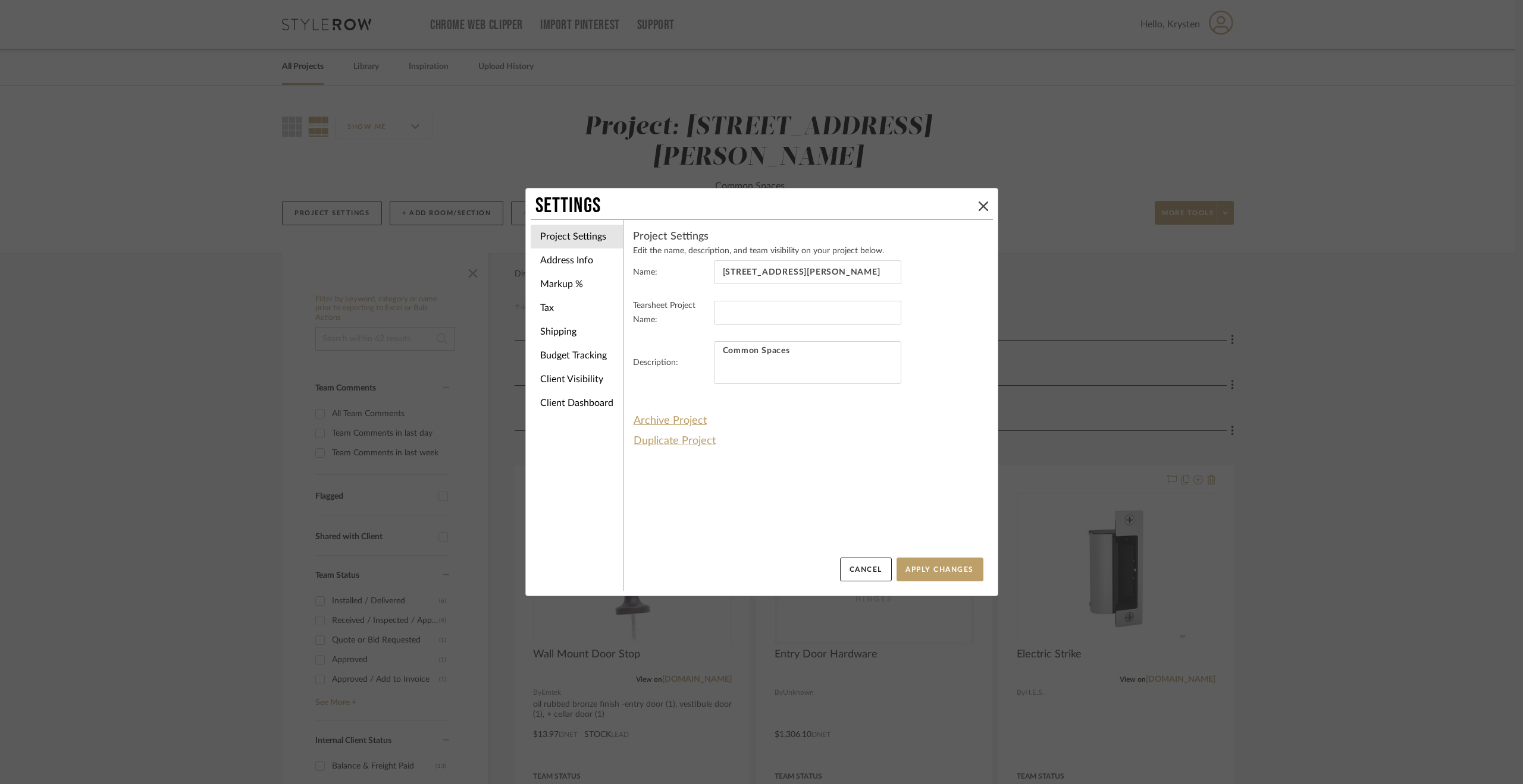
click at [1405, 490] on div "Settings Project Settings Address Info Markup % Tax Shipping Budget Tracking Cl…" at bounding box center [761, 392] width 1523 height 784
